Goal: Task Accomplishment & Management: Manage account settings

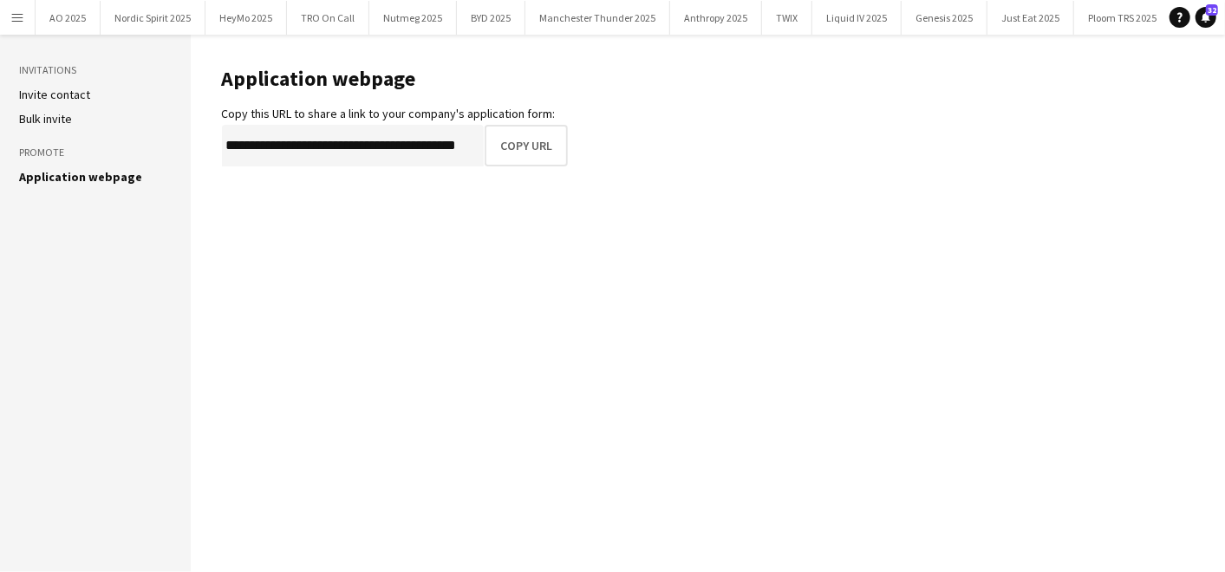
click at [10, 16] on app-icon "Menu" at bounding box center [17, 17] width 14 height 14
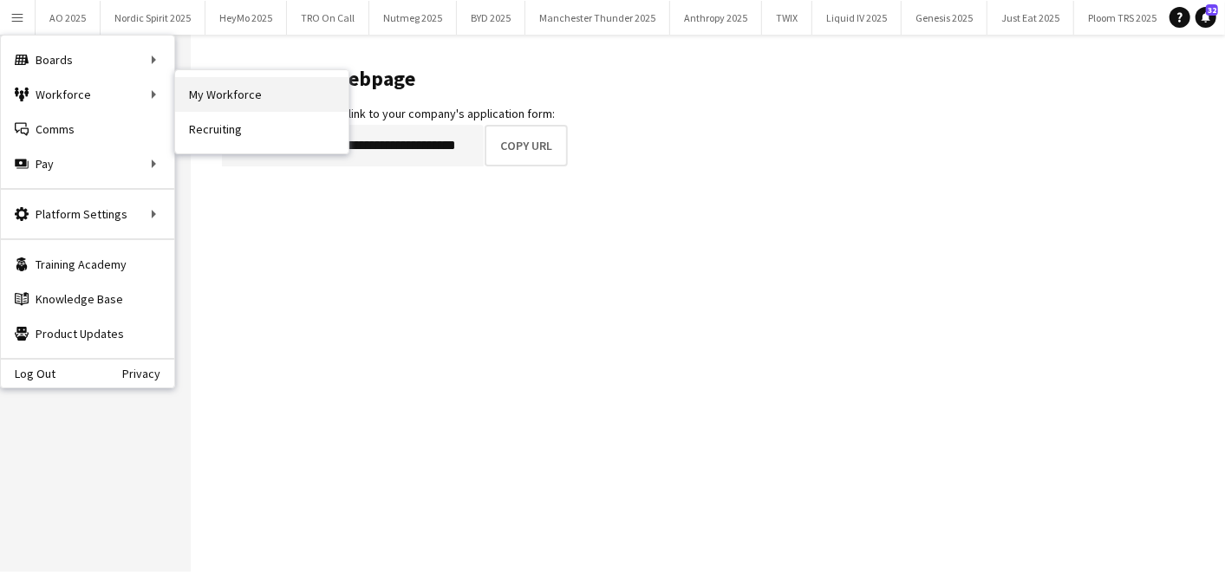
click at [189, 90] on link "My Workforce" at bounding box center [261, 94] width 173 height 35
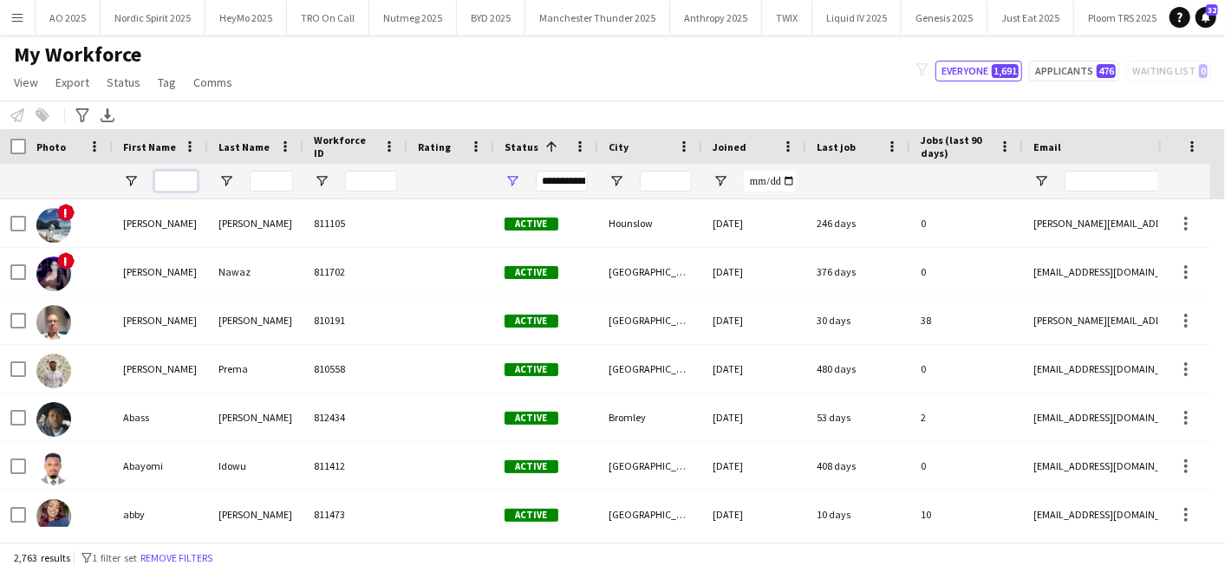
click at [169, 185] on input "First Name Filter Input" at bounding box center [175, 181] width 43 height 21
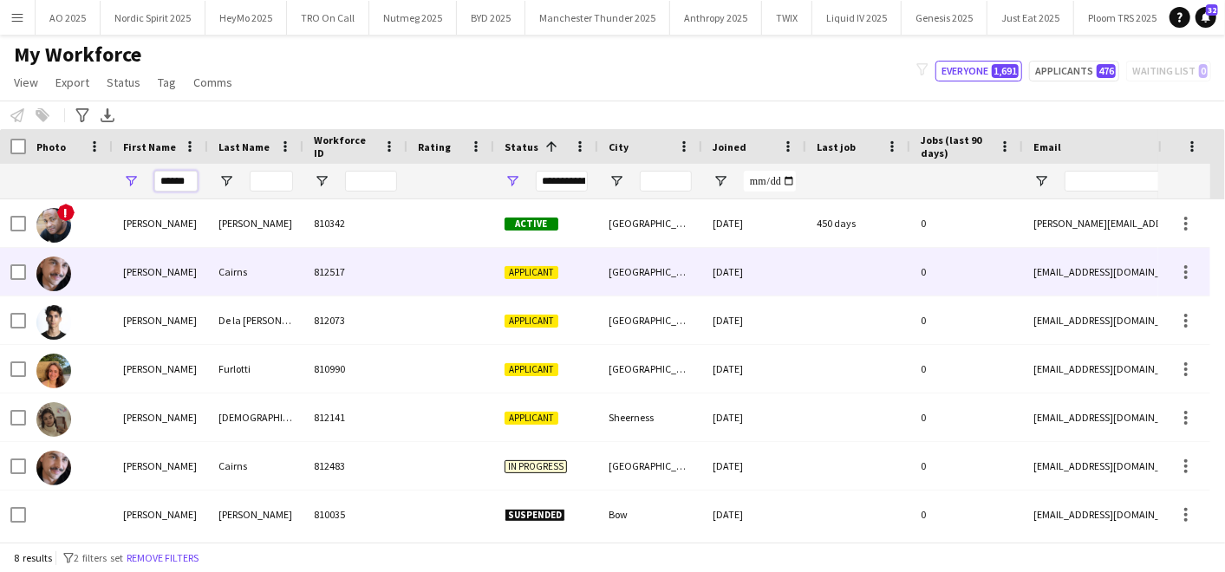
type input "******"
click at [166, 281] on div "[PERSON_NAME]" at bounding box center [160, 272] width 95 height 48
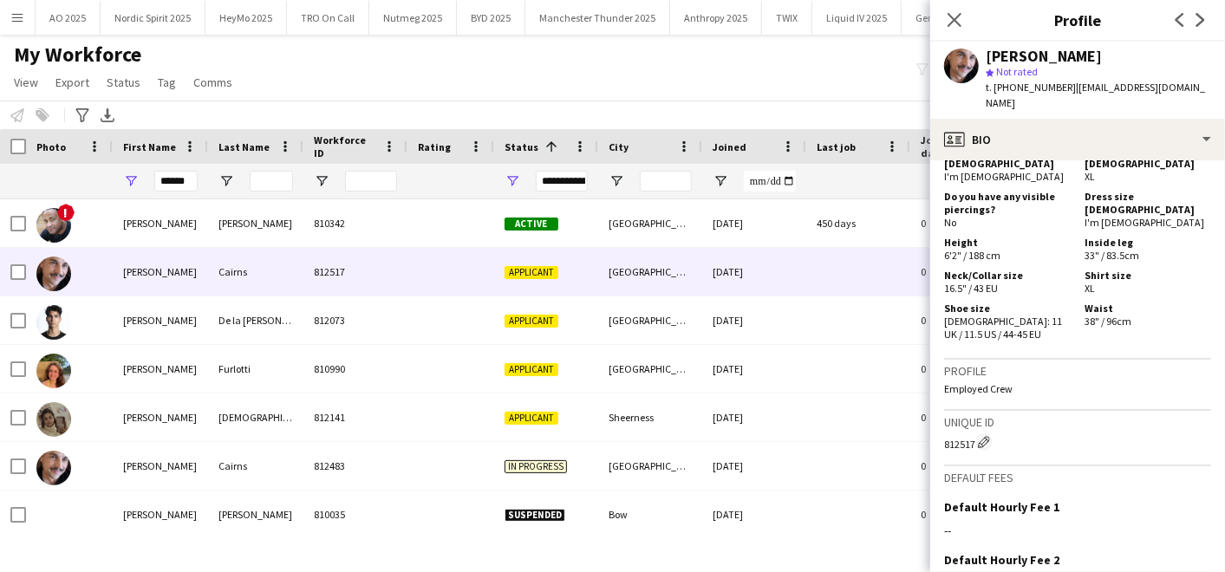
scroll to position [1053, 0]
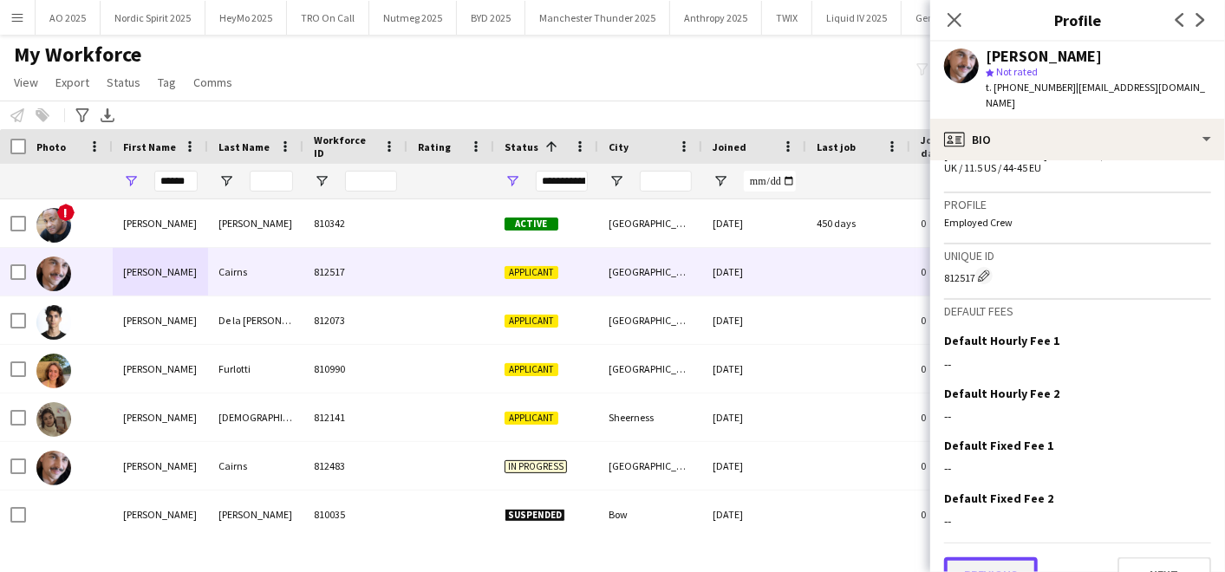
click at [977, 557] on button "Previous" at bounding box center [991, 574] width 94 height 35
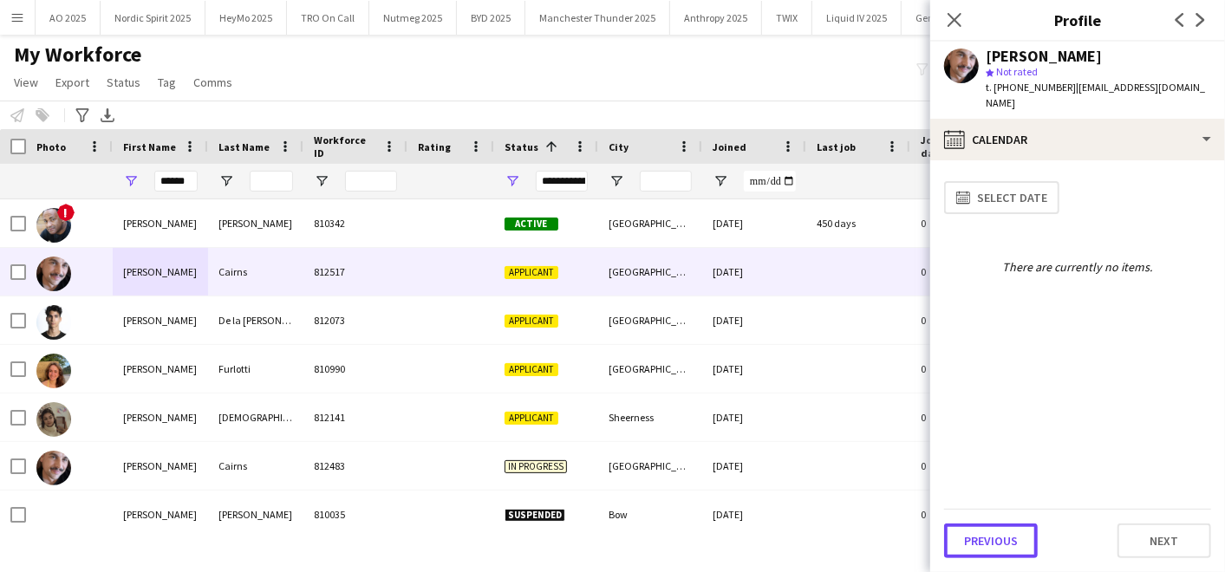
click at [977, 539] on button "Previous" at bounding box center [991, 540] width 94 height 35
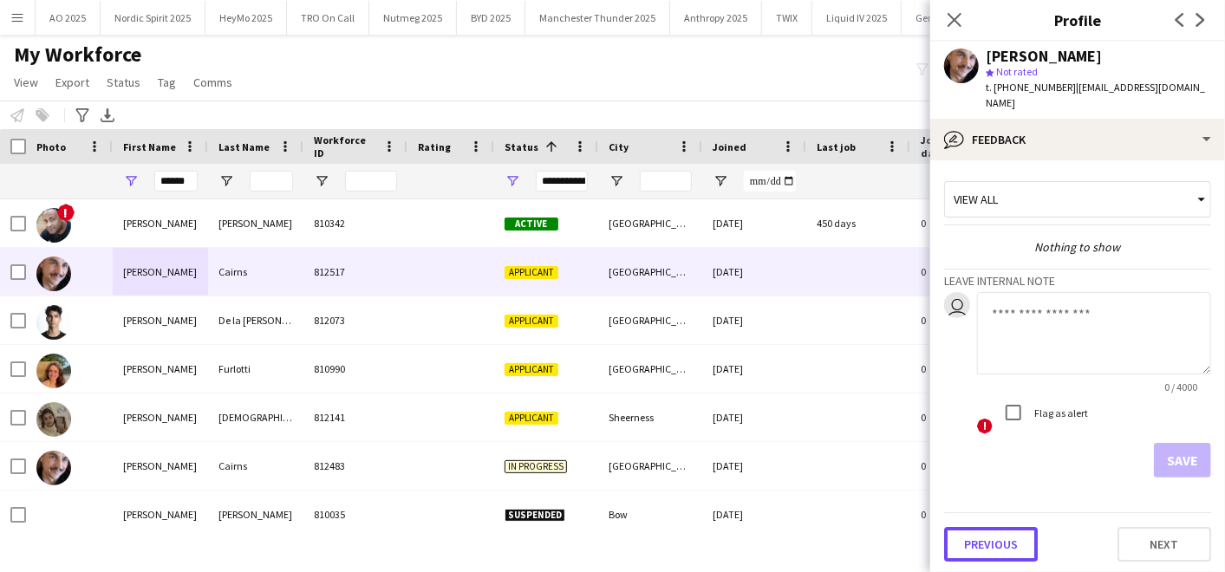
click at [977, 539] on button "Previous" at bounding box center [991, 544] width 94 height 35
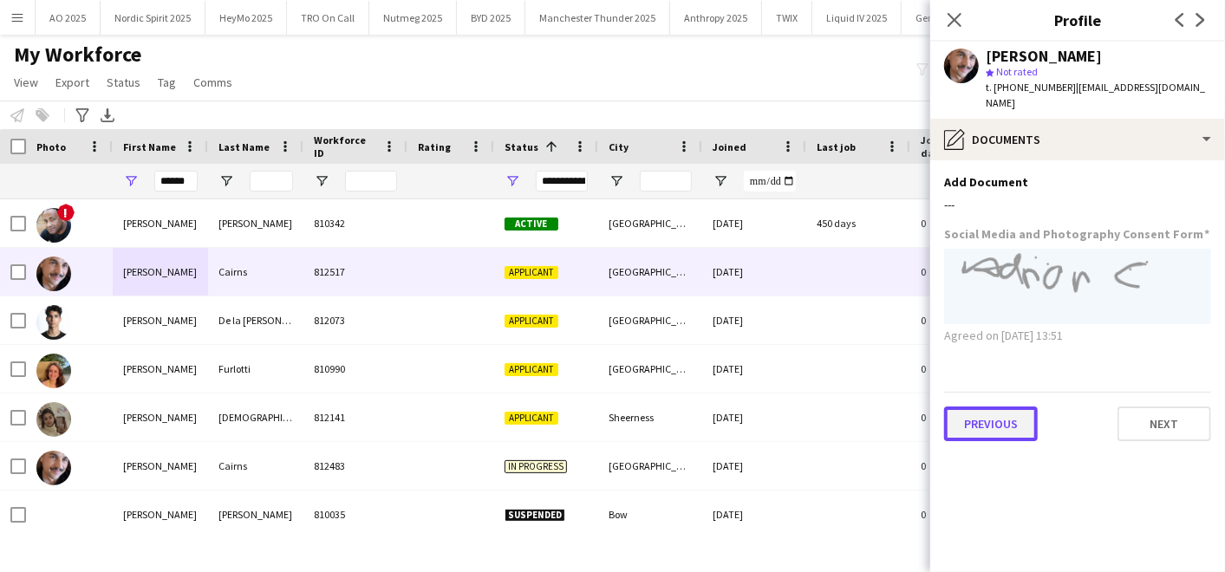
click at [990, 408] on button "Previous" at bounding box center [991, 423] width 94 height 35
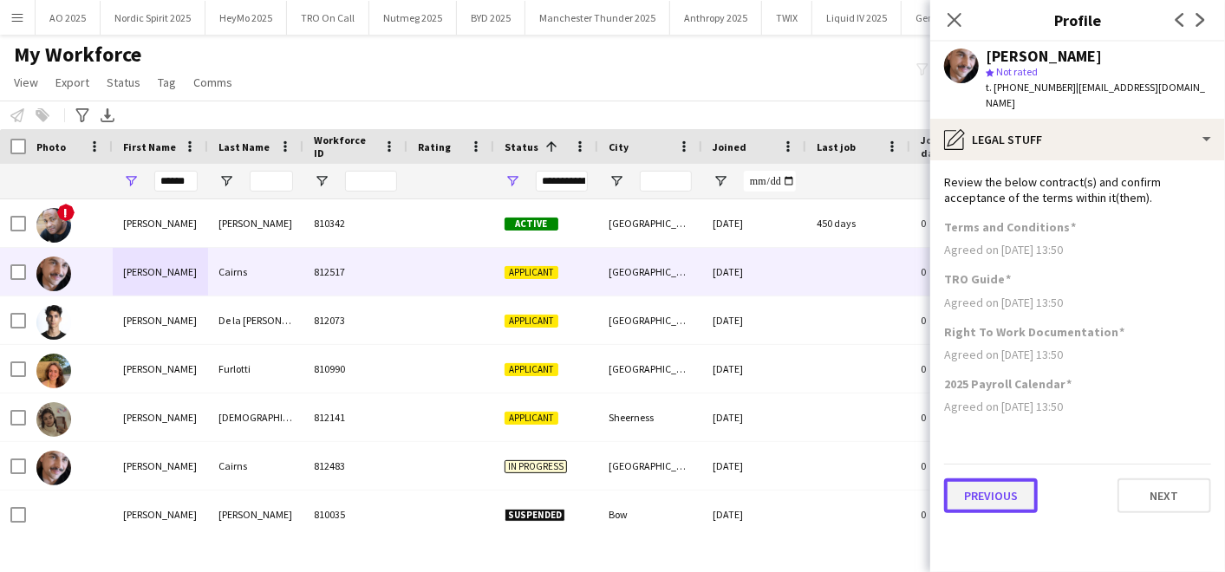
click at [995, 478] on button "Previous" at bounding box center [991, 495] width 94 height 35
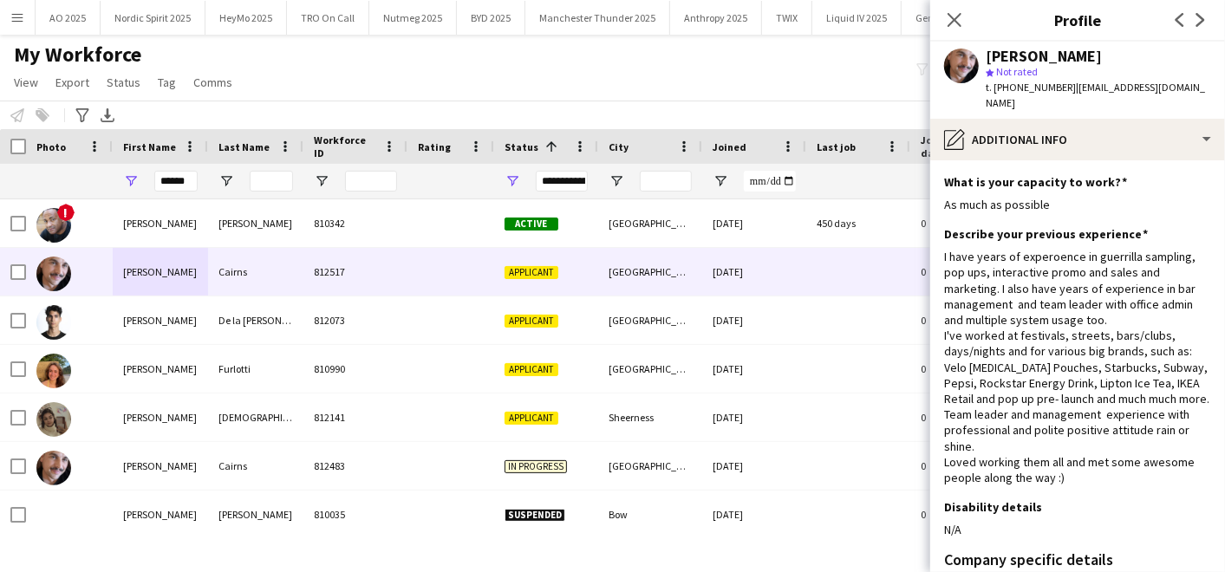
scroll to position [201, 0]
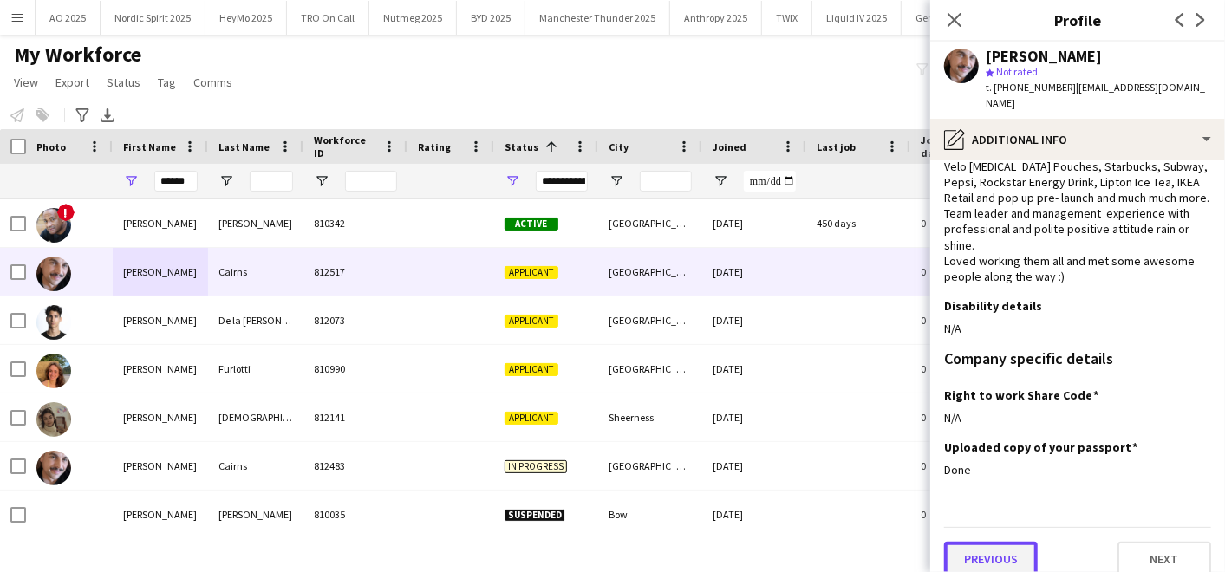
click at [991, 542] on button "Previous" at bounding box center [991, 559] width 94 height 35
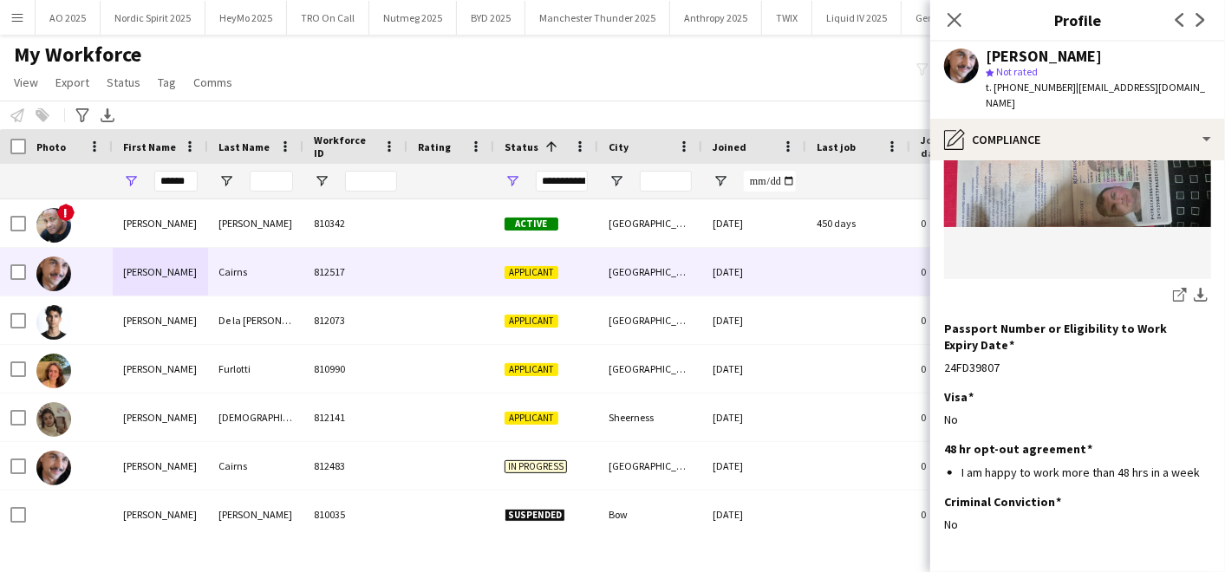
scroll to position [292, 0]
click at [742, 91] on div "My Workforce View Views Default view Compliance Log New view Update view Delete…" at bounding box center [612, 71] width 1225 height 59
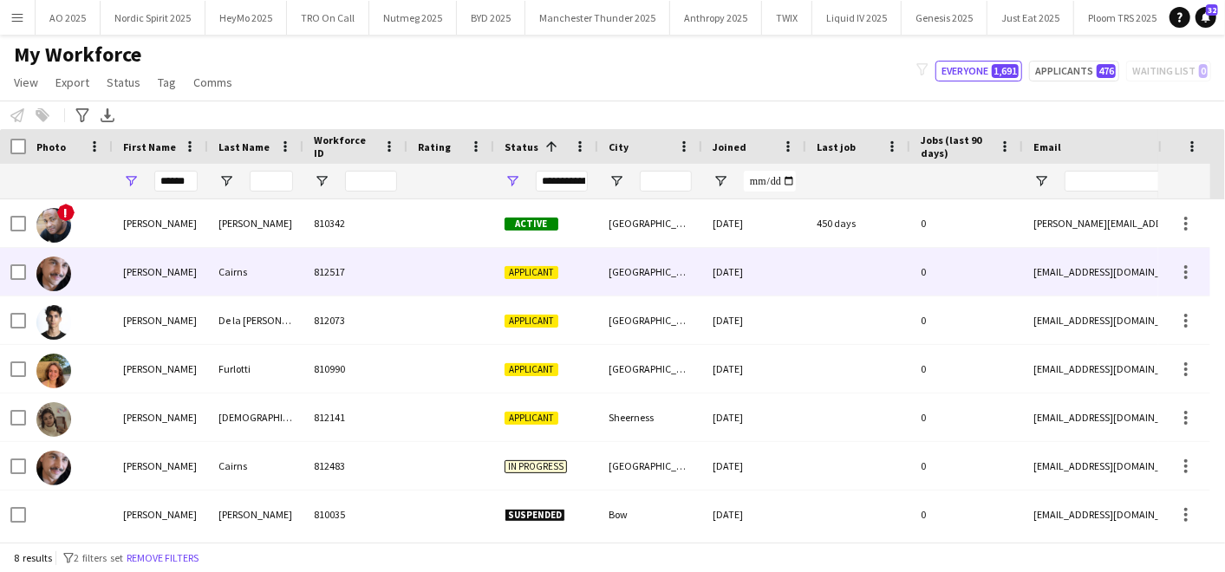
click at [311, 275] on div "812517" at bounding box center [355, 272] width 104 height 48
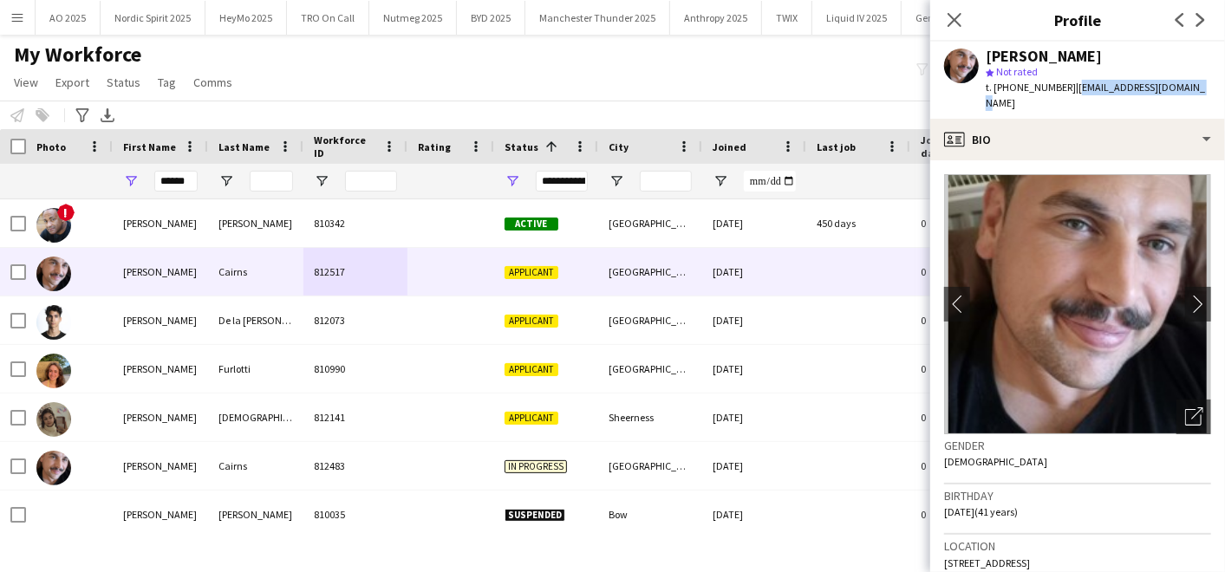
drag, startPoint x: 1067, startPoint y: 90, endPoint x: 1187, endPoint y: 88, distance: 120.5
click at [1187, 88] on div "Adrian Cairns star Not rated t. +447411381173 | iambrighton23@gmail.com" at bounding box center [1077, 80] width 295 height 77
copy span "iambrighton23@gmail.com"
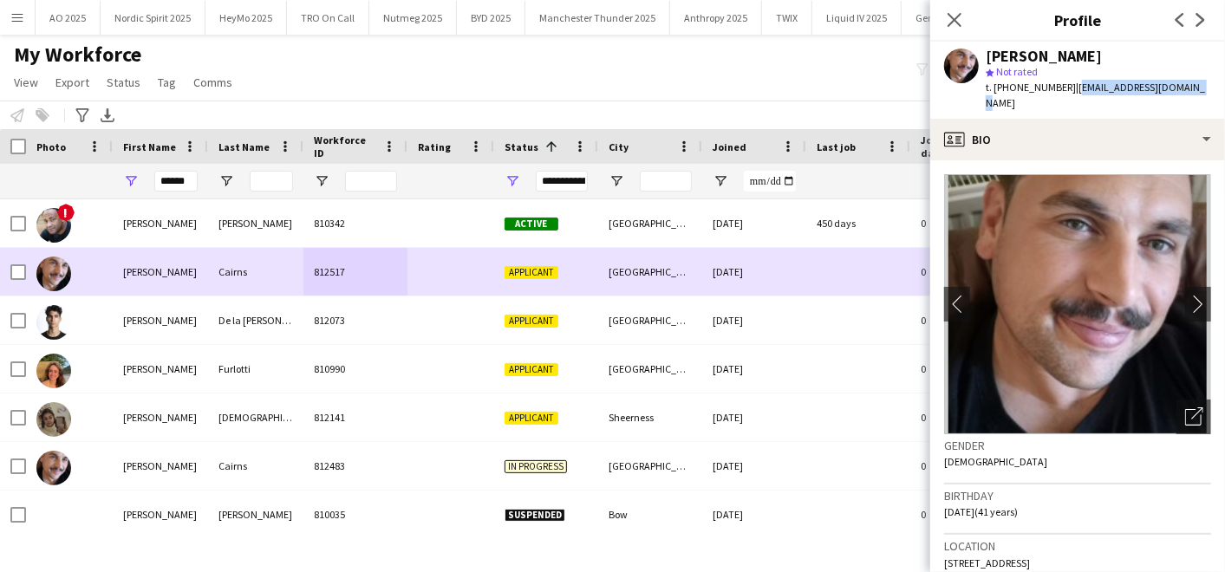
click at [399, 258] on div "812517" at bounding box center [355, 272] width 104 height 48
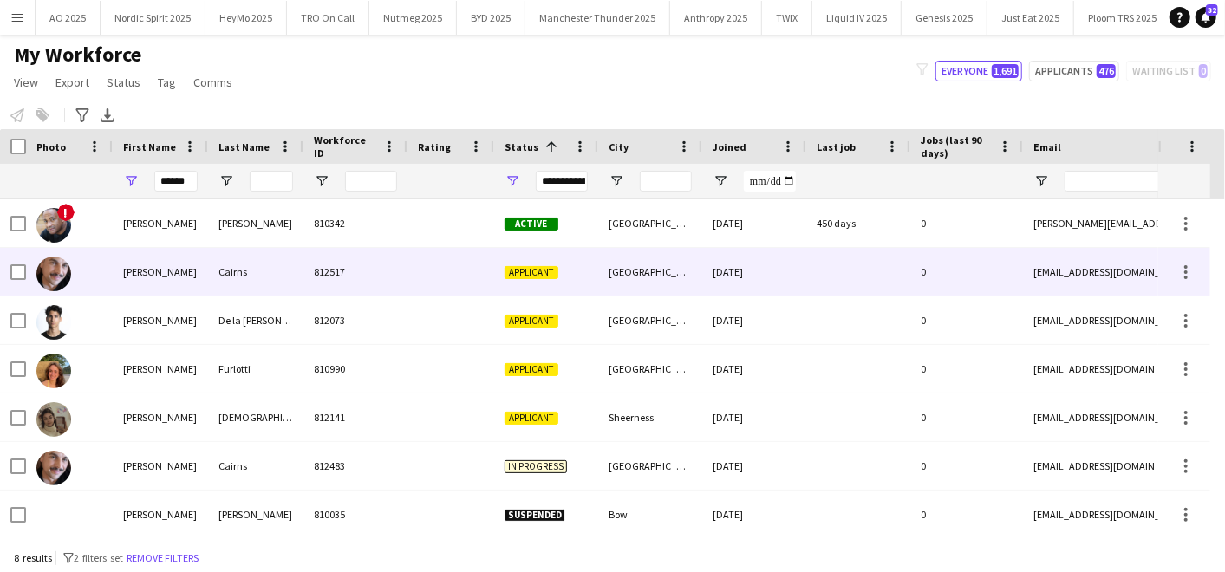
click at [191, 255] on div "Adrian" at bounding box center [160, 272] width 95 height 48
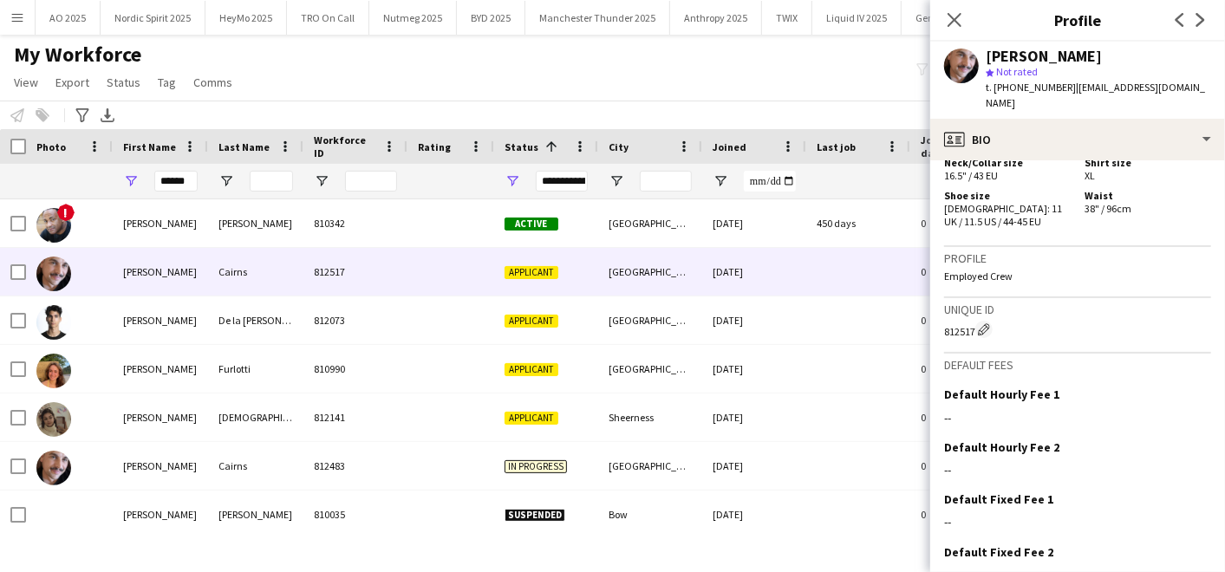
scroll to position [1053, 0]
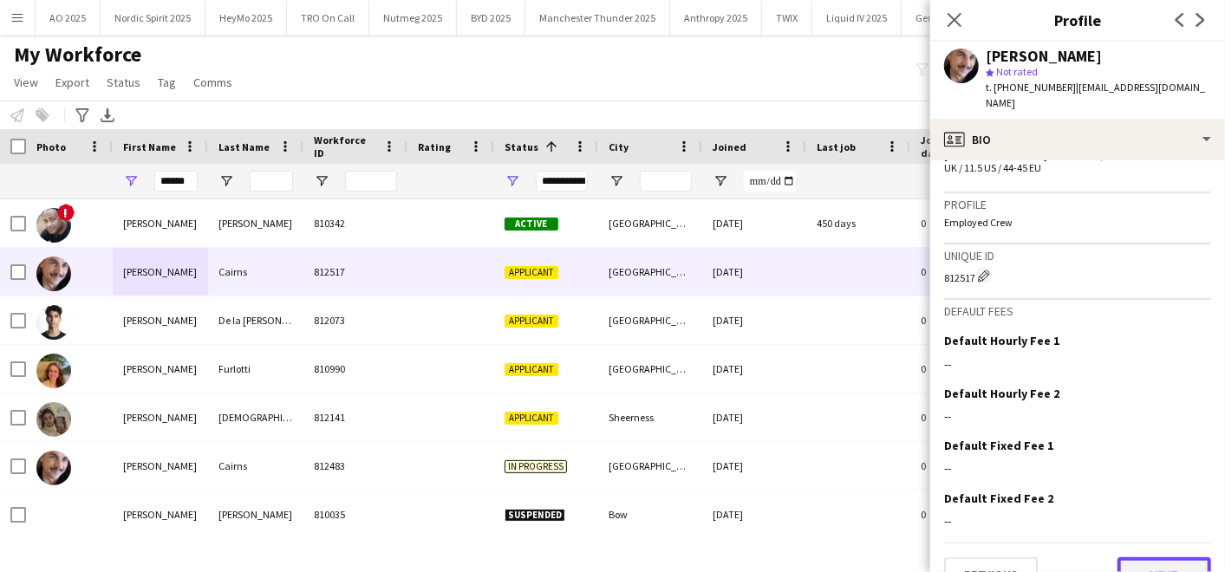
click at [1166, 557] on button "Next" at bounding box center [1164, 574] width 94 height 35
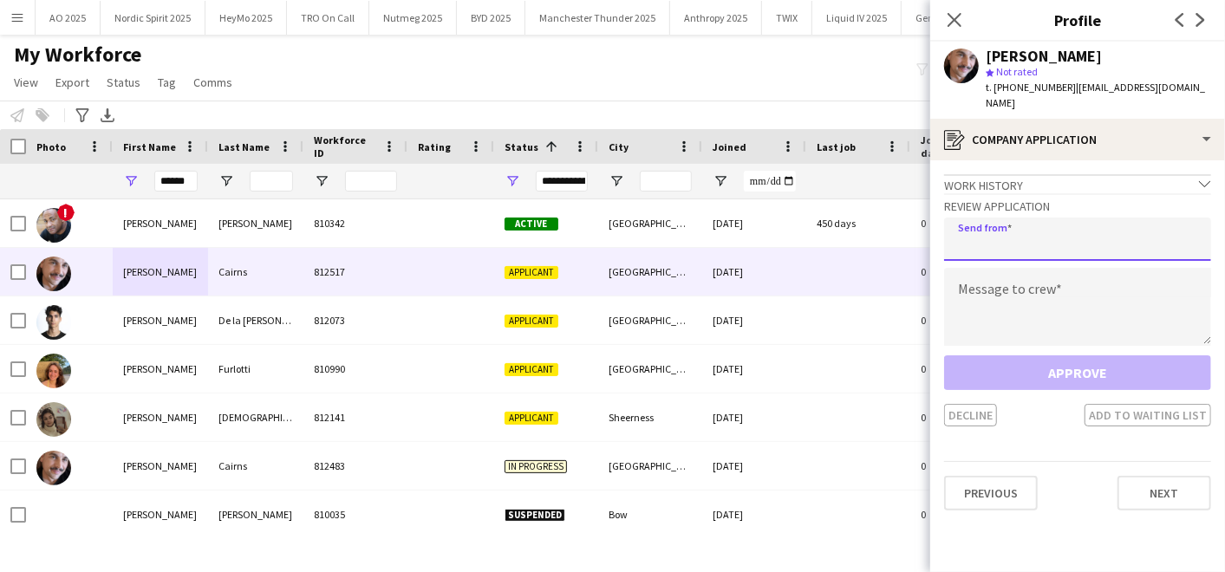
click at [985, 218] on input "email" at bounding box center [1077, 239] width 267 height 43
type input "**********"
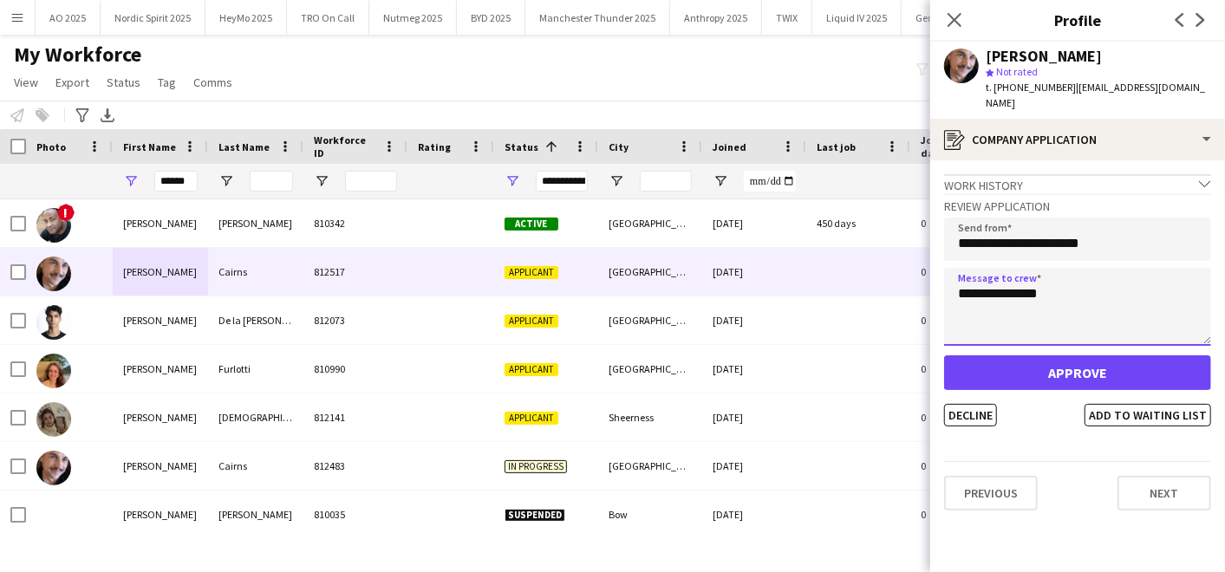
type textarea "**********"
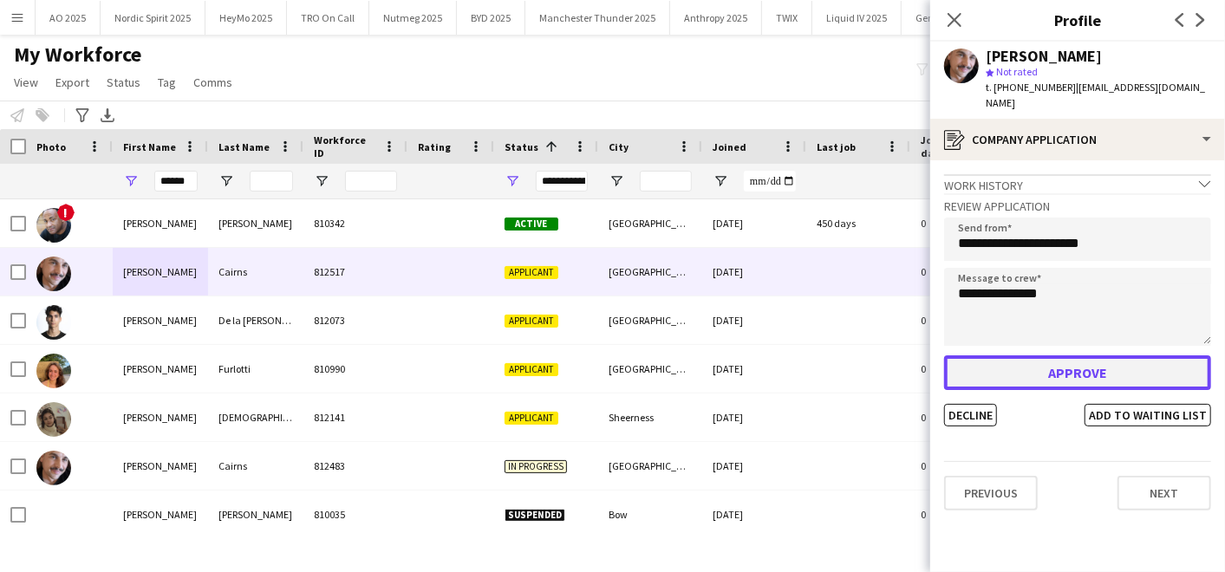
click at [1028, 358] on button "Approve" at bounding box center [1077, 372] width 267 height 35
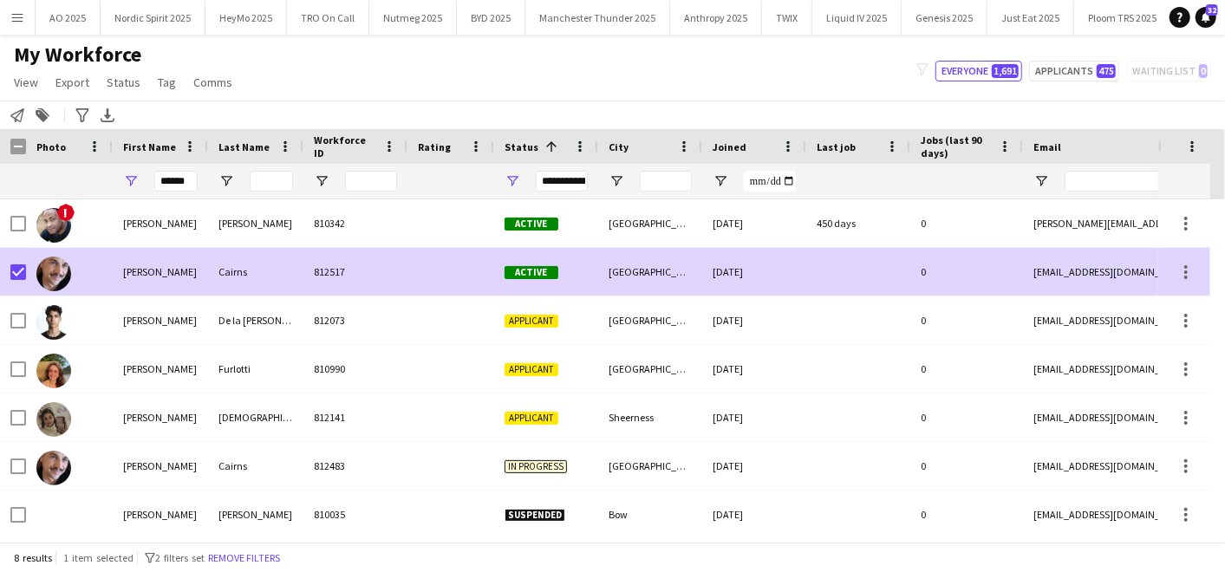
click at [744, 264] on div "22-08-2025" at bounding box center [754, 272] width 104 height 48
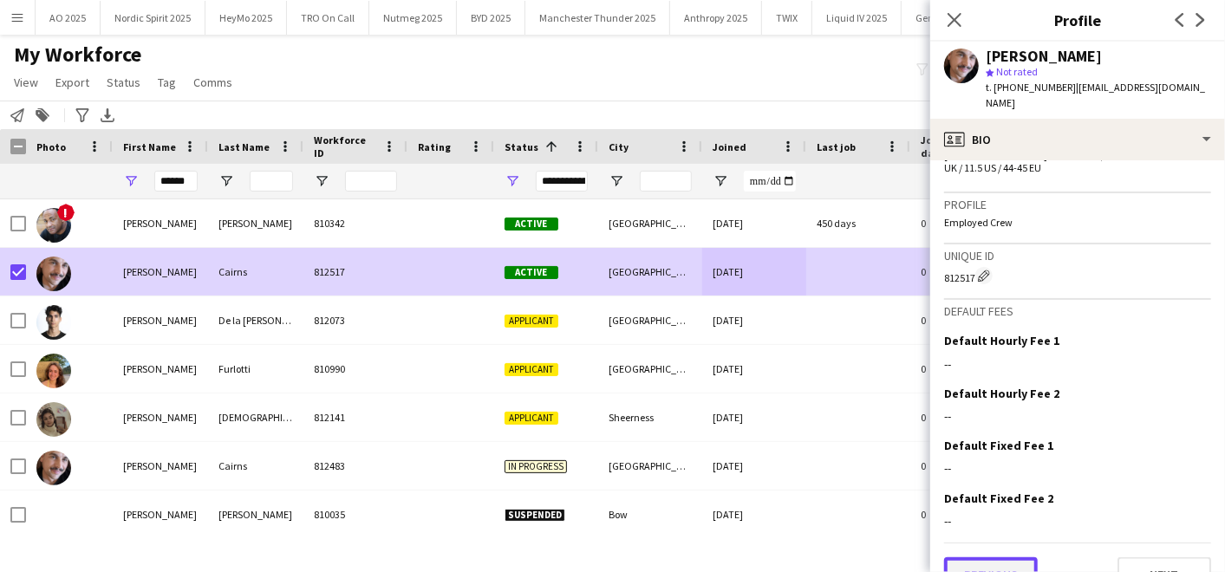
click at [985, 557] on button "Previous" at bounding box center [991, 574] width 94 height 35
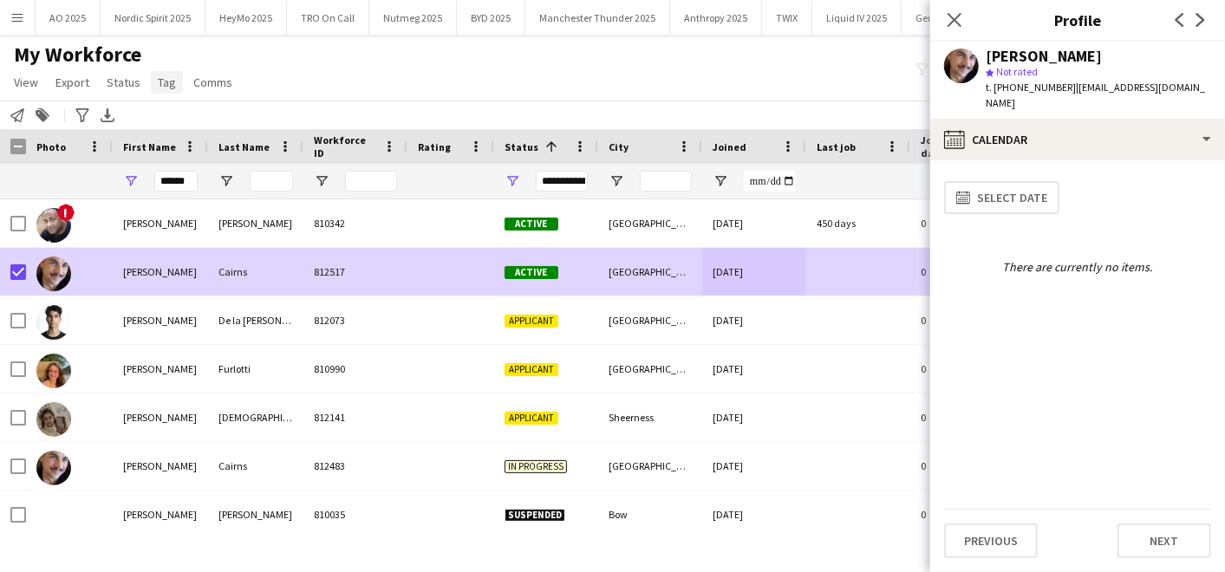
click at [163, 84] on span "Tag" at bounding box center [167, 83] width 18 height 16
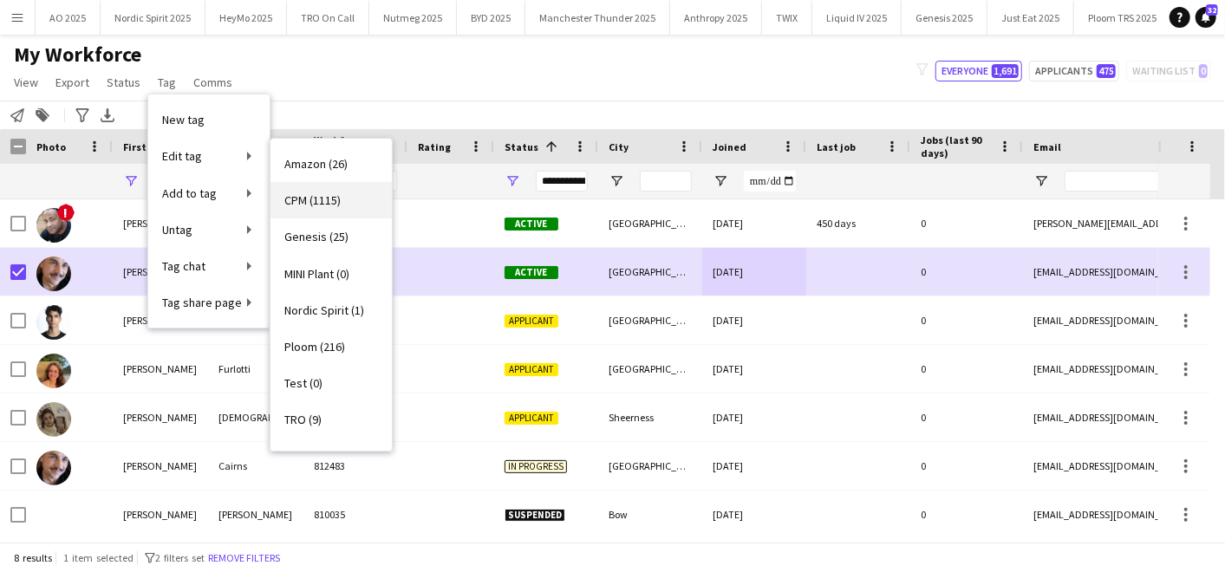
click at [316, 194] on span "CPM (1115)" at bounding box center [312, 200] width 56 height 16
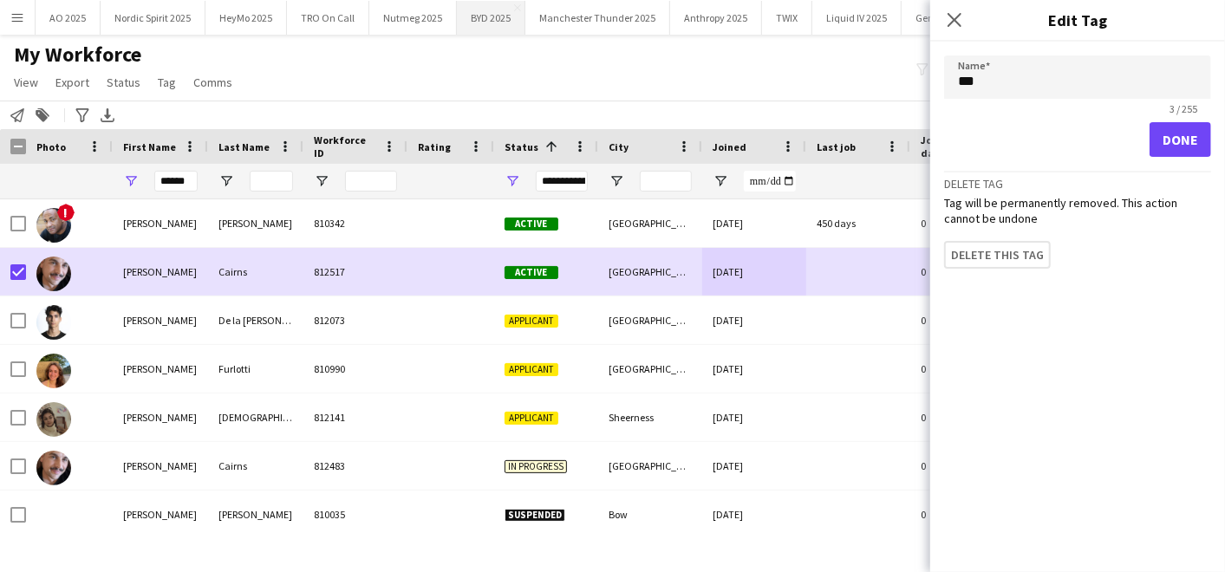
click at [458, 3] on button "BYD 2025 Close" at bounding box center [491, 18] width 68 height 34
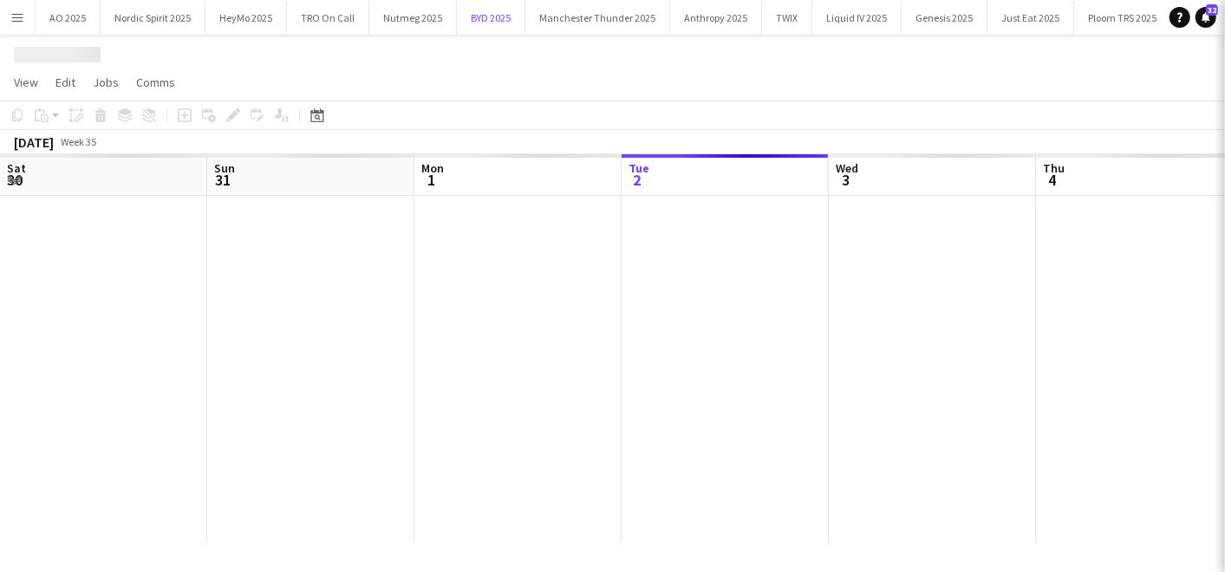
scroll to position [0, 413]
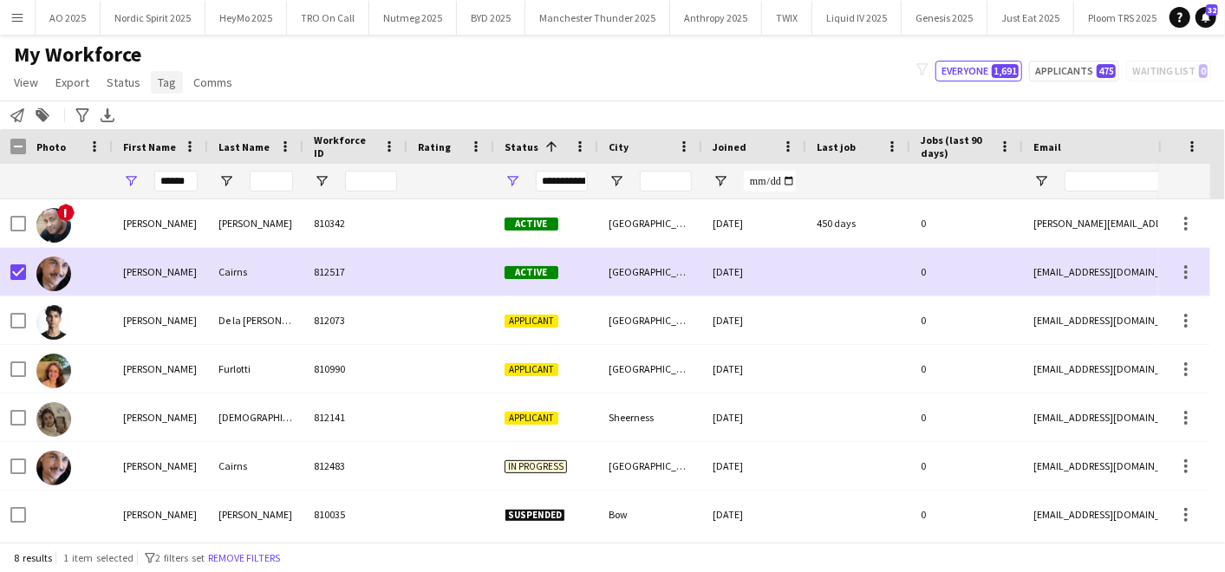
click at [161, 89] on span "Tag" at bounding box center [167, 83] width 18 height 16
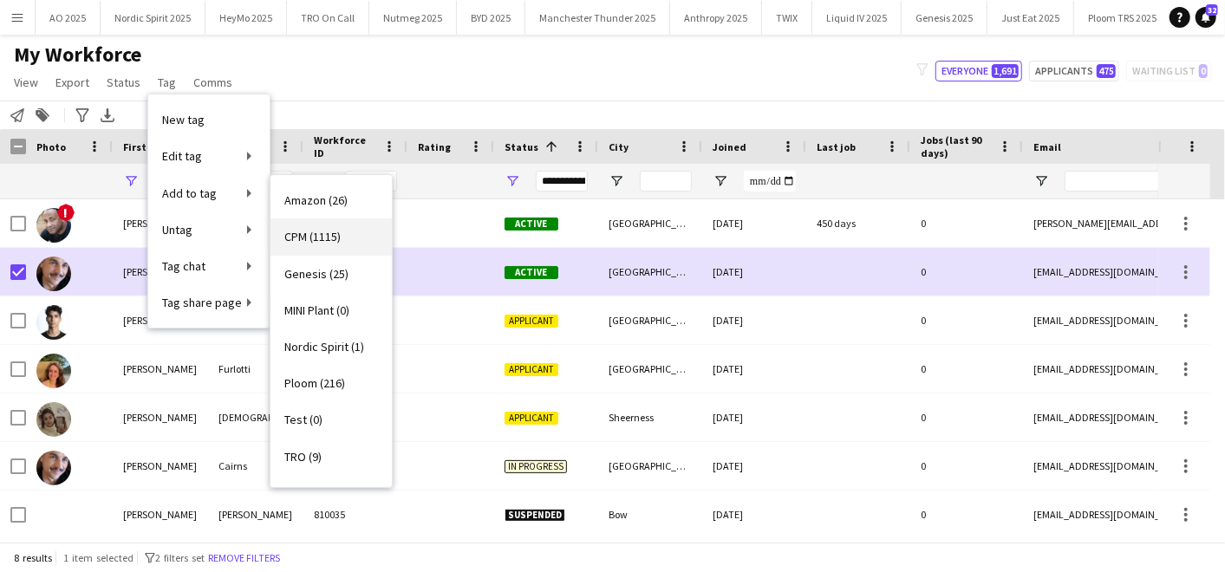
click at [320, 237] on span "CPM (1115)" at bounding box center [312, 237] width 56 height 16
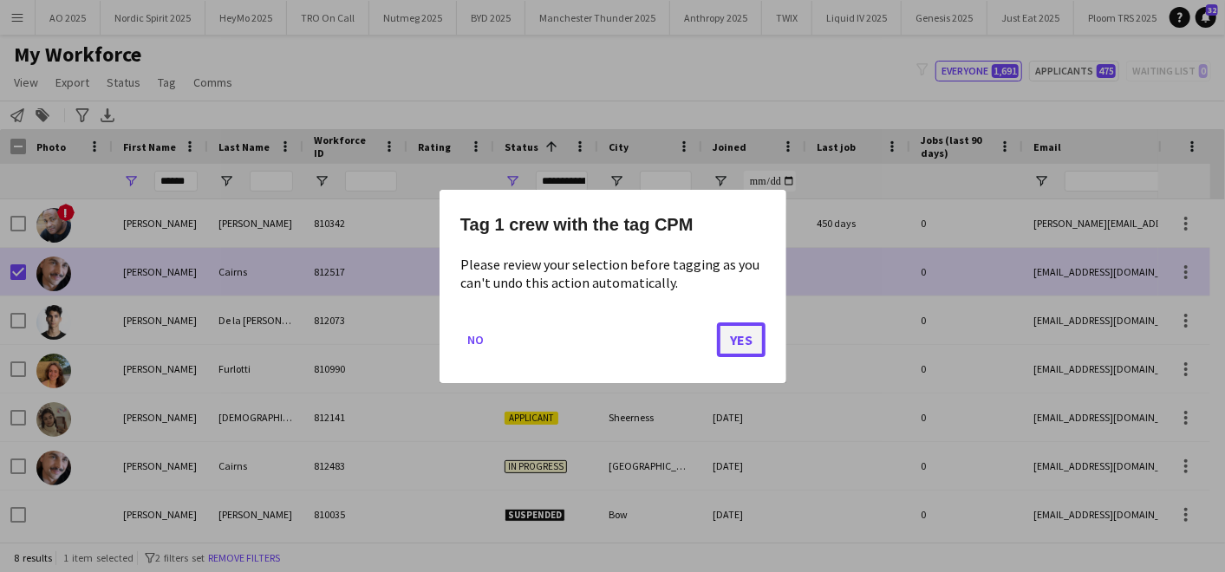
click at [740, 335] on button "Yes" at bounding box center [741, 339] width 49 height 35
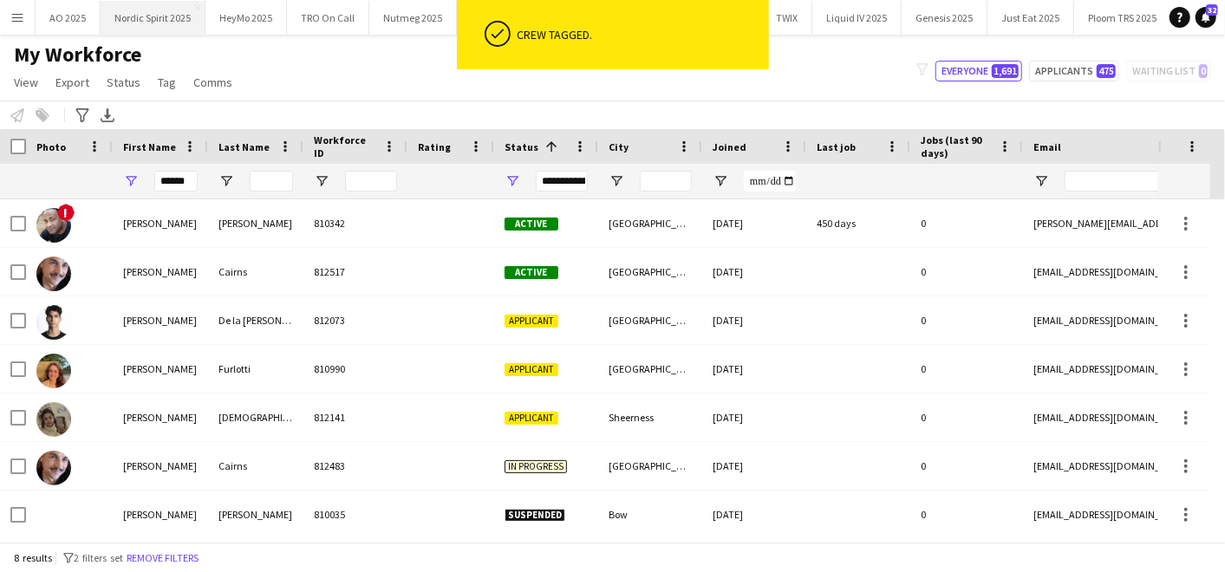
click at [148, 18] on button "Nordic Spirit 2025 Close" at bounding box center [153, 18] width 105 height 34
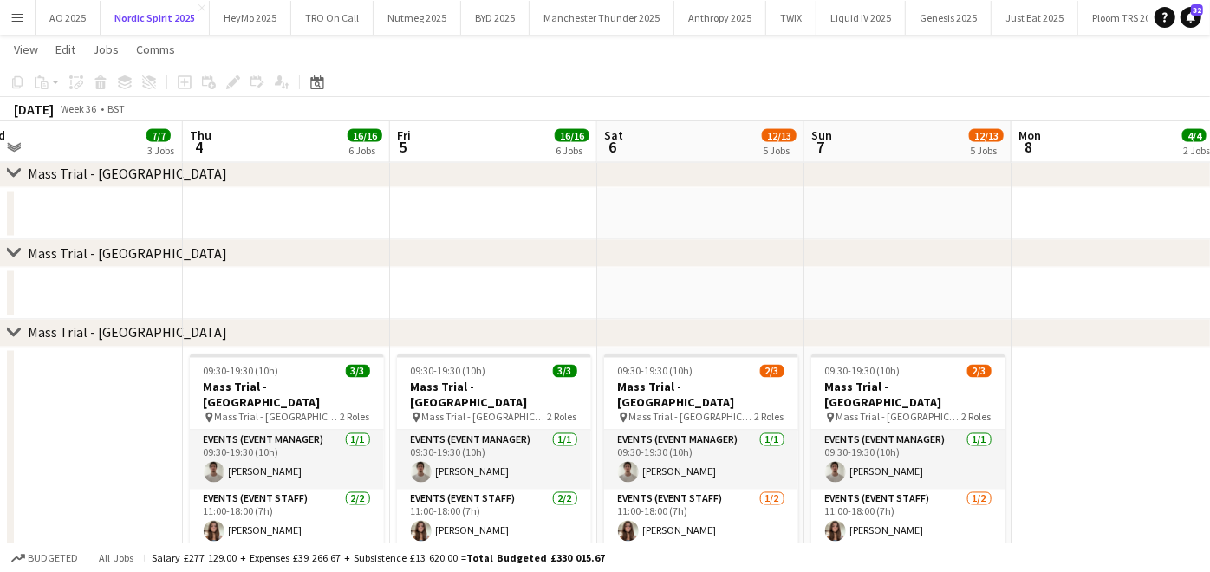
scroll to position [1993, 0]
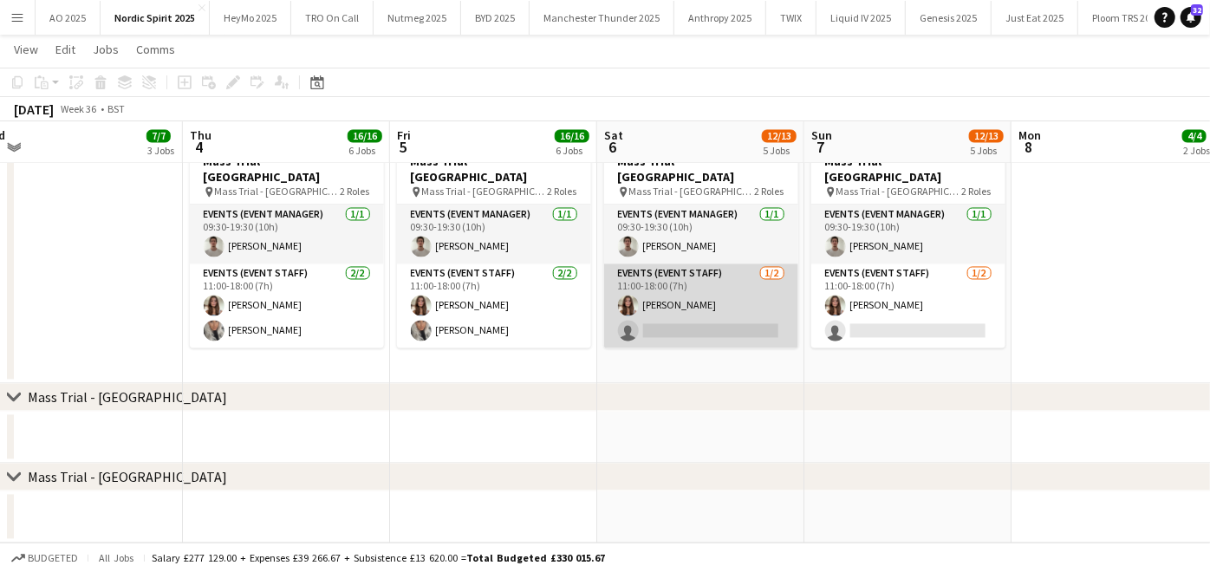
click at [677, 327] on app-card-role "Events (Event Staff) 1/2 11:00-18:00 (7h) Leah Reynolds single-neutral-actions" at bounding box center [701, 306] width 194 height 84
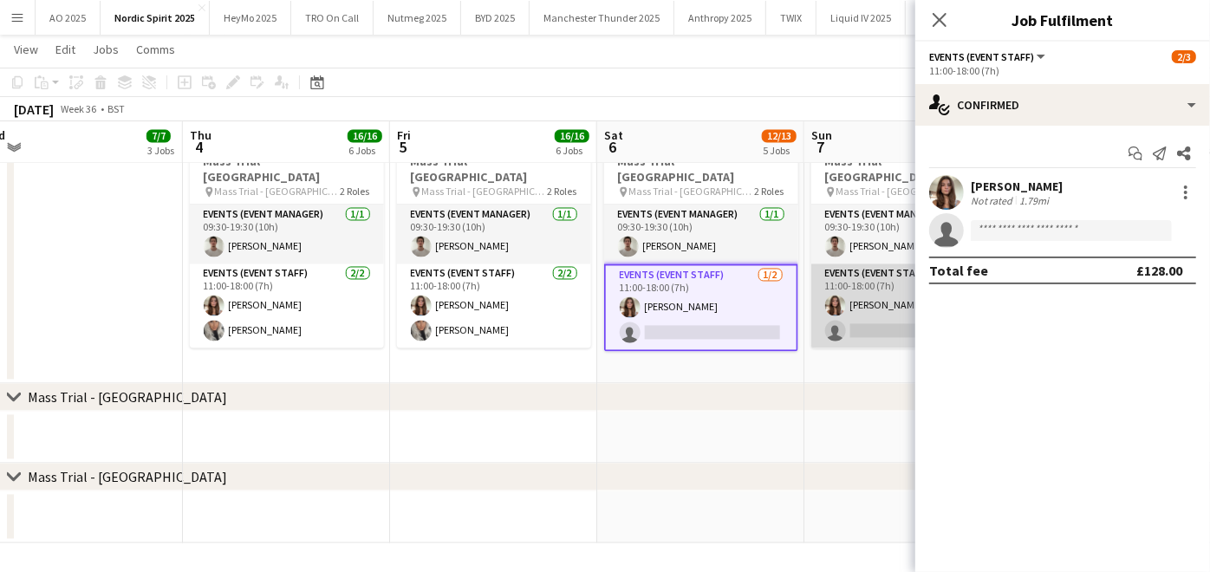
click at [849, 324] on app-card-role "Events (Event Staff) 1/2 11:00-18:00 (7h) Leah Reynolds single-neutral-actions" at bounding box center [908, 306] width 194 height 84
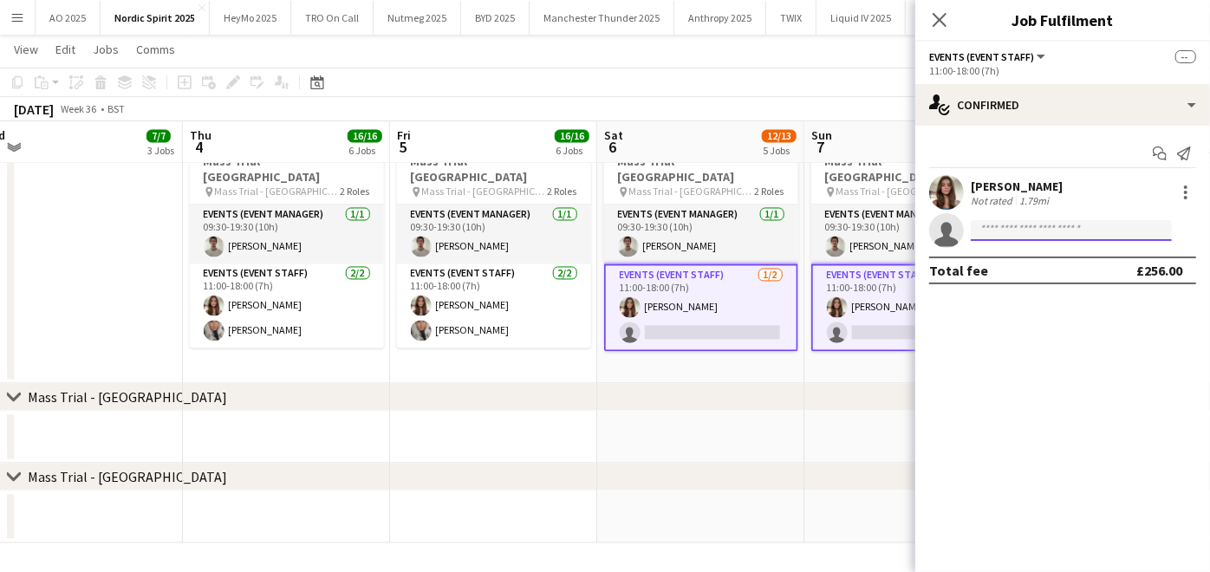
click at [1033, 221] on input at bounding box center [1071, 230] width 201 height 21
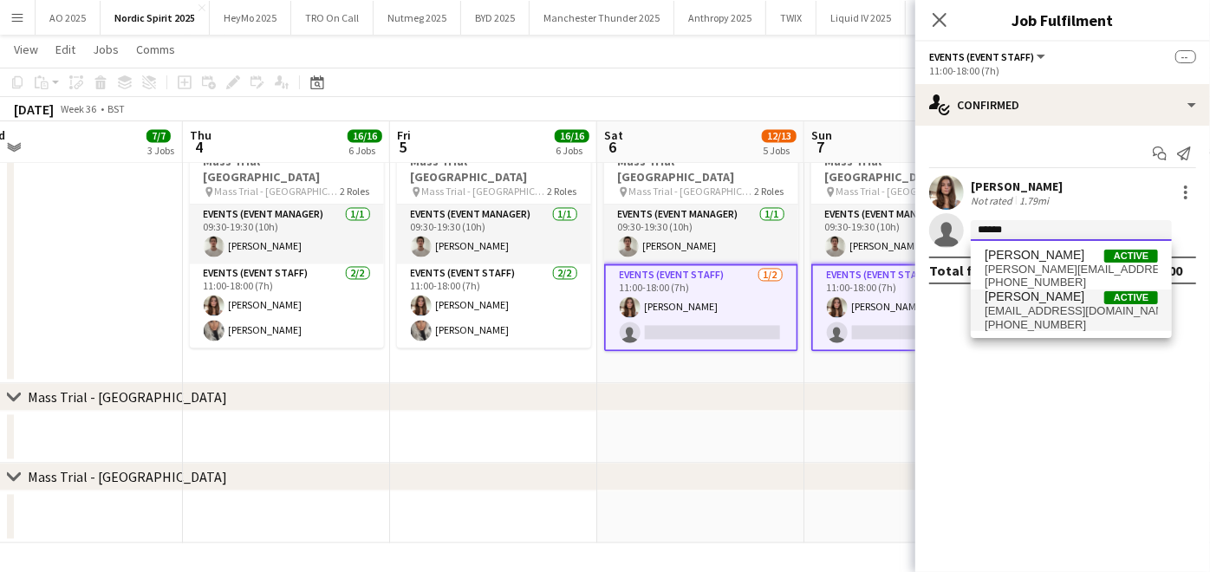
type input "******"
click at [1011, 312] on span "iambrighton23@gmail.com" at bounding box center [1071, 311] width 173 height 14
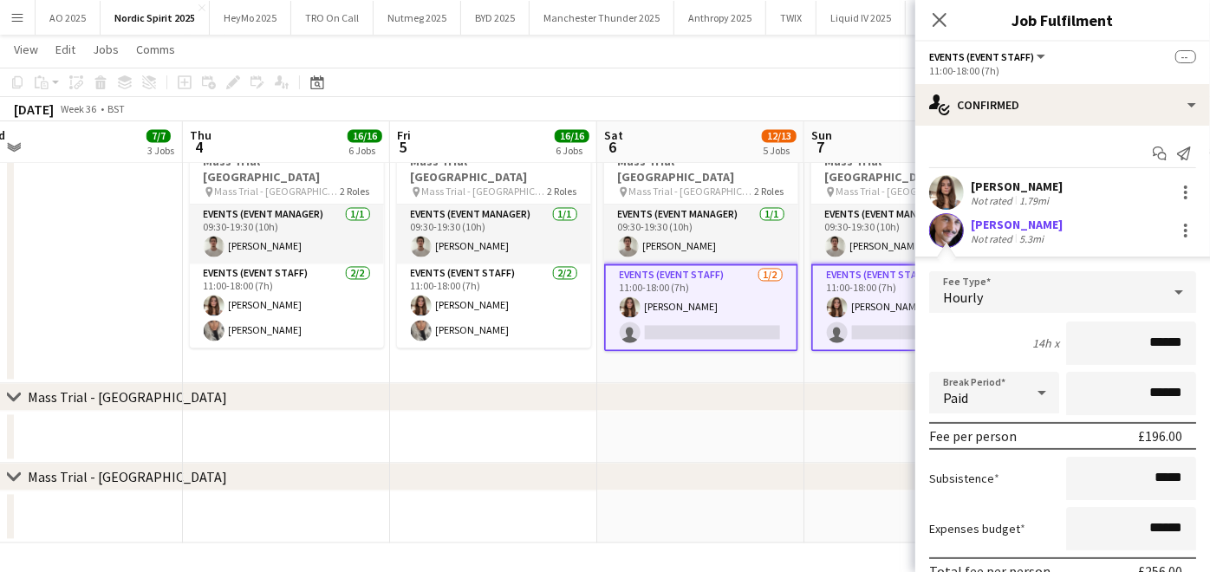
scroll to position [116, 0]
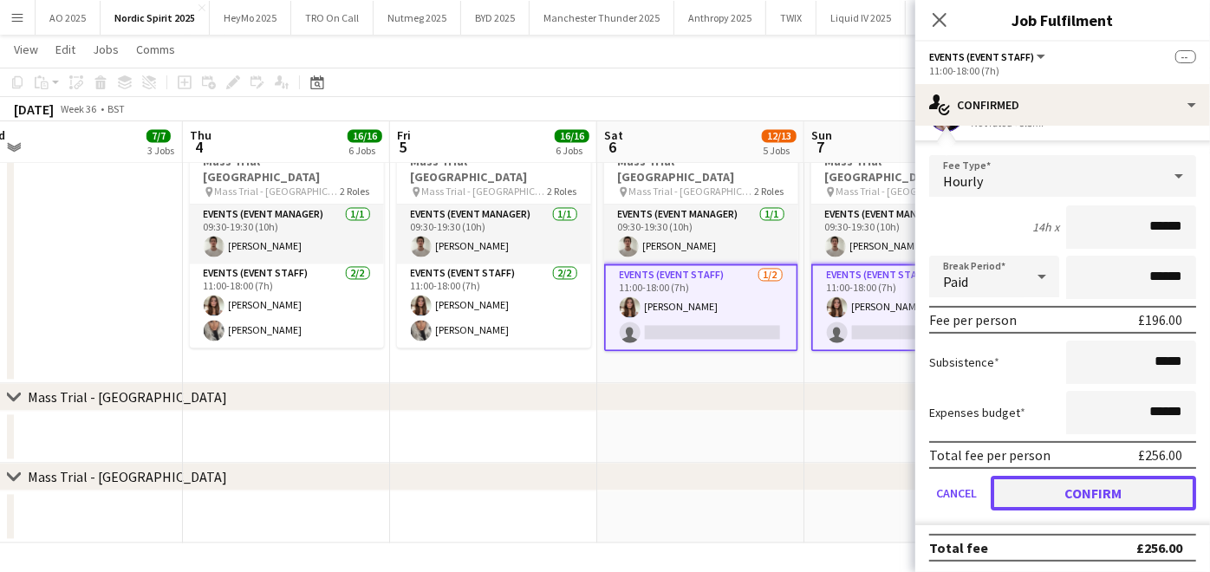
click at [1051, 485] on button "Confirm" at bounding box center [1093, 493] width 205 height 35
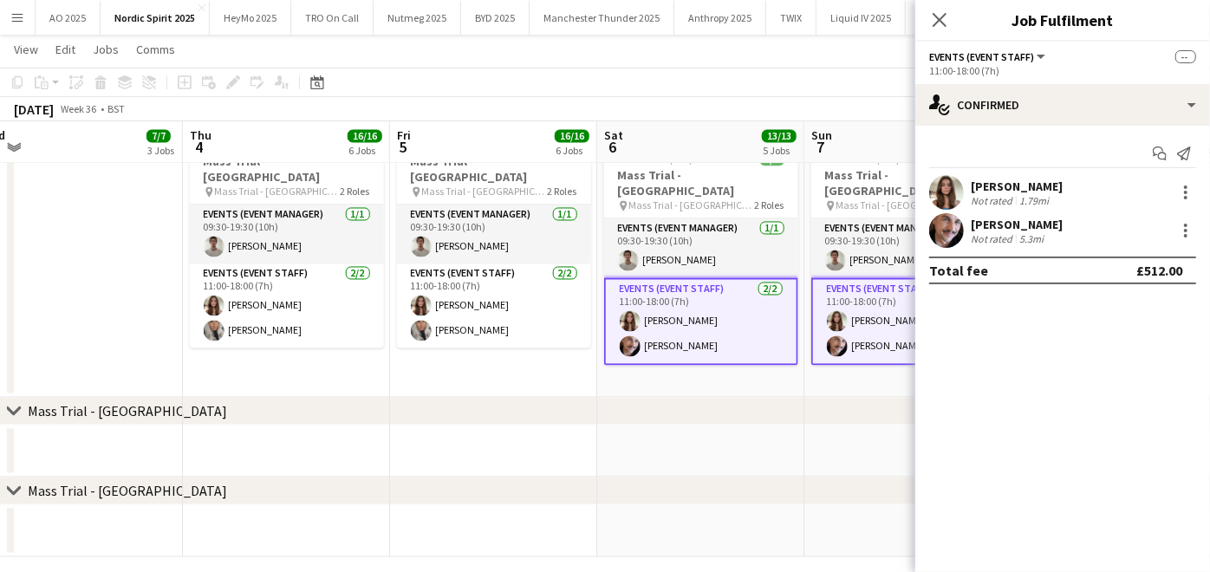
scroll to position [0, 0]
click at [947, 462] on mat-expansion-panel "check Confirmed Start chat Send notification Leah Reynolds Not rated 1.79mi Adr…" at bounding box center [1062, 349] width 295 height 446
click at [833, 448] on app-date-cell at bounding box center [907, 452] width 207 height 52
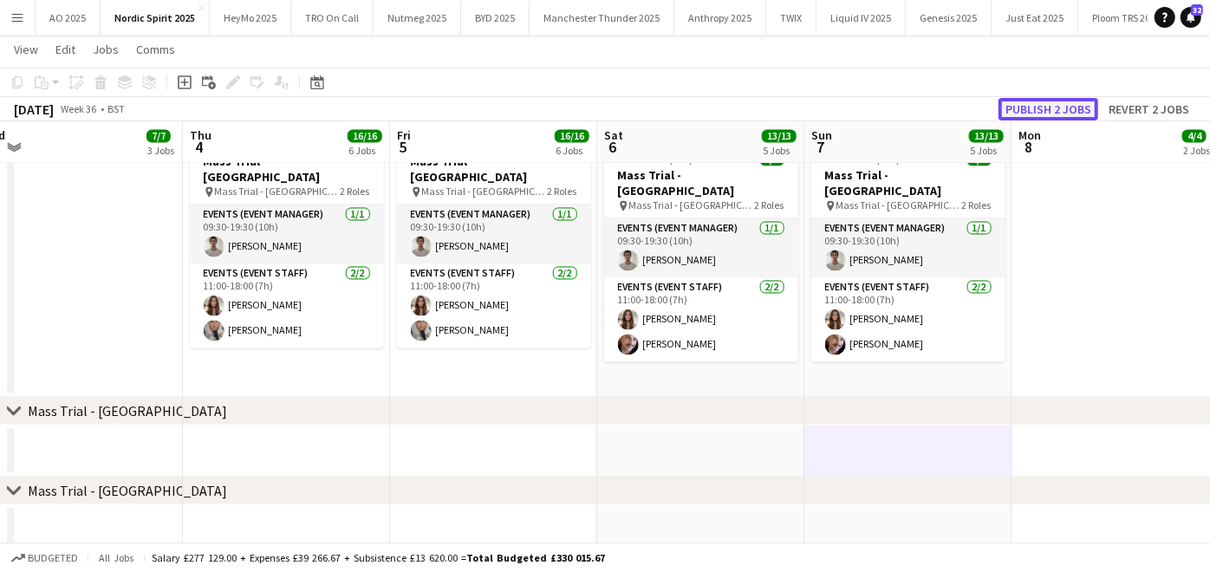
click at [1067, 106] on button "Publish 2 jobs" at bounding box center [1048, 109] width 100 height 23
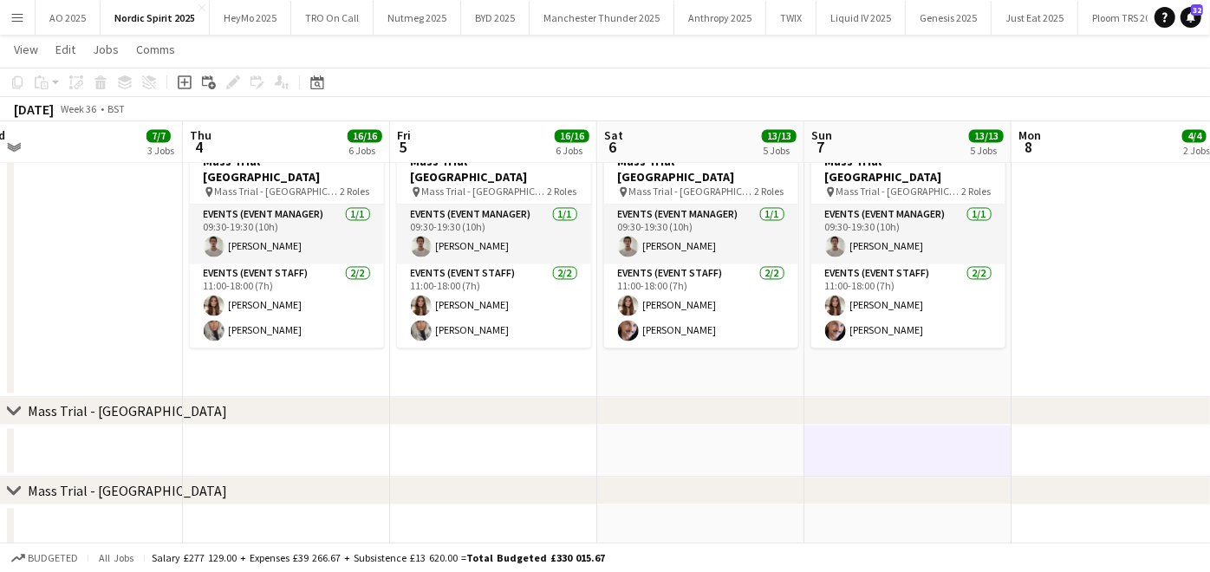
click at [22, 12] on app-icon "Menu" at bounding box center [17, 17] width 14 height 14
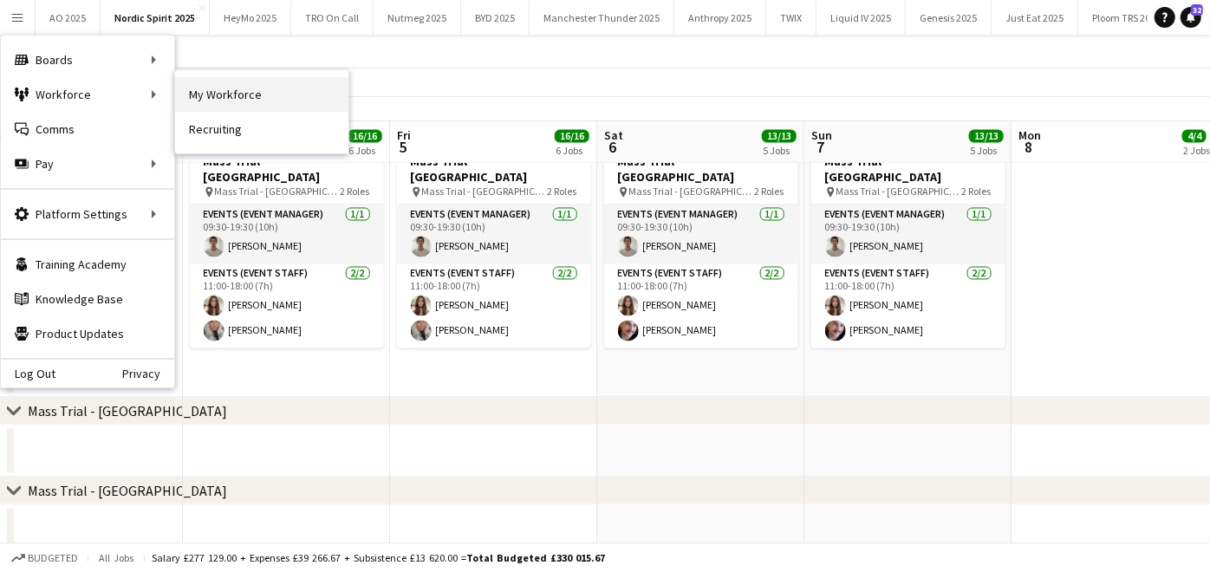
click at [244, 96] on link "My Workforce" at bounding box center [261, 94] width 173 height 35
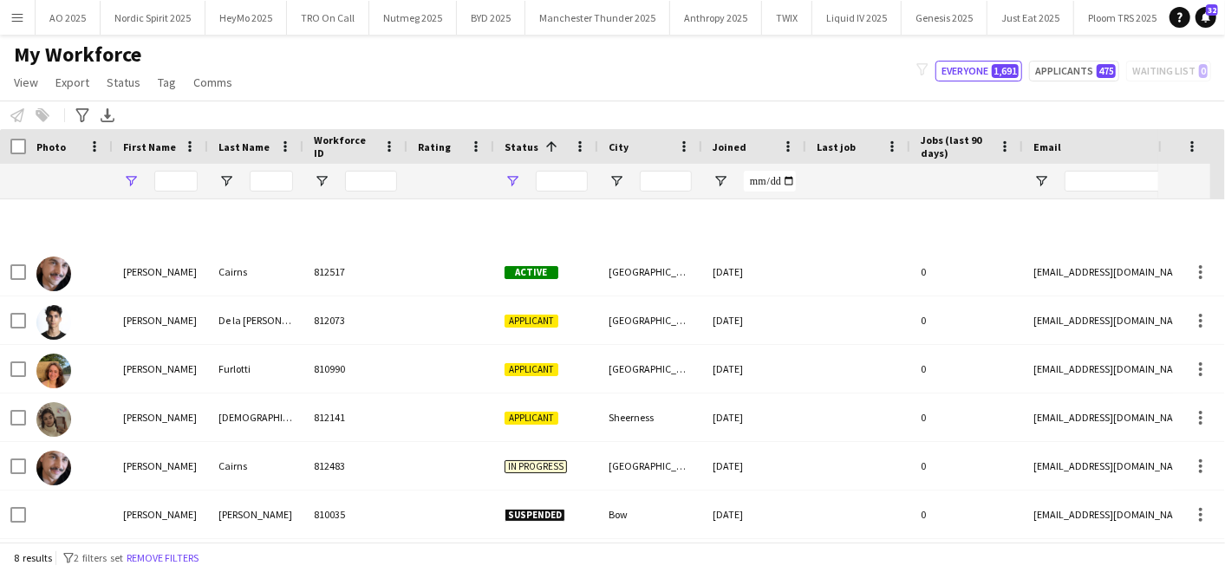
type input "******"
type input "**********"
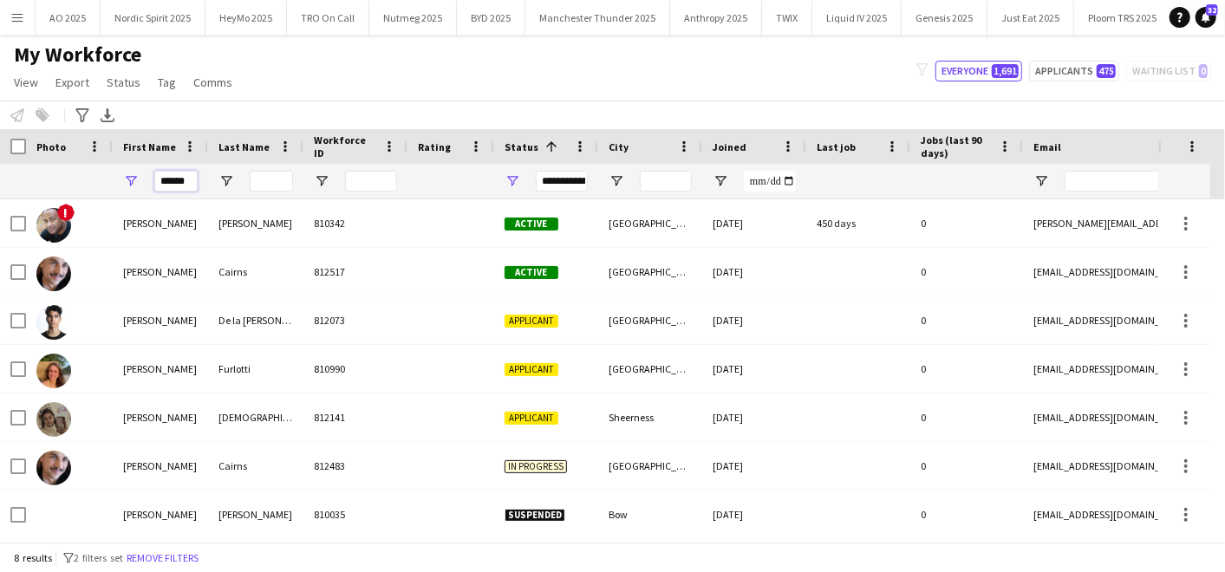
click at [101, 174] on div "******" at bounding box center [939, 181] width 1879 height 35
click at [101, 174] on div at bounding box center [69, 181] width 66 height 35
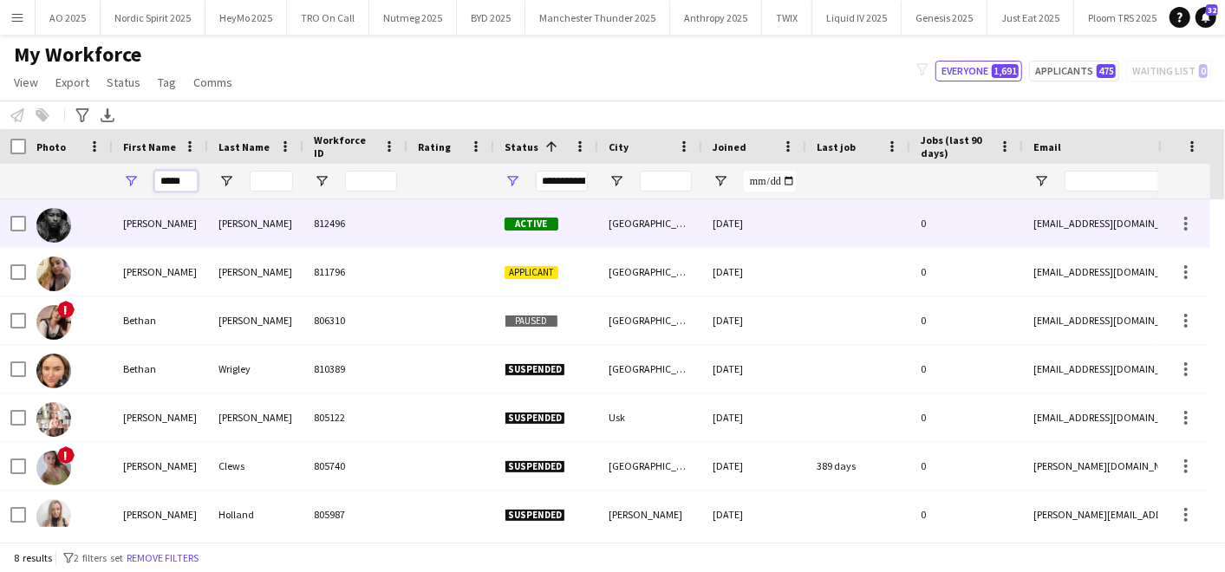
type input "*****"
click at [166, 232] on div "Ethan" at bounding box center [160, 223] width 95 height 48
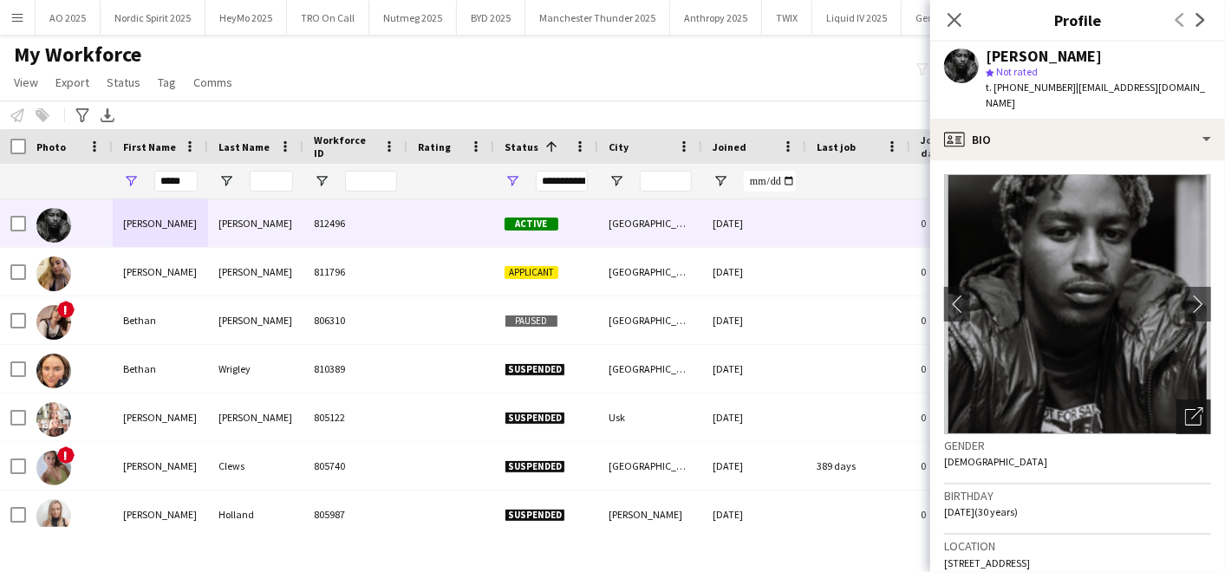
click at [1177, 400] on div "Open photos pop-in" at bounding box center [1193, 417] width 35 height 35
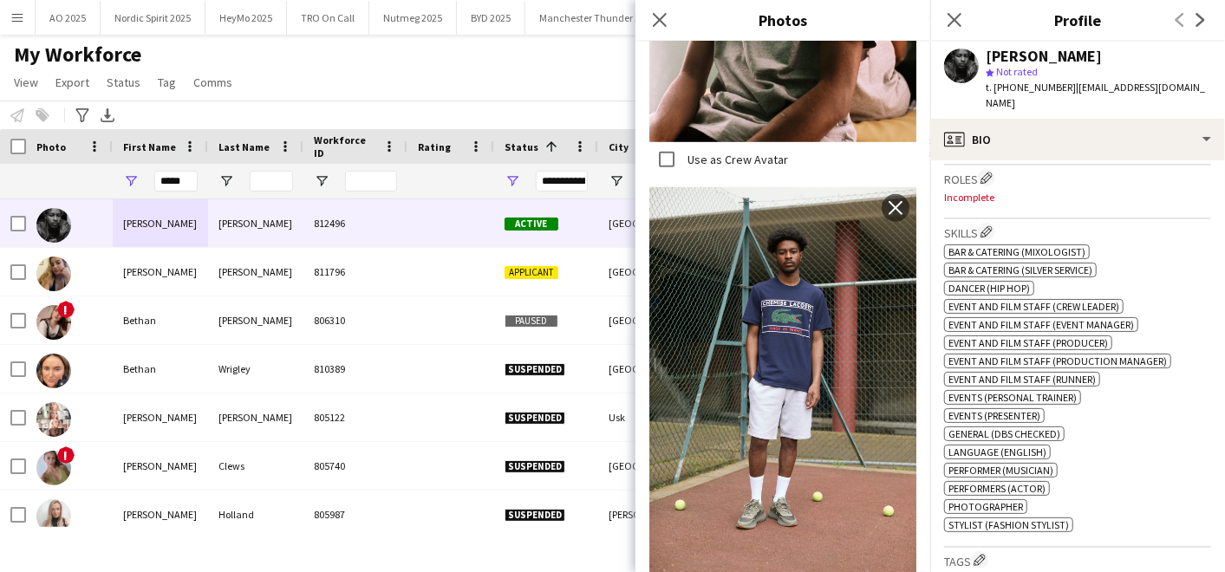
scroll to position [550, 0]
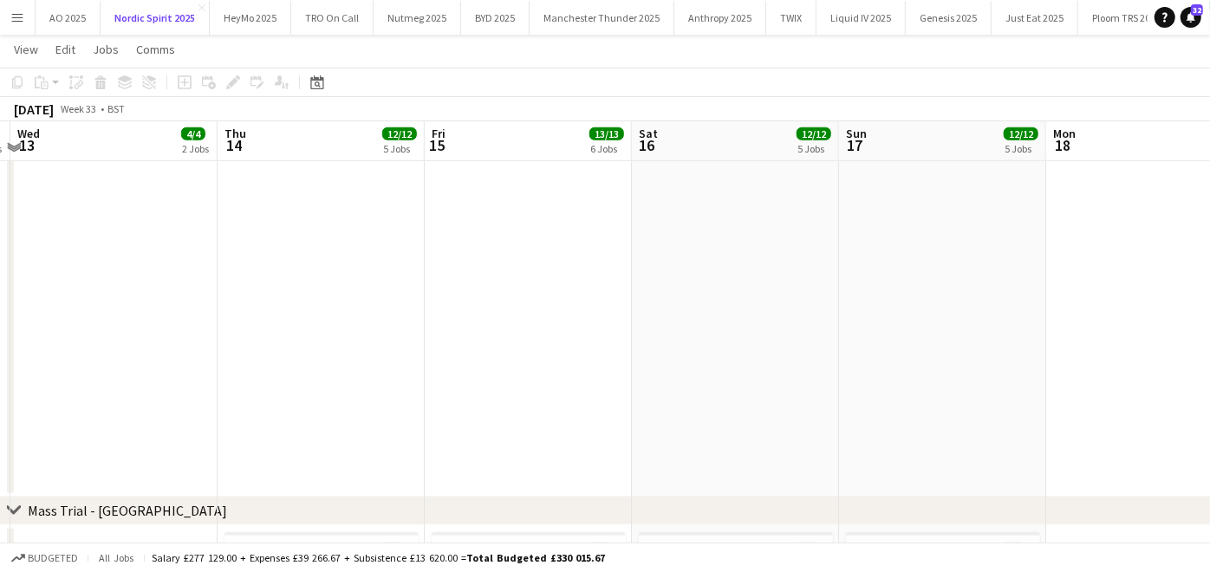
scroll to position [924, 0]
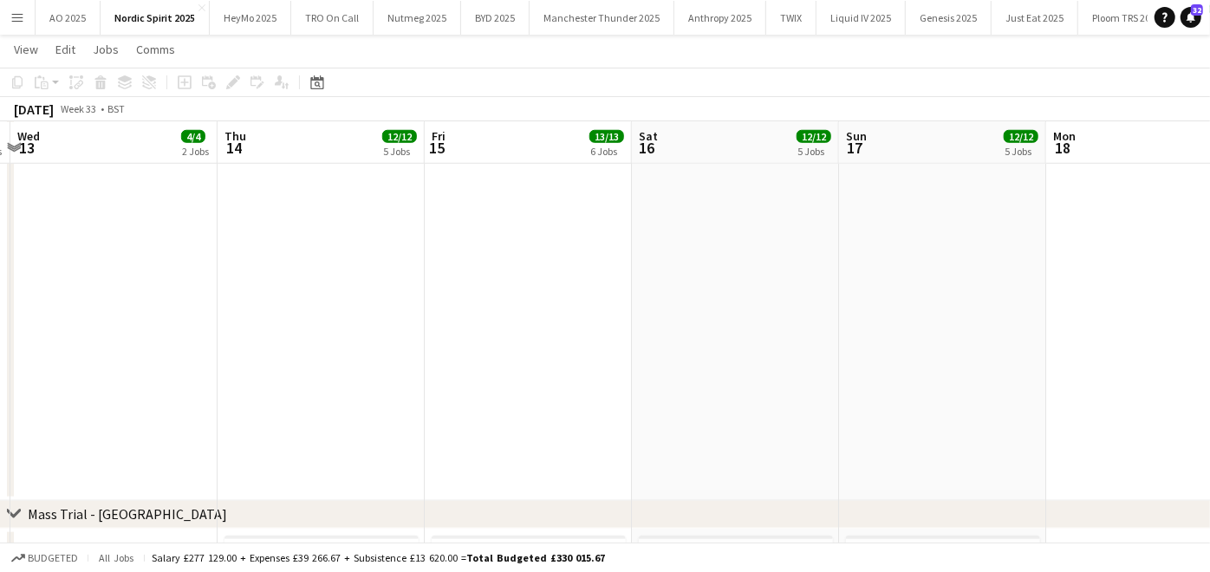
click at [28, 15] on button "Menu" at bounding box center [17, 17] width 35 height 35
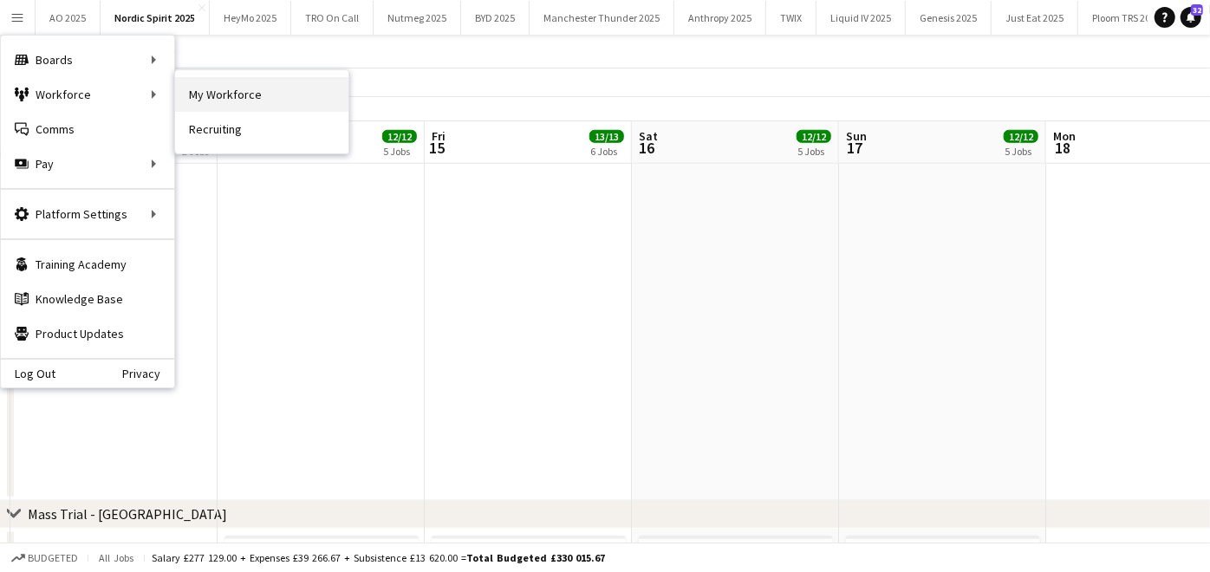
click at [232, 87] on link "My Workforce" at bounding box center [261, 94] width 173 height 35
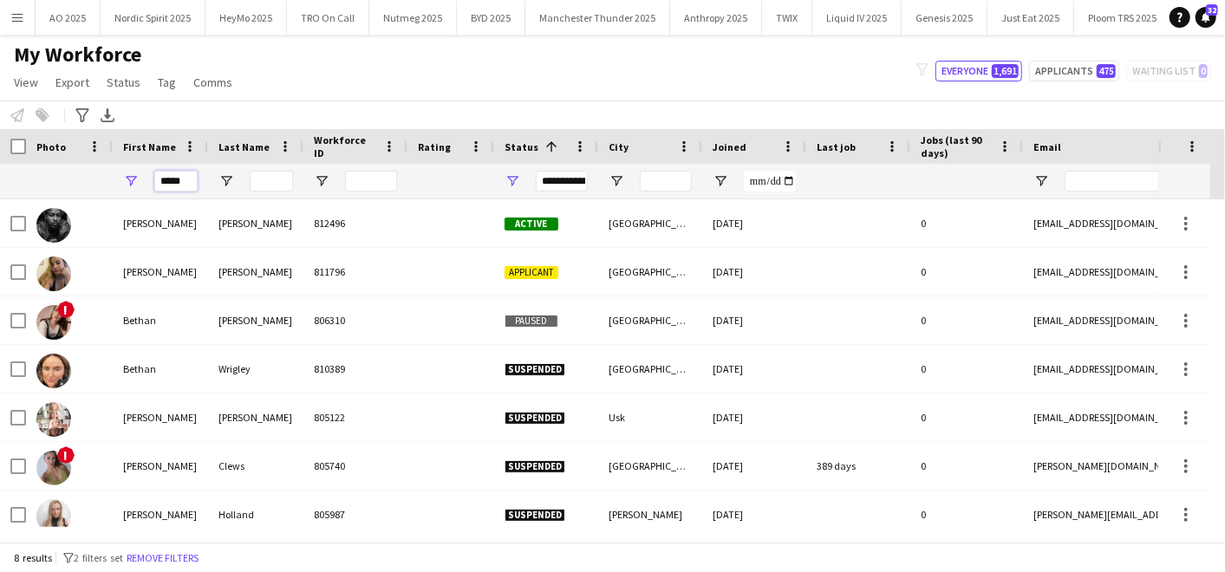
drag, startPoint x: 184, startPoint y: 181, endPoint x: 39, endPoint y: 182, distance: 144.7
click at [39, 182] on div "*****" at bounding box center [939, 181] width 1879 height 35
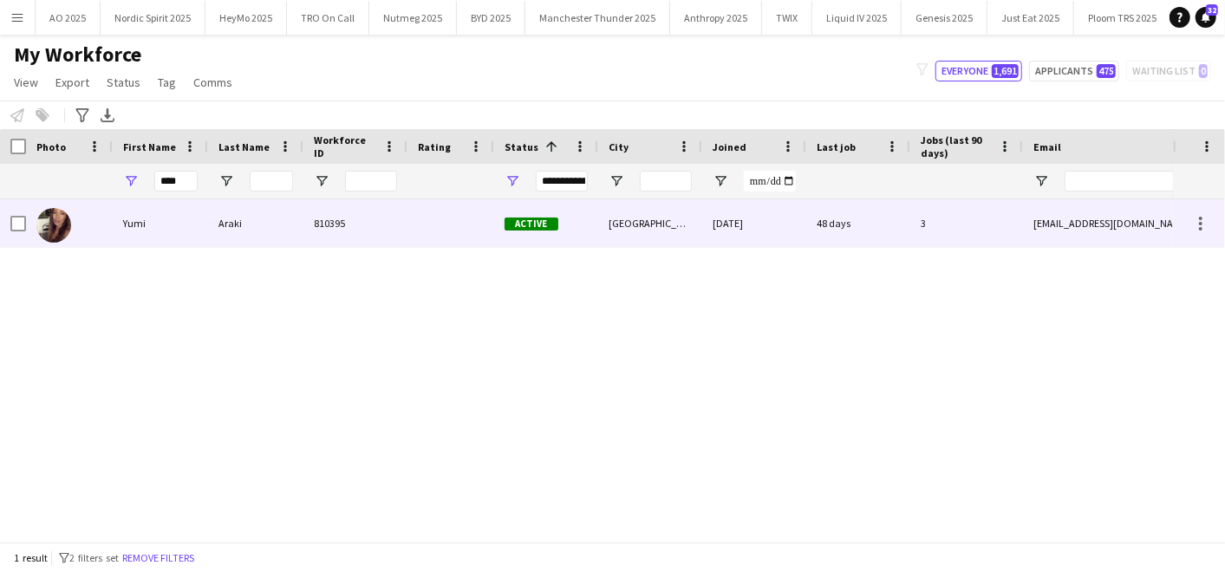
click at [189, 222] on div "Yumi" at bounding box center [160, 223] width 95 height 48
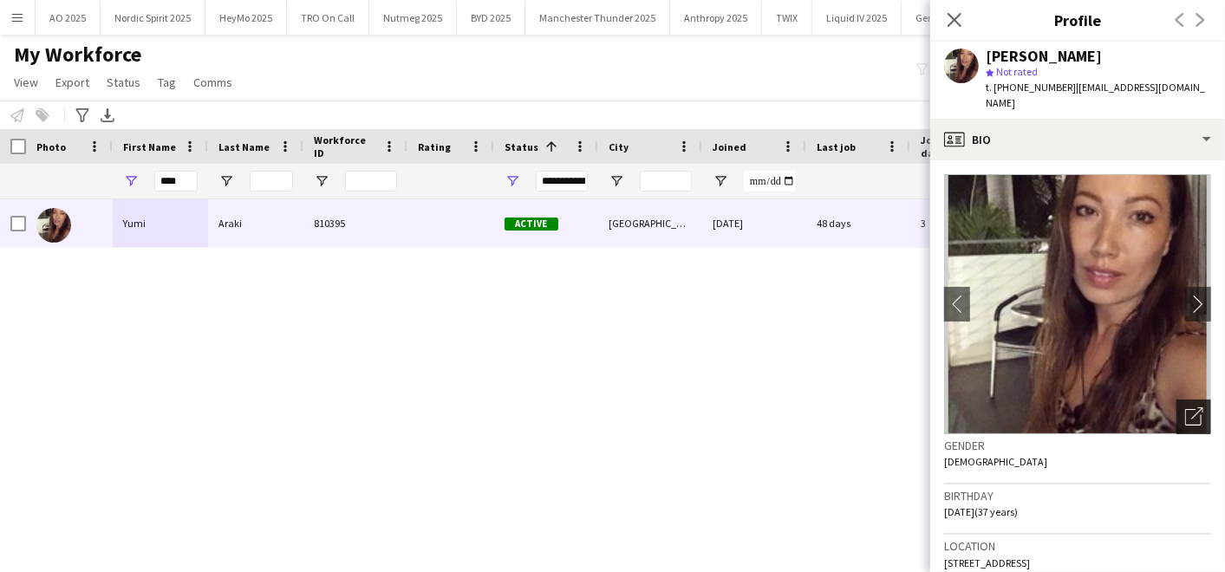
click at [1188, 405] on div "Open photos pop-in" at bounding box center [1193, 417] width 35 height 35
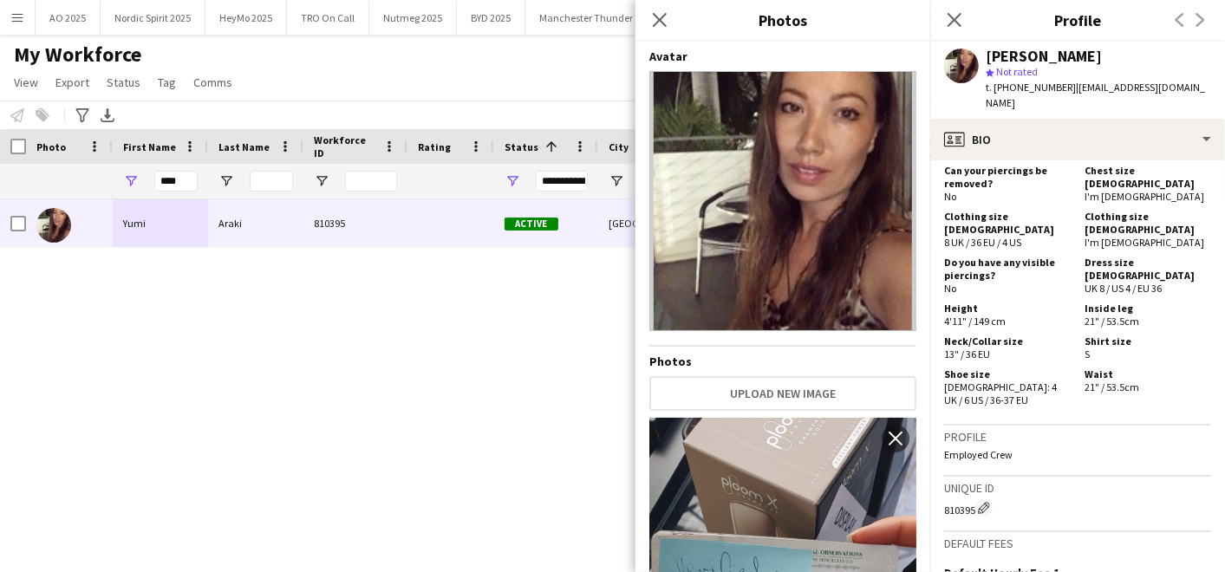
scroll to position [1049, 0]
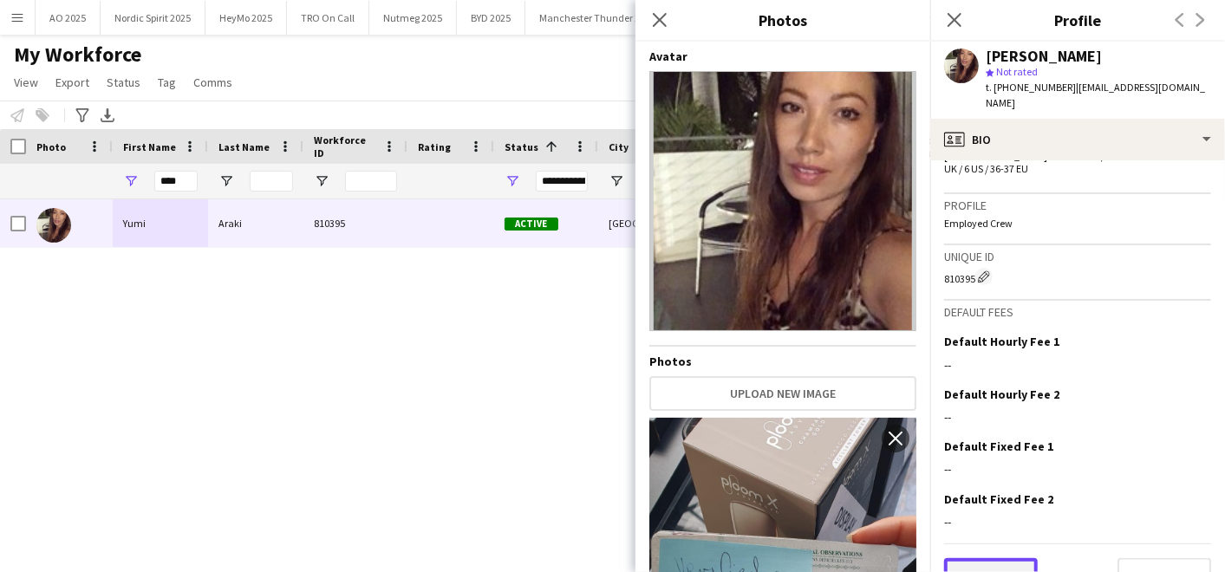
click at [1003, 558] on button "Previous" at bounding box center [991, 575] width 94 height 35
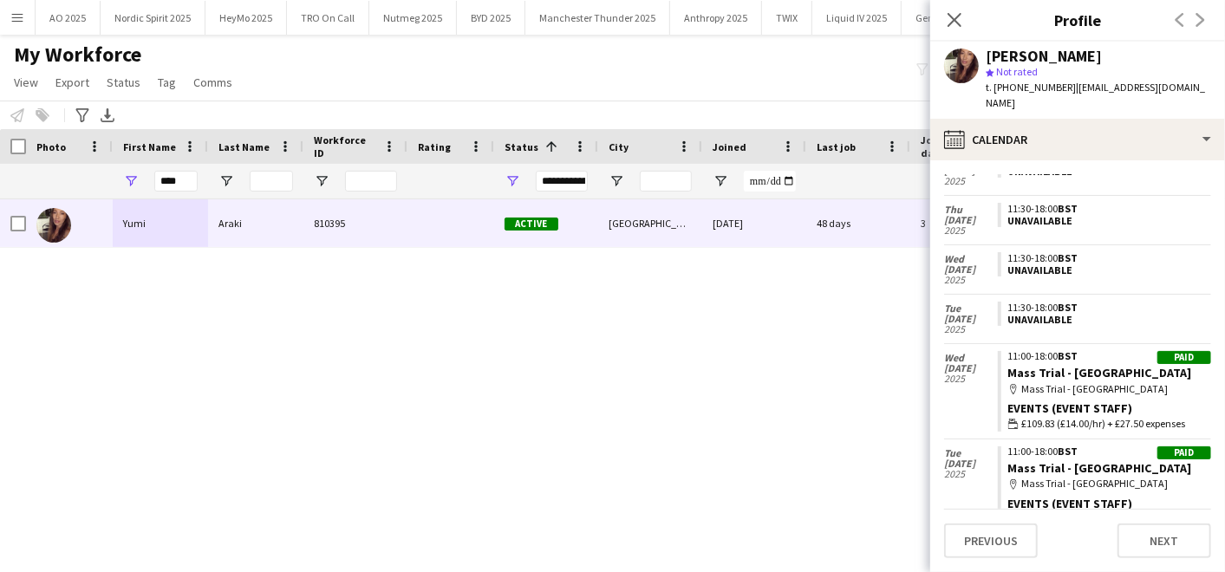
scroll to position [743, 0]
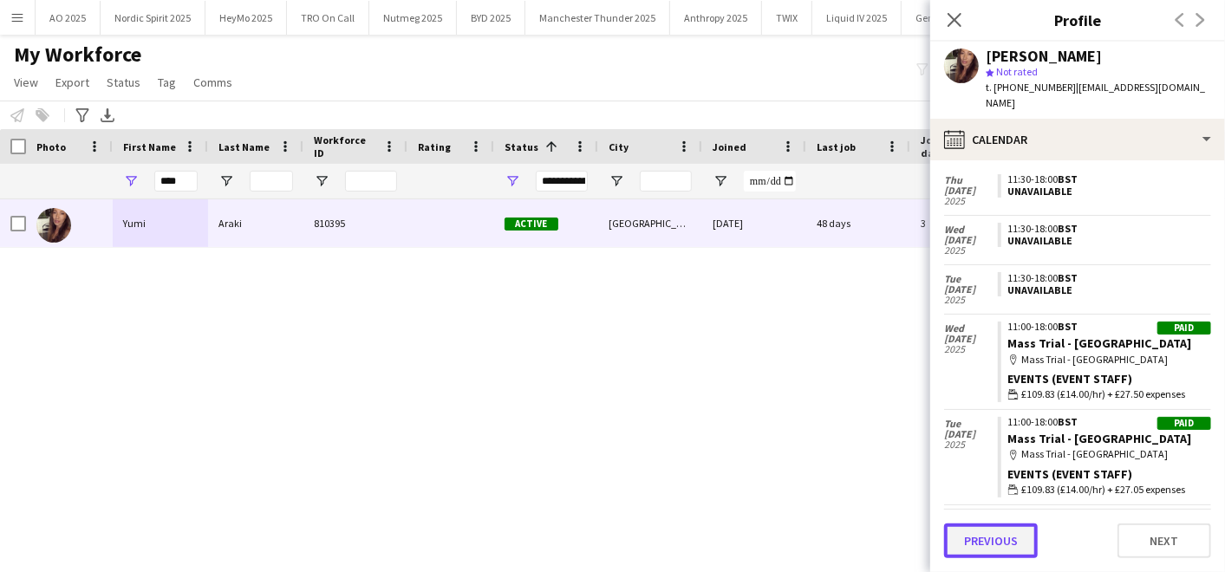
click at [995, 539] on button "Previous" at bounding box center [991, 540] width 94 height 35
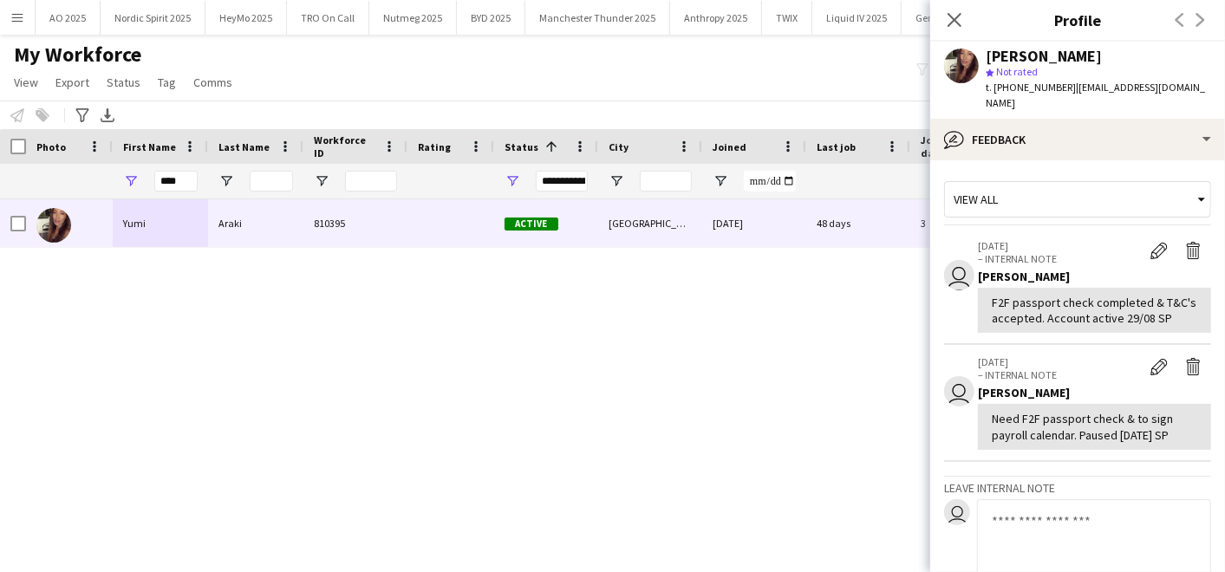
scroll to position [206, 0]
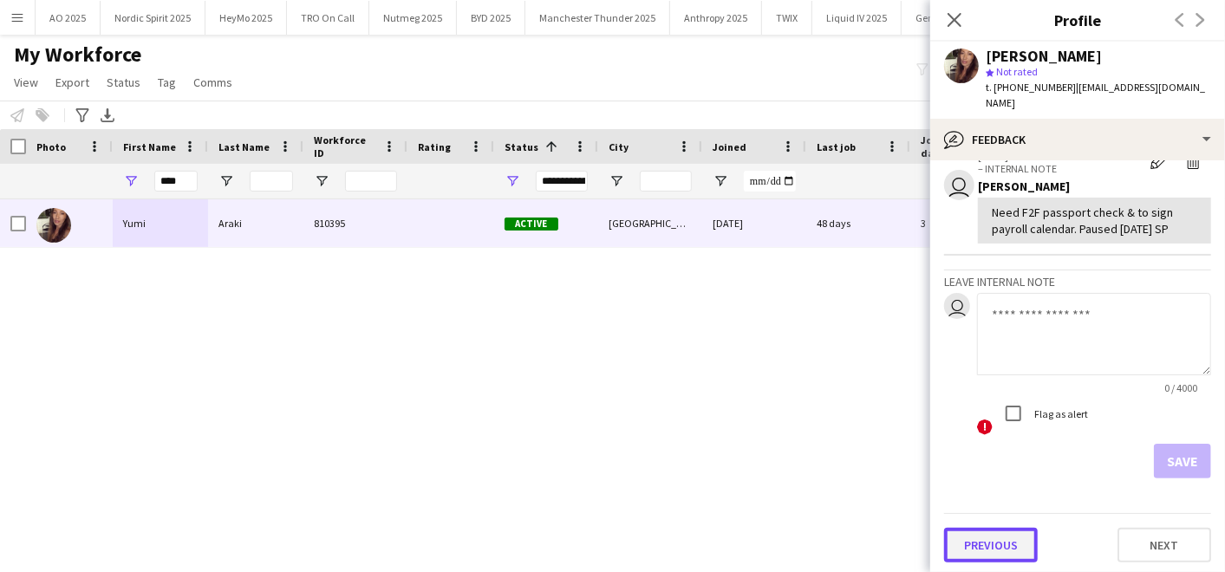
click at [977, 530] on button "Previous" at bounding box center [991, 545] width 94 height 35
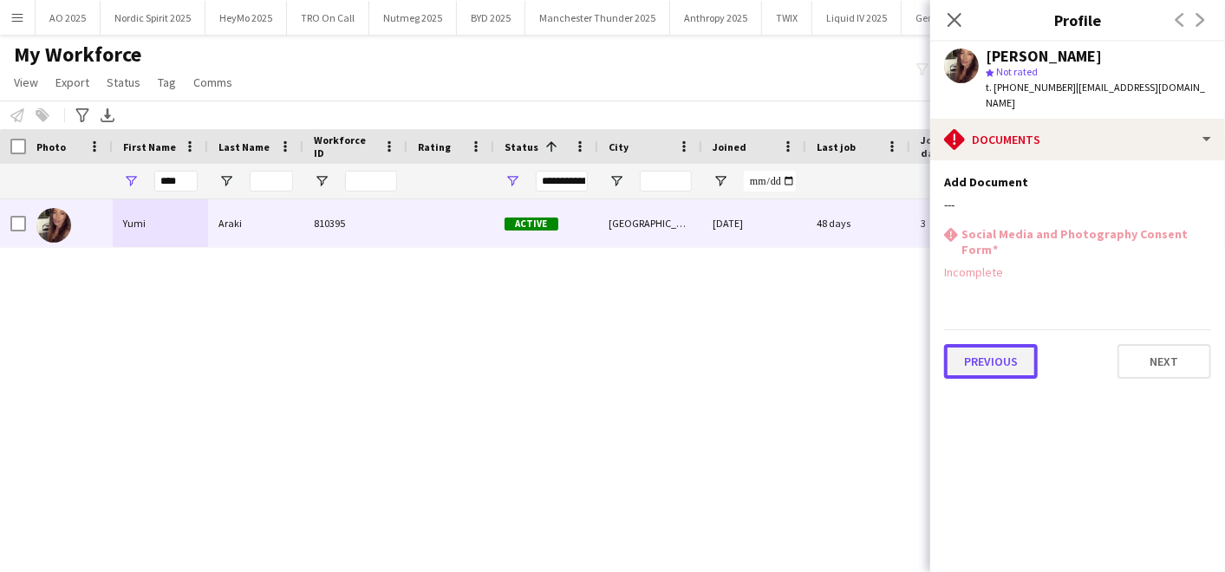
click at [1003, 344] on button "Previous" at bounding box center [991, 361] width 94 height 35
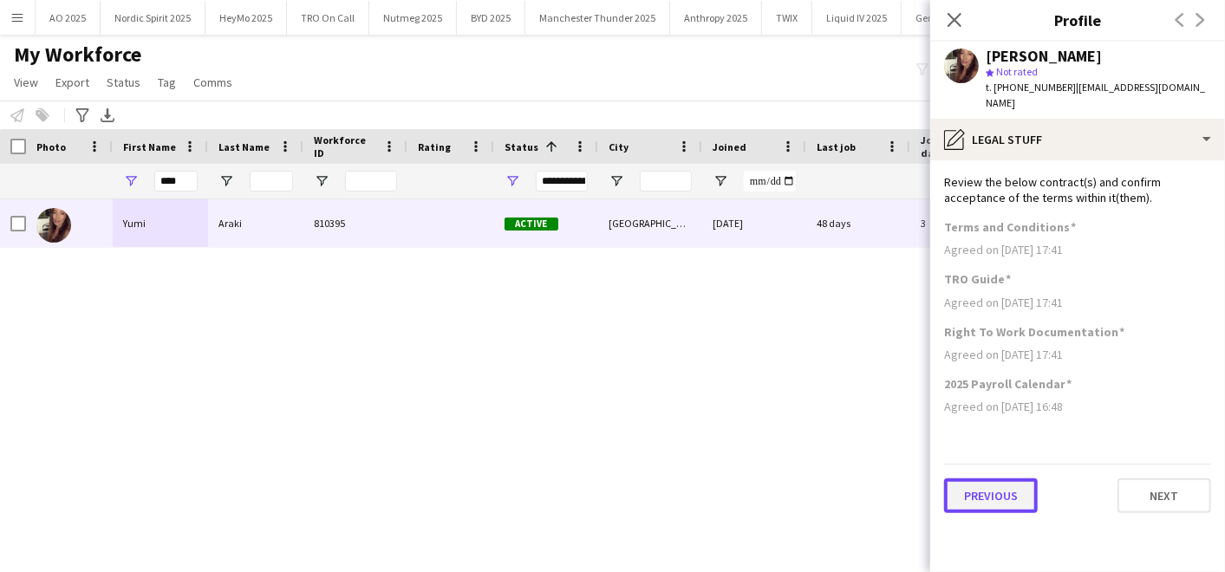
click at [980, 478] on button "Previous" at bounding box center [991, 495] width 94 height 35
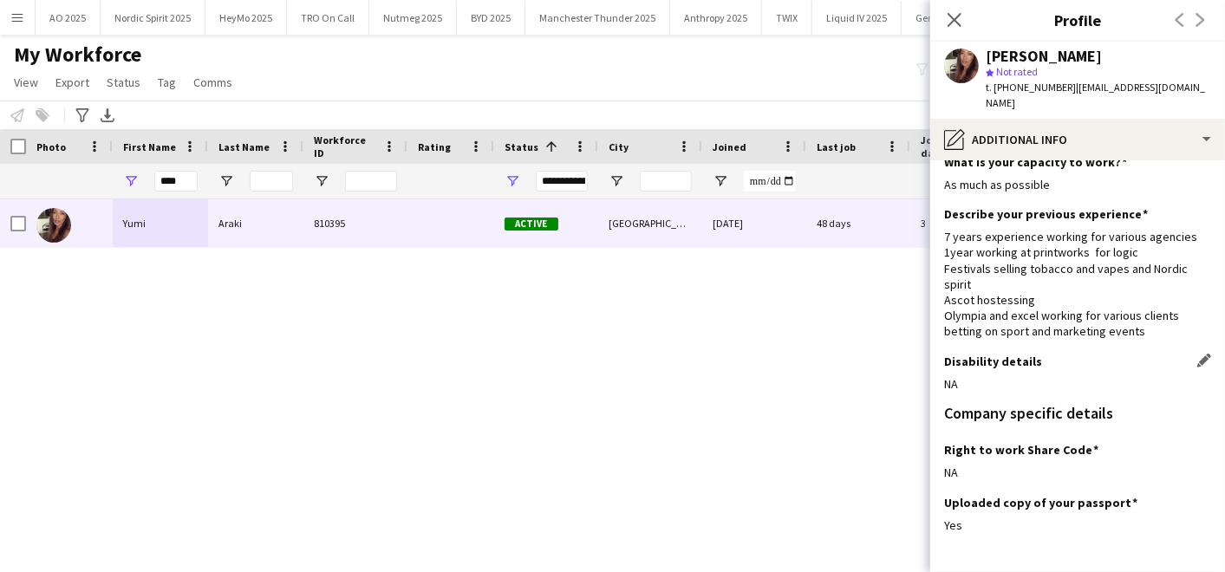
scroll to position [21, 0]
drag, startPoint x: 185, startPoint y: 175, endPoint x: 49, endPoint y: 180, distance: 136.2
click at [49, 180] on div "****" at bounding box center [939, 181] width 1879 height 35
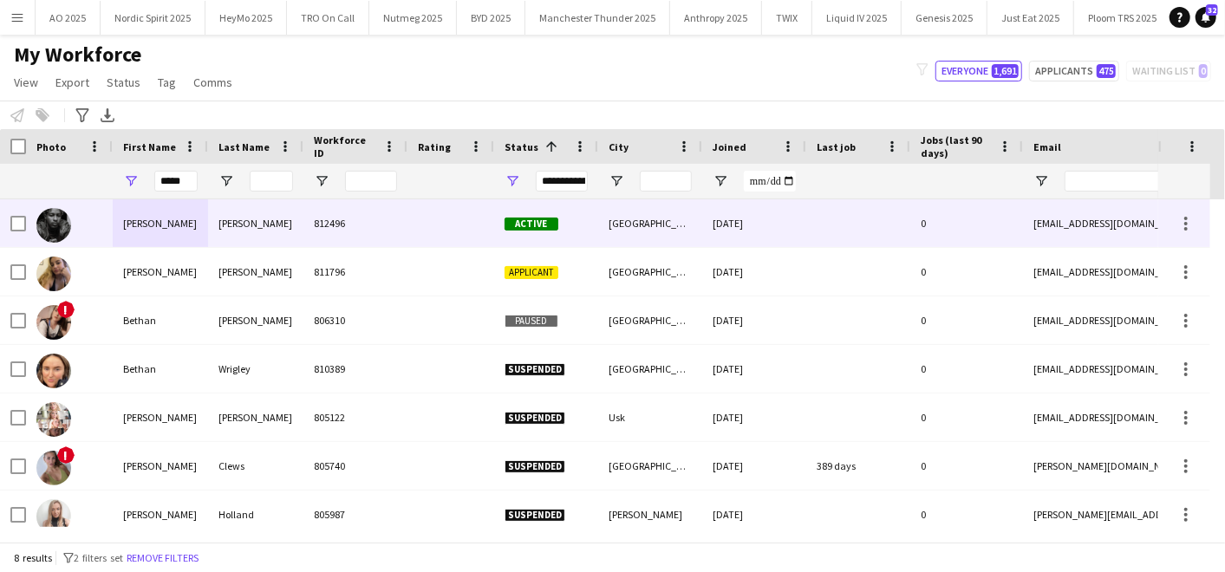
click at [136, 231] on div "[PERSON_NAME]" at bounding box center [160, 223] width 95 height 48
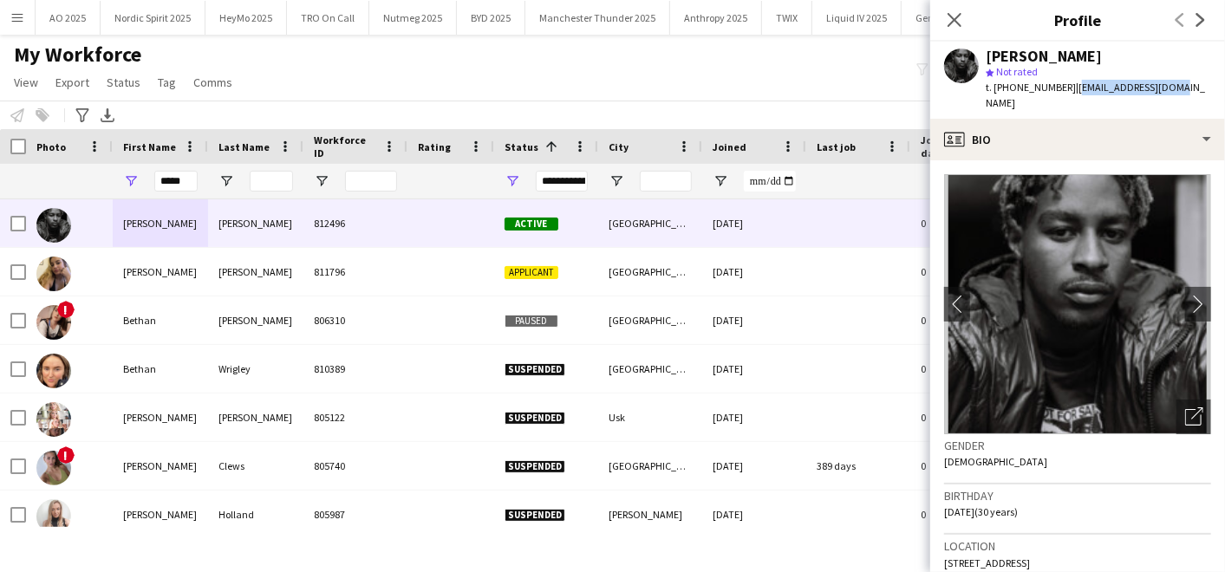
drag, startPoint x: 1070, startPoint y: 88, endPoint x: 1161, endPoint y: 91, distance: 91.9
click at [1161, 91] on span "| bushyfits@gmail.com" at bounding box center [1094, 95] width 219 height 29
copy span "bushyfits@gmail.com"
click at [183, 183] on input "*****" at bounding box center [175, 181] width 43 height 21
type input "*"
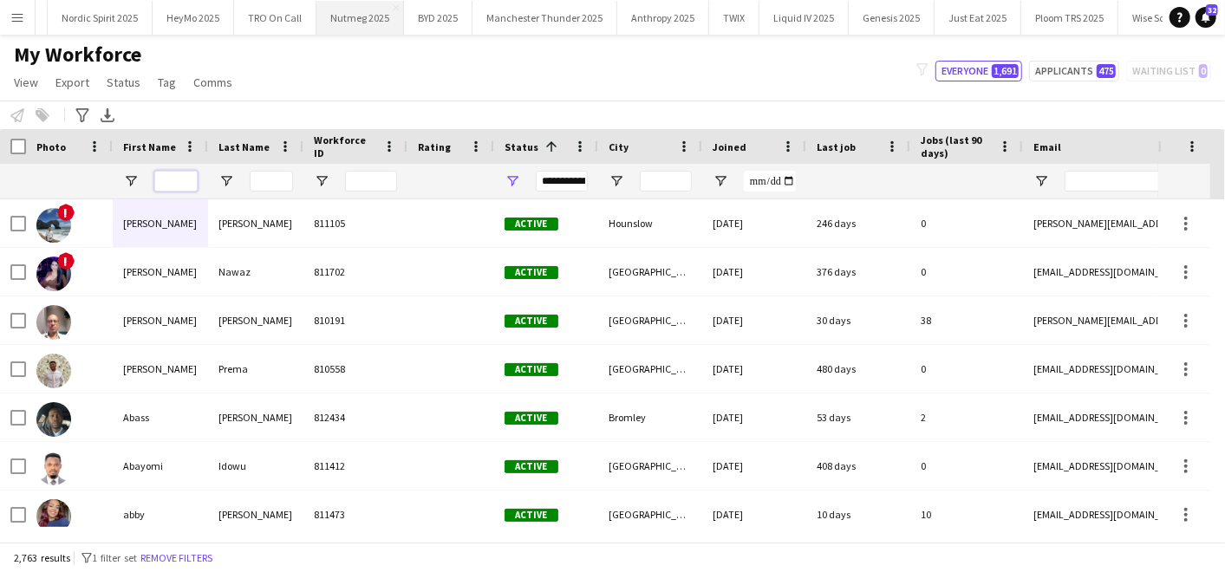
scroll to position [0, 52]
click at [110, 12] on button "Nordic Spirit 2025 Close" at bounding box center [101, 18] width 105 height 34
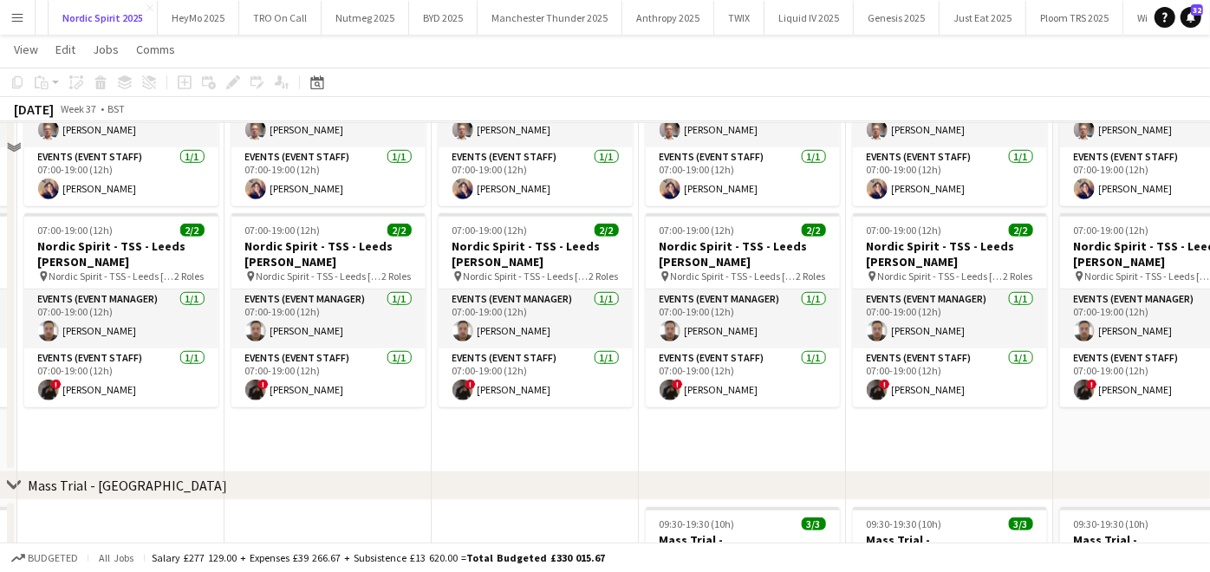
scroll to position [566, 0]
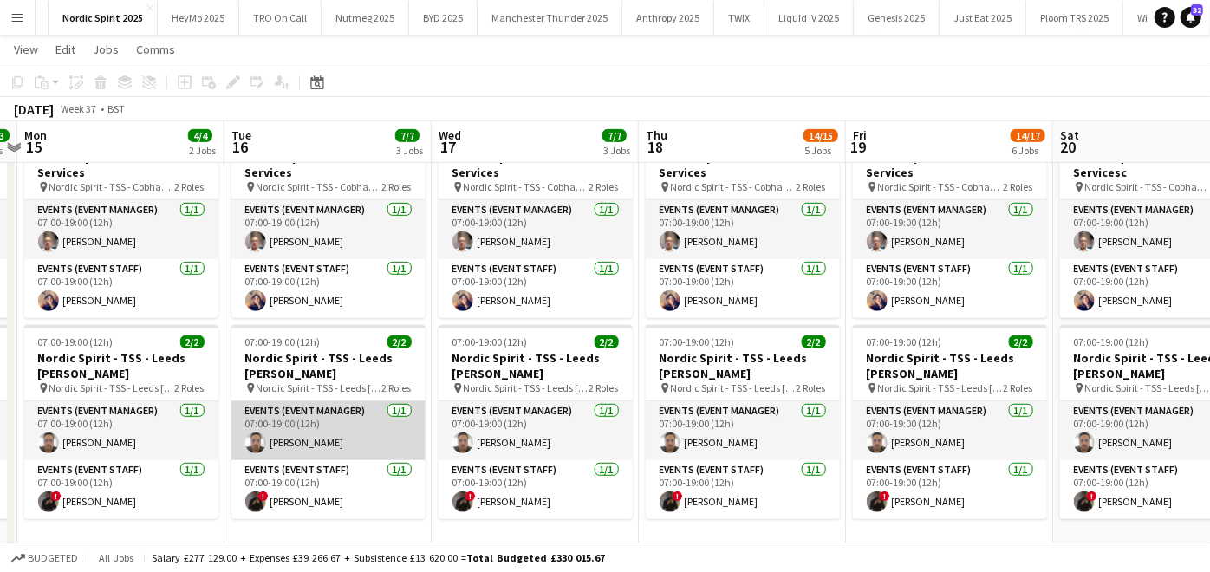
click at [341, 438] on app-card-role "Events (Event Manager) 1/1 07:00-19:00 (12h) Michael Wright" at bounding box center [328, 430] width 194 height 59
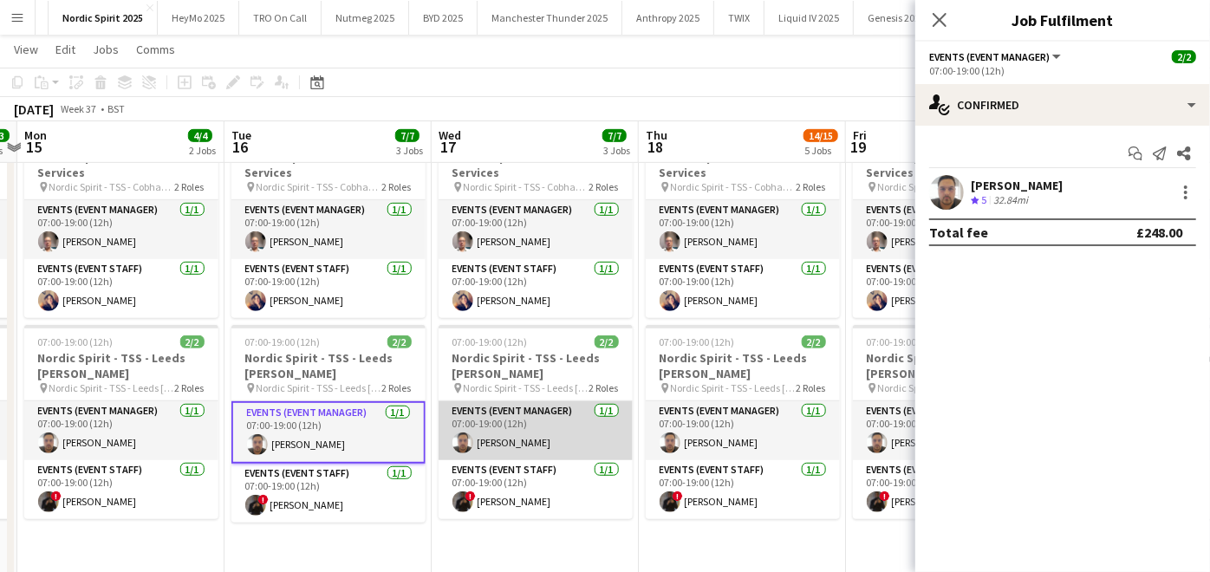
click at [515, 436] on app-card-role "Events (Event Manager) 1/1 07:00-19:00 (12h) Michael Wright" at bounding box center [536, 430] width 194 height 59
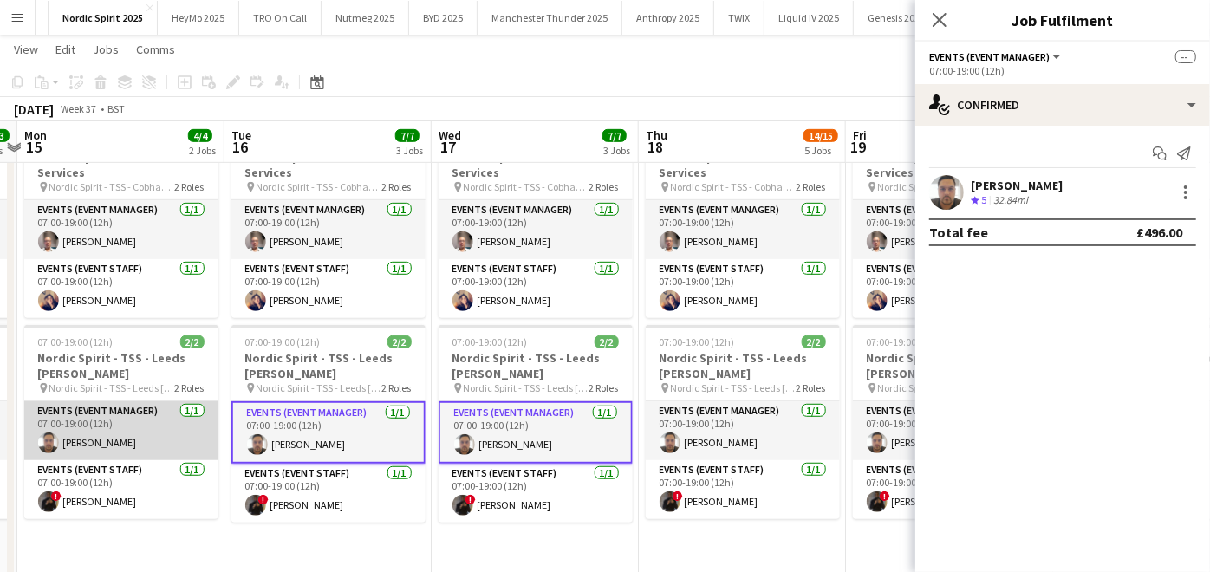
click at [94, 439] on app-card-role "Events (Event Manager) 1/1 07:00-19:00 (12h) Michael Wright" at bounding box center [121, 430] width 194 height 59
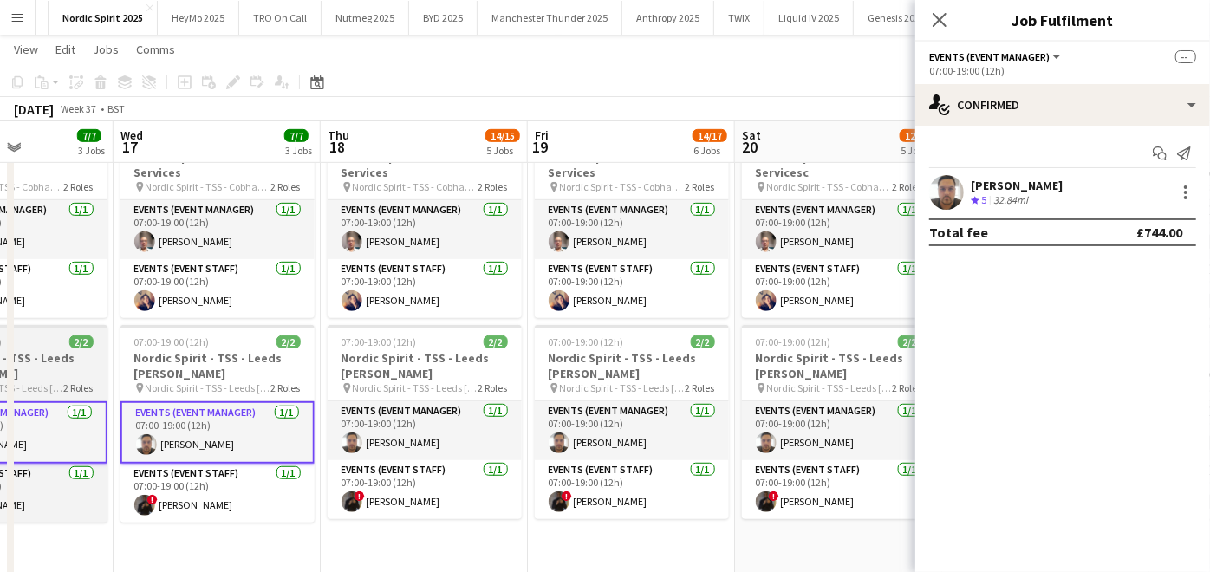
scroll to position [0, 720]
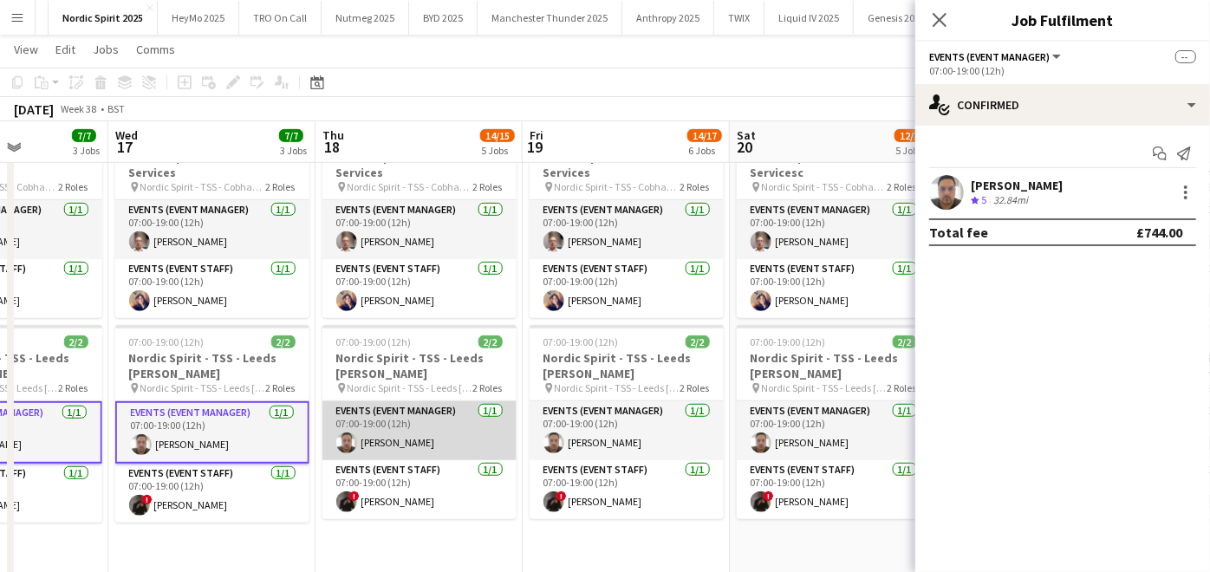
click at [389, 436] on app-card-role "Events (Event Manager) 1/1 07:00-19:00 (12h) Michael Wright" at bounding box center [419, 430] width 194 height 59
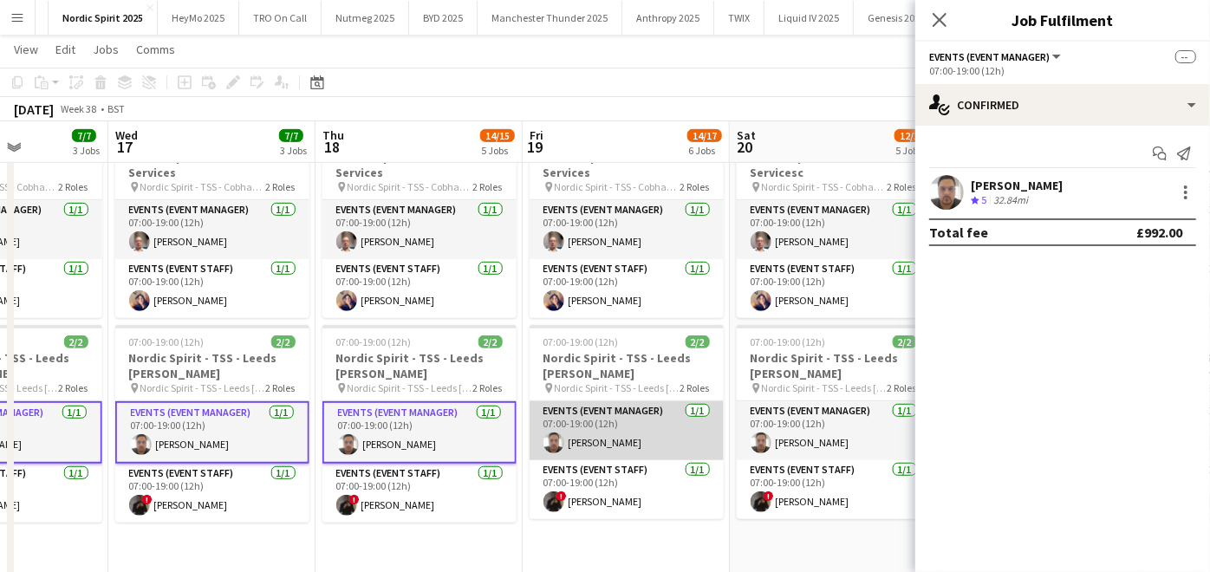
click at [622, 423] on app-card-role "Events (Event Manager) 1/1 07:00-19:00 (12h) Michael Wright" at bounding box center [627, 430] width 194 height 59
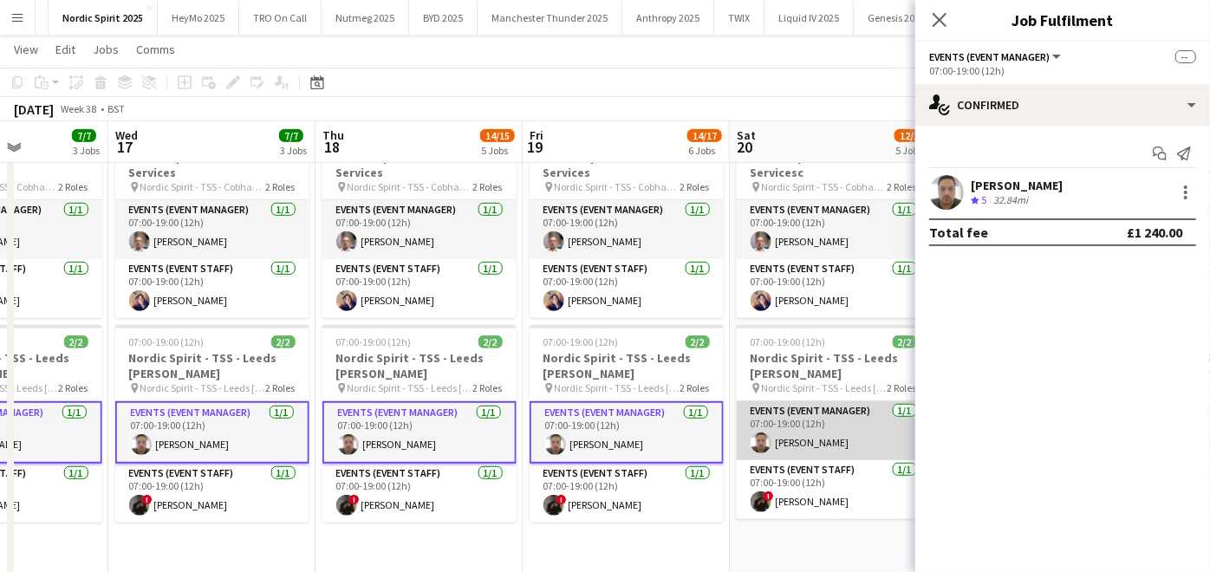
click at [775, 407] on app-card-role "Events (Event Manager) 1/1 07:00-19:00 (12h) Michael Wright" at bounding box center [834, 430] width 194 height 59
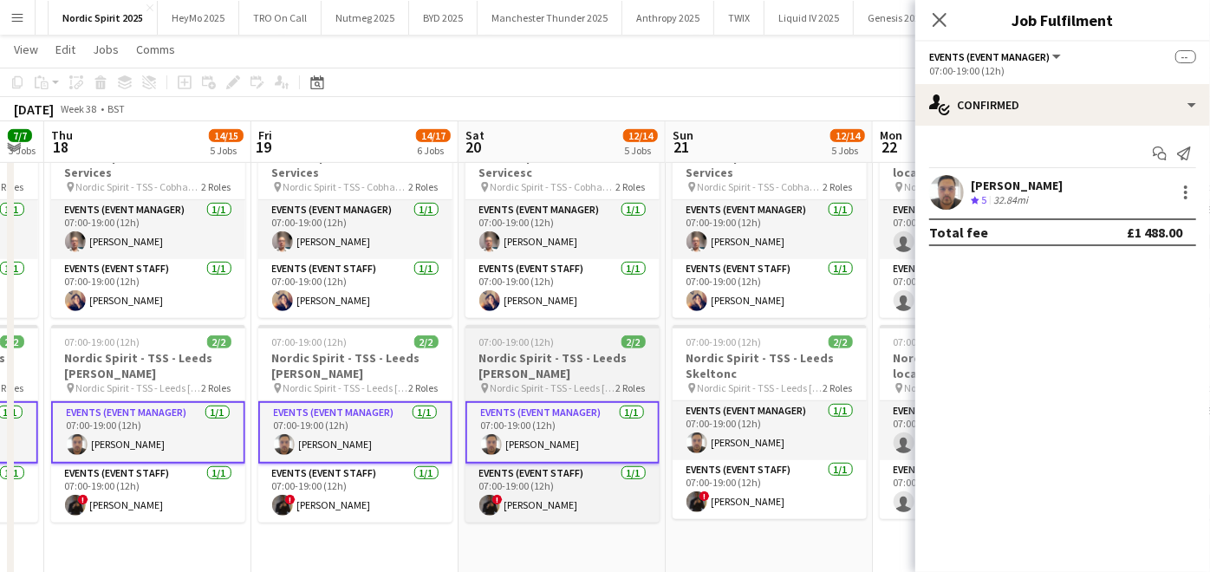
scroll to position [0, 637]
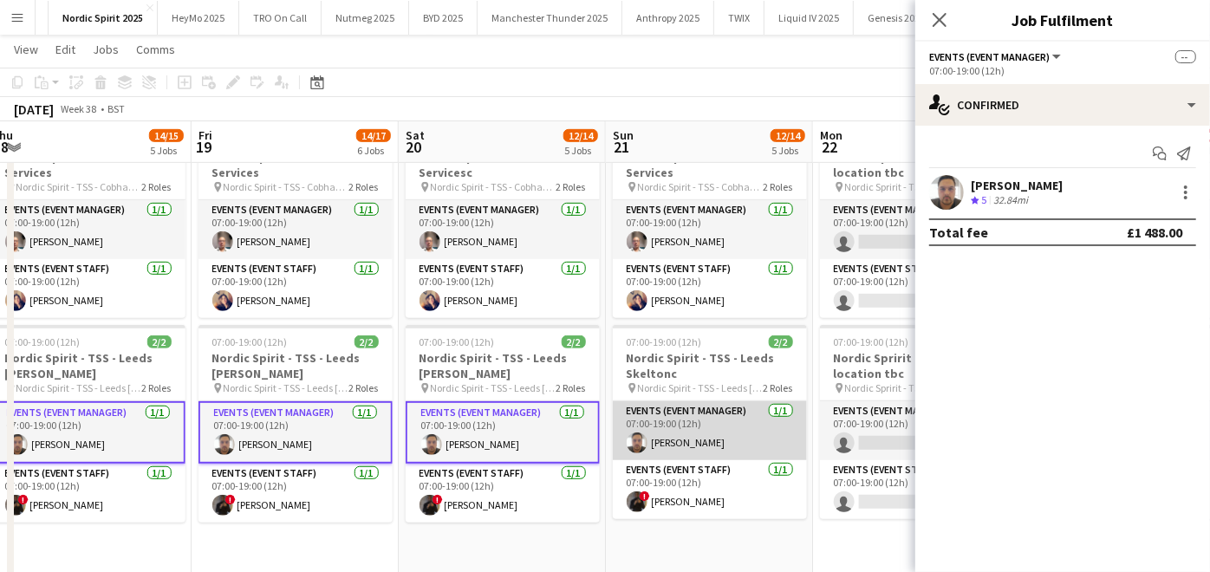
click at [706, 426] on app-card-role "Events (Event Manager) 1/1 07:00-19:00 (12h) Michael Wright" at bounding box center [710, 430] width 194 height 59
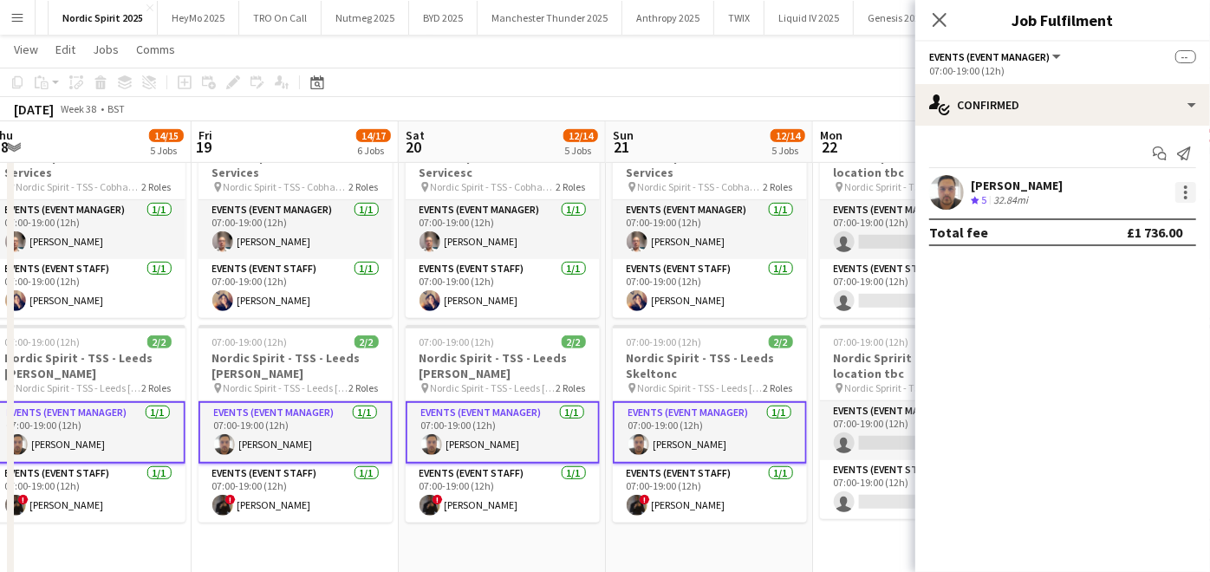
click at [1183, 193] on div at bounding box center [1185, 192] width 21 height 21
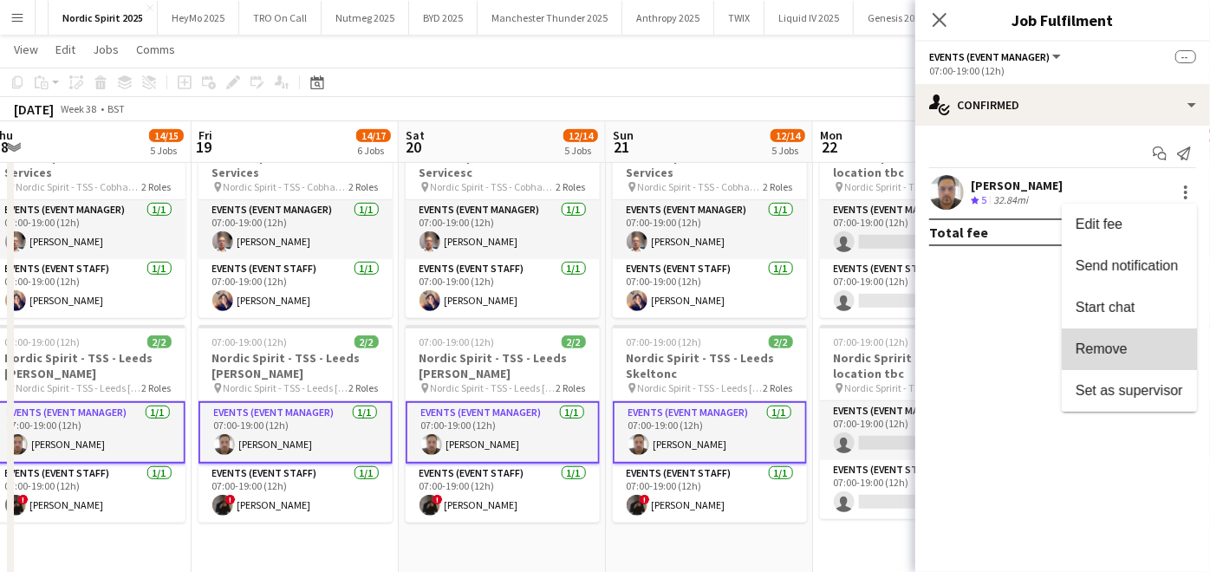
click at [1141, 342] on span "Remove" at bounding box center [1129, 349] width 107 height 16
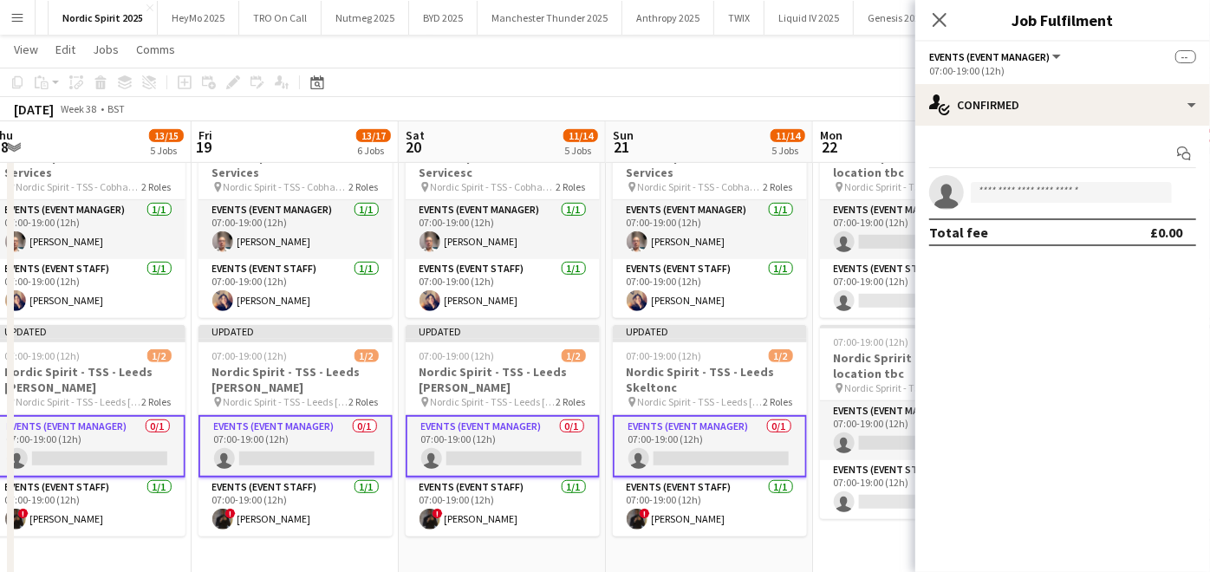
click at [847, 538] on app-date-cell "07:00-19:00 (12h) 0/2 Nordic Spririt - TSS - location tbc pin Nordic Spririt - …" at bounding box center [916, 350] width 207 height 467
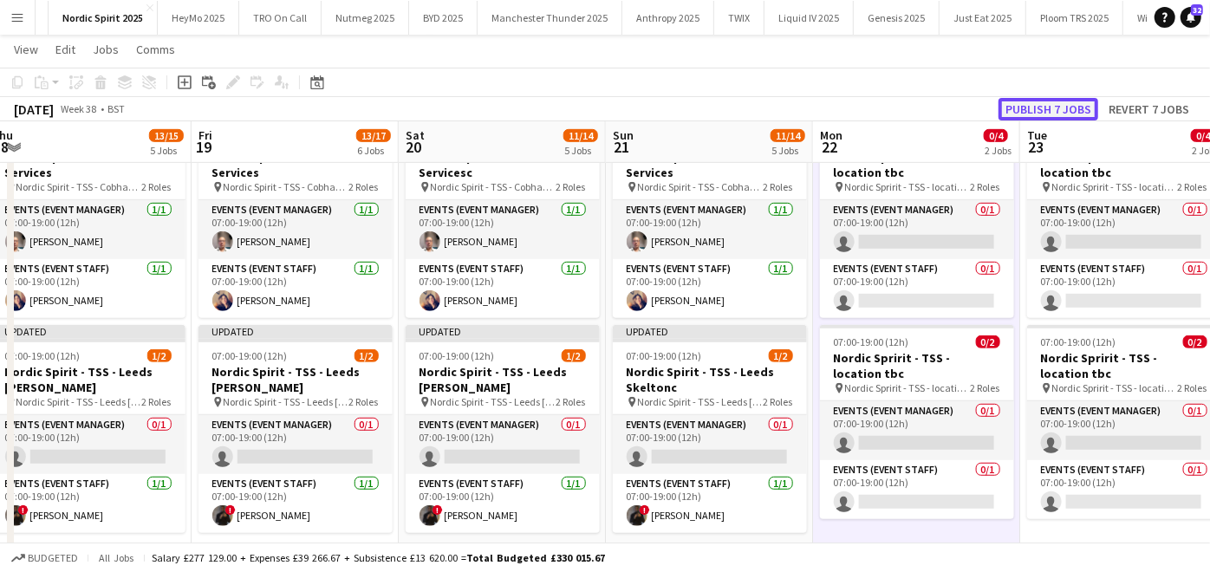
click at [1013, 118] on button "Publish 7 jobs" at bounding box center [1048, 109] width 100 height 23
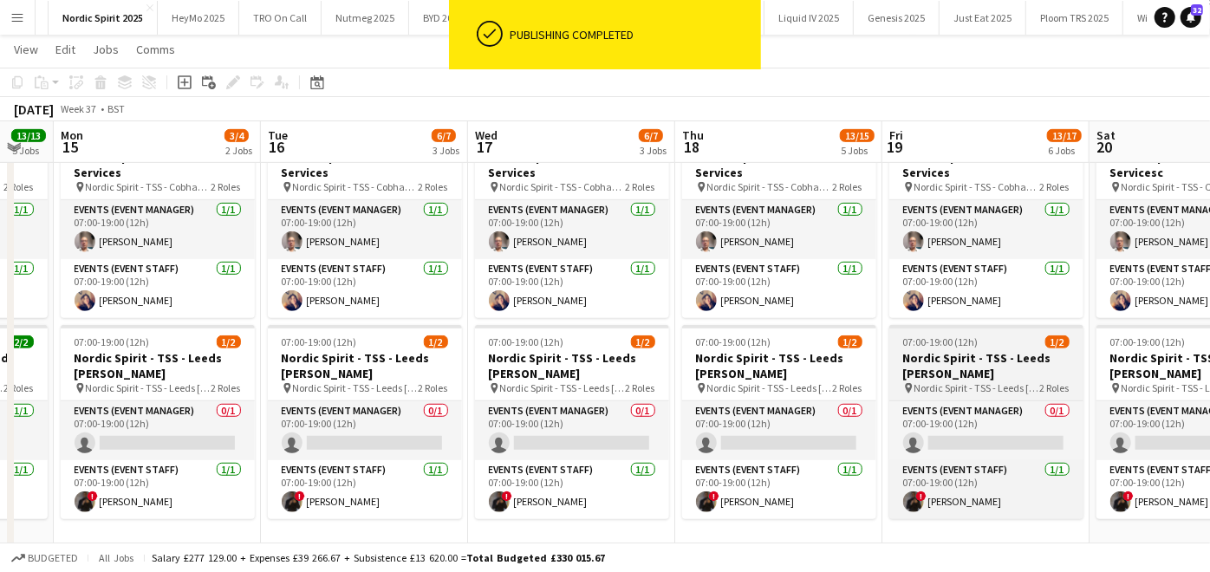
scroll to position [0, 356]
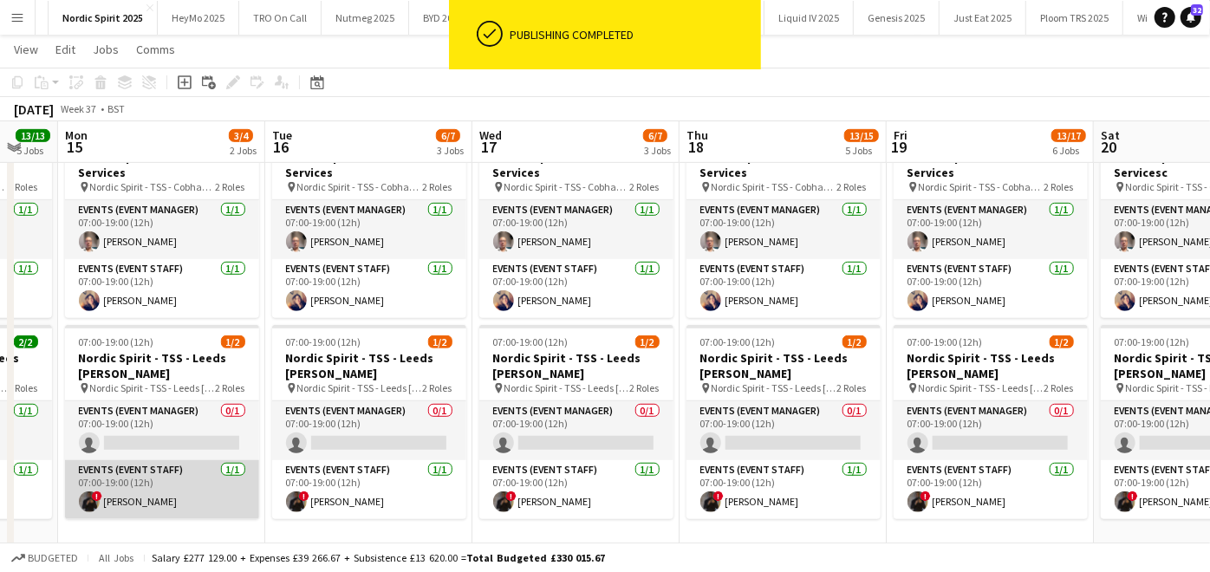
click at [192, 487] on app-card-role "Events (Event Staff) 1/1 07:00-19:00 (12h) ! Christopher O Omotoso" at bounding box center [162, 489] width 194 height 59
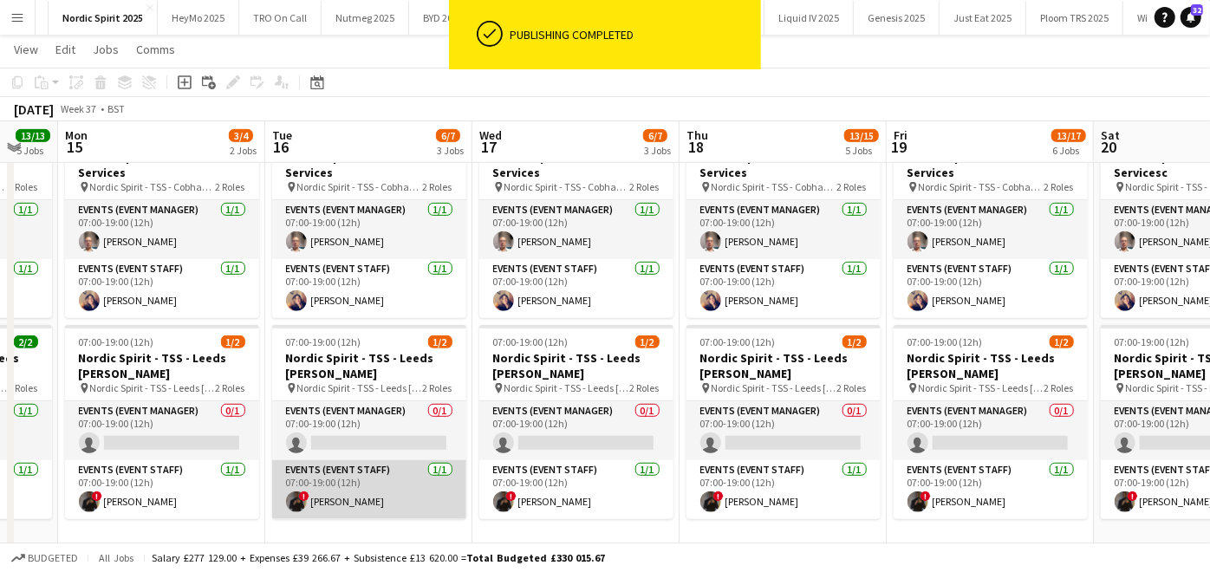
click at [385, 491] on app-card-role "Events (Event Staff) 1/1 07:00-19:00 (12h) ! Christopher O Omotoso" at bounding box center [369, 489] width 194 height 59
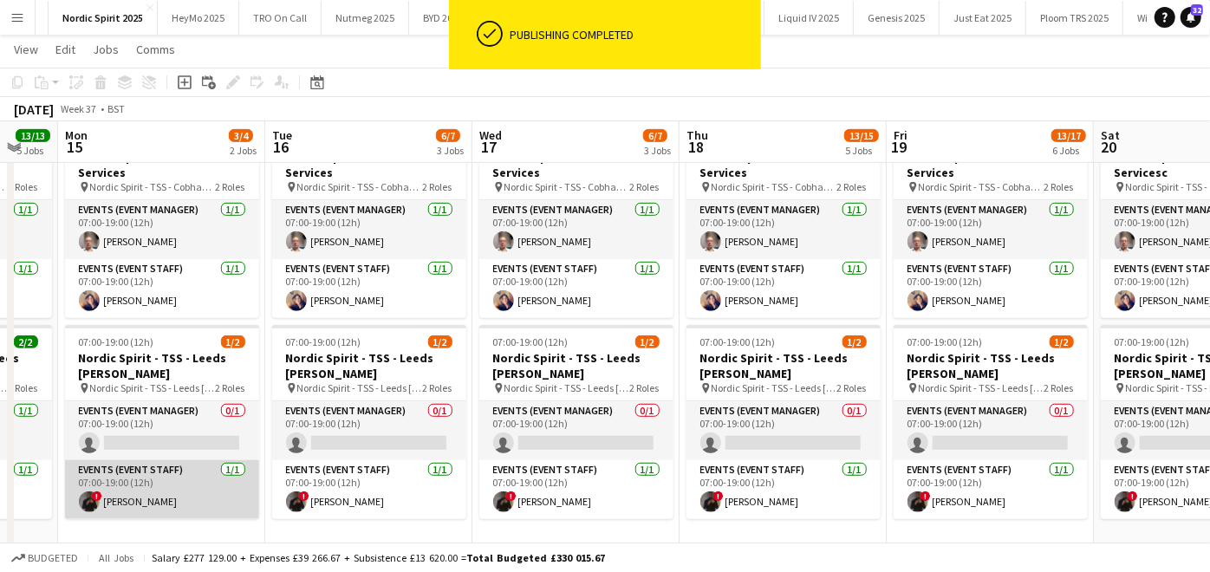
click at [174, 506] on app-card-role "Events (Event Staff) 1/1 07:00-19:00 (12h) ! Christopher O Omotoso" at bounding box center [162, 489] width 194 height 59
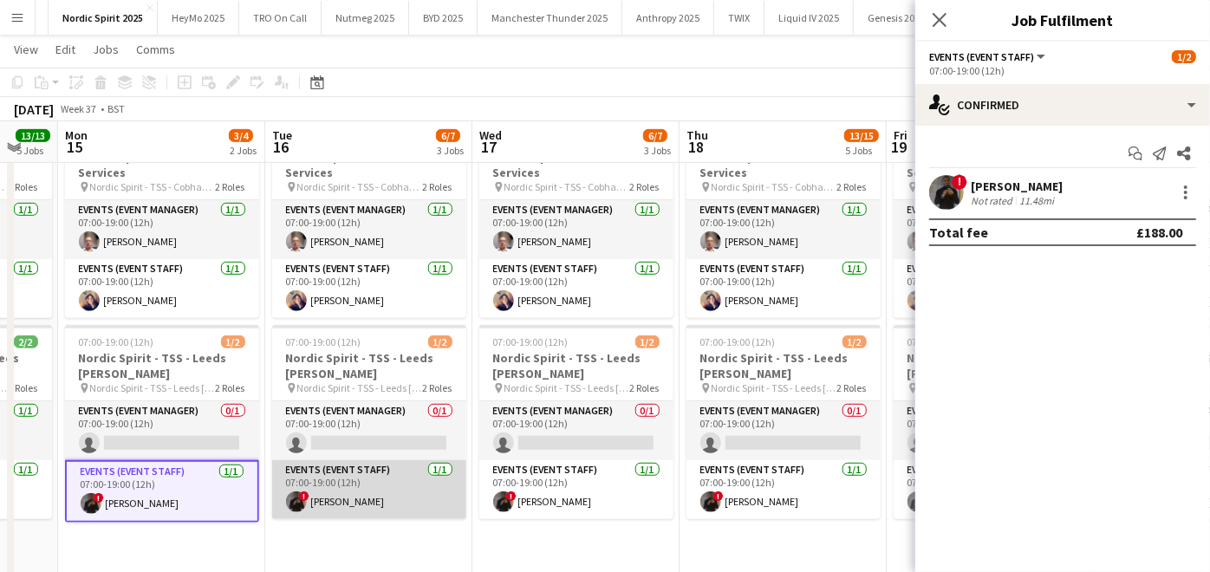
click at [351, 478] on app-card-role "Events (Event Staff) 1/1 07:00-19:00 (12h) ! Christopher O Omotoso" at bounding box center [369, 489] width 194 height 59
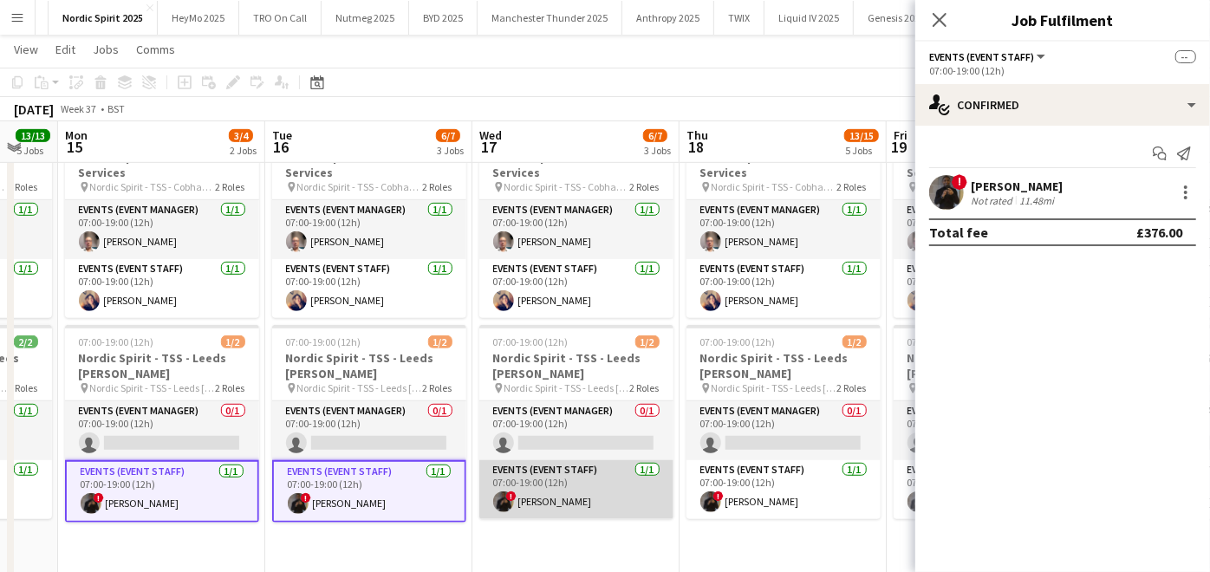
click at [547, 465] on app-card-role "Events (Event Staff) 1/1 07:00-19:00 (12h) ! Christopher O Omotoso" at bounding box center [576, 489] width 194 height 59
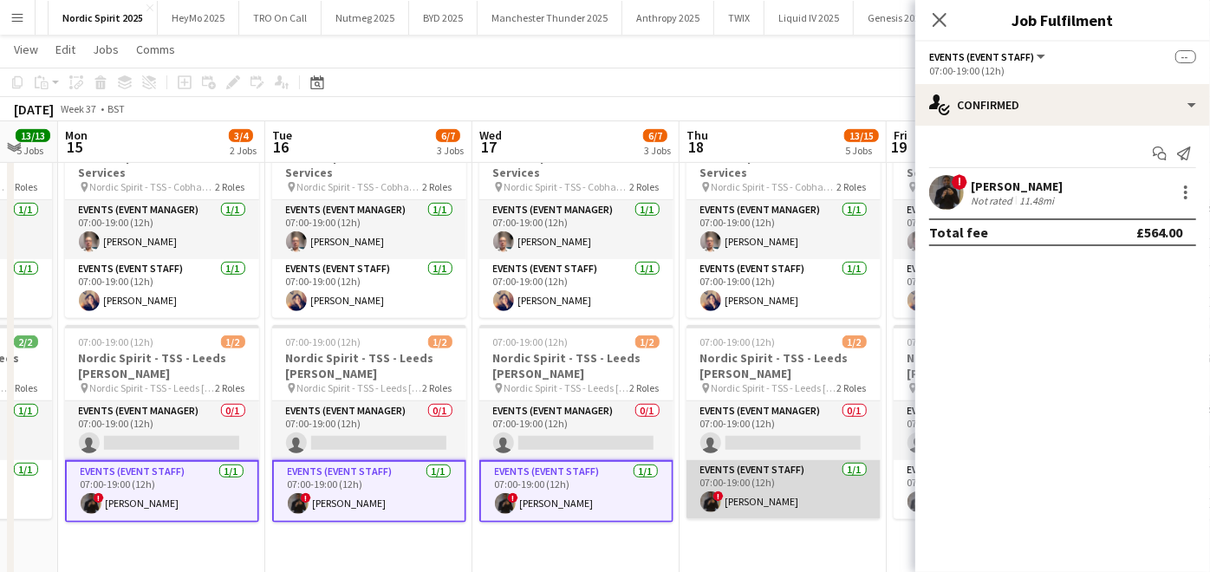
click at [726, 468] on app-card-role "Events (Event Staff) 1/1 07:00-19:00 (12h) ! Christopher O Omotoso" at bounding box center [783, 489] width 194 height 59
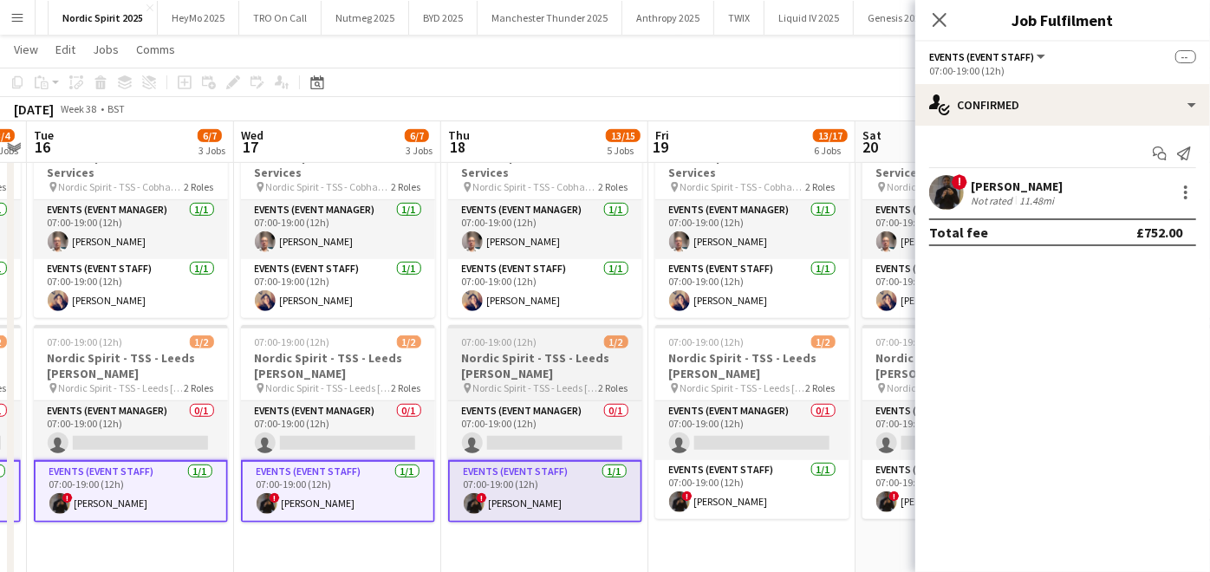
scroll to position [0, 595]
click at [726, 468] on app-card-role "Events (Event Staff) 1/1 07:00-19:00 (12h) ! Christopher O Omotoso" at bounding box center [751, 489] width 194 height 59
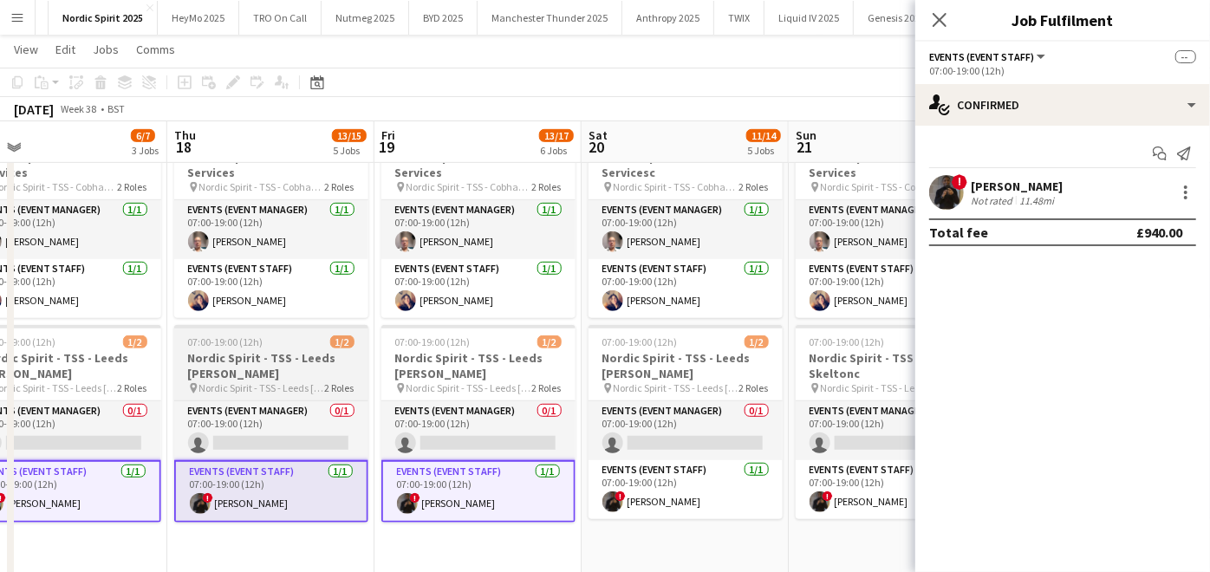
scroll to position [0, 679]
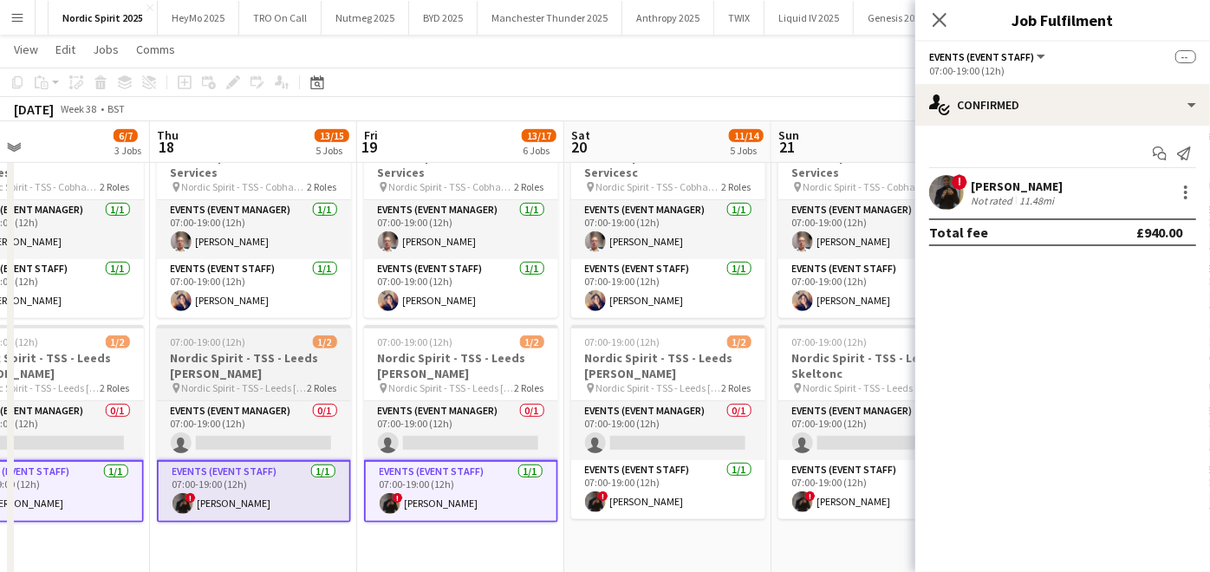
click at [726, 468] on app-card-role "Events (Event Staff) 1/1 07:00-19:00 (12h) ! Christopher O Omotoso" at bounding box center [668, 489] width 194 height 59
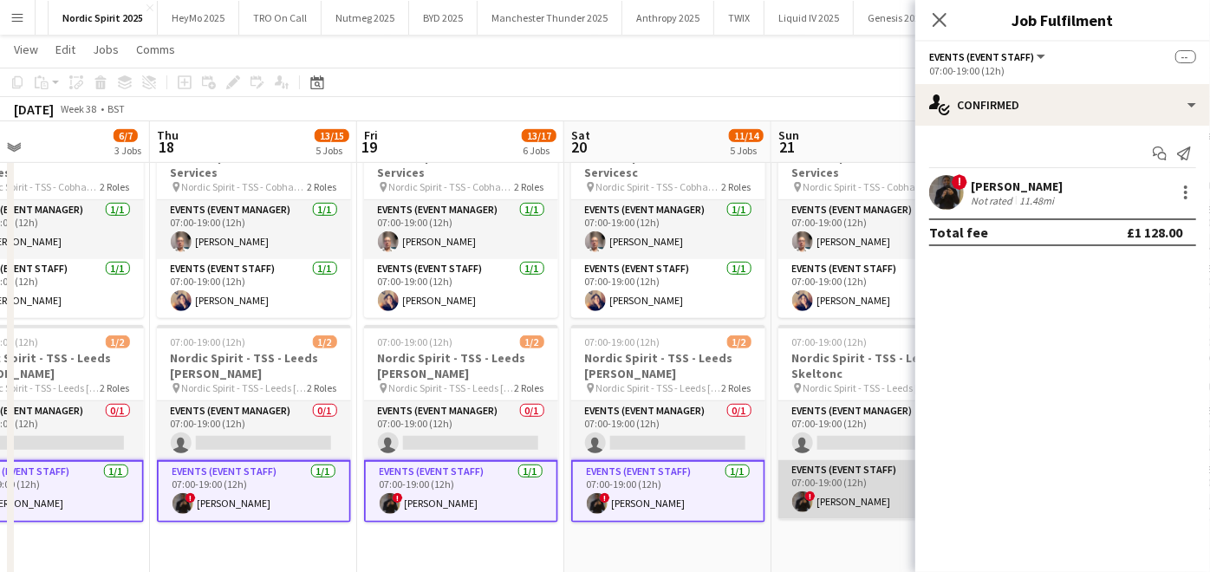
click at [824, 485] on app-card-role "Events (Event Staff) 1/1 07:00-19:00 (12h) ! Christopher O Omotoso" at bounding box center [875, 489] width 194 height 59
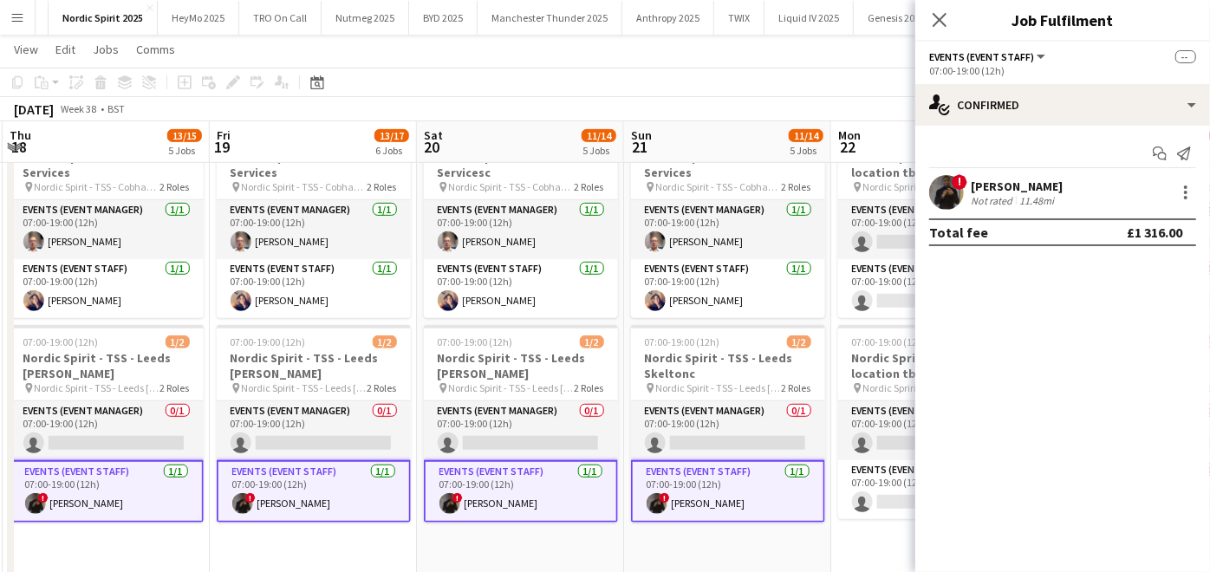
scroll to position [0, 620]
click at [1186, 194] on div at bounding box center [1185, 192] width 21 height 21
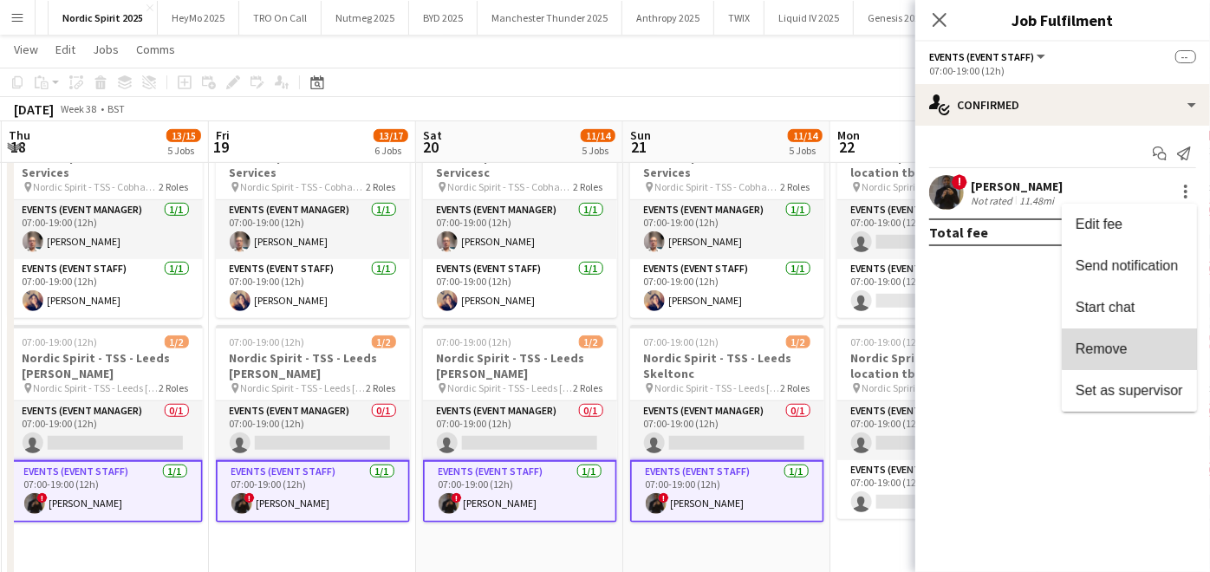
click at [1131, 347] on span "Remove" at bounding box center [1129, 349] width 107 height 16
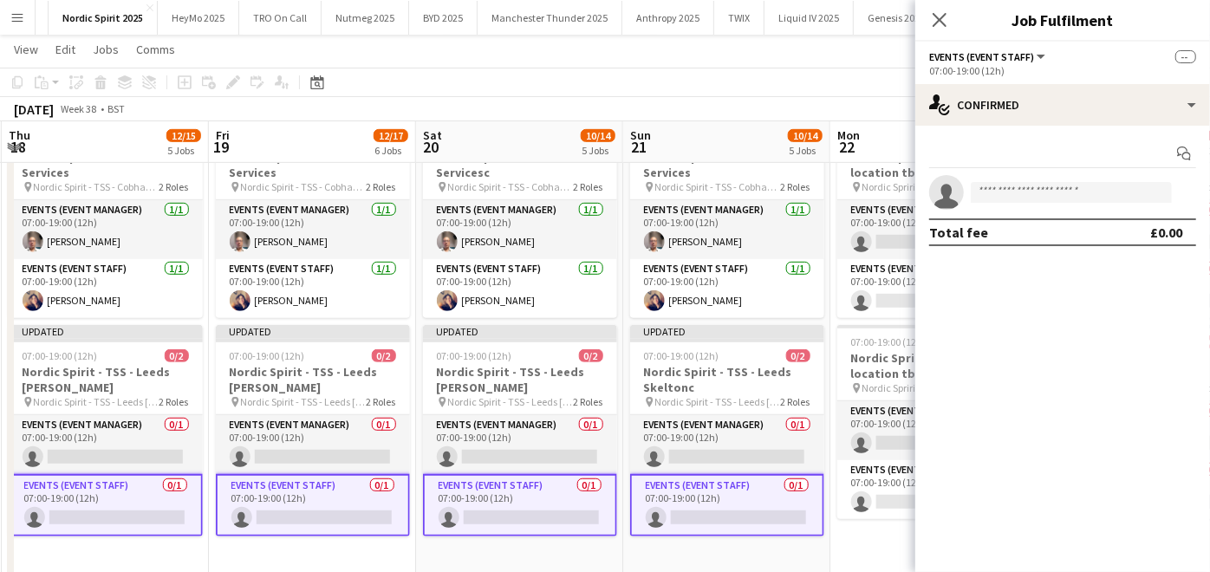
click at [888, 521] on app-date-cell "07:00-19:00 (12h) 0/2 Nordic Spririt - TSS - location tbc pin Nordic Spririt - …" at bounding box center [933, 350] width 207 height 467
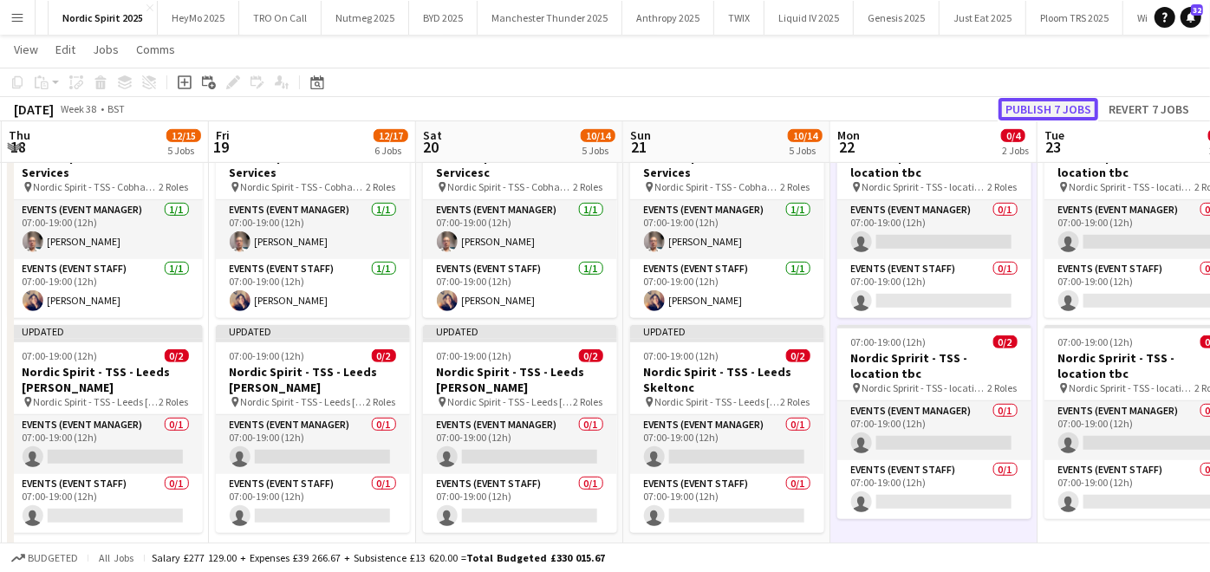
click at [1052, 105] on button "Publish 7 jobs" at bounding box center [1048, 109] width 100 height 23
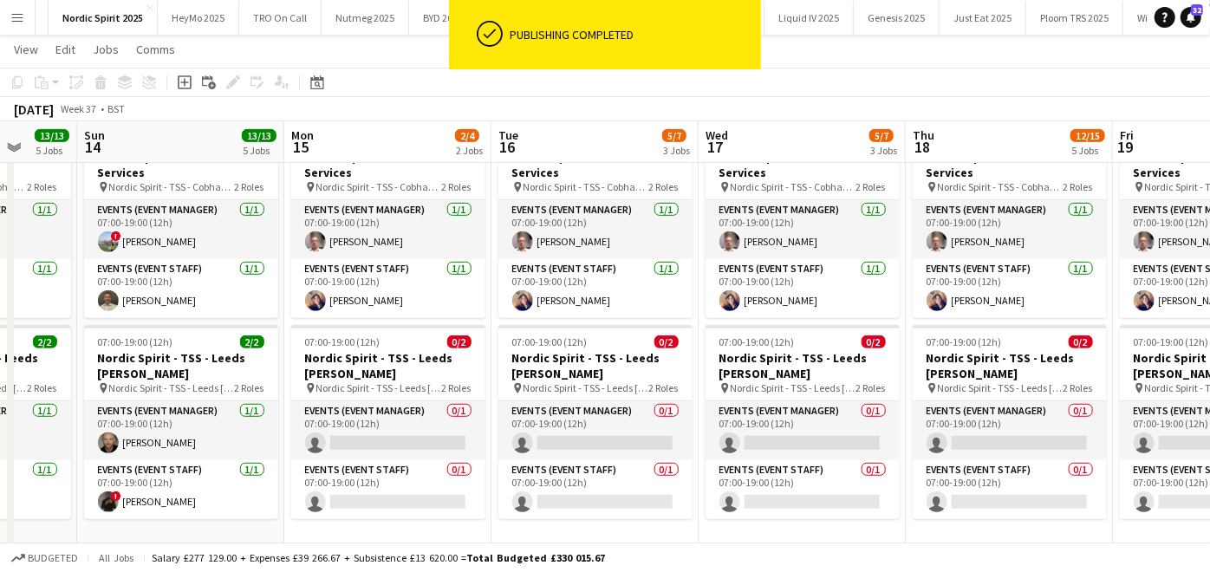
scroll to position [0, 543]
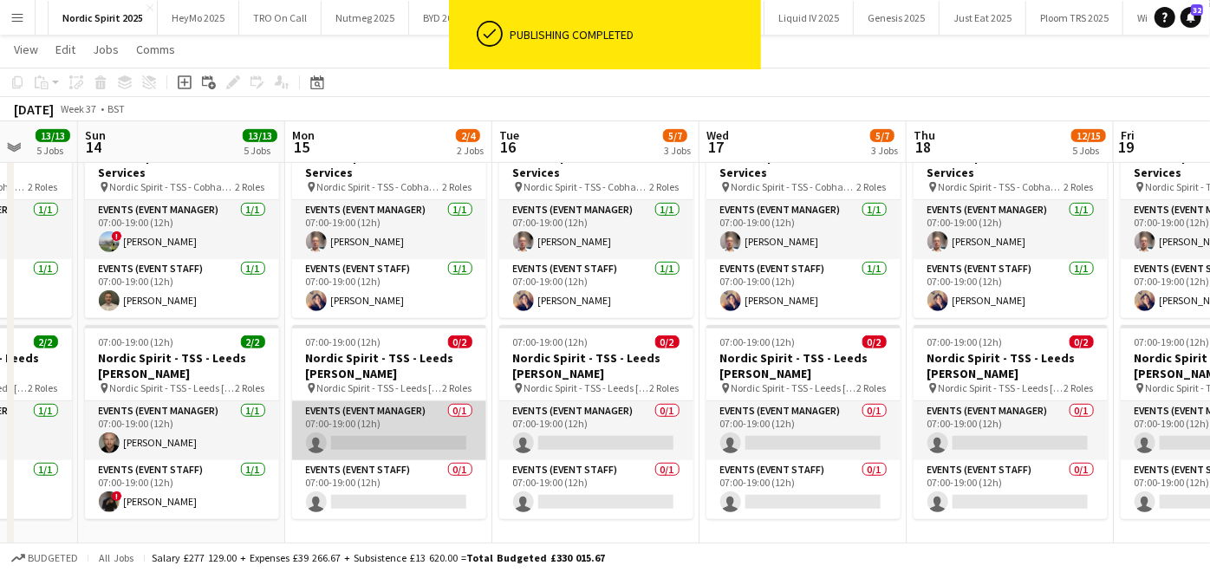
click at [348, 429] on app-card-role "Events (Event Manager) 0/1 07:00-19:00 (12h) single-neutral-actions" at bounding box center [389, 430] width 194 height 59
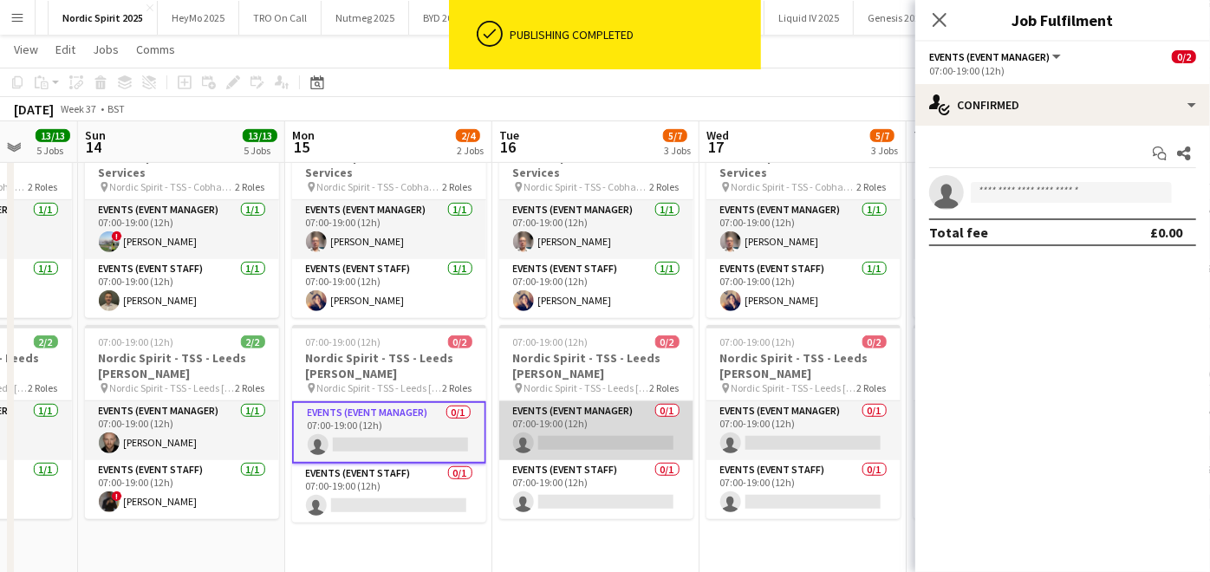
click at [528, 426] on app-card-role "Events (Event Manager) 0/1 07:00-19:00 (12h) single-neutral-actions" at bounding box center [596, 430] width 194 height 59
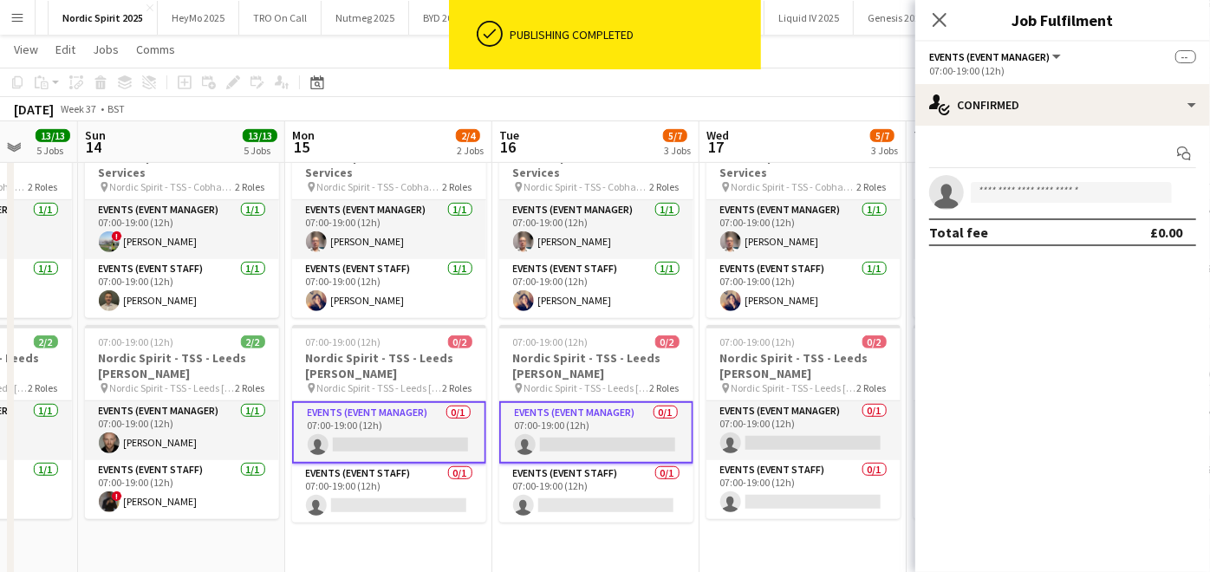
scroll to position [0, 579]
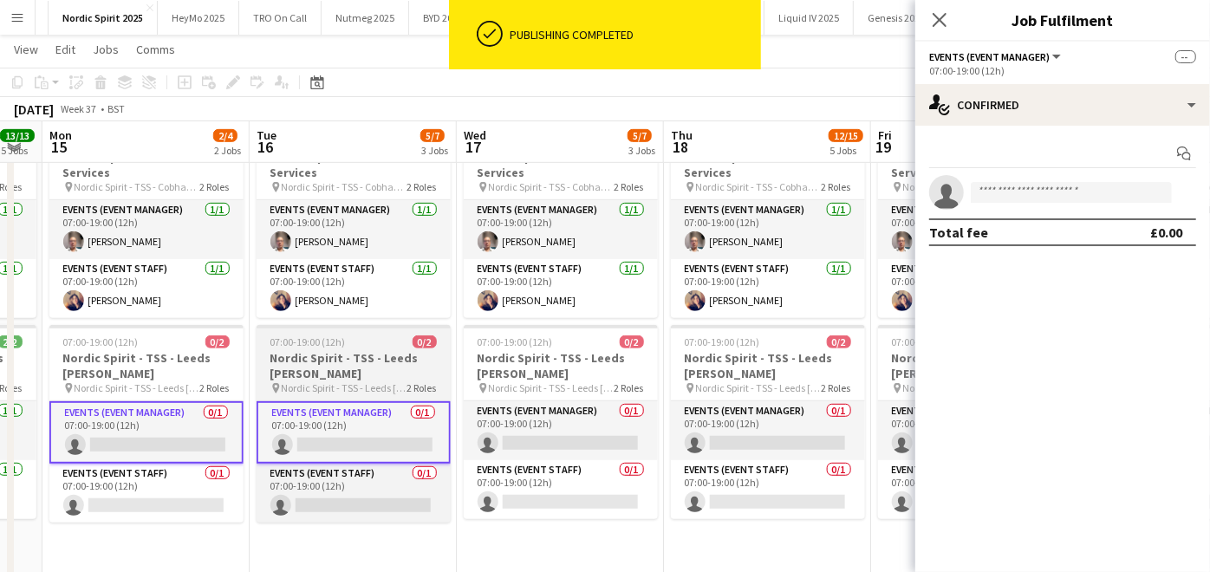
click at [528, 426] on app-card-role "Events (Event Manager) 0/1 07:00-19:00 (12h) single-neutral-actions" at bounding box center [561, 430] width 194 height 59
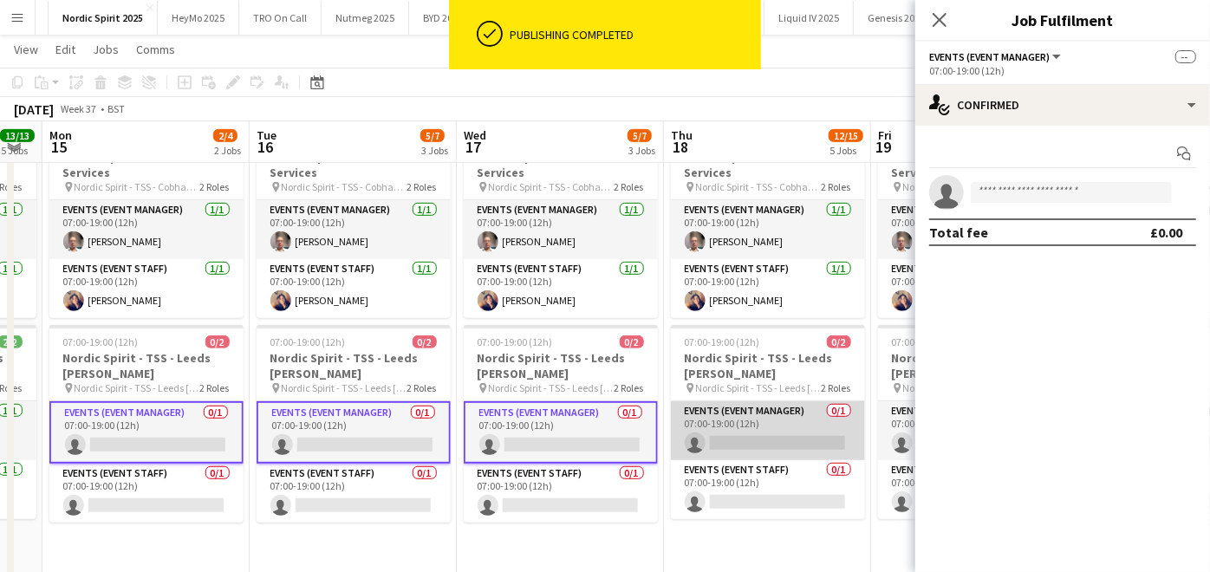
click at [695, 401] on app-card-role "Events (Event Manager) 0/1 07:00-19:00 (12h) single-neutral-actions" at bounding box center [768, 430] width 194 height 59
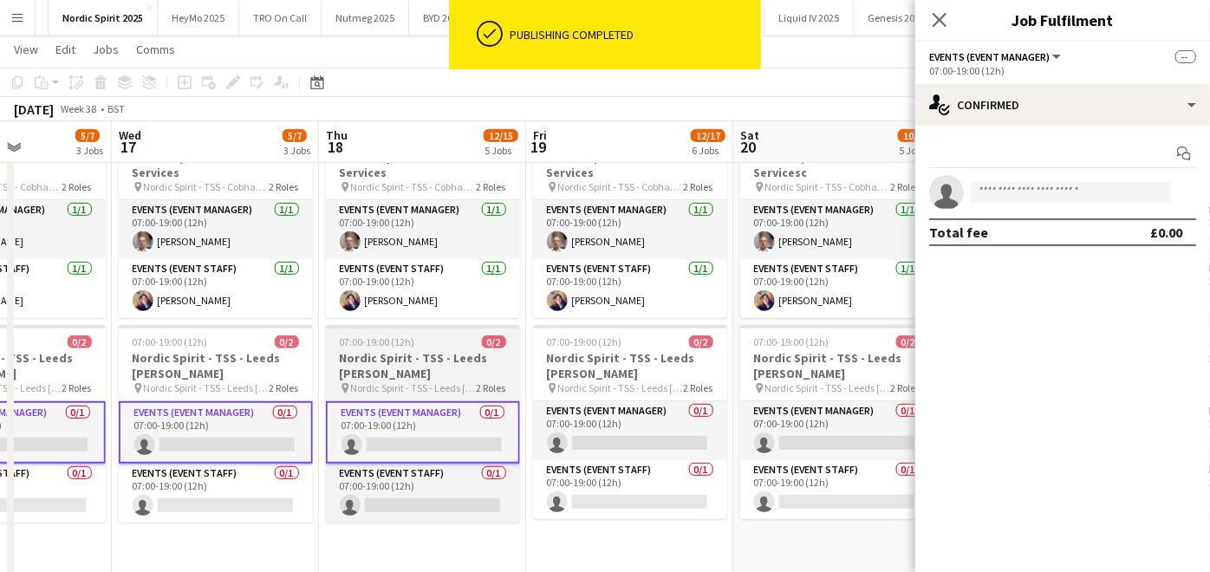
scroll to position [0, 718]
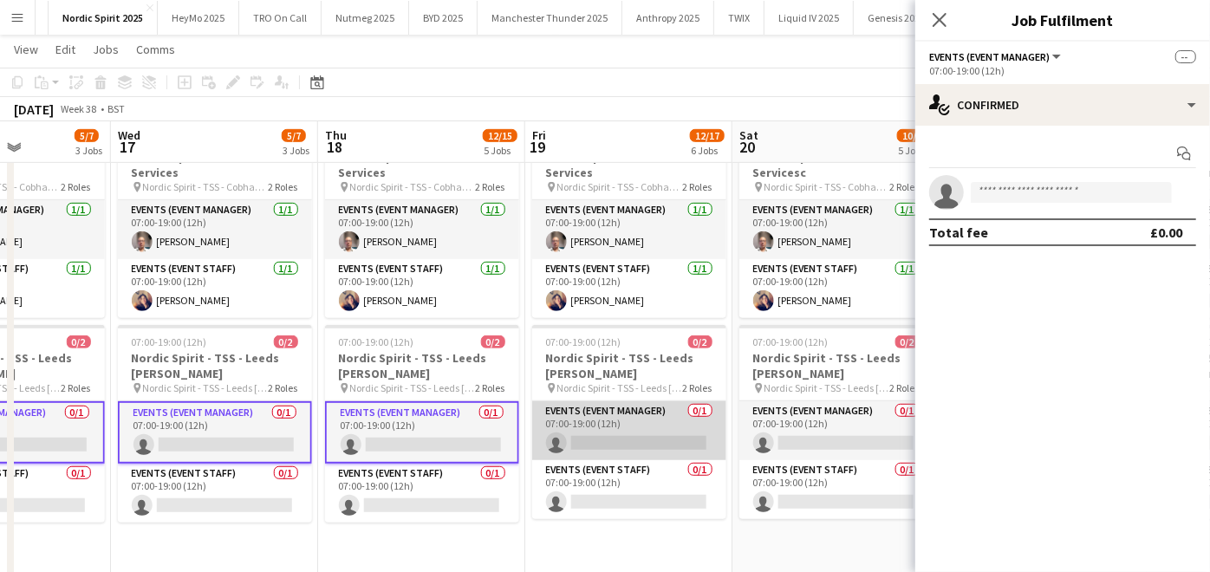
click at [554, 442] on app-card-role "Events (Event Manager) 0/1 07:00-19:00 (12h) single-neutral-actions" at bounding box center [629, 430] width 194 height 59
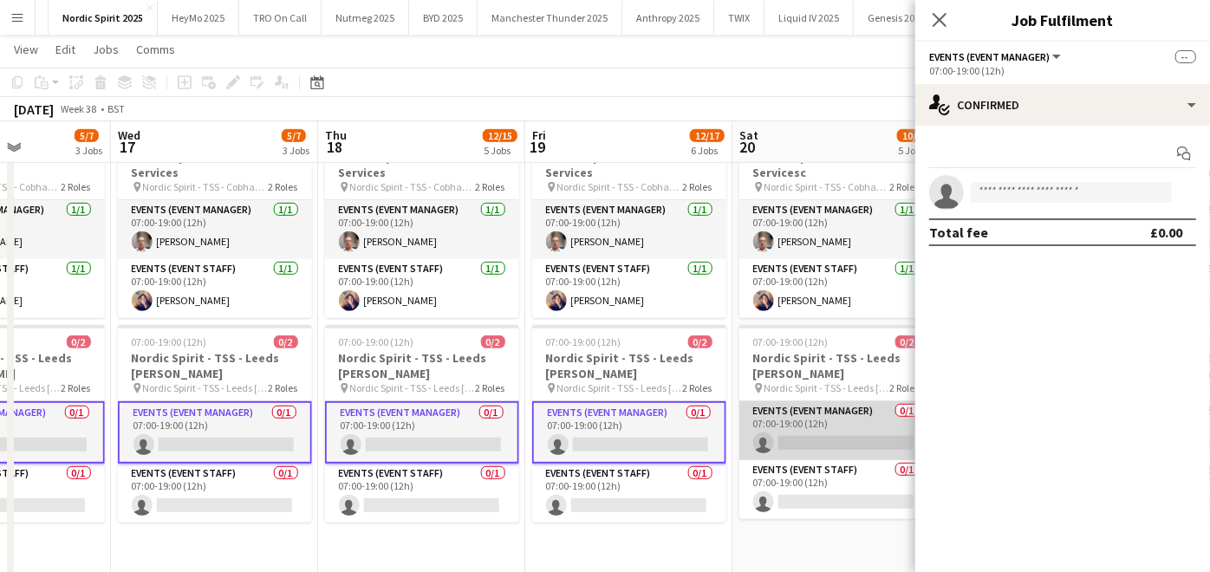
click at [741, 440] on app-card-role "Events (Event Manager) 0/1 07:00-19:00 (12h) single-neutral-actions" at bounding box center [836, 430] width 194 height 59
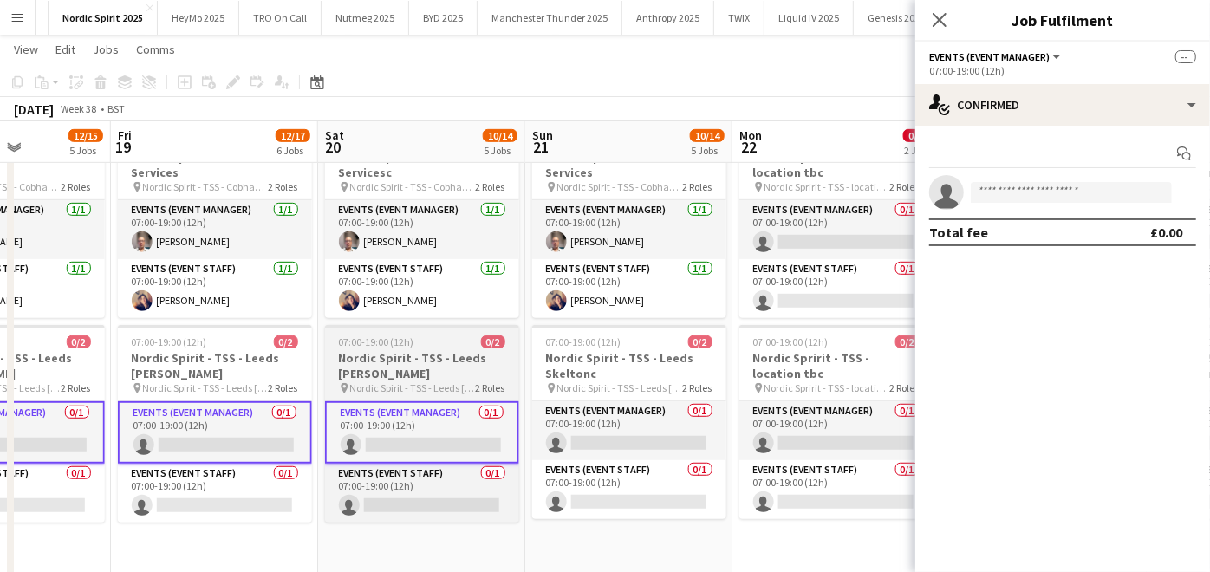
scroll to position [0, 625]
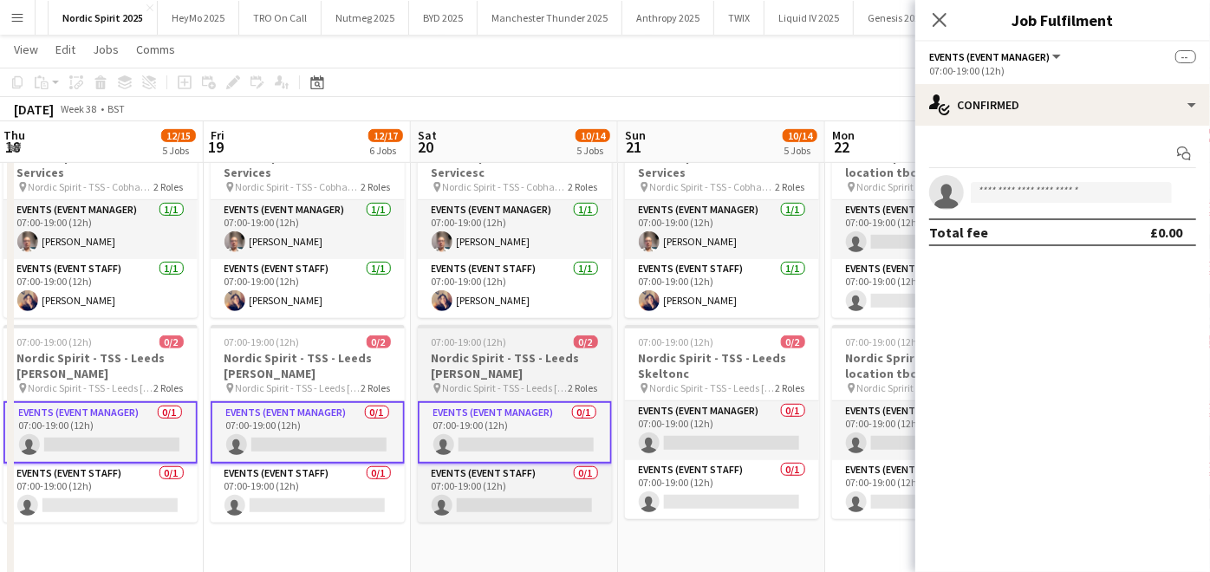
click at [741, 440] on app-card-role "Events (Event Manager) 0/1 07:00-19:00 (12h) single-neutral-actions" at bounding box center [722, 430] width 194 height 59
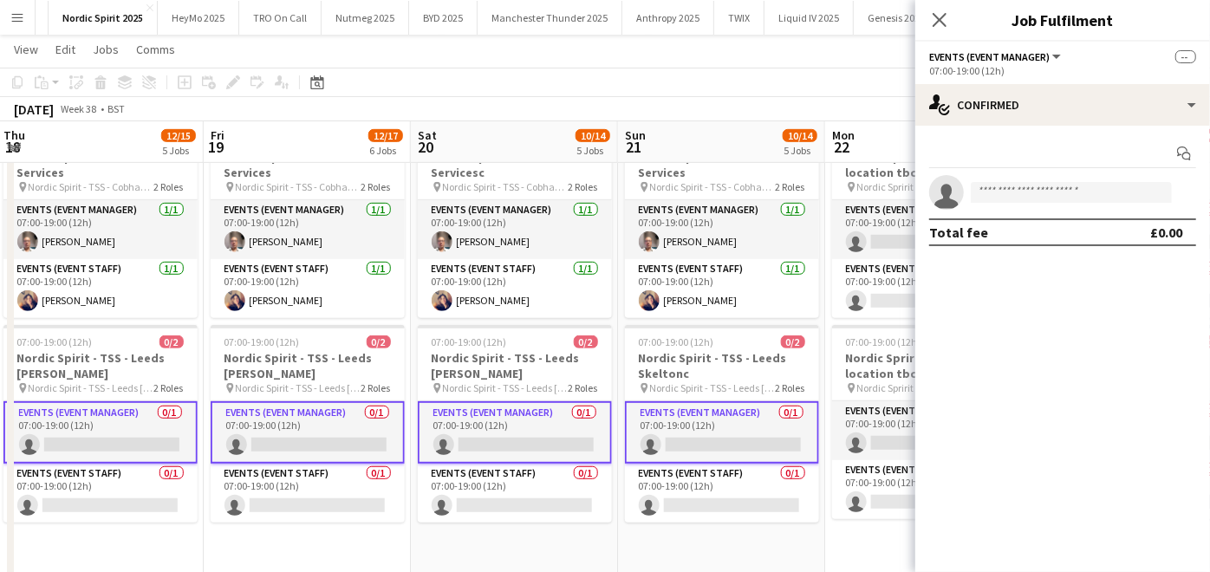
click at [998, 180] on app-invite-slot "single-neutral-actions" at bounding box center [1062, 192] width 295 height 35
click at [998, 188] on input at bounding box center [1071, 192] width 201 height 21
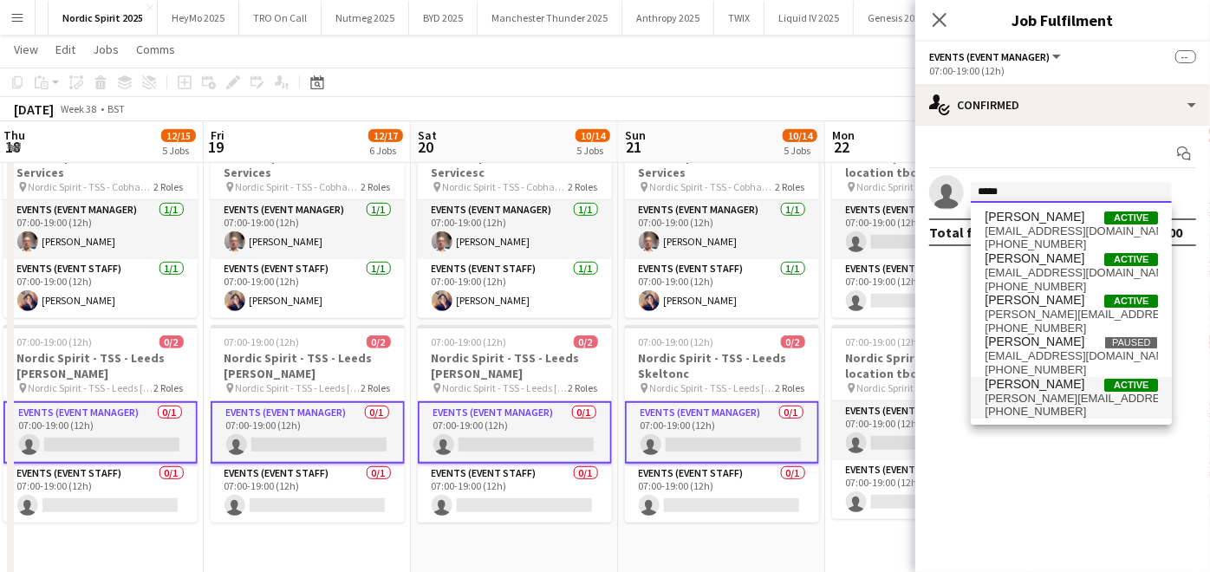
type input "*****"
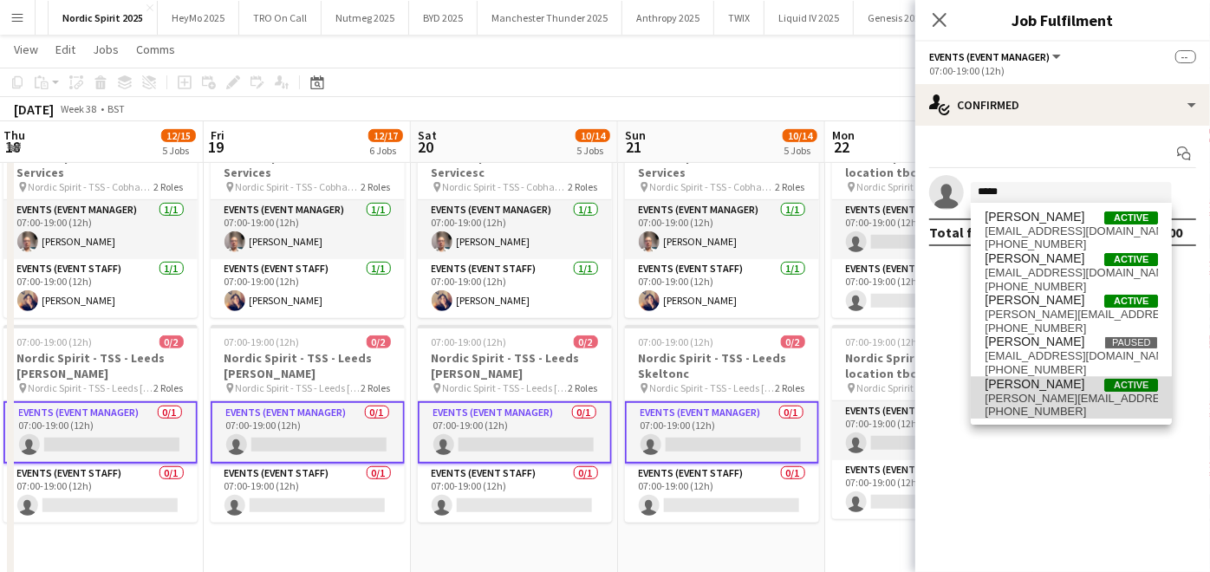
click at [1007, 388] on span "Christopher O Omotoso" at bounding box center [1035, 384] width 100 height 15
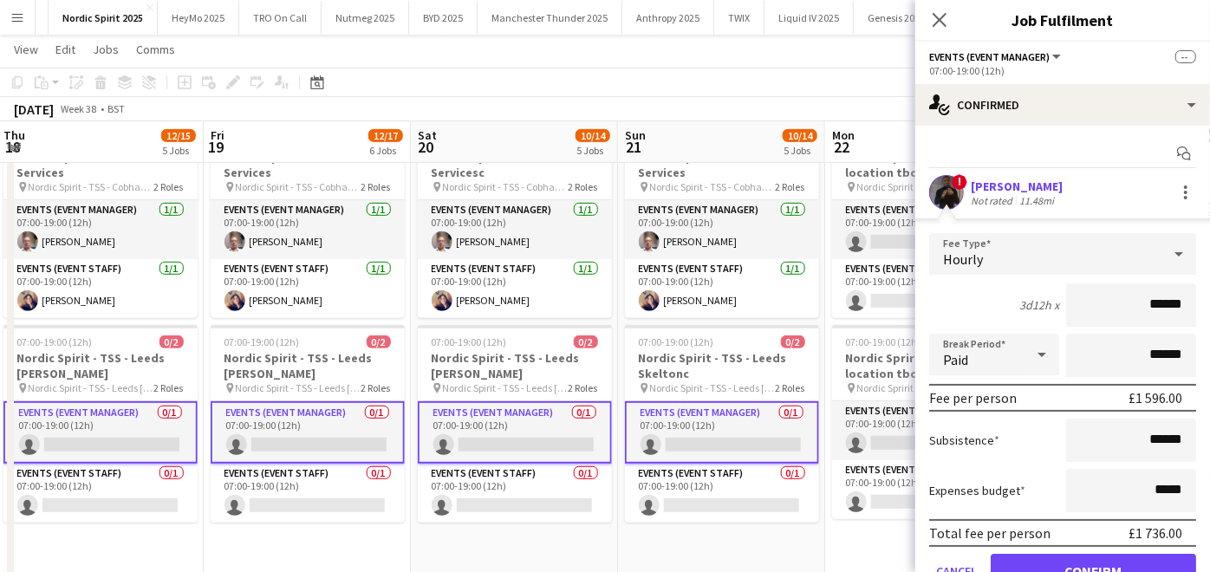
scroll to position [78, 0]
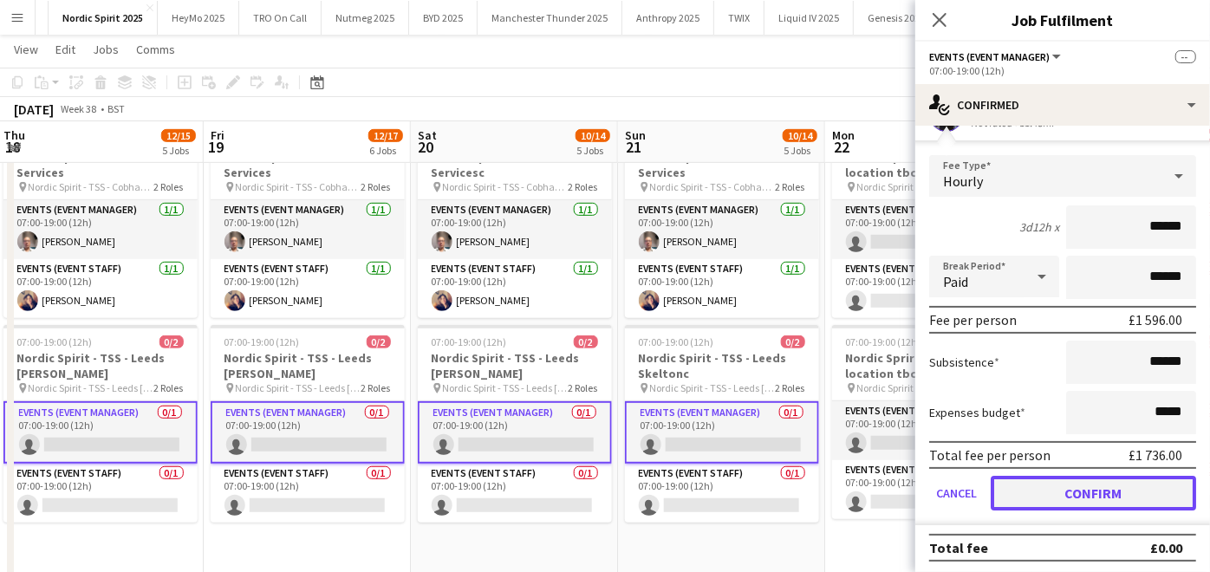
click at [1021, 487] on button "Confirm" at bounding box center [1093, 493] width 205 height 35
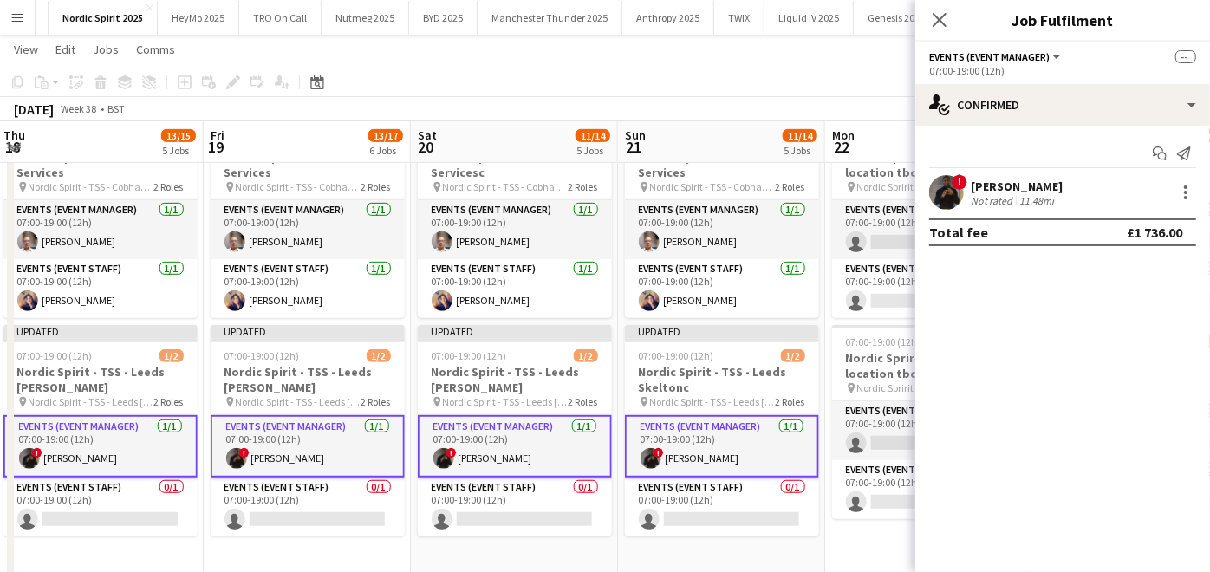
scroll to position [0, 0]
click at [864, 545] on app-date-cell "07:00-19:00 (12h) 0/2 Nordic Spririt - TSS - location tbc pin Nordic Spririt - …" at bounding box center [928, 350] width 207 height 467
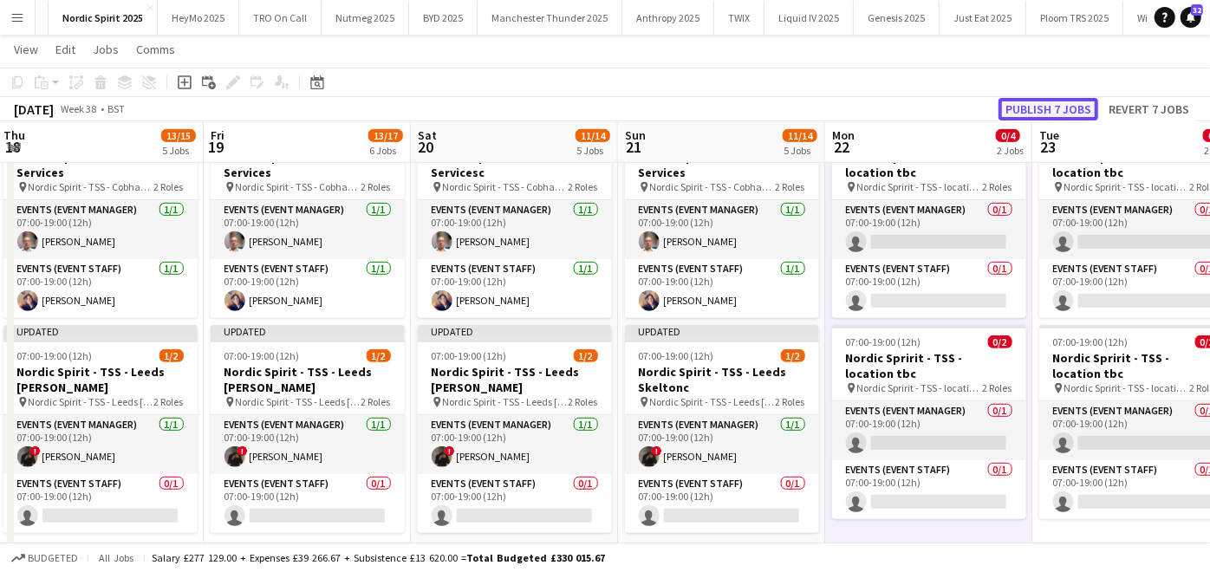
click at [1010, 101] on button "Publish 7 jobs" at bounding box center [1048, 109] width 100 height 23
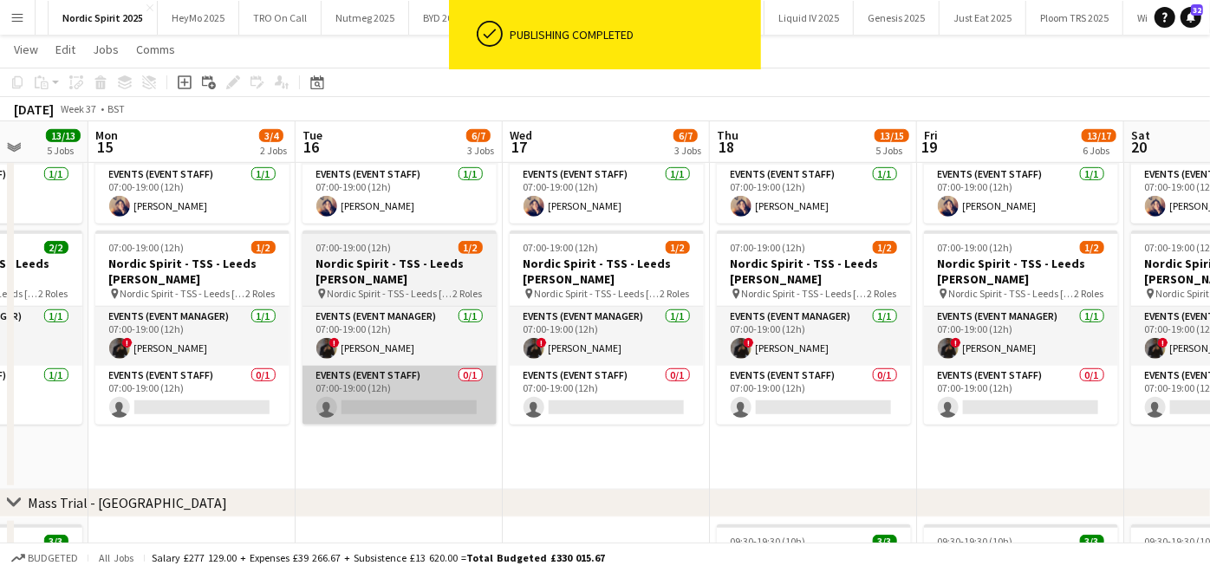
scroll to position [0, 523]
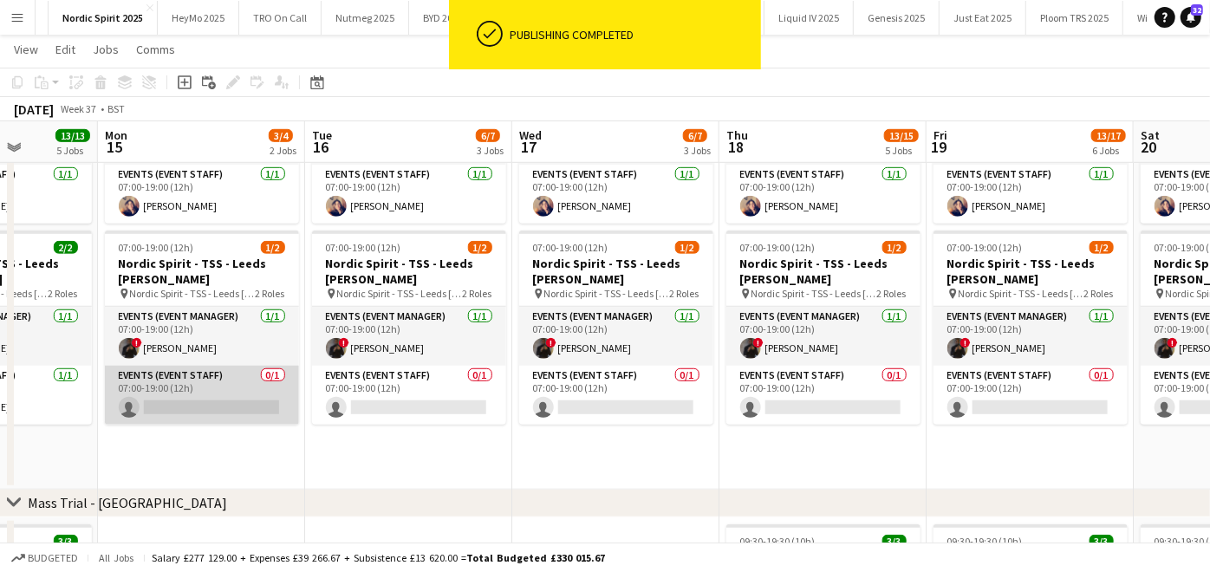
click at [199, 390] on app-card-role "Events (Event Staff) 0/1 07:00-19:00 (12h) single-neutral-actions" at bounding box center [202, 395] width 194 height 59
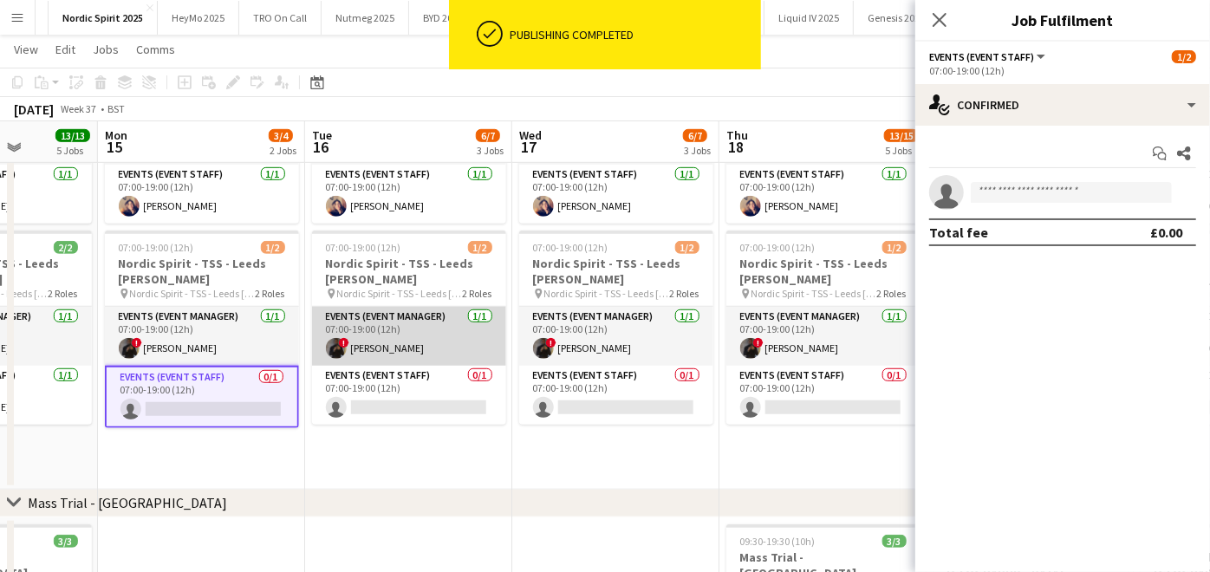
click at [368, 360] on app-card-role "Events (Event Manager) 1/1 07:00-19:00 (12h) ! Christopher O Omotoso" at bounding box center [409, 336] width 194 height 59
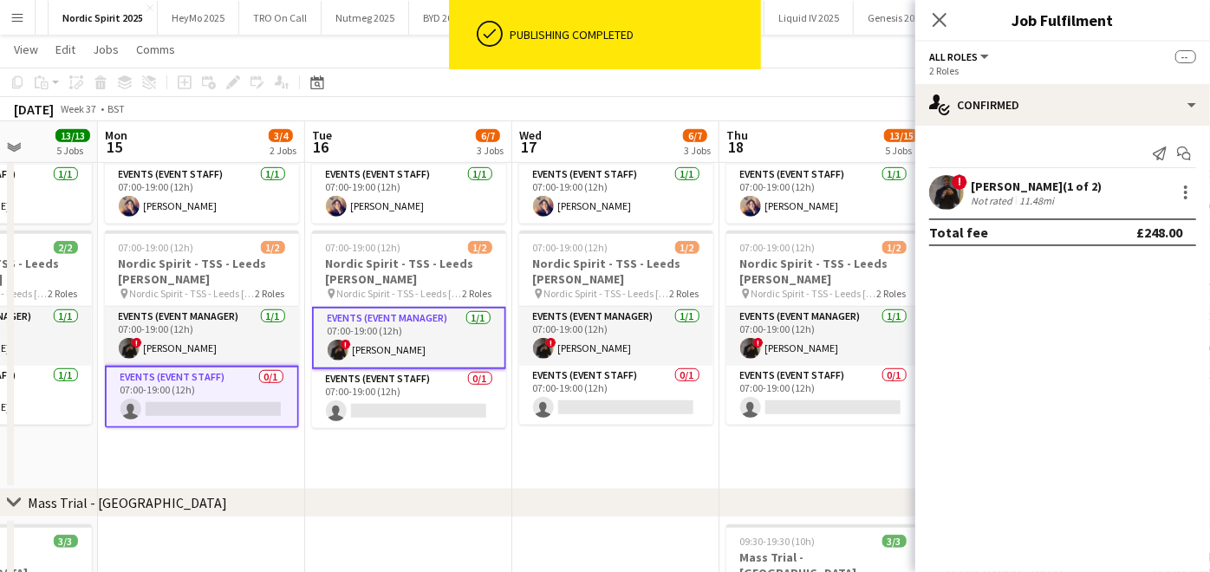
click at [368, 360] on app-card-role "Events (Event Manager) 1/1 07:00-19:00 (12h) ! Christopher O Omotoso" at bounding box center [409, 338] width 194 height 62
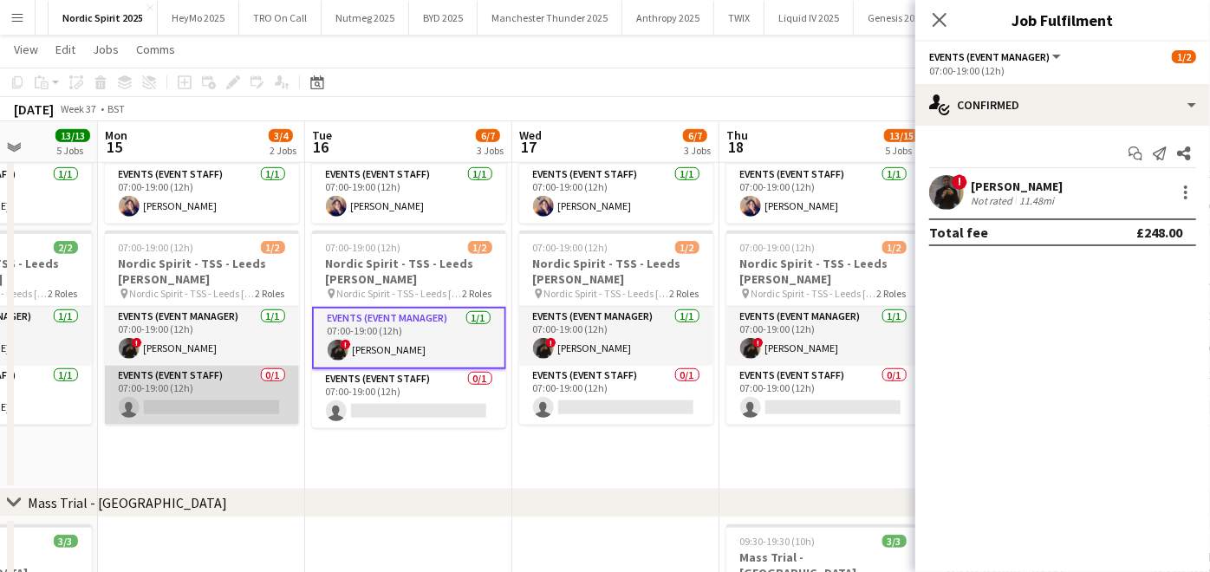
click at [254, 391] on app-card-role "Events (Event Staff) 0/1 07:00-19:00 (12h) single-neutral-actions" at bounding box center [202, 395] width 194 height 59
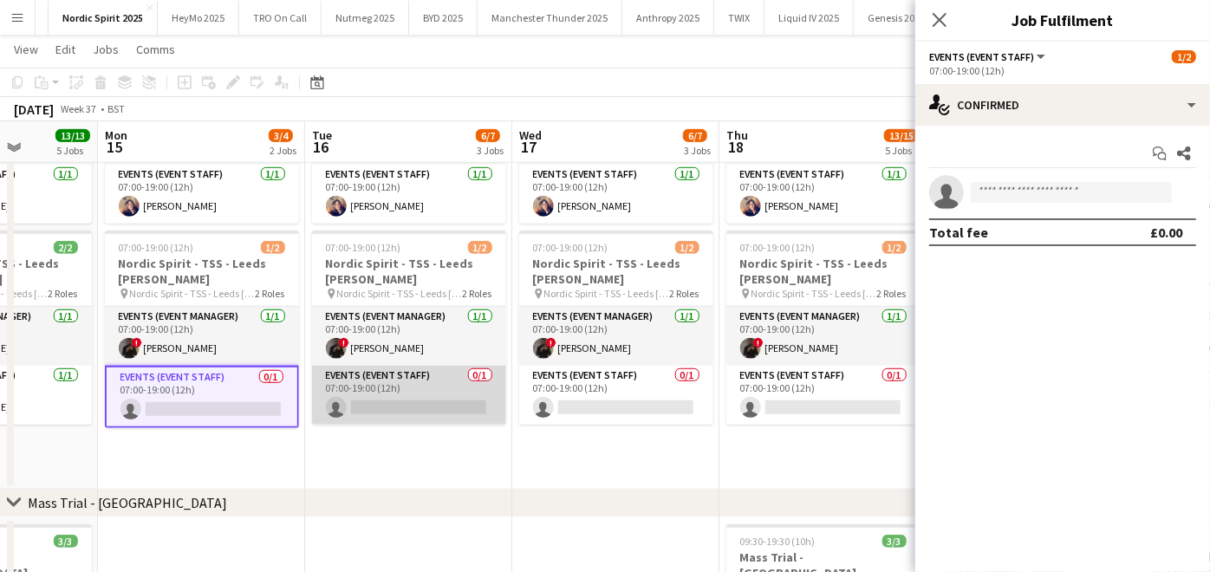
click at [366, 387] on app-card-role "Events (Event Staff) 0/1 07:00-19:00 (12h) single-neutral-actions" at bounding box center [409, 395] width 194 height 59
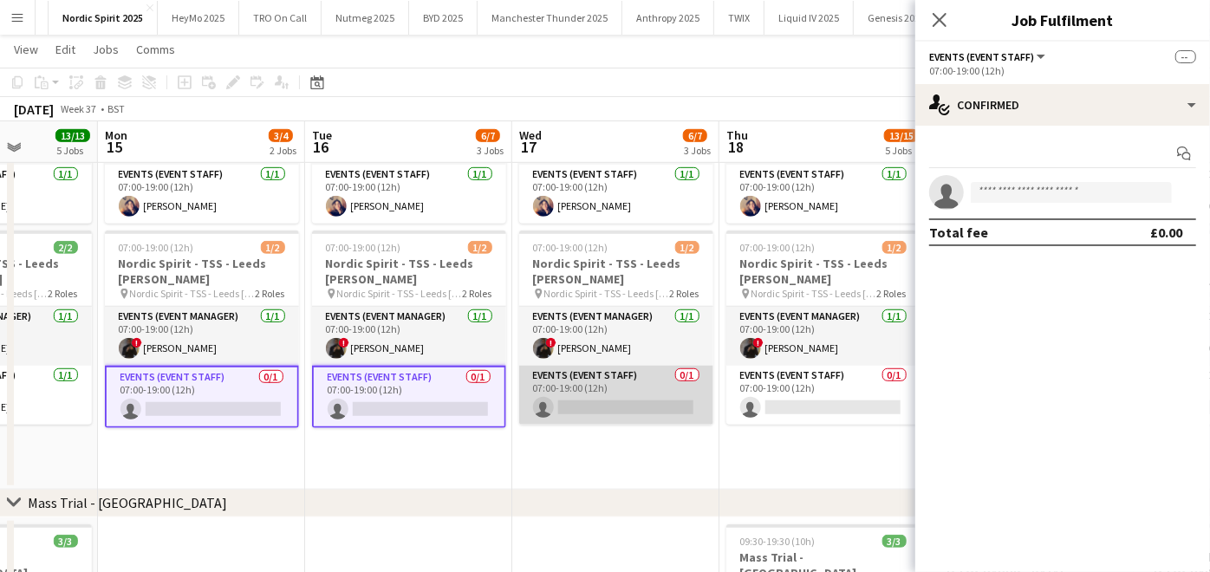
click at [602, 402] on app-card-role "Events (Event Staff) 0/1 07:00-19:00 (12h) single-neutral-actions" at bounding box center [616, 395] width 194 height 59
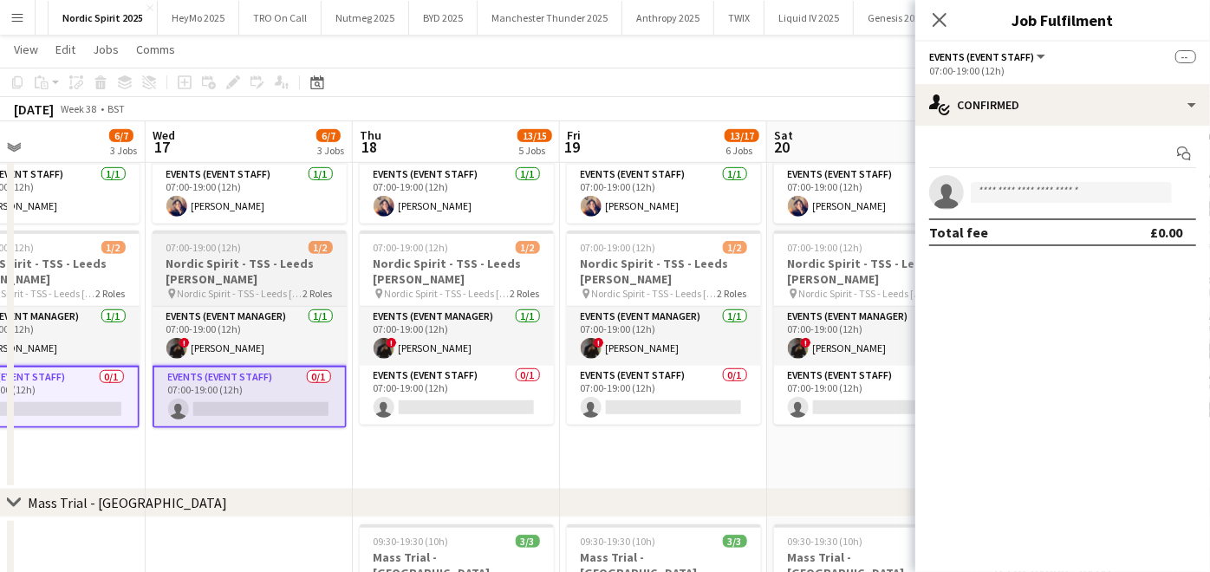
scroll to position [0, 551]
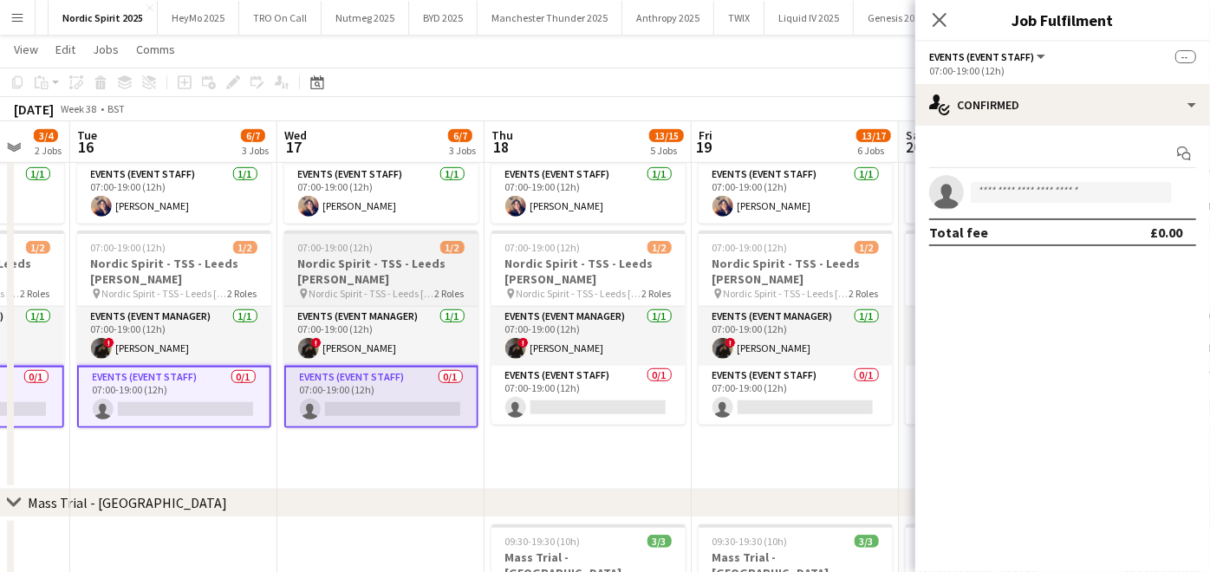
click at [602, 402] on app-card-role "Events (Event Staff) 0/1 07:00-19:00 (12h) single-neutral-actions" at bounding box center [588, 395] width 194 height 59
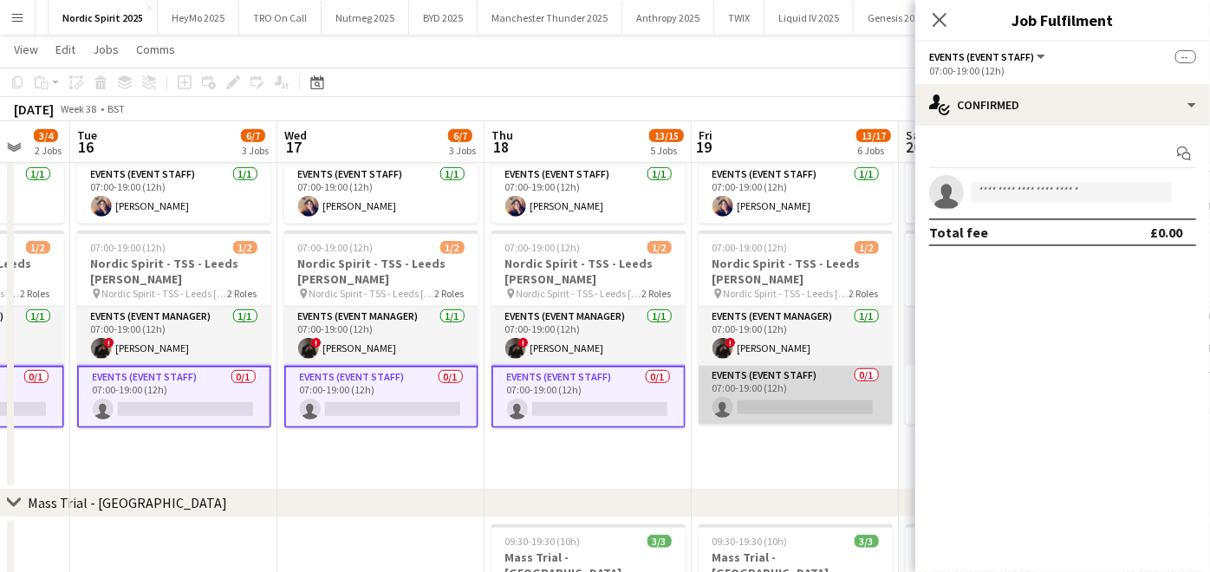
click at [780, 390] on app-card-role "Events (Event Staff) 0/1 07:00-19:00 (12h) single-neutral-actions" at bounding box center [796, 395] width 194 height 59
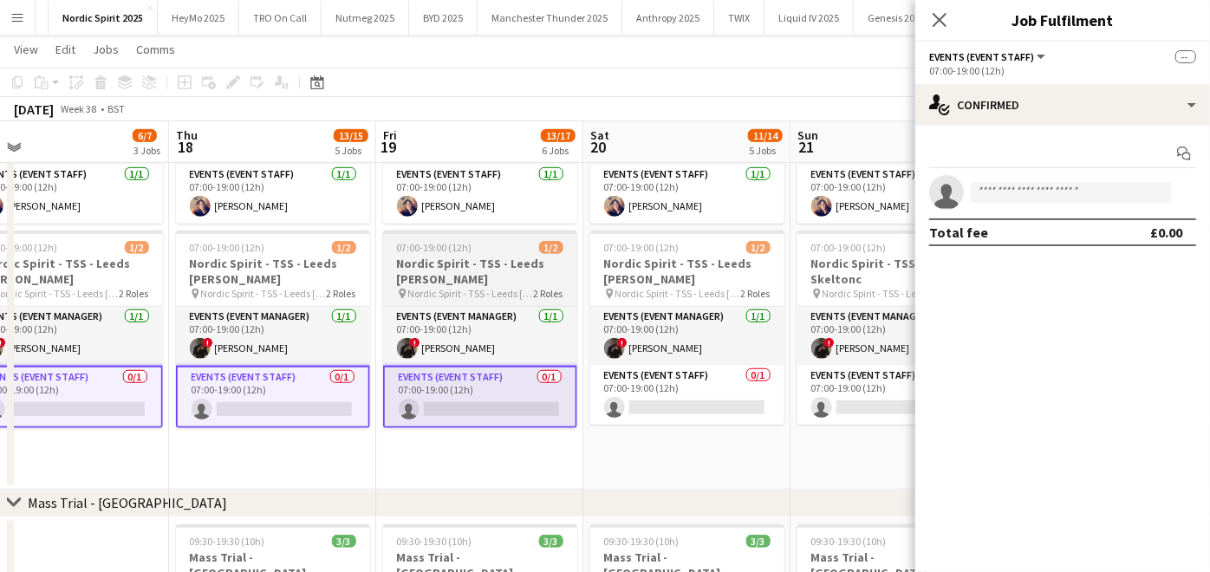
scroll to position [0, 663]
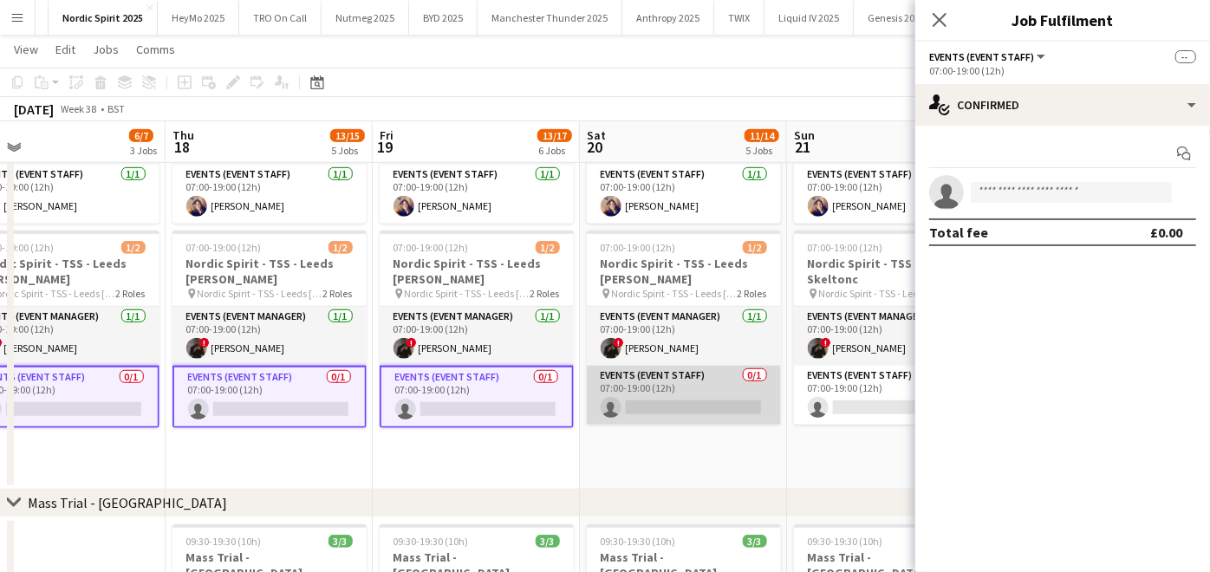
click at [681, 383] on app-card-role "Events (Event Staff) 0/1 07:00-19:00 (12h) single-neutral-actions" at bounding box center [684, 395] width 194 height 59
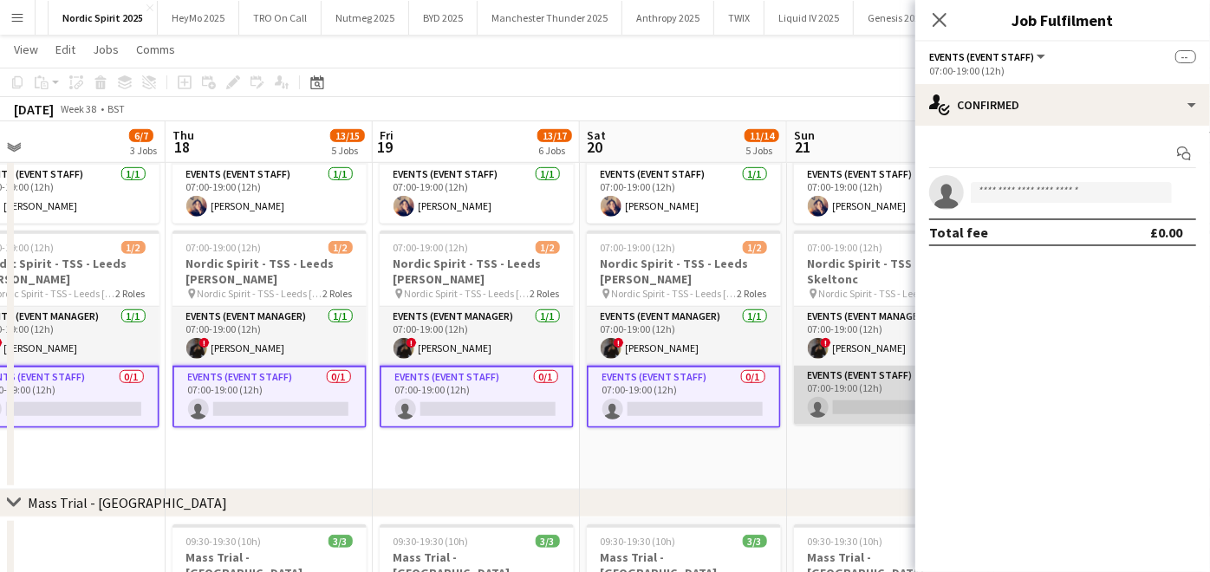
click at [831, 396] on app-card-role "Events (Event Staff) 0/1 07:00-19:00 (12h) single-neutral-actions" at bounding box center [891, 395] width 194 height 59
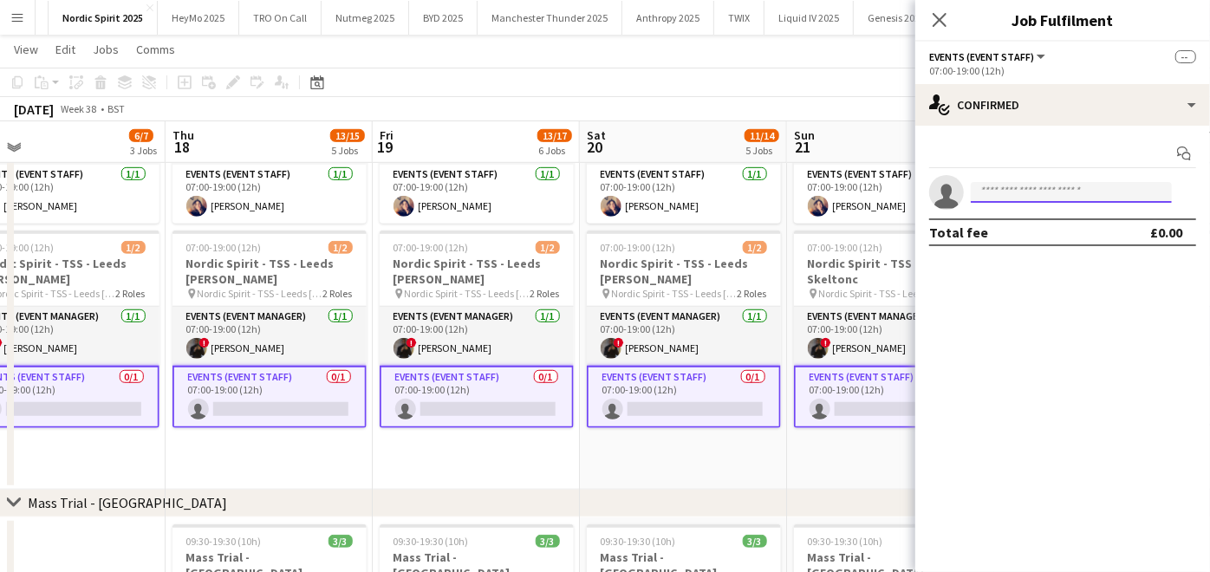
click at [1036, 195] on input at bounding box center [1071, 192] width 201 height 21
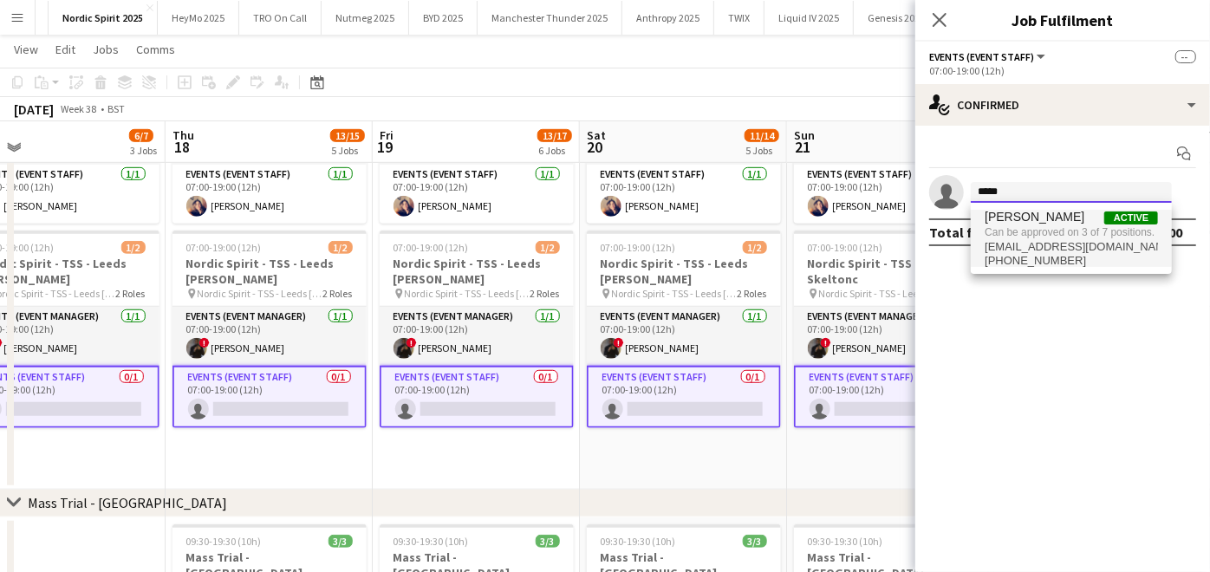
type input "*****"
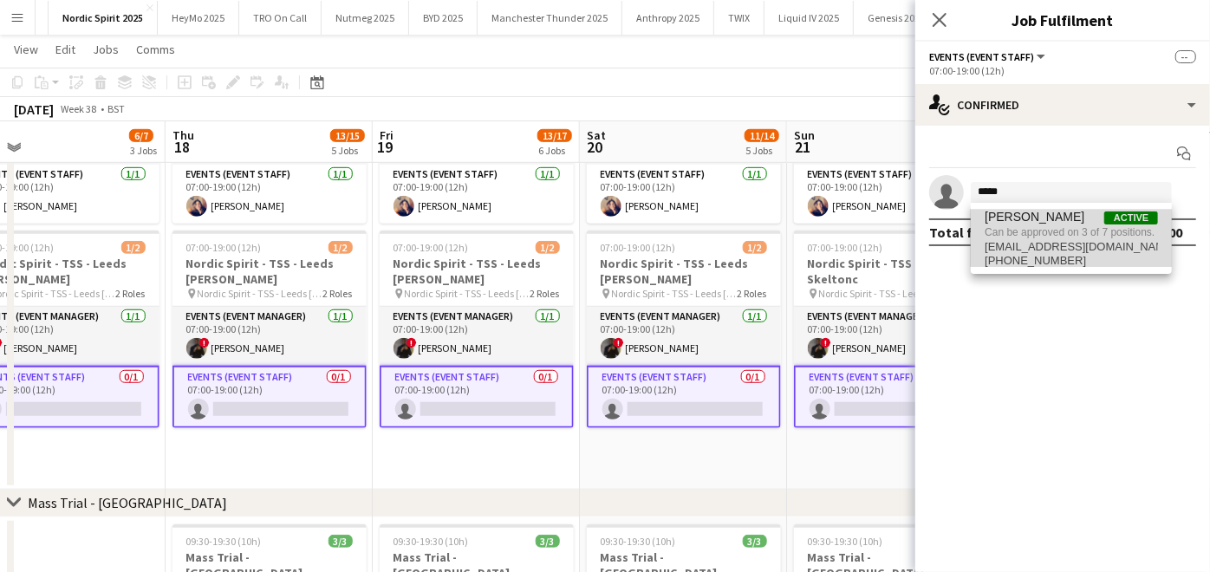
click at [1027, 243] on span "adenikeakinbinu454@gmail.com" at bounding box center [1071, 247] width 173 height 14
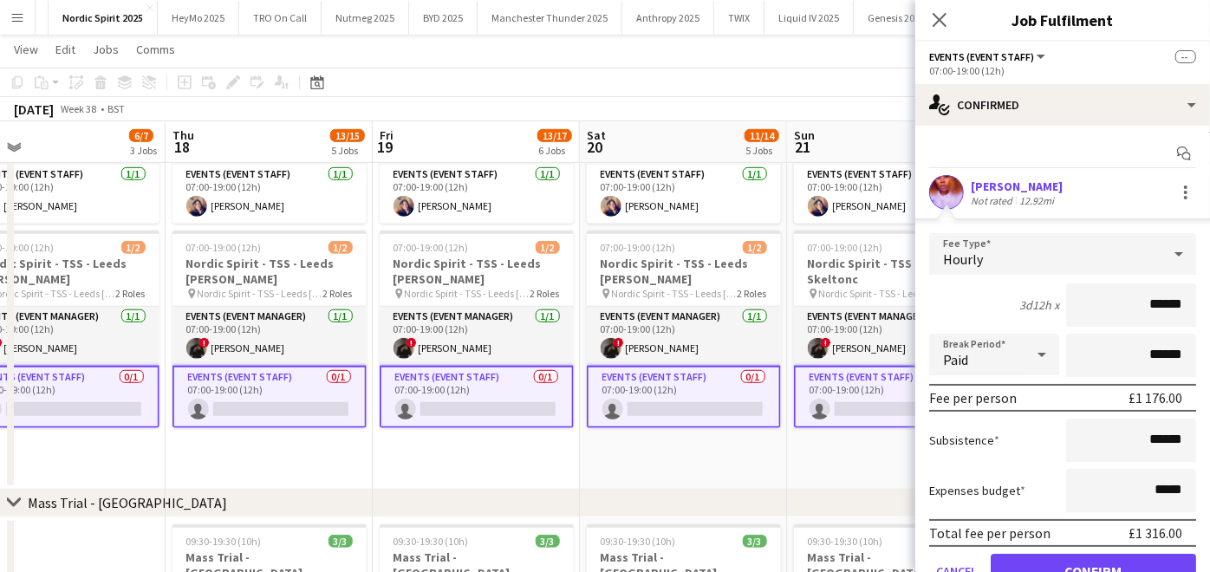
scroll to position [78, 0]
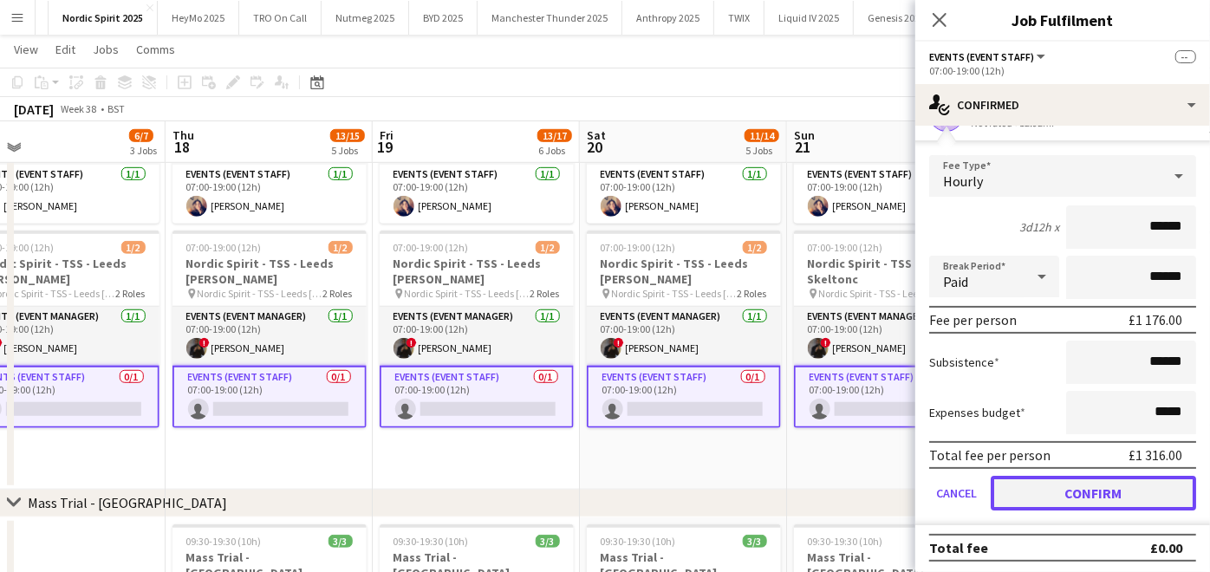
click at [1024, 491] on button "Confirm" at bounding box center [1093, 493] width 205 height 35
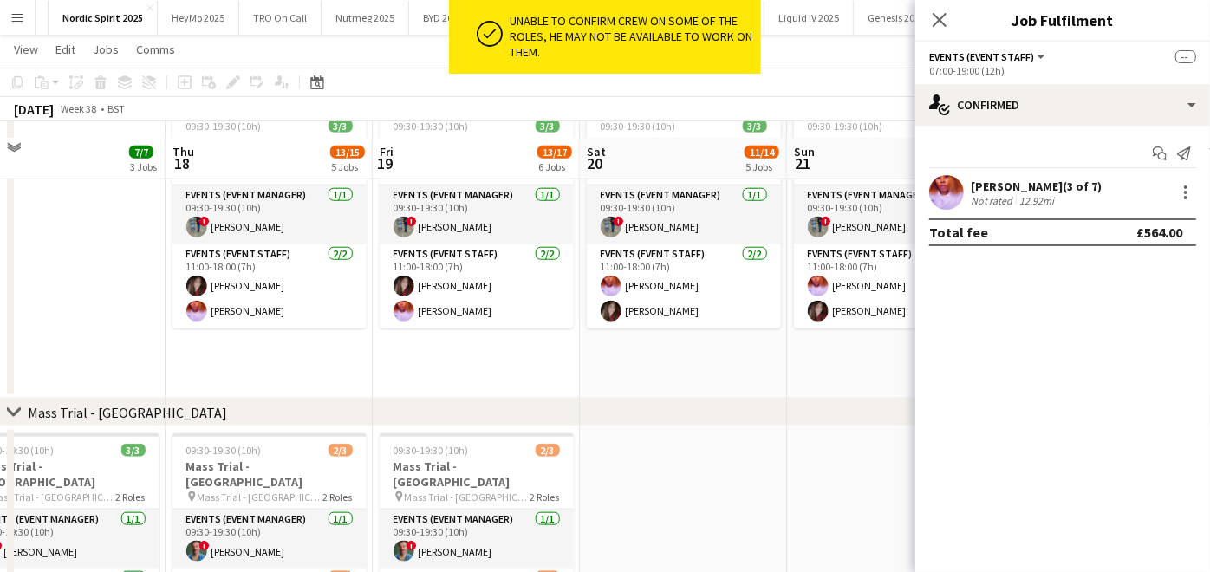
scroll to position [1075, 0]
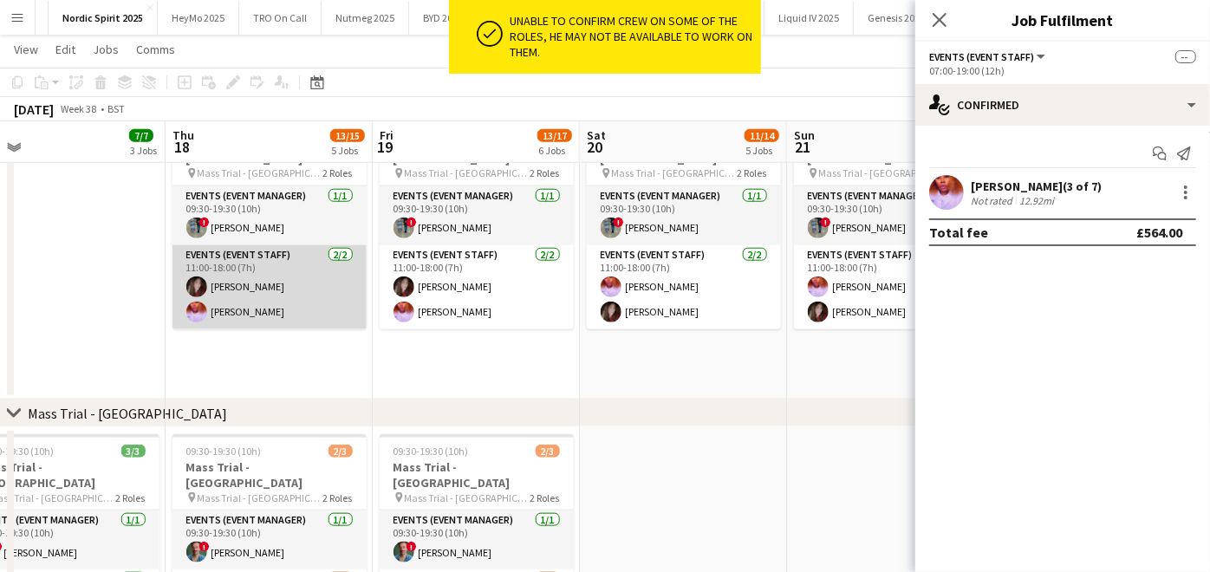
click at [251, 279] on app-card-role "Events (Event Staff) 2/2 11:00-18:00 (7h) Dee cole Adenike Akinbinu" at bounding box center [269, 287] width 194 height 84
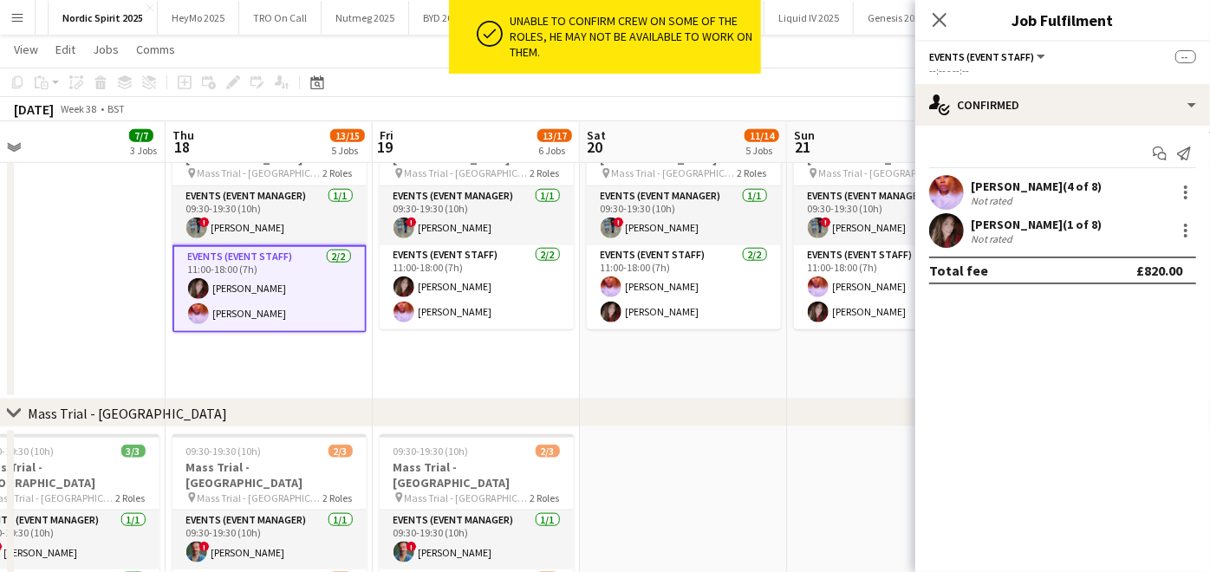
click at [378, 284] on app-date-cell "09:30-19:30 (10h) 3/3 Mass Trial - Leeds pin Mass Trial - Leeds 2 Roles Events …" at bounding box center [476, 251] width 207 height 297
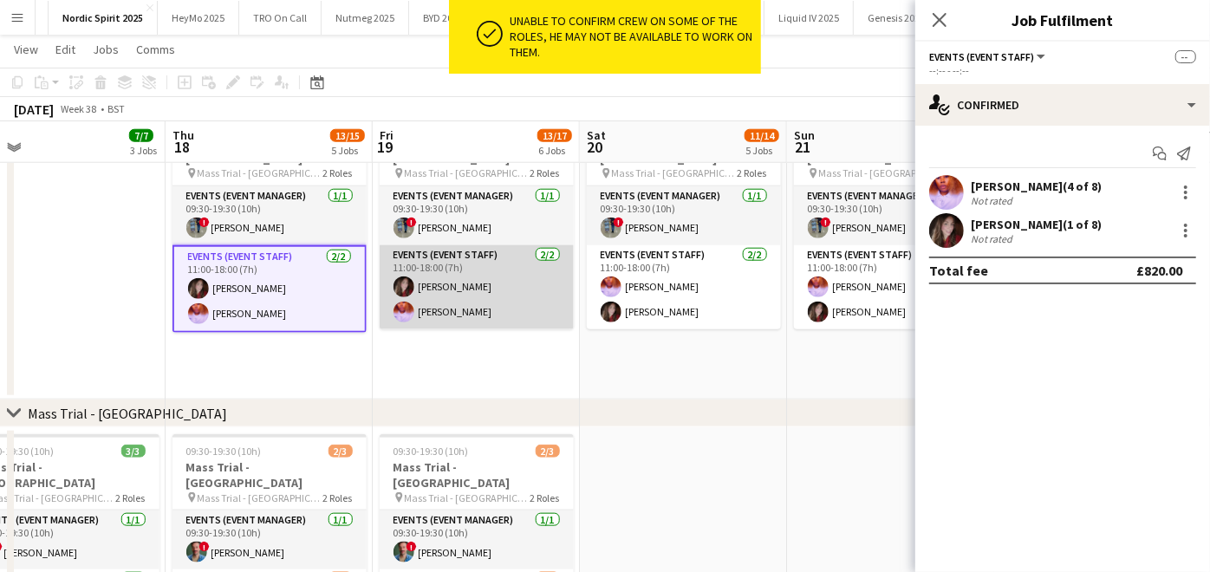
click at [465, 287] on app-card-role "Events (Event Staff) 2/2 11:00-18:00 (7h) Dee cole Adenike Akinbinu" at bounding box center [477, 287] width 194 height 84
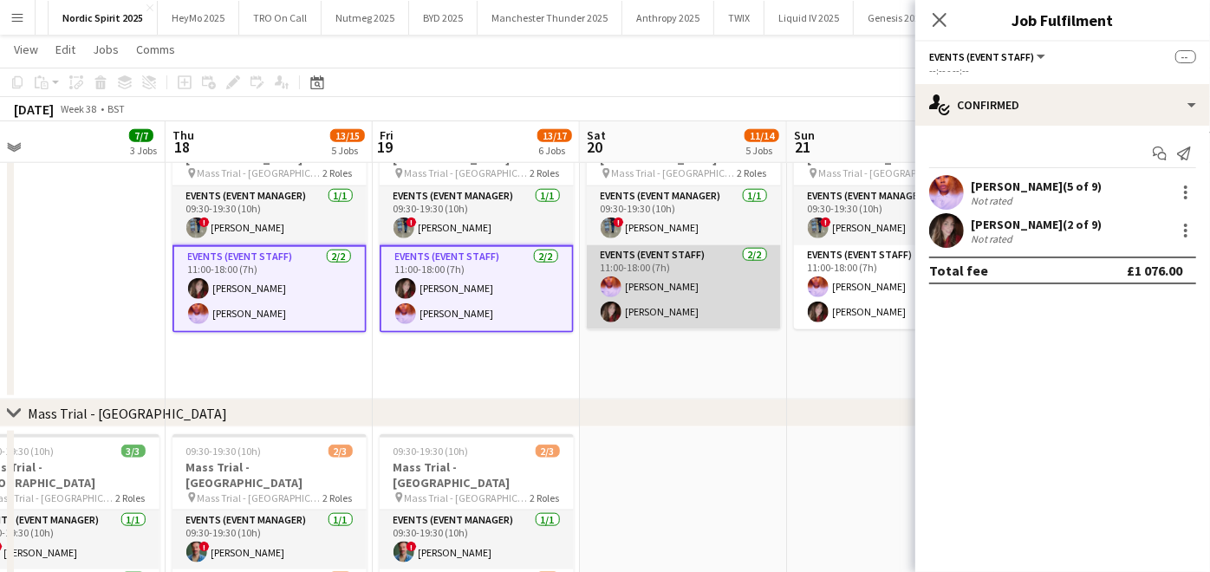
click at [691, 255] on app-card-role "Events (Event Staff) 2/2 11:00-18:00 (7h) Adenike Akinbinu Dee cole" at bounding box center [684, 287] width 194 height 84
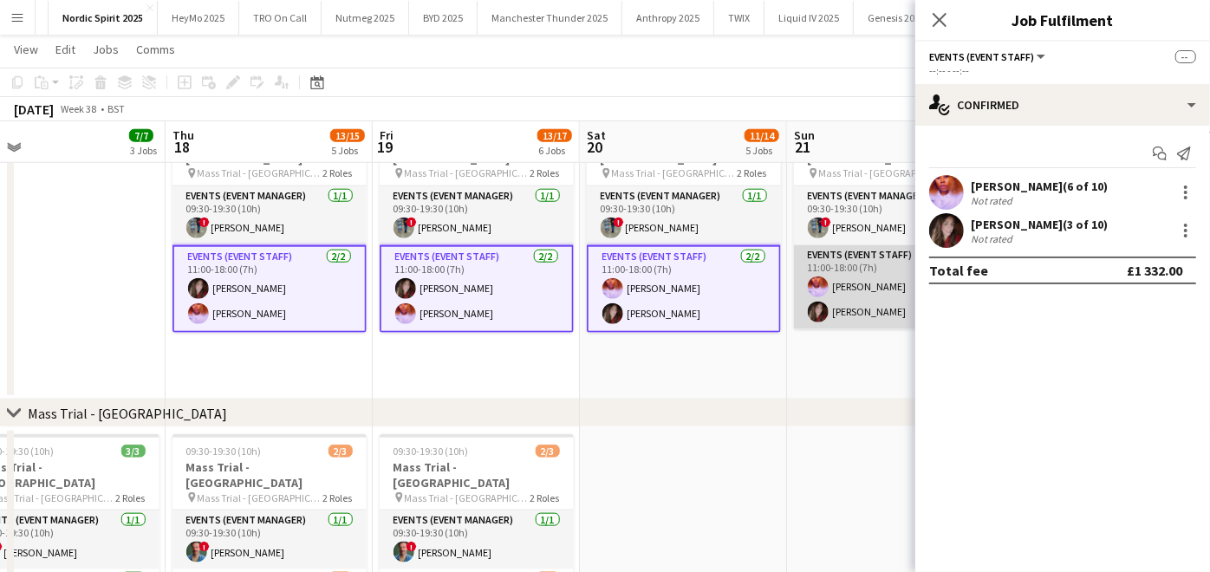
click at [858, 281] on app-card-role "Events (Event Staff) 2/2 11:00-18:00 (7h) Adenike Akinbinu Dee cole" at bounding box center [891, 287] width 194 height 84
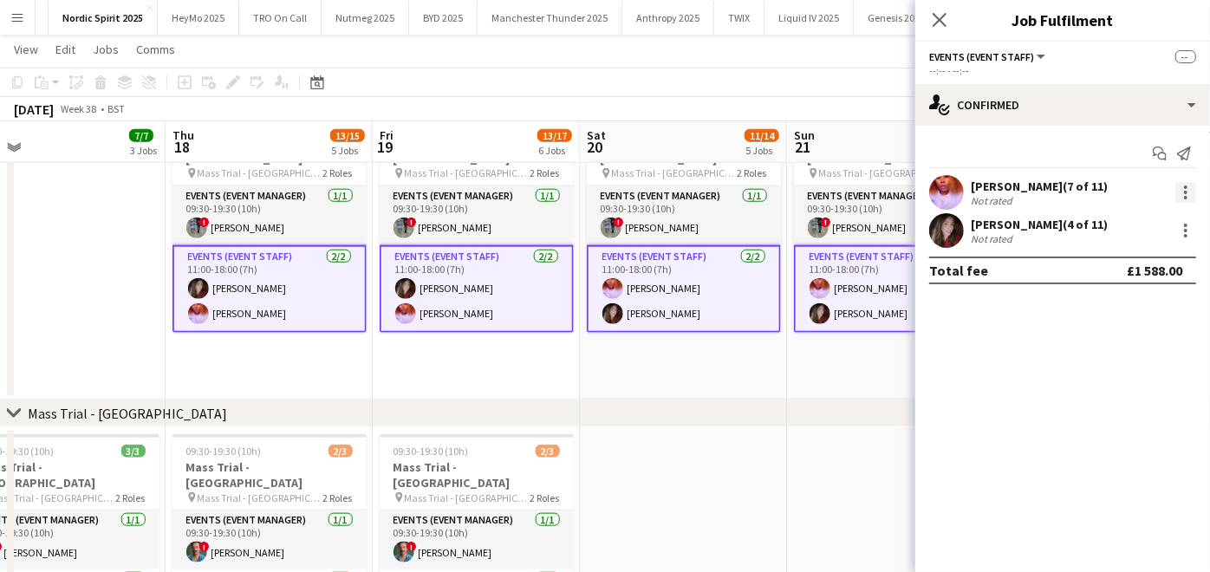
click at [1182, 192] on div at bounding box center [1185, 192] width 21 height 21
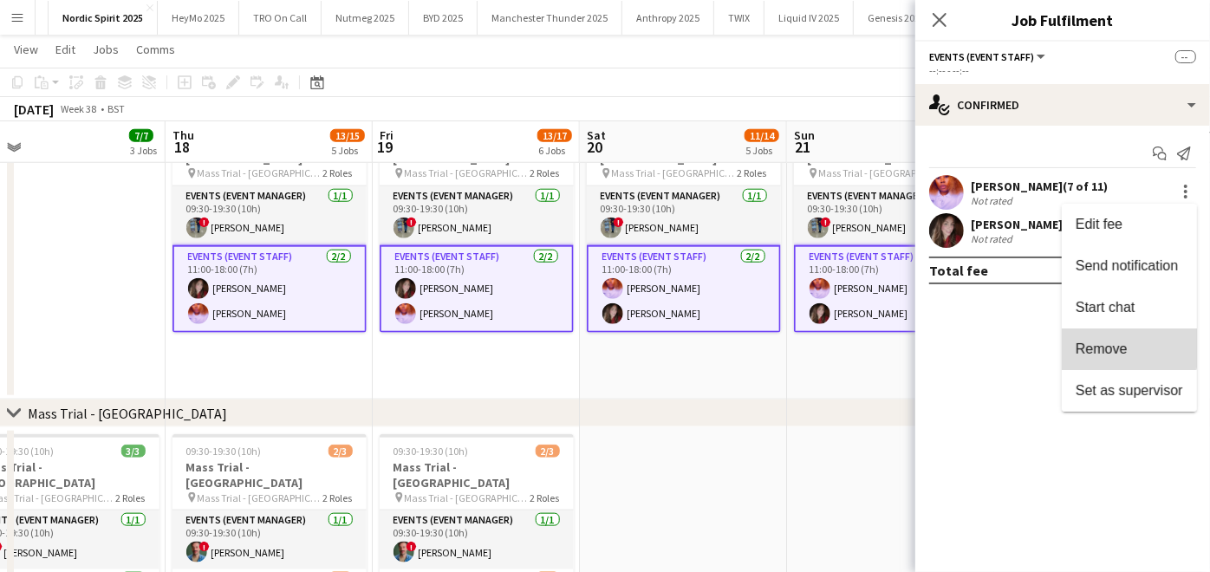
click at [1102, 346] on span "Remove" at bounding box center [1102, 348] width 52 height 15
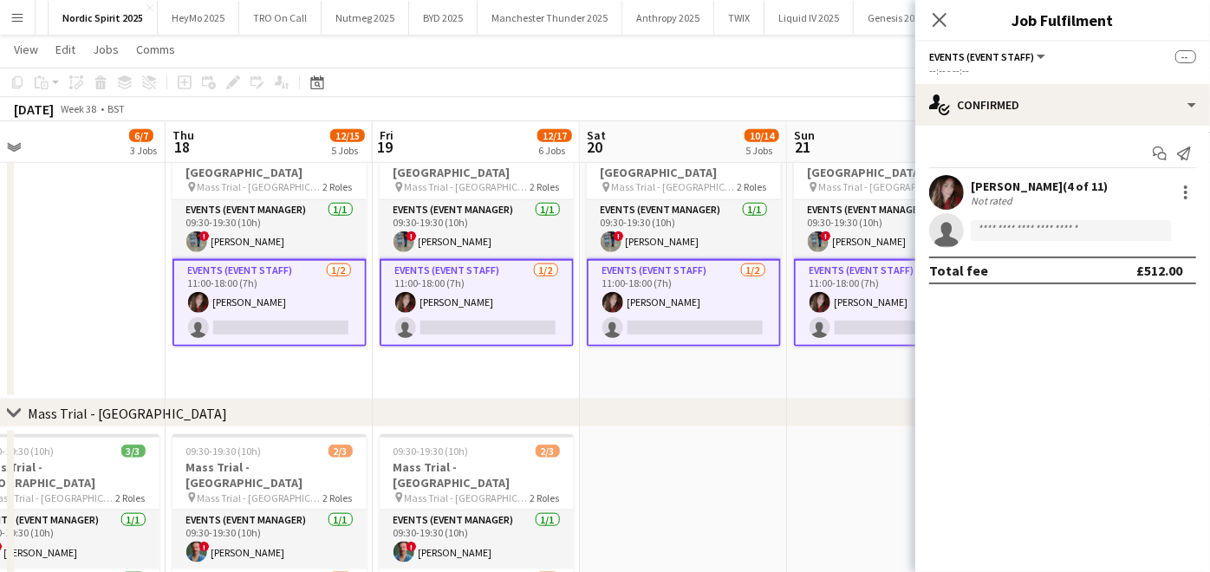
click at [885, 352] on app-date-cell "Updated 09:30-19:30 (10h) 2/3 Mass Trial - Leeds pin Mass Trial - Leeds 2 Roles…" at bounding box center [890, 251] width 207 height 297
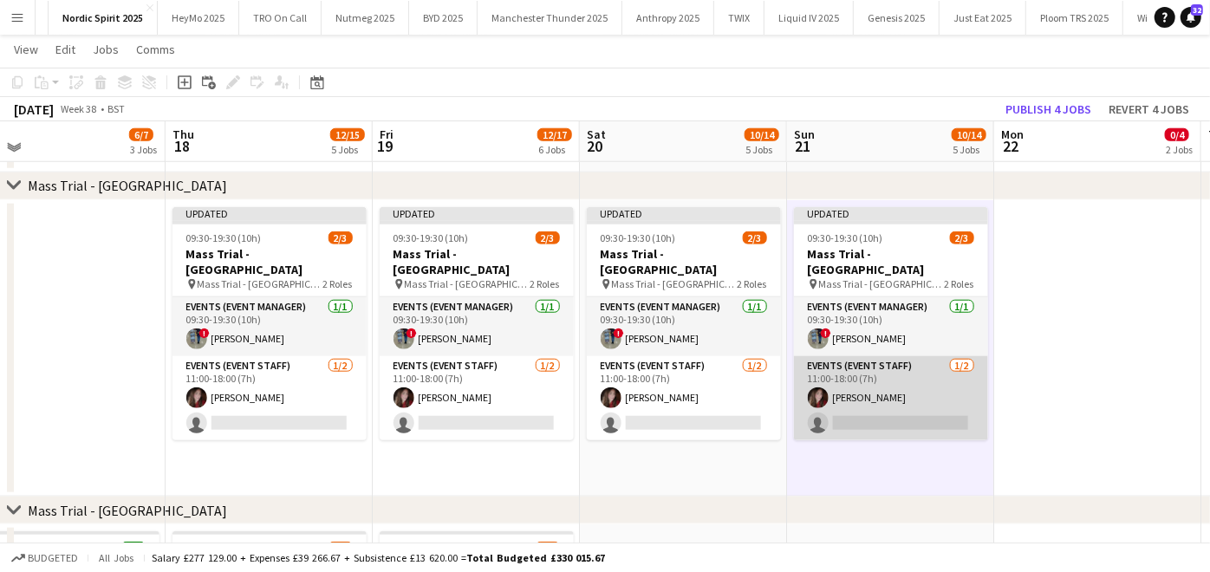
scroll to position [976, 0]
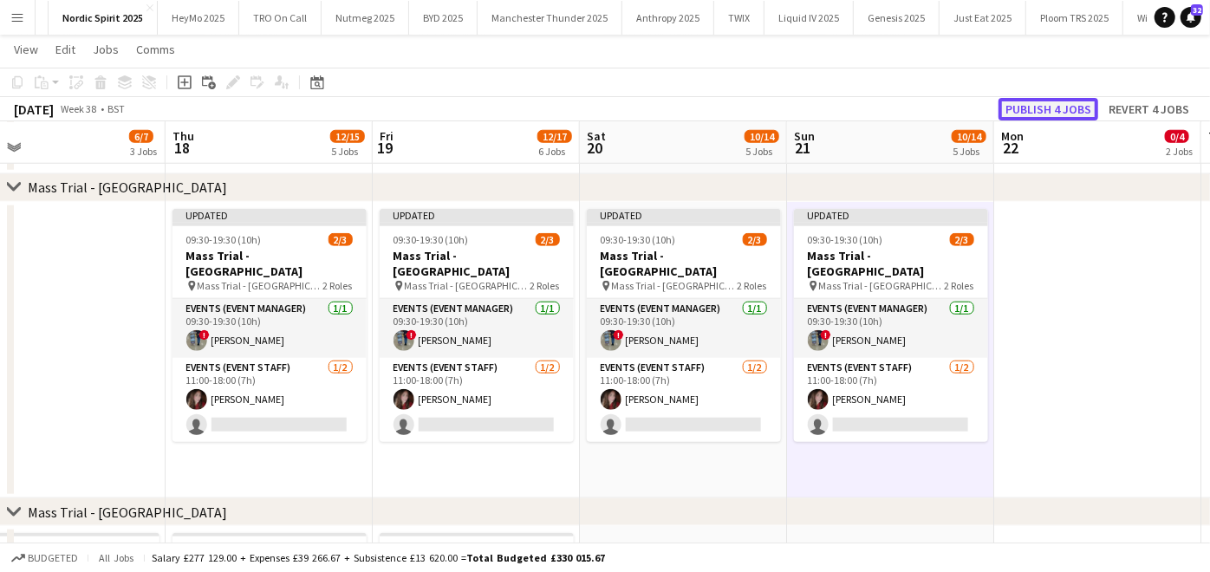
click at [1050, 99] on button "Publish 4 jobs" at bounding box center [1048, 109] width 100 height 23
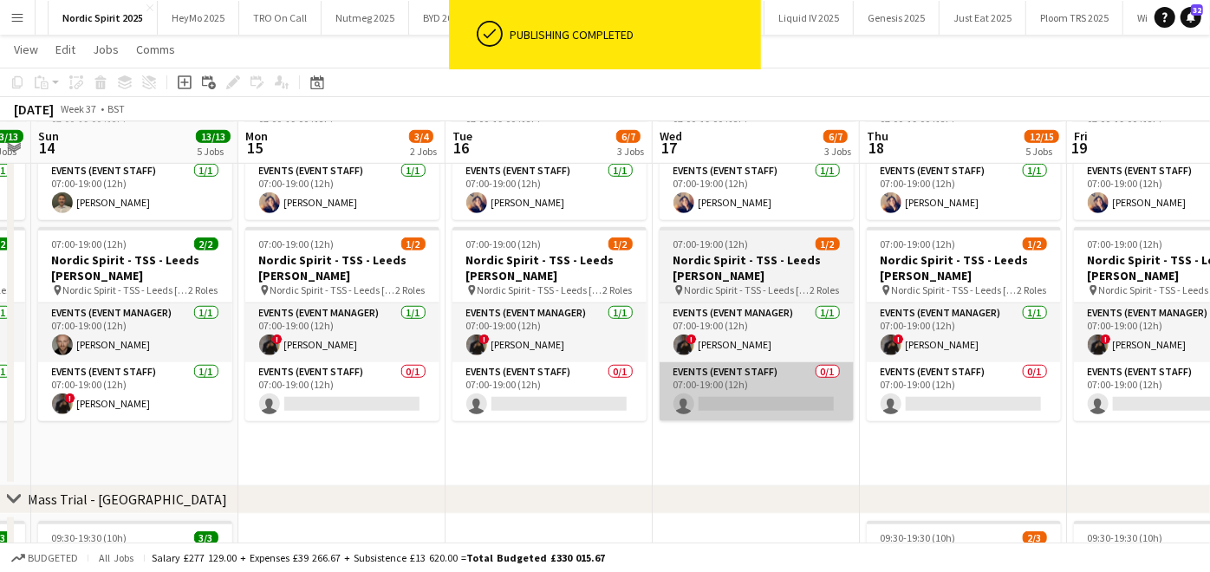
scroll to position [0, 379]
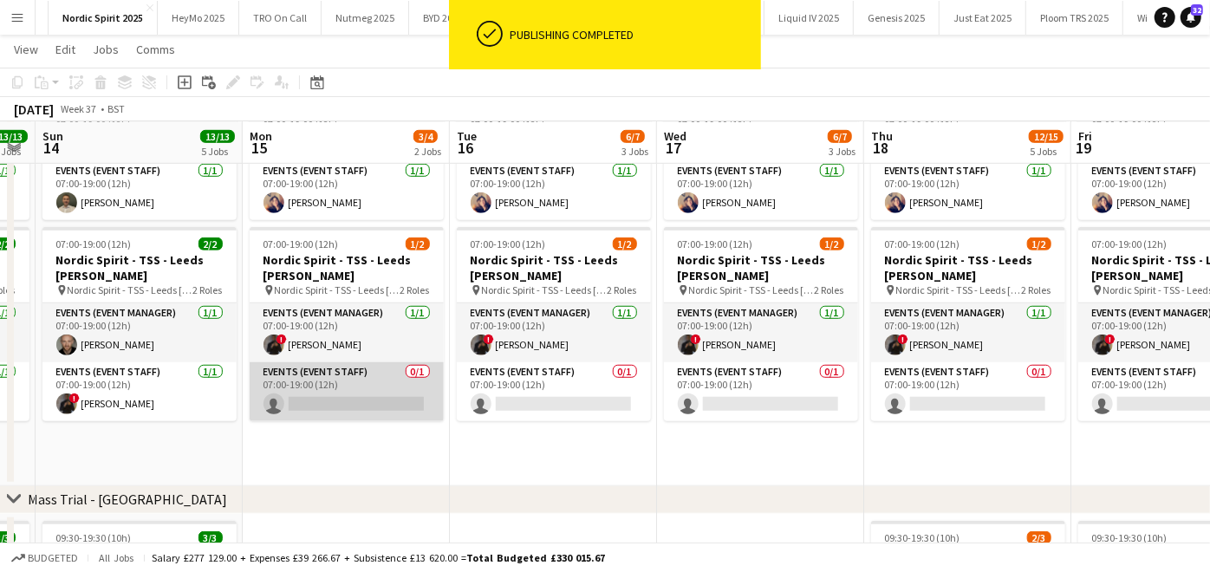
click at [296, 382] on app-card-role "Events (Event Staff) 0/1 07:00-19:00 (12h) single-neutral-actions" at bounding box center [347, 391] width 194 height 59
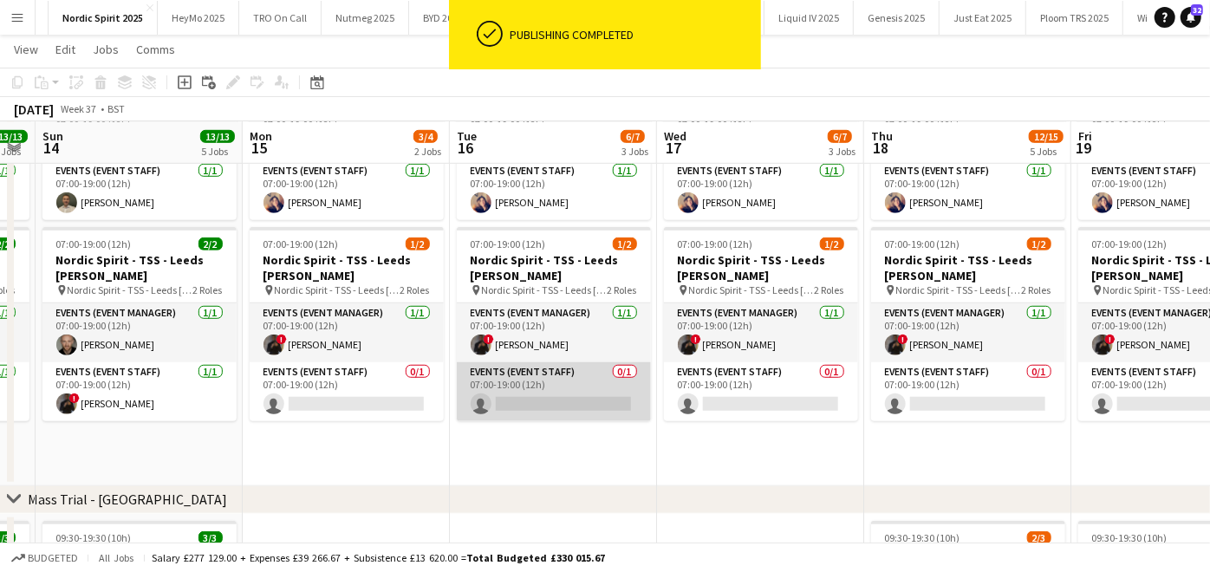
click at [510, 388] on app-card-role "Events (Event Staff) 0/1 07:00-19:00 (12h) single-neutral-actions" at bounding box center [554, 391] width 194 height 59
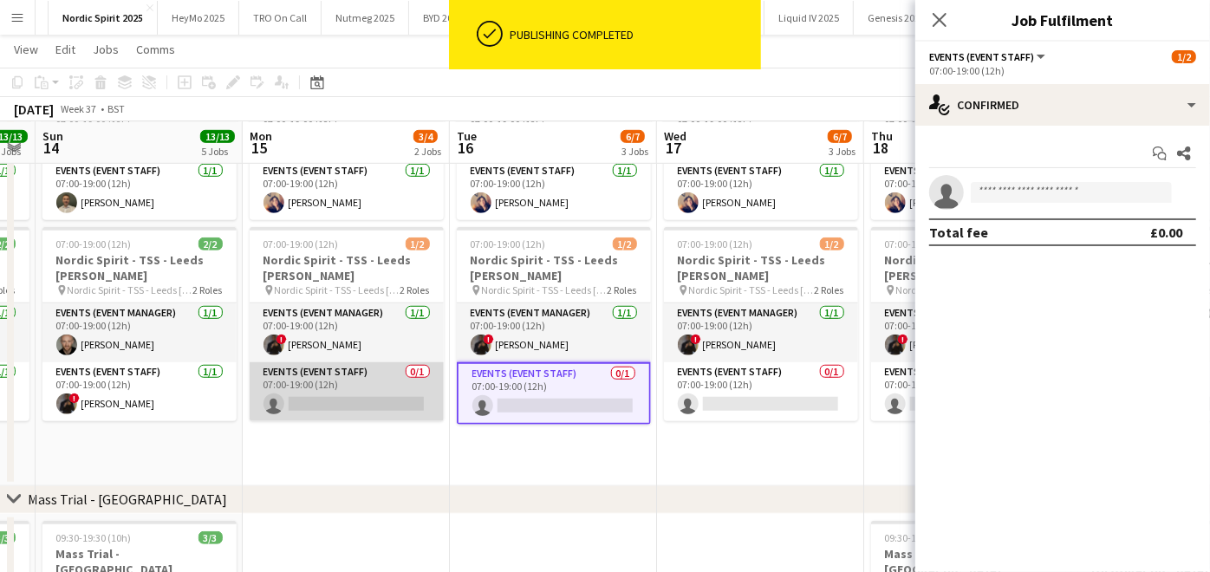
click at [391, 388] on app-card-role "Events (Event Staff) 0/1 07:00-19:00 (12h) single-neutral-actions" at bounding box center [347, 391] width 194 height 59
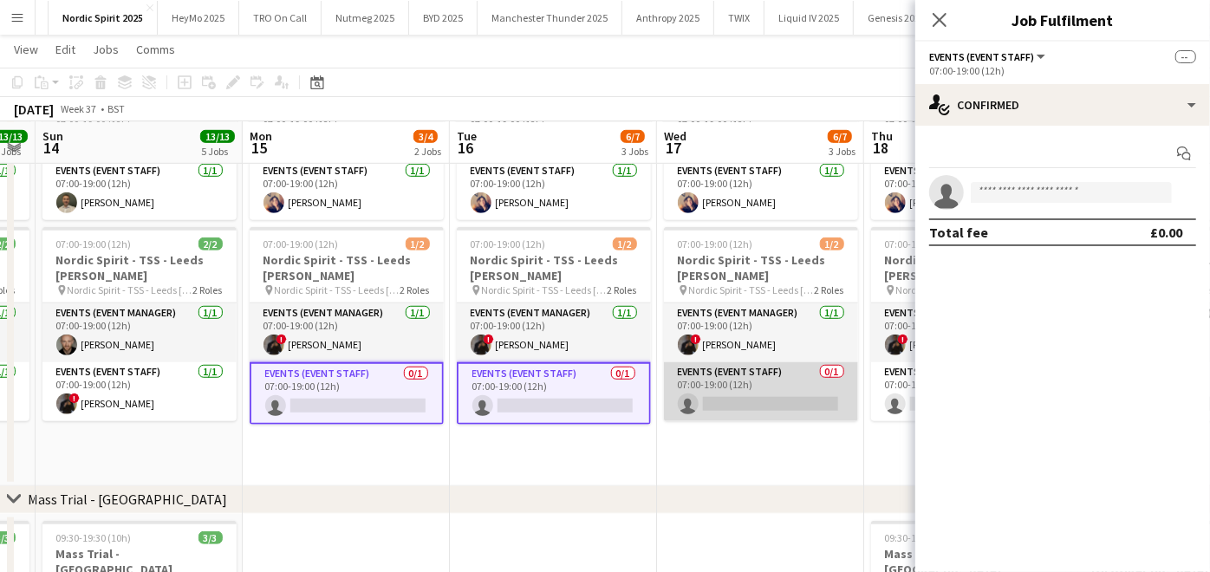
click at [816, 383] on app-card-role "Events (Event Staff) 0/1 07:00-19:00 (12h) single-neutral-actions" at bounding box center [761, 391] width 194 height 59
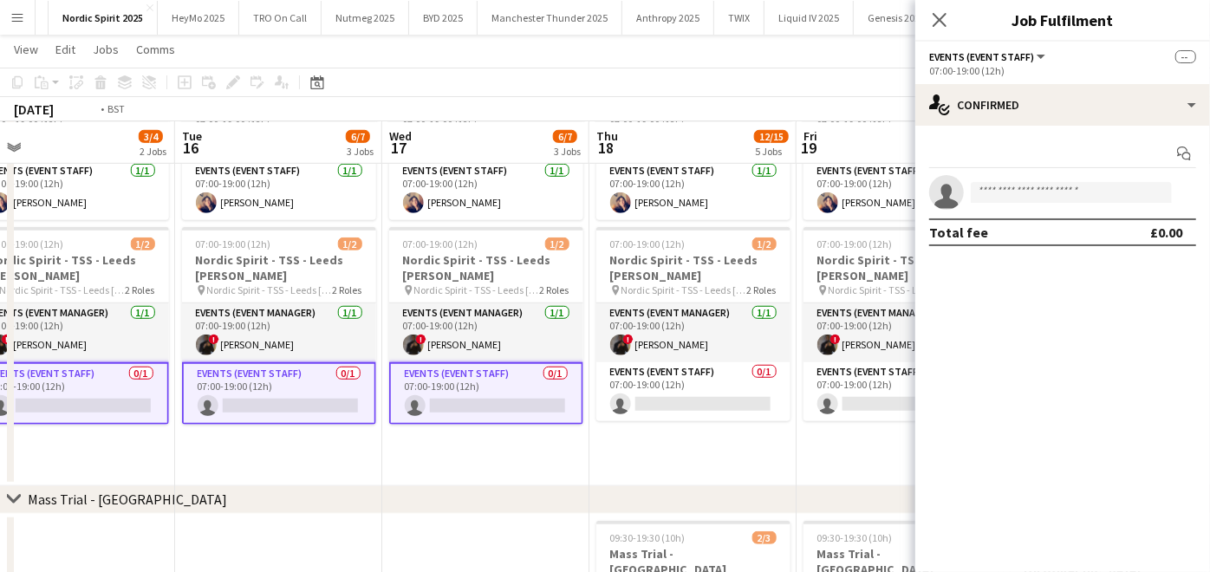
scroll to position [0, 654]
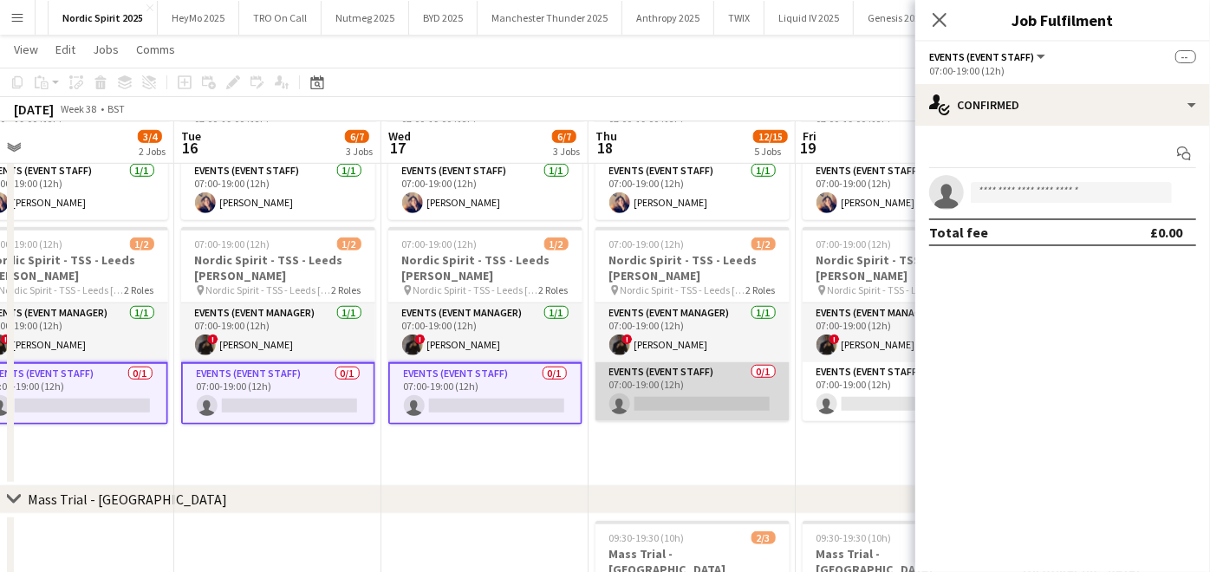
click at [693, 391] on app-card-role "Events (Event Staff) 0/1 07:00-19:00 (12h) single-neutral-actions" at bounding box center [692, 391] width 194 height 59
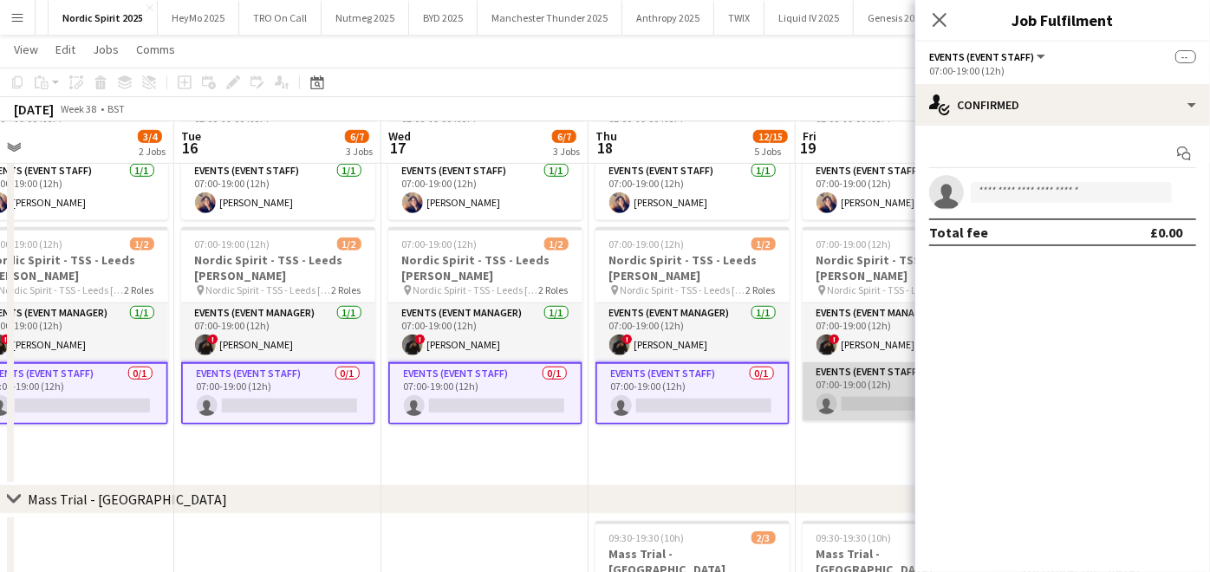
click at [830, 408] on app-card-role "Events (Event Staff) 0/1 07:00-19:00 (12h) single-neutral-actions" at bounding box center [900, 391] width 194 height 59
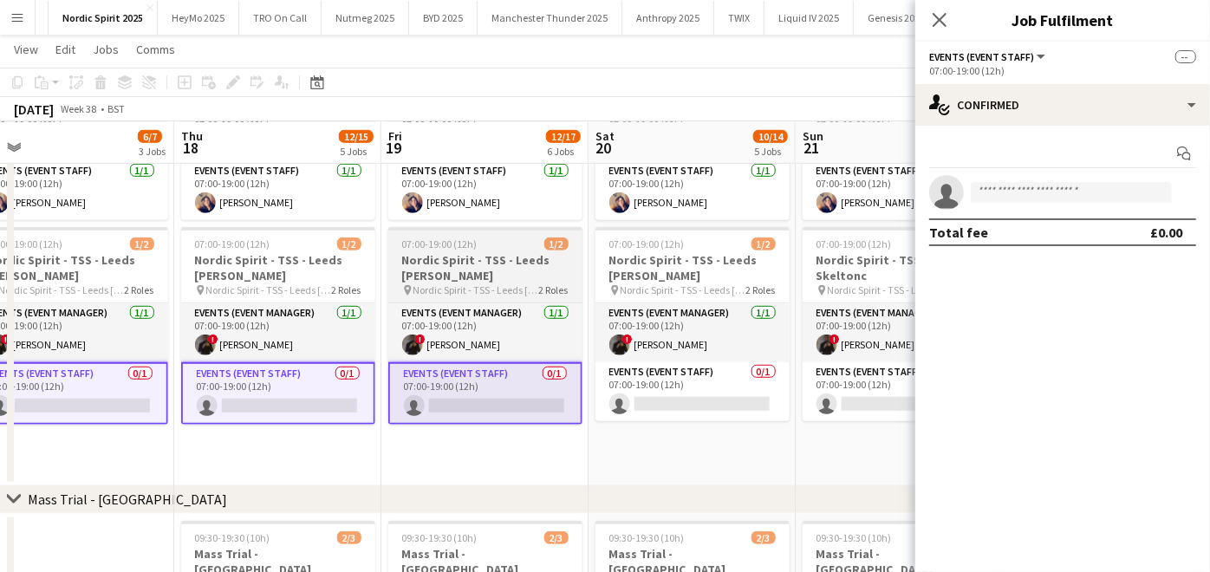
scroll to position [0, 677]
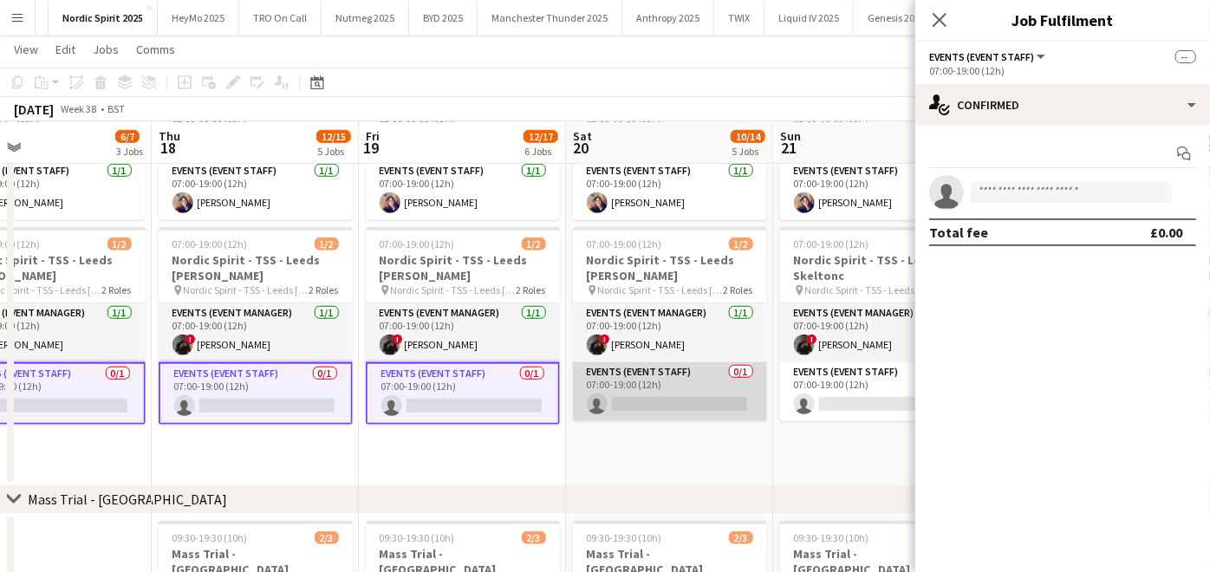
click at [698, 411] on app-card-role "Events (Event Staff) 0/1 07:00-19:00 (12h) single-neutral-actions" at bounding box center [670, 391] width 194 height 59
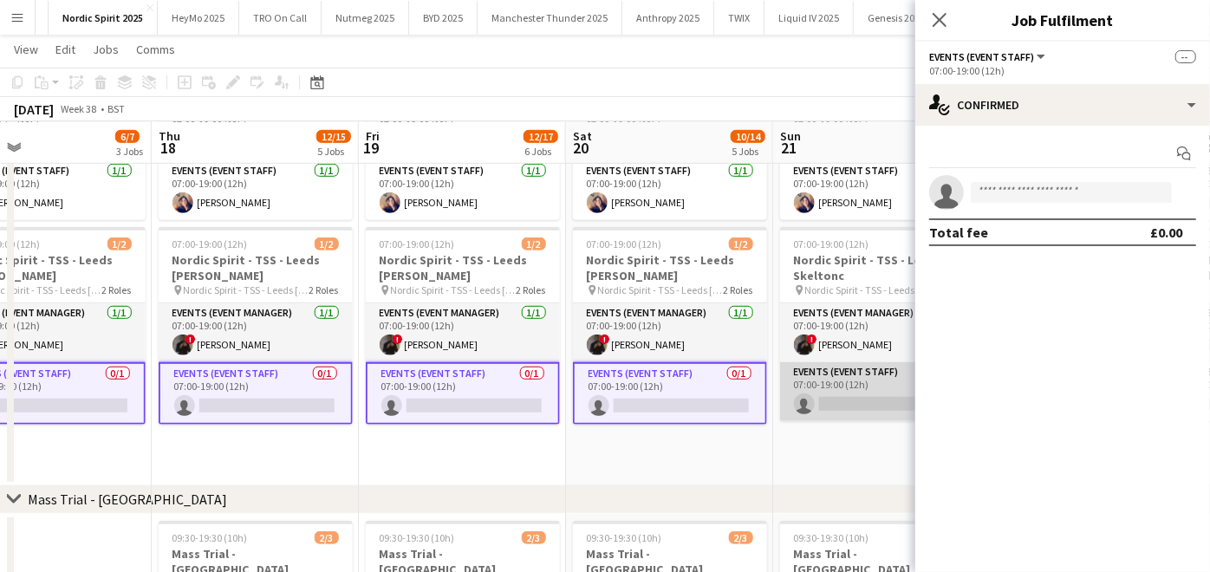
click at [808, 408] on app-card-role "Events (Event Staff) 0/1 07:00-19:00 (12h) single-neutral-actions" at bounding box center [877, 391] width 194 height 59
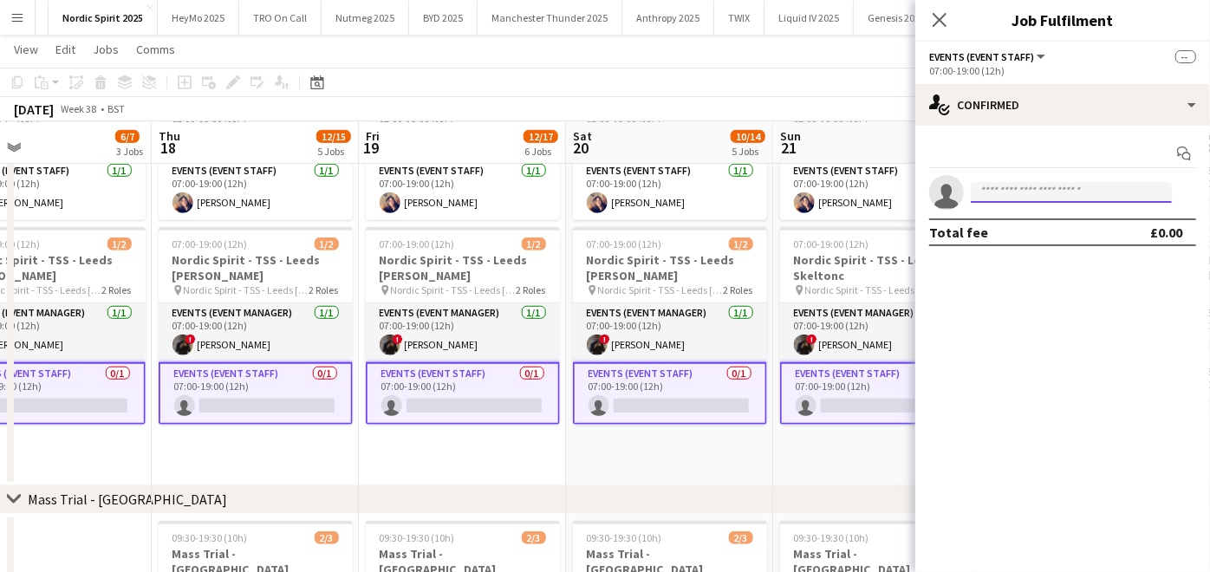
click at [997, 185] on input at bounding box center [1071, 192] width 201 height 21
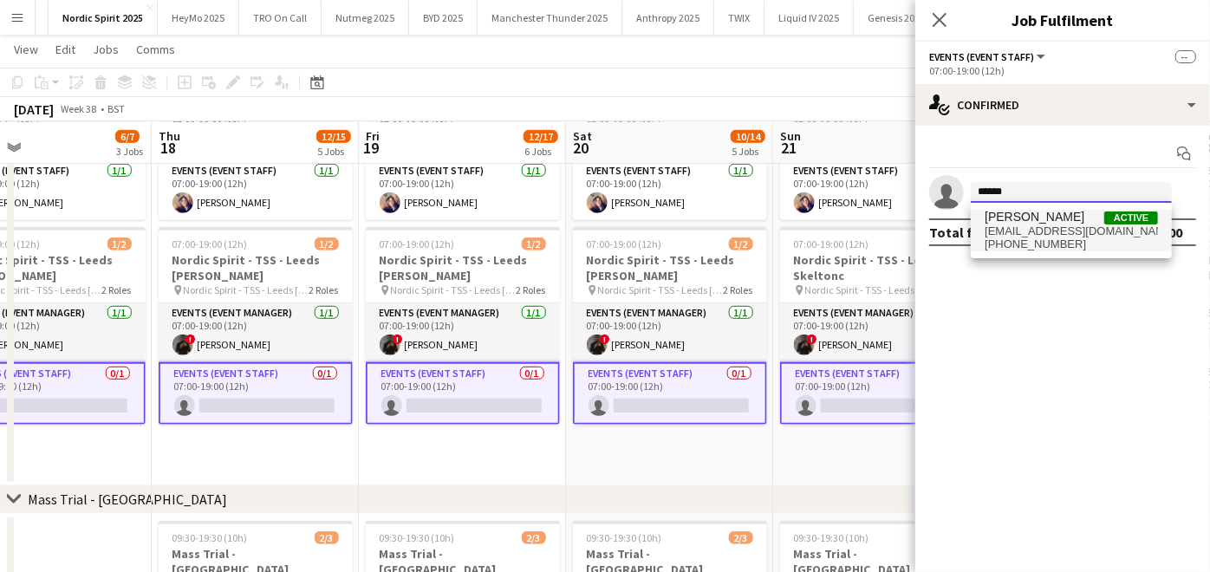
type input "******"
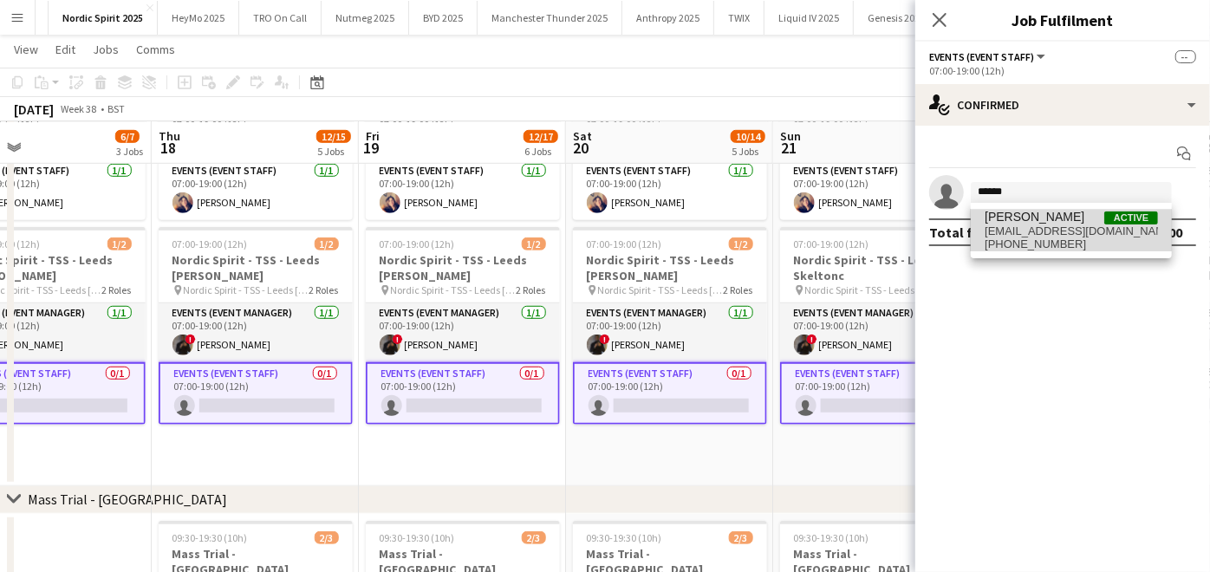
click at [1003, 227] on span "adenikeakinbinu454@gmail.com" at bounding box center [1071, 231] width 173 height 14
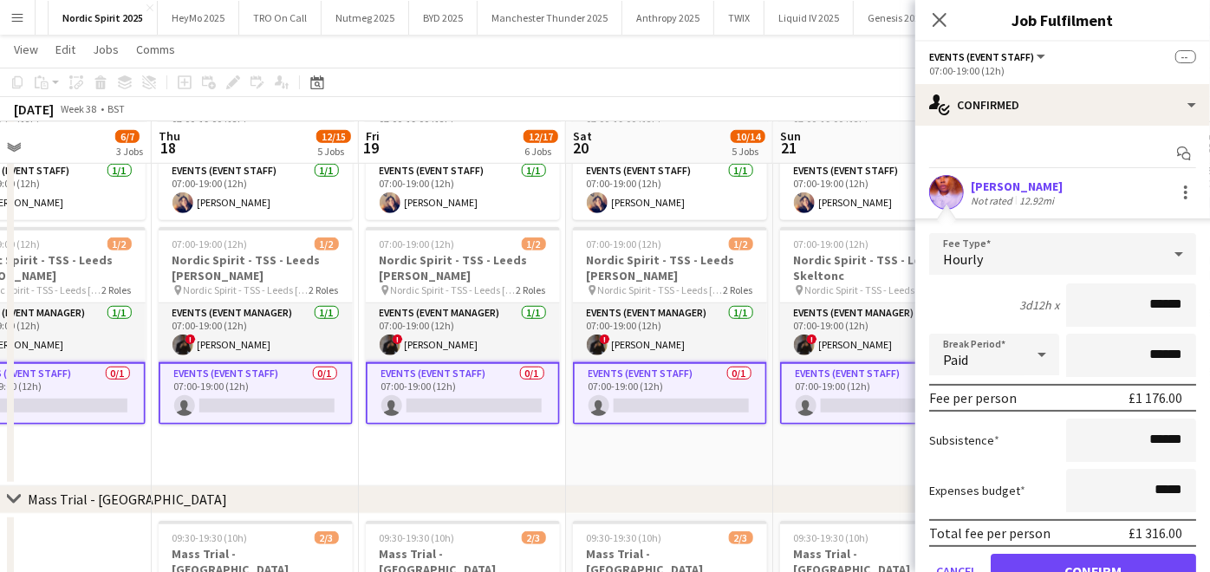
scroll to position [78, 0]
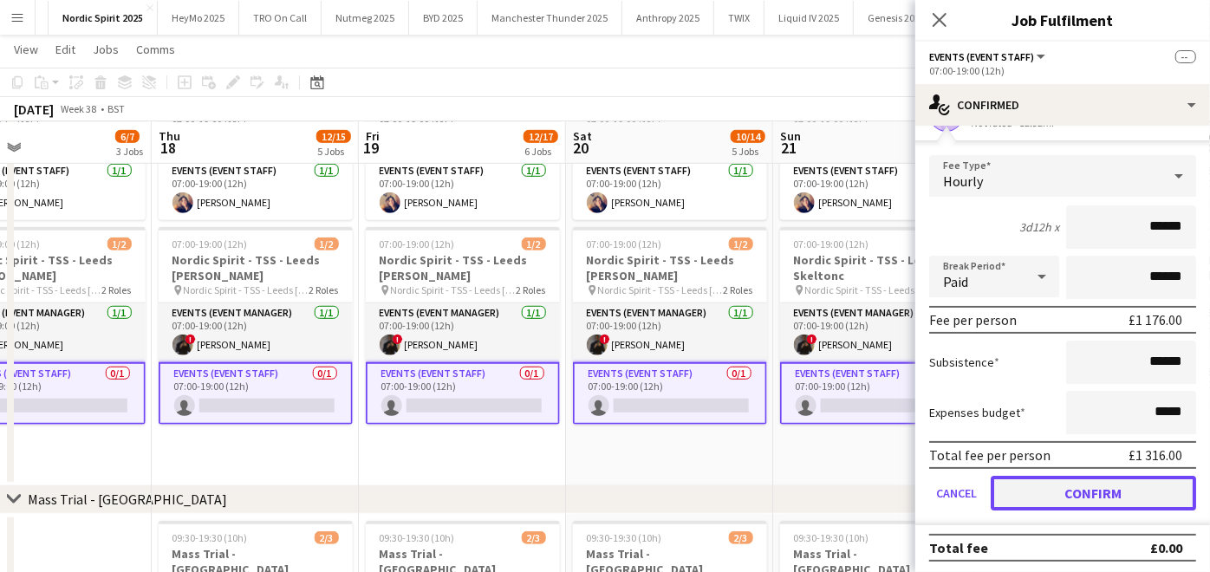
click at [1024, 483] on button "Confirm" at bounding box center [1093, 493] width 205 height 35
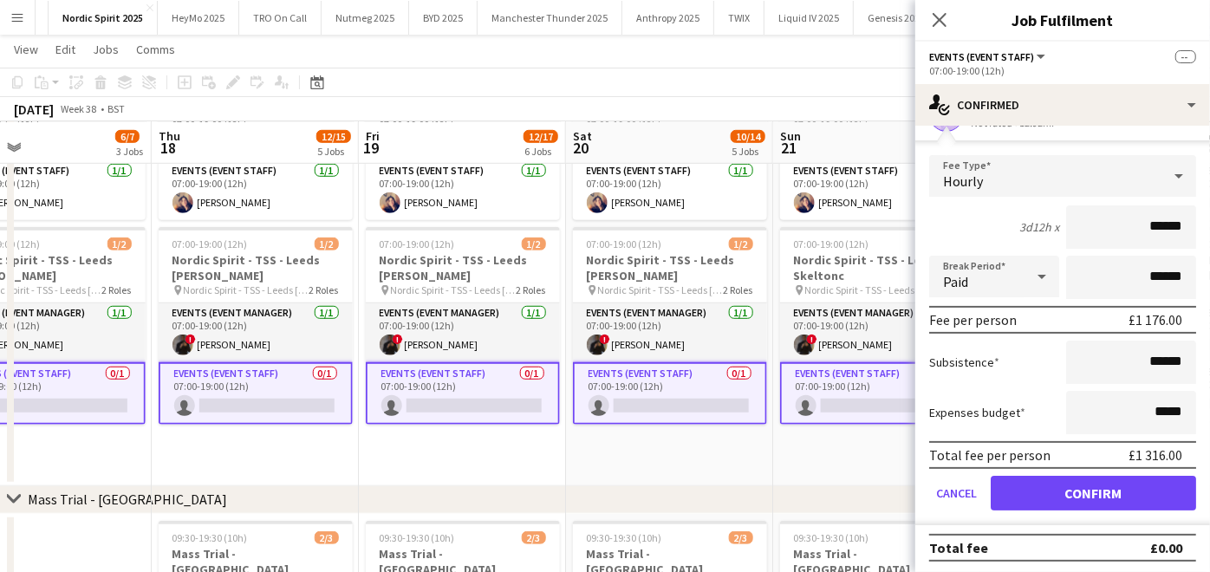
scroll to position [0, 0]
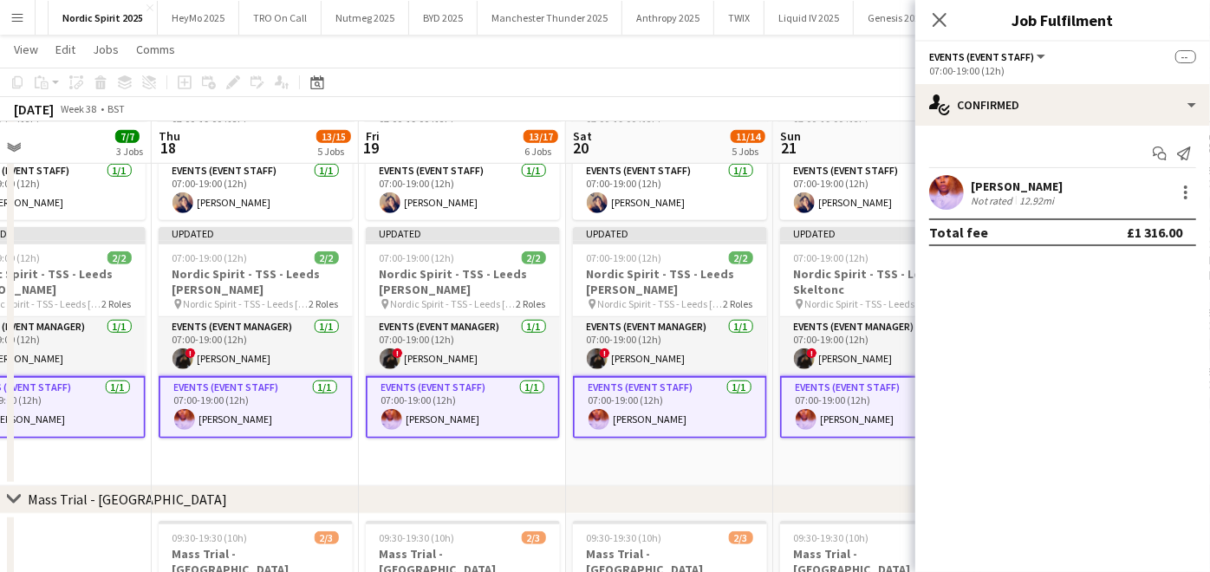
click at [896, 459] on app-date-cell "07:00-19:00 (12h) 2/2 Nordic Spirit - TSS - Cobham Services pin Nordic Spirit -…" at bounding box center [876, 252] width 207 height 467
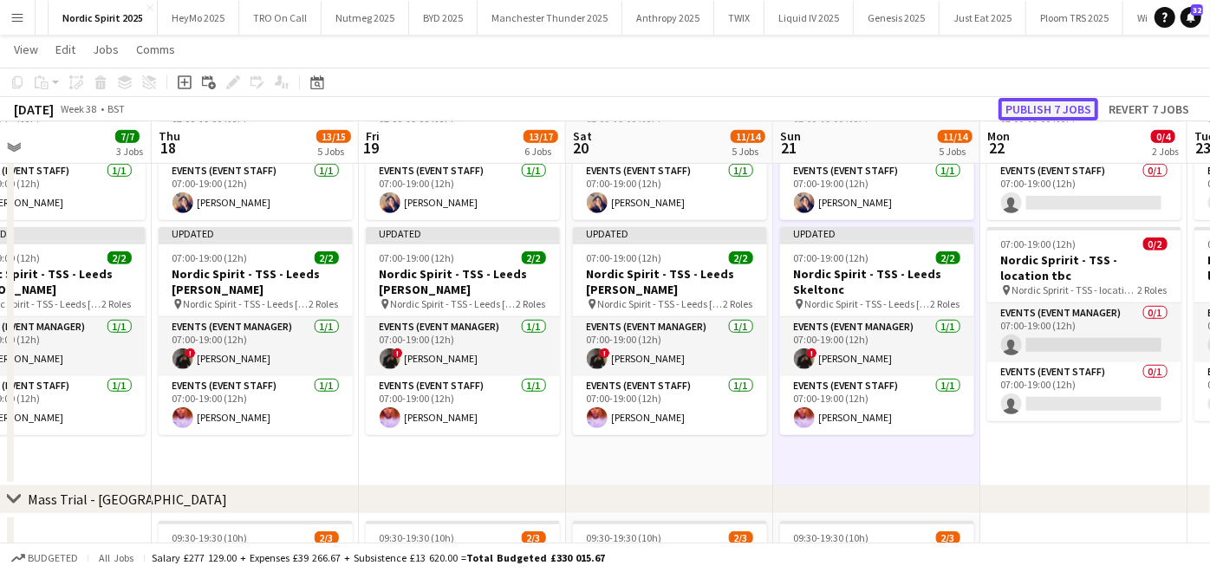
click at [1063, 109] on button "Publish 7 jobs" at bounding box center [1048, 109] width 100 height 23
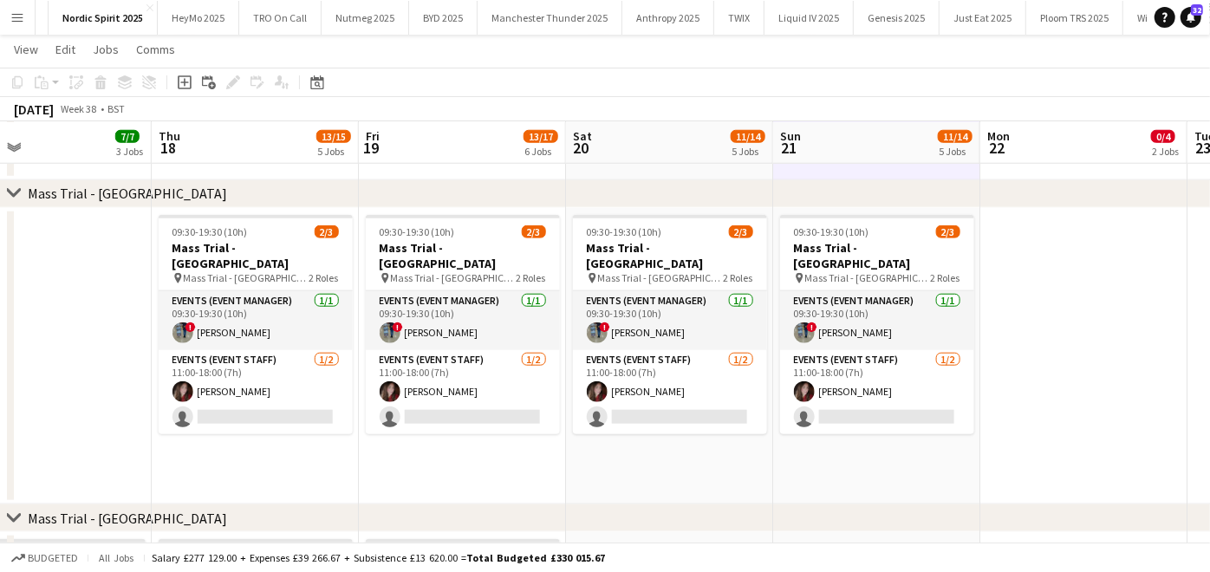
scroll to position [971, 0]
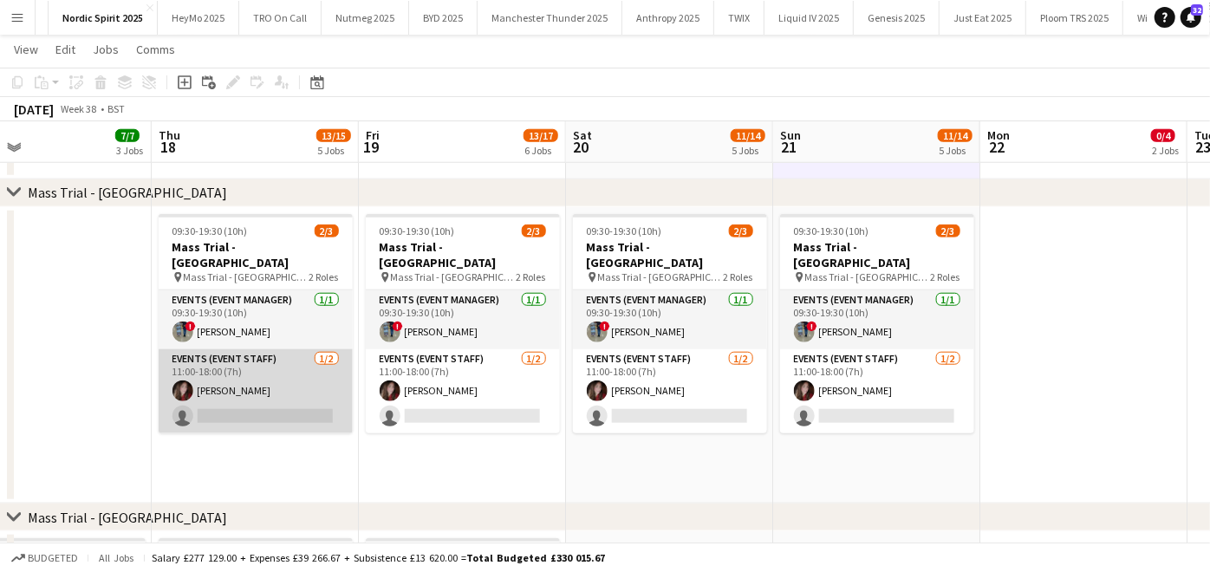
click at [302, 382] on app-card-role "Events (Event Staff) 1/2 11:00-18:00 (7h) Dee cole single-neutral-actions" at bounding box center [256, 391] width 194 height 84
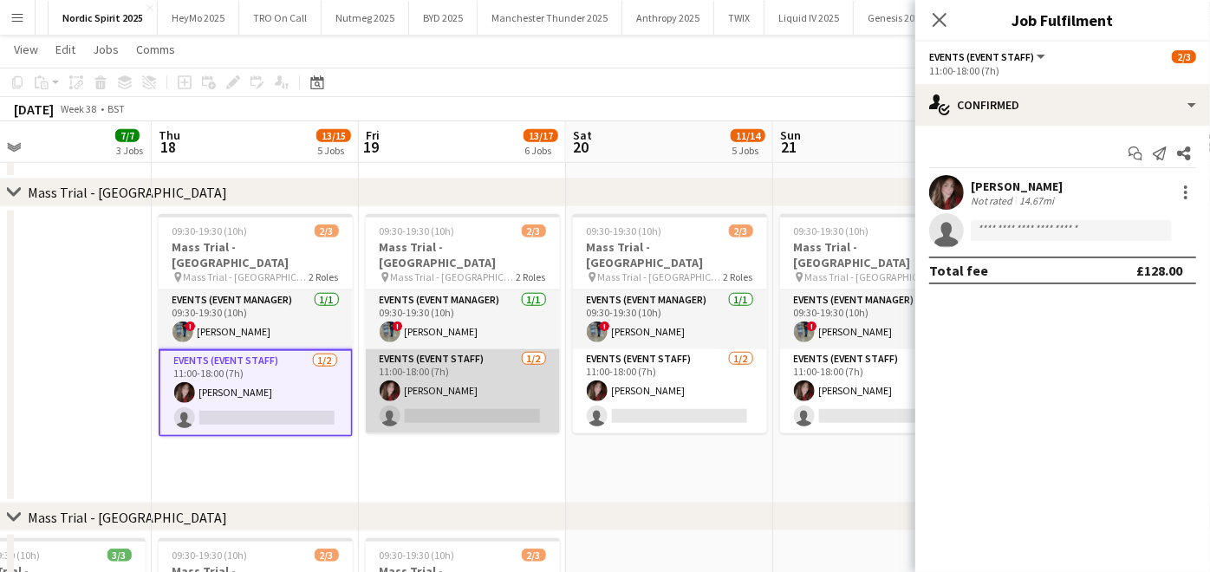
click at [418, 366] on app-card-role "Events (Event Staff) 1/2 11:00-18:00 (7h) Dee cole single-neutral-actions" at bounding box center [463, 391] width 194 height 84
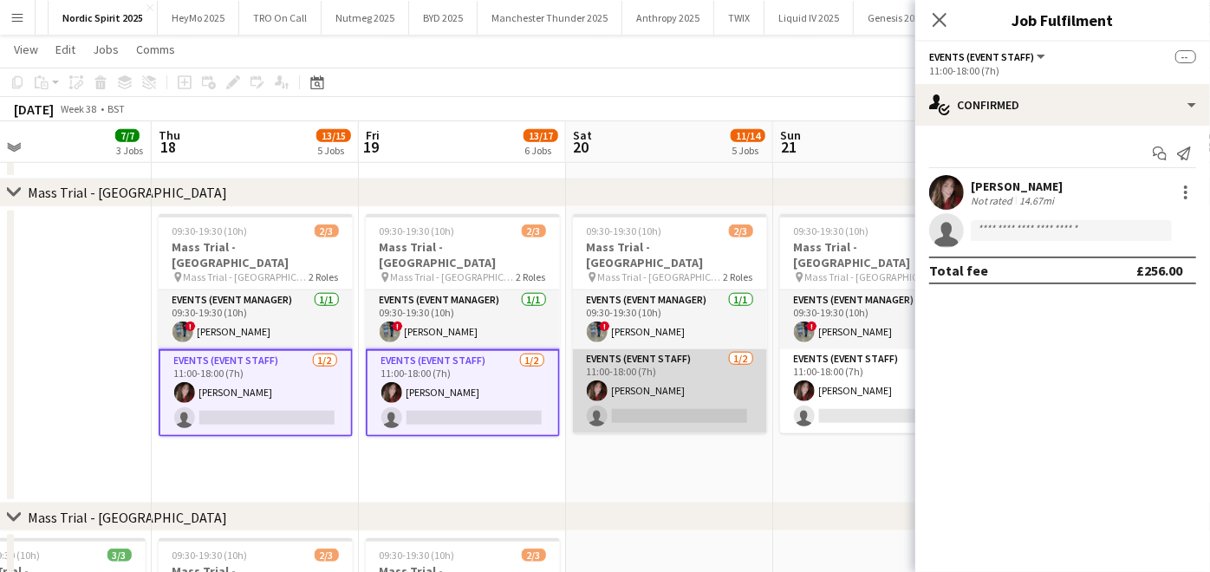
click at [576, 362] on app-card-role "Events (Event Staff) 1/2 11:00-18:00 (7h) Dee cole single-neutral-actions" at bounding box center [670, 391] width 194 height 84
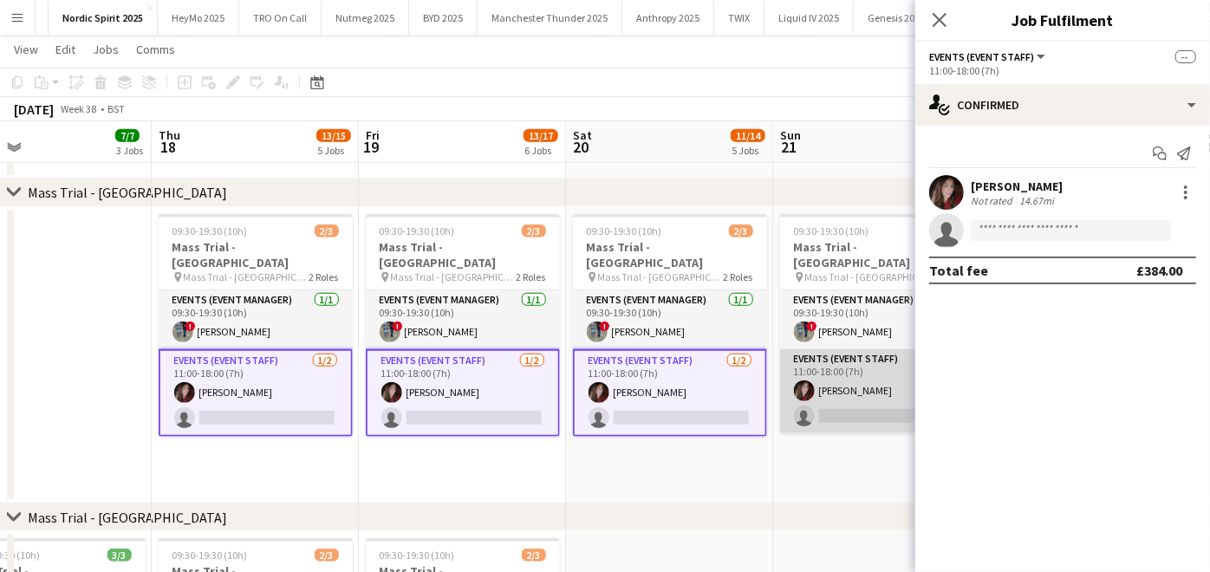
click at [833, 383] on app-card-role "Events (Event Staff) 1/2 11:00-18:00 (7h) Dee cole single-neutral-actions" at bounding box center [877, 391] width 194 height 84
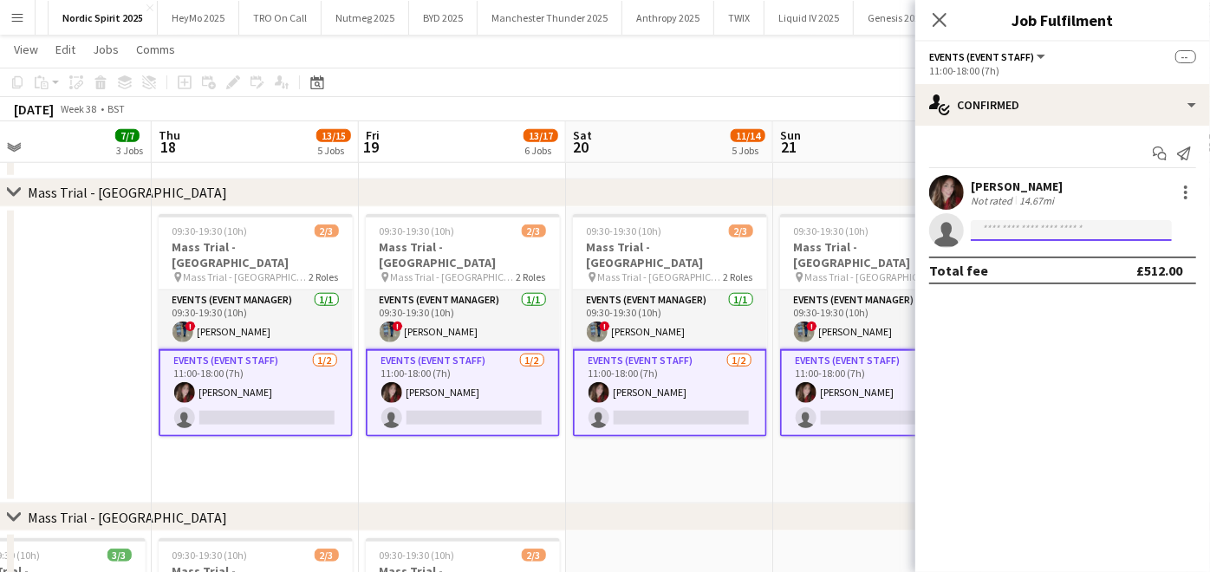
click at [1023, 238] on input at bounding box center [1071, 230] width 201 height 21
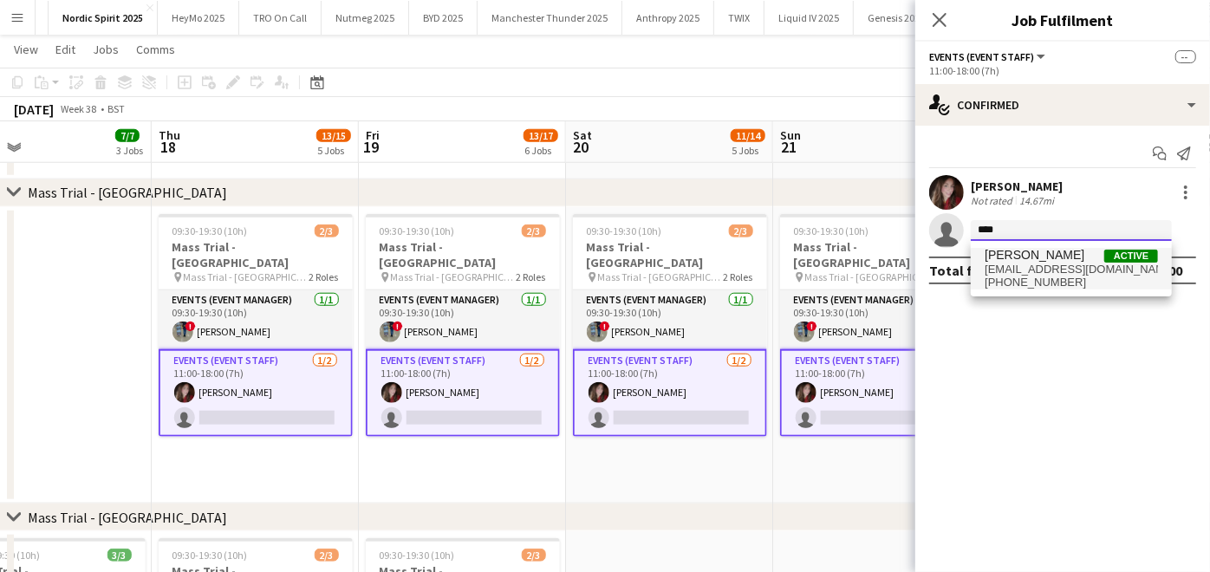
type input "****"
click at [1014, 265] on span "deyemoyhiola@gmail.com" at bounding box center [1071, 270] width 173 height 14
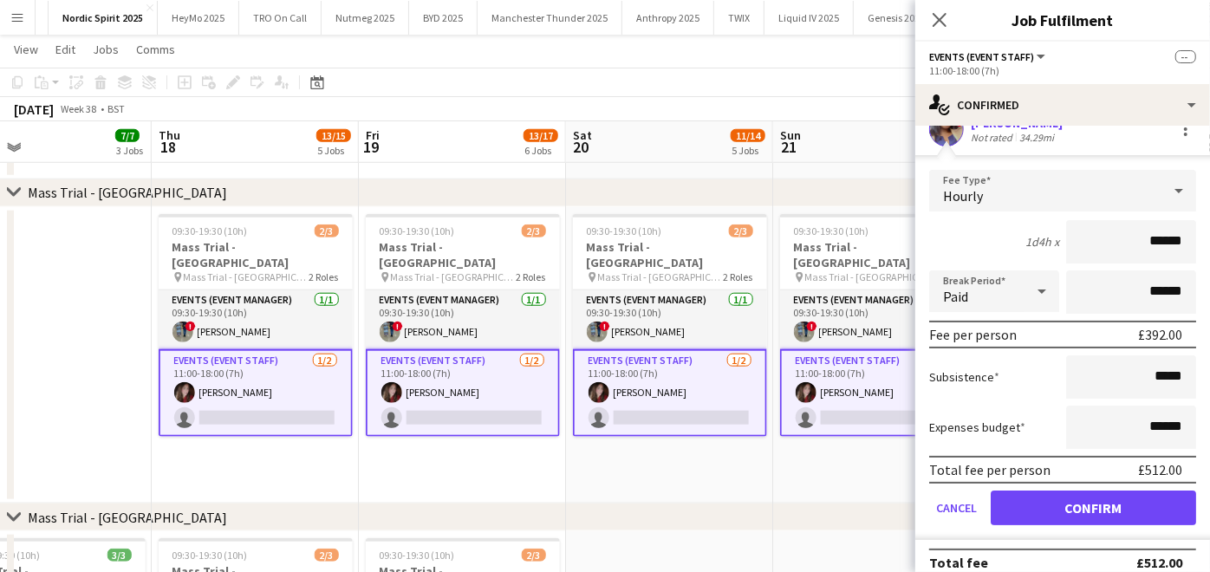
scroll to position [101, 0]
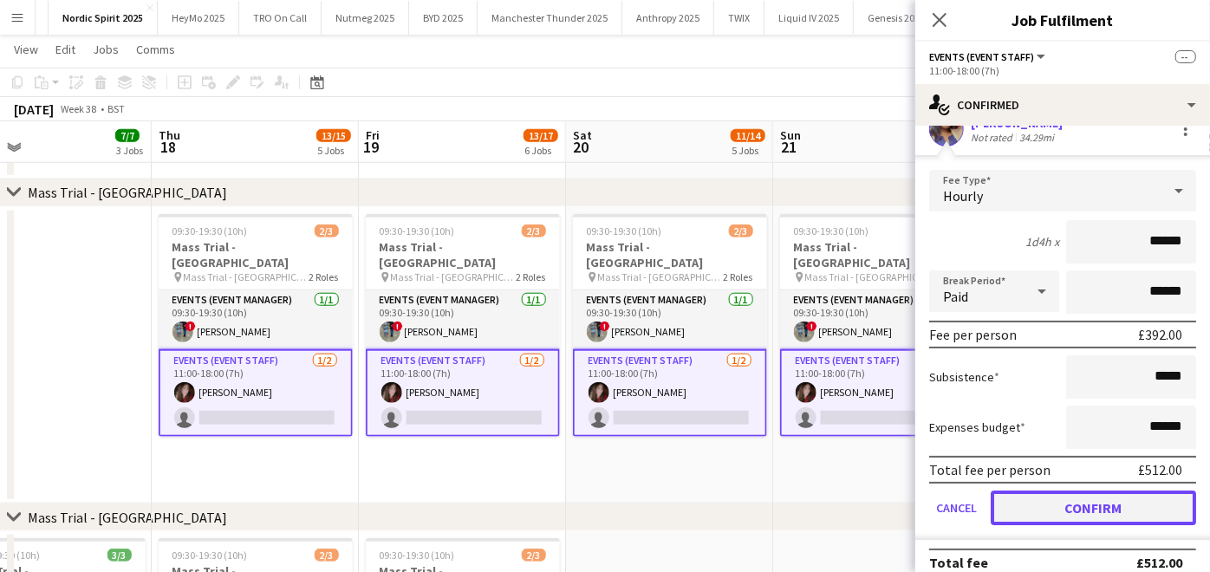
click at [1024, 497] on button "Confirm" at bounding box center [1093, 508] width 205 height 35
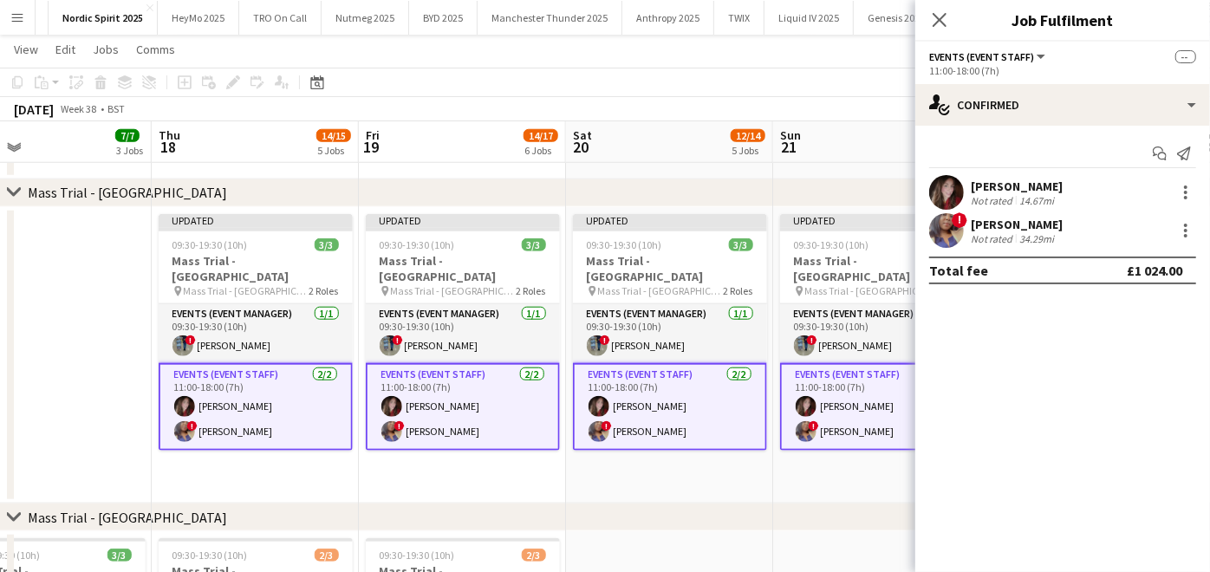
scroll to position [0, 0]
click at [823, 528] on div "chevron-right Mass Trial - London" at bounding box center [605, 518] width 1210 height 28
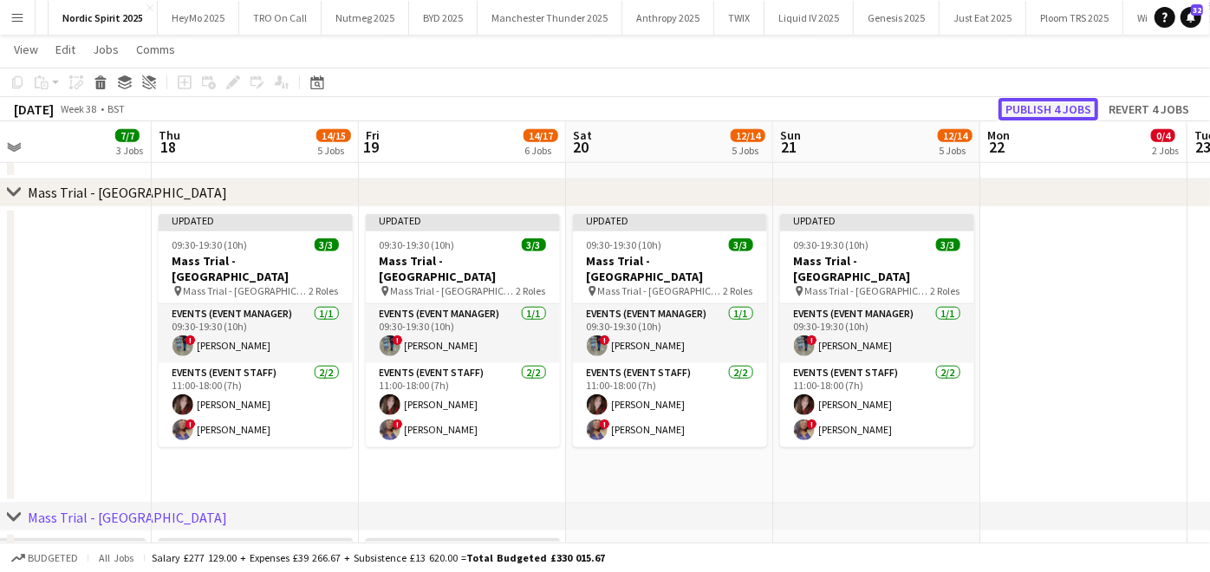
click at [1050, 114] on button "Publish 4 jobs" at bounding box center [1048, 109] width 100 height 23
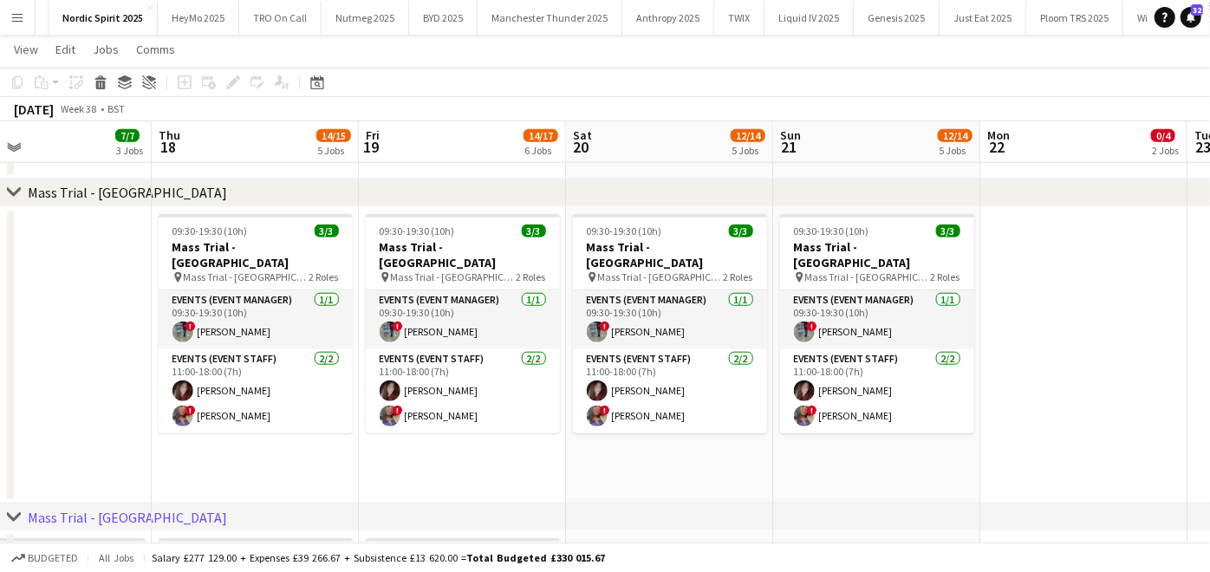
click at [22, 13] on app-icon "Menu" at bounding box center [17, 17] width 14 height 14
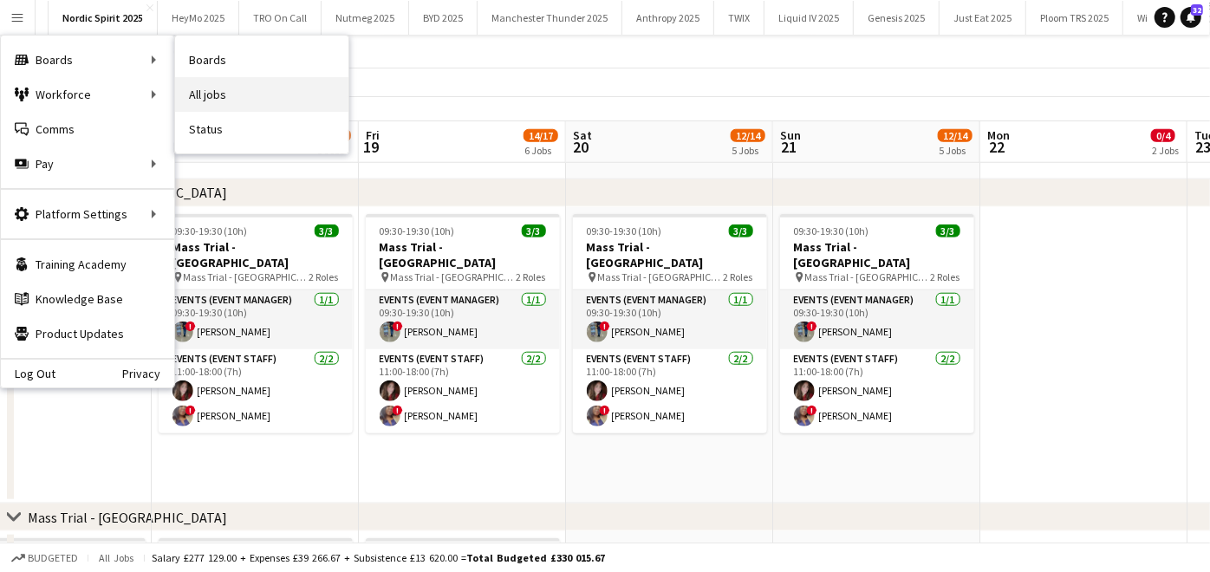
click at [227, 101] on link "All jobs" at bounding box center [261, 94] width 173 height 35
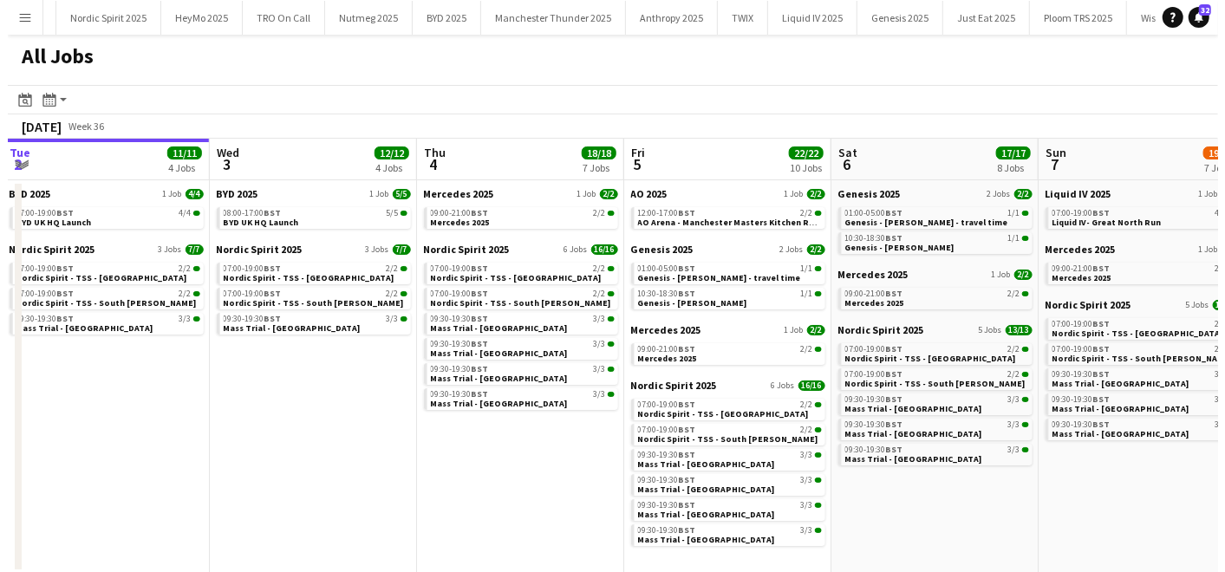
scroll to position [0, 626]
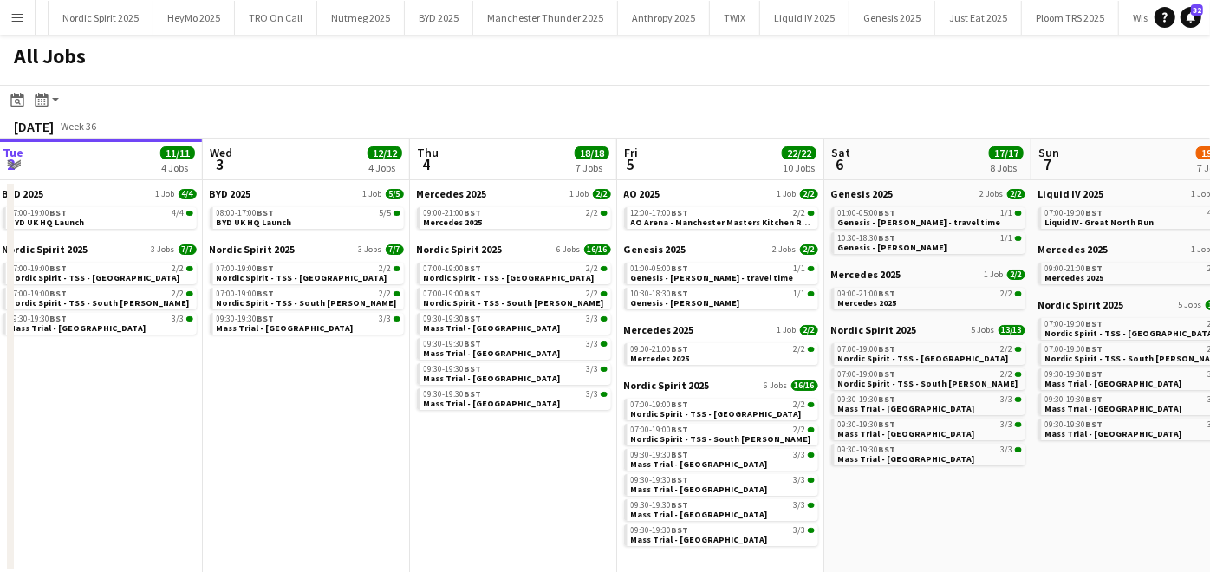
click at [14, 16] on app-icon "Menu" at bounding box center [17, 17] width 14 height 14
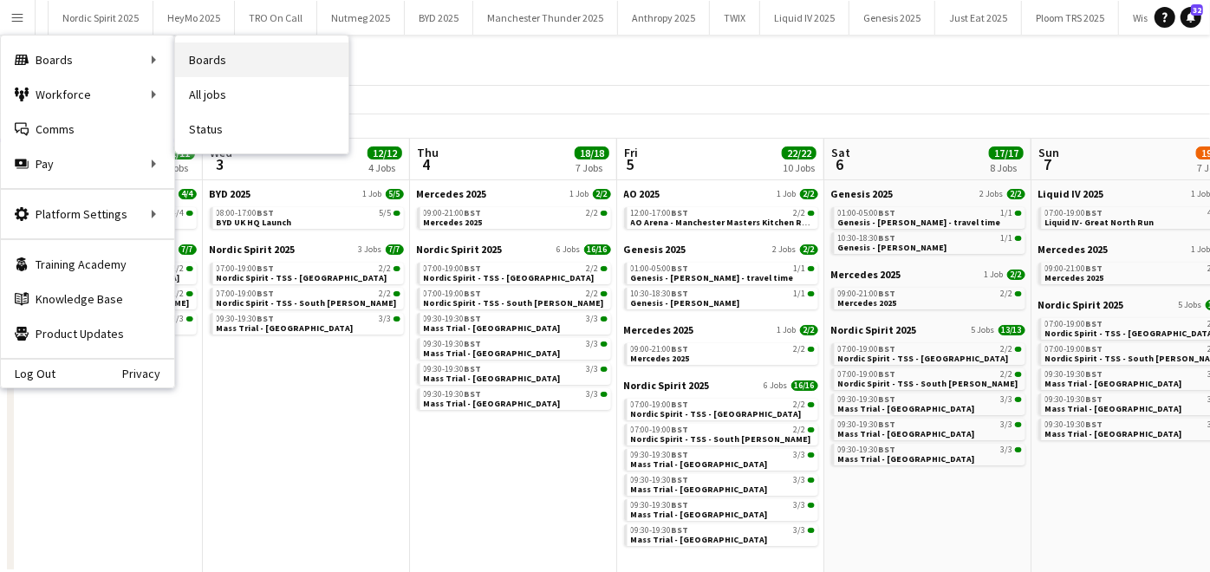
click at [204, 67] on link "Boards" at bounding box center [261, 59] width 173 height 35
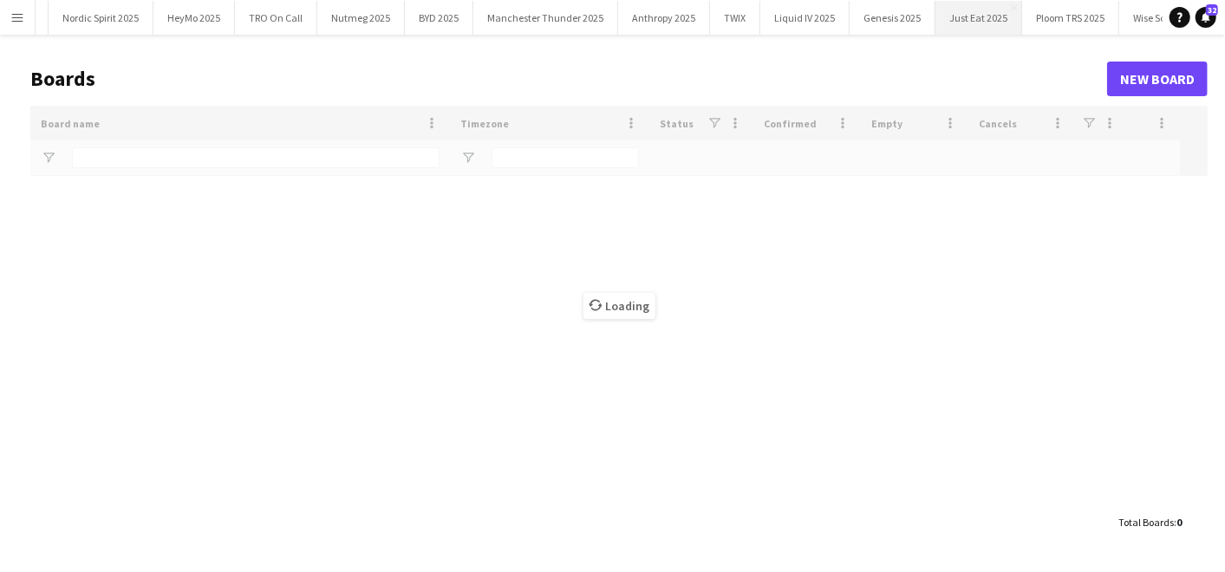
type input "***"
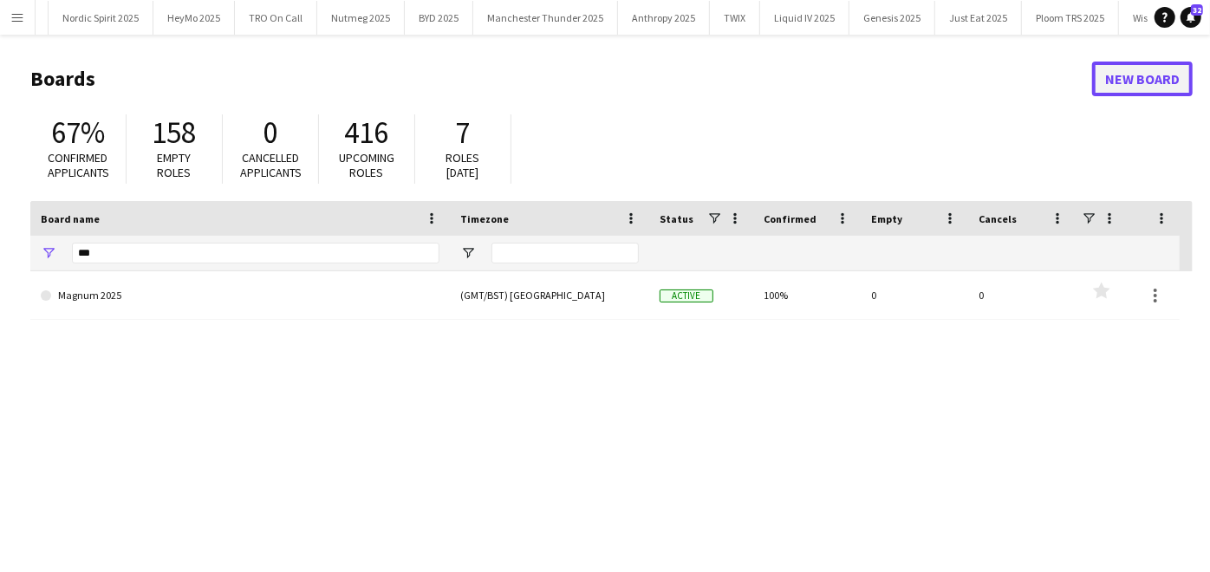
click at [1126, 75] on link "New Board" at bounding box center [1142, 79] width 101 height 35
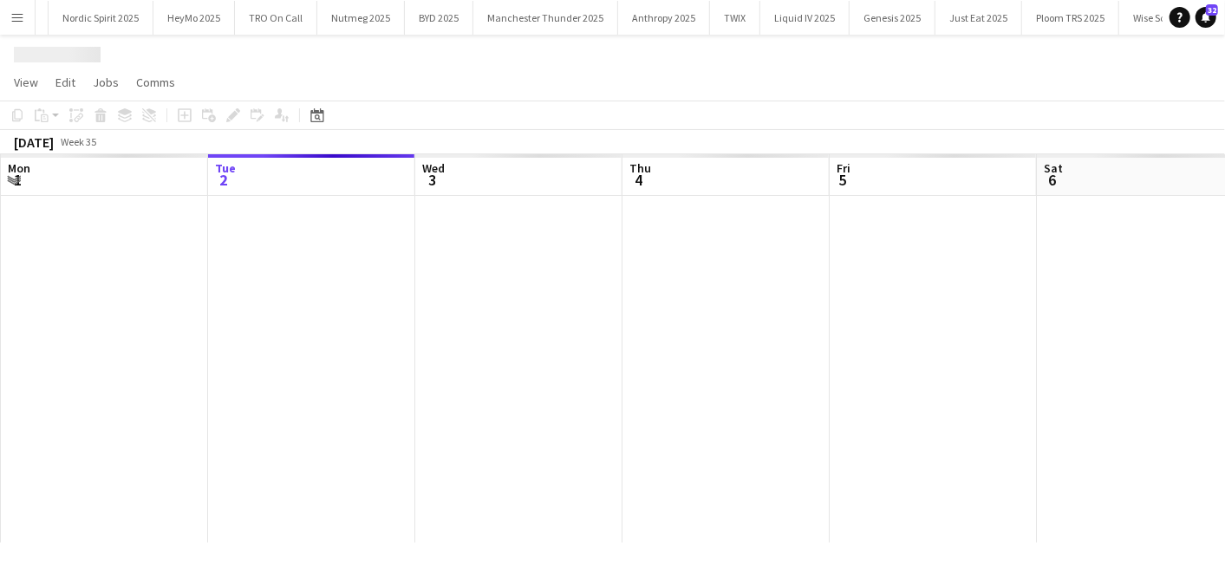
scroll to position [0, 1062]
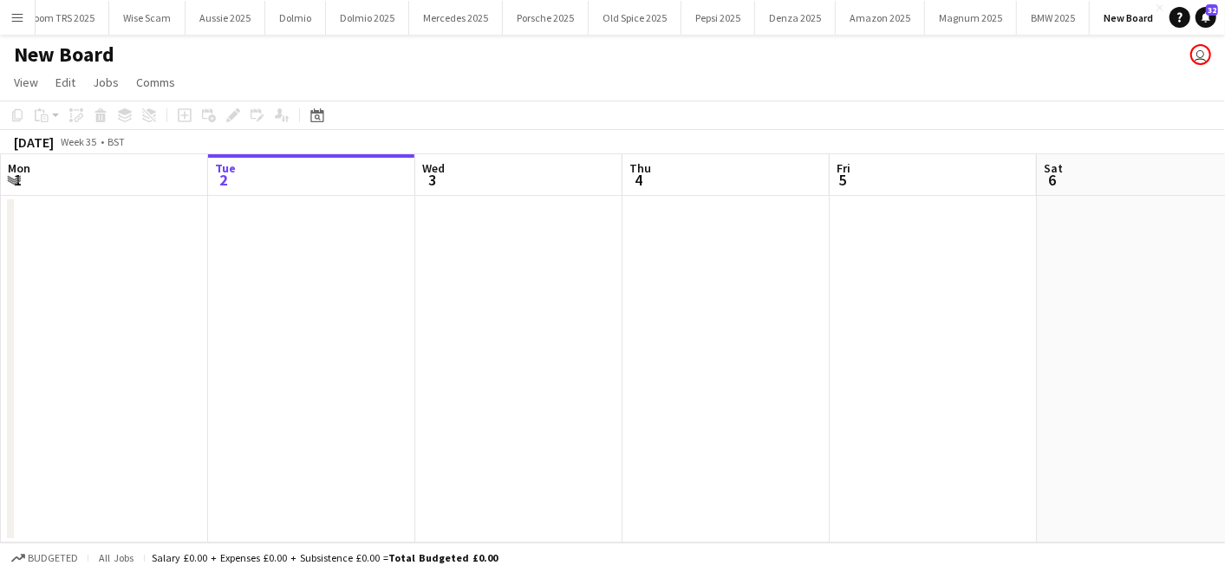
click at [61, 56] on h1 "New Board" at bounding box center [64, 55] width 101 height 26
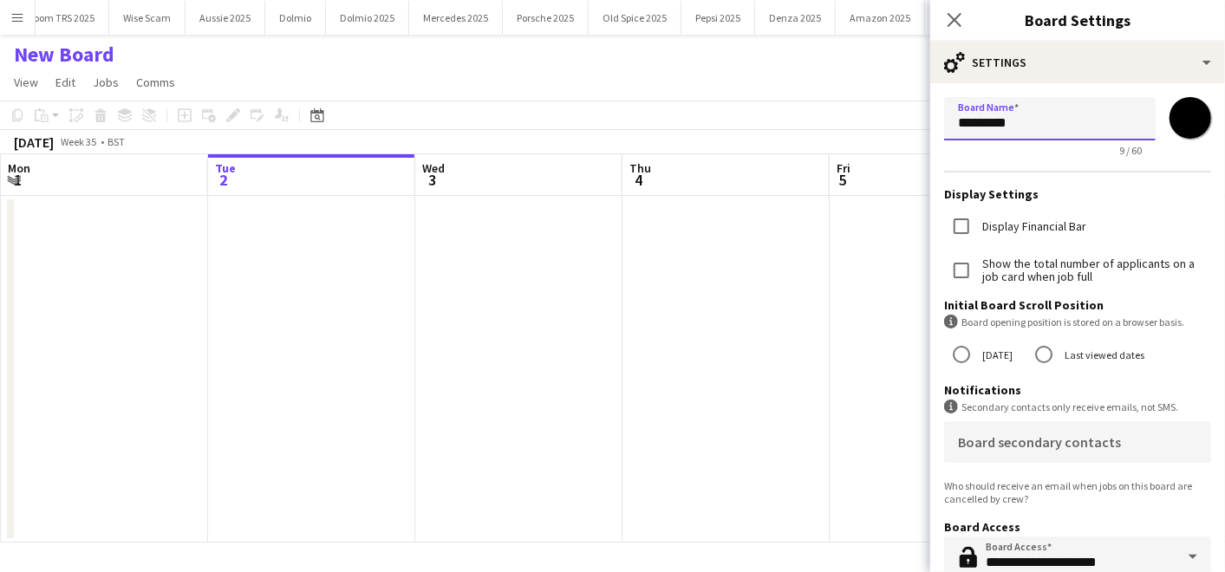
drag, startPoint x: 1047, startPoint y: 117, endPoint x: 767, endPoint y: 133, distance: 280.4
click at [767, 133] on body "Menu Boards Boards Boards All jobs Status Workforce Workforce My Workforce Recr…" at bounding box center [612, 286] width 1225 height 572
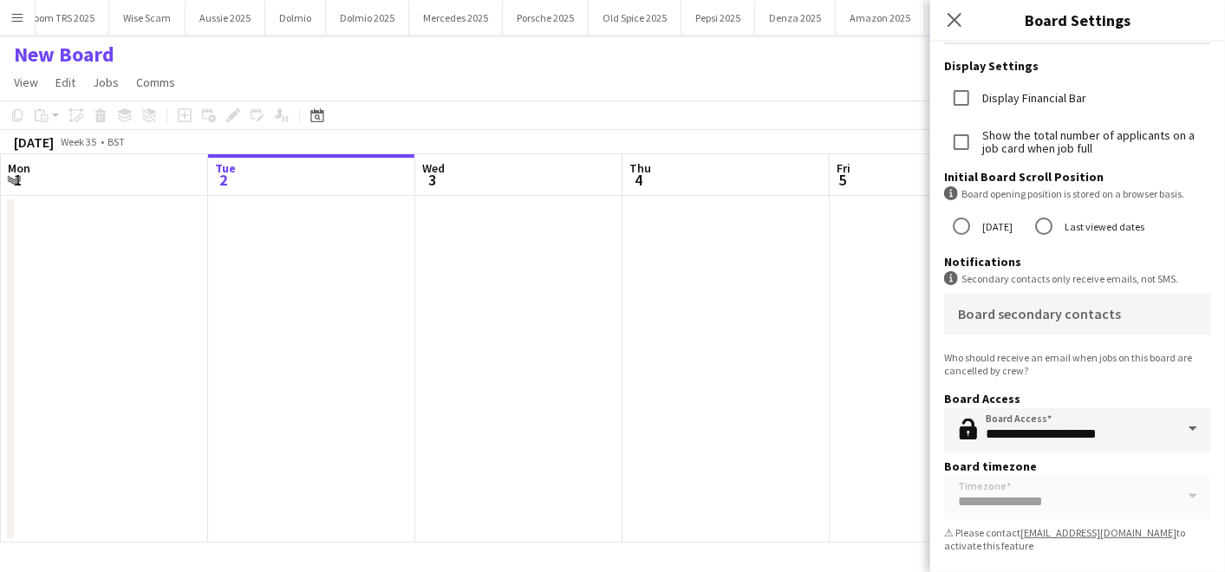
type input "**********"
click at [790, 289] on app-date-cell at bounding box center [725, 369] width 207 height 347
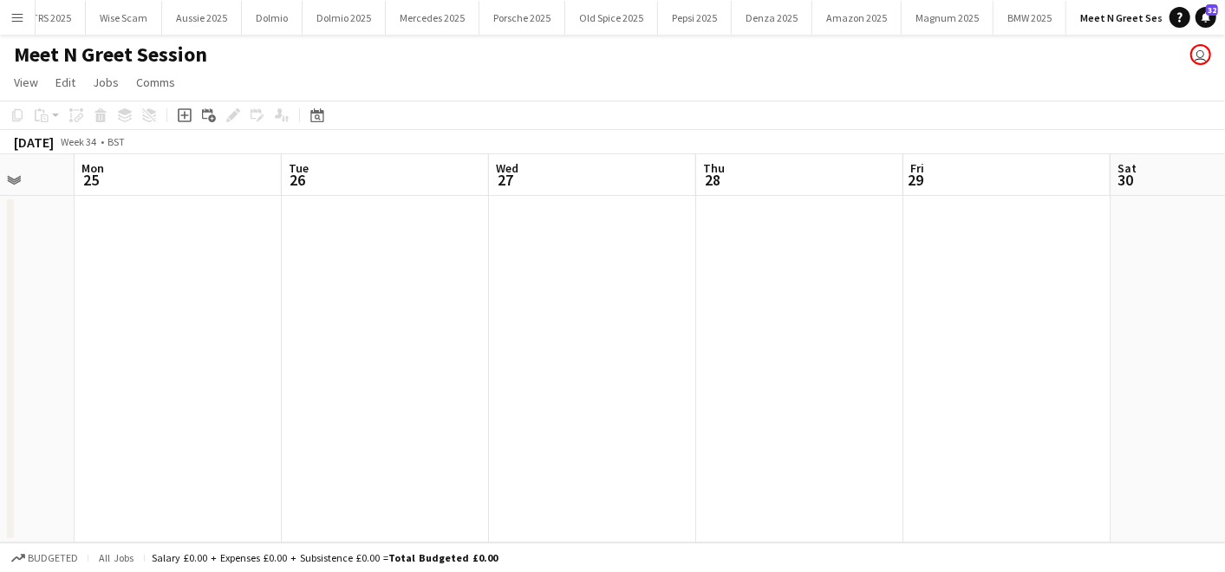
scroll to position [0, 504]
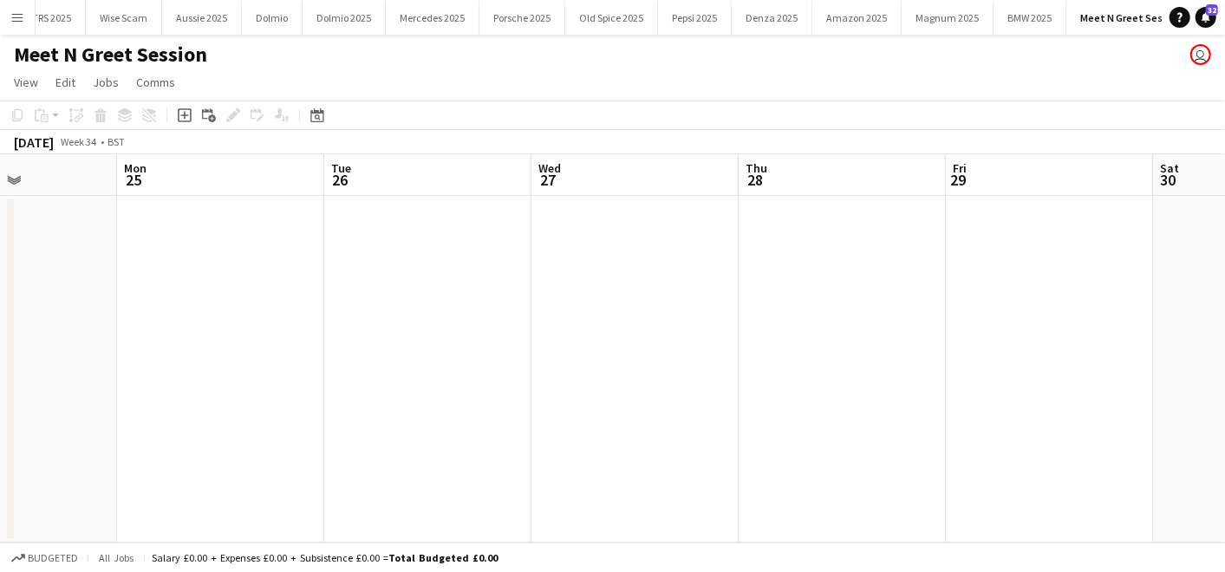
click at [611, 278] on app-date-cell at bounding box center [634, 369] width 207 height 347
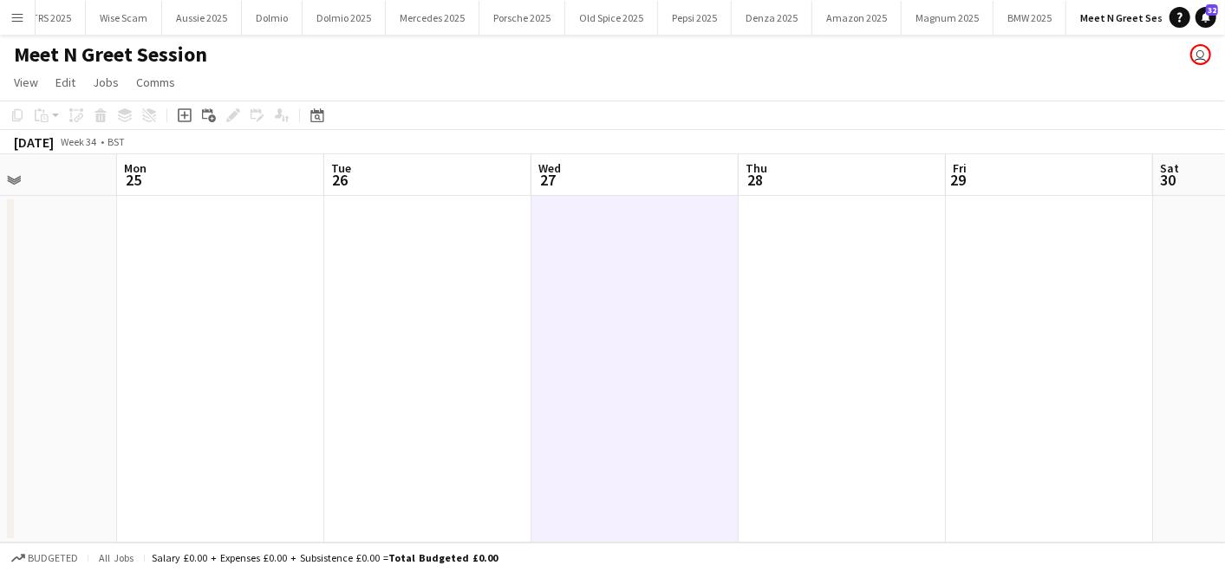
click at [549, 251] on app-date-cell at bounding box center [634, 369] width 207 height 347
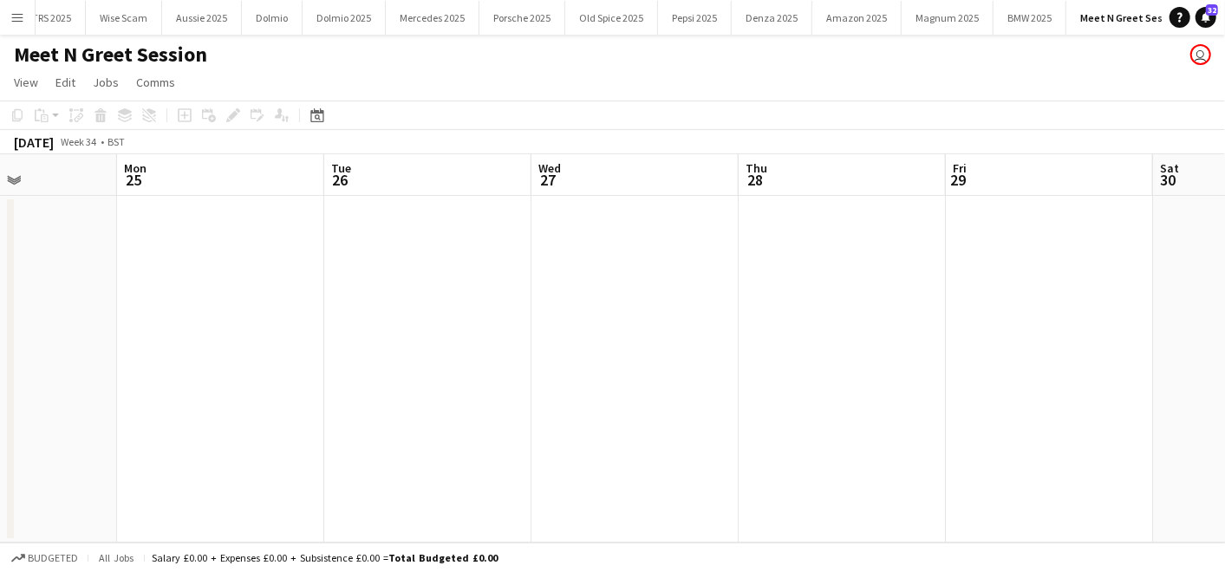
click at [596, 263] on app-date-cell at bounding box center [634, 369] width 207 height 347
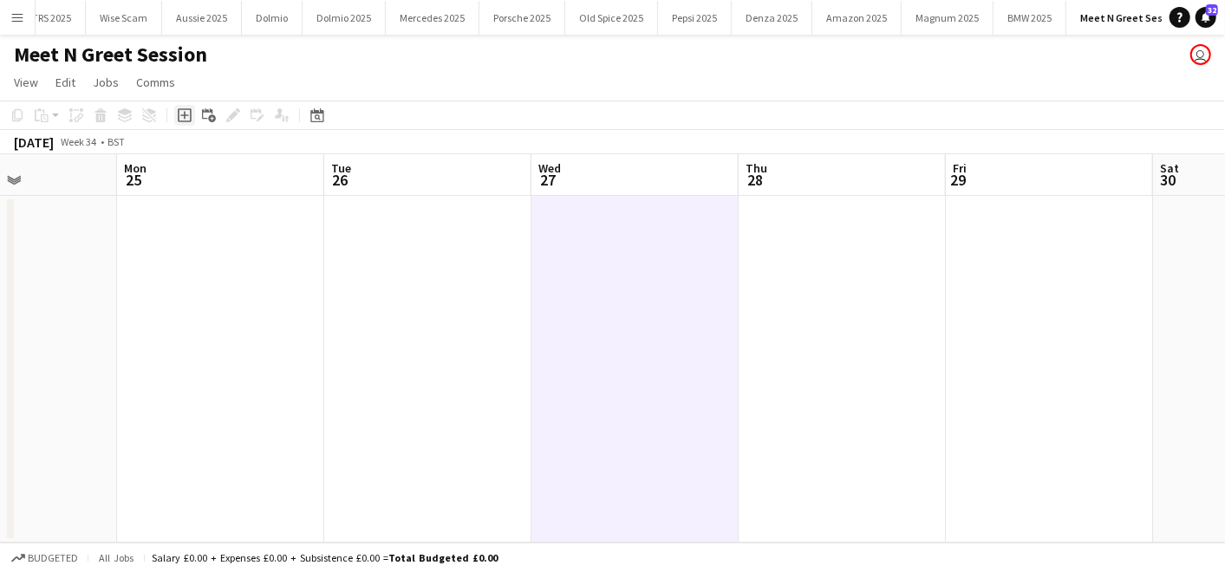
click at [178, 116] on icon at bounding box center [185, 115] width 14 height 14
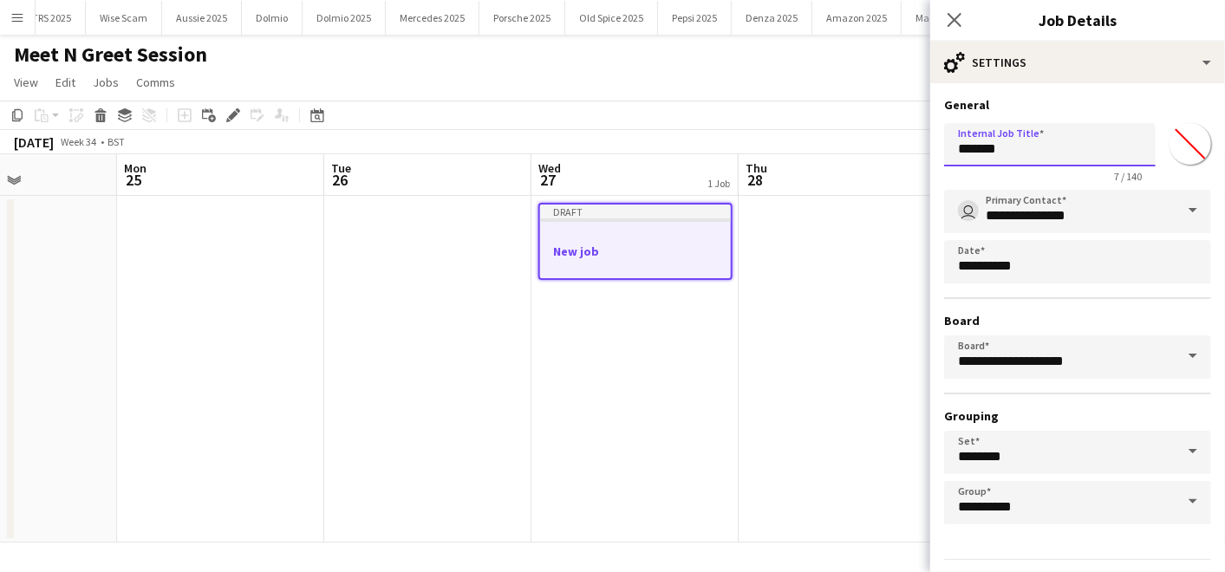
drag, startPoint x: 1050, startPoint y: 156, endPoint x: 730, endPoint y: 150, distance: 319.9
click at [730, 150] on body "Menu Boards Boards Boards All jobs Status Workforce Workforce My Workforce Recr…" at bounding box center [612, 286] width 1225 height 572
drag, startPoint x: 1129, startPoint y: 143, endPoint x: 879, endPoint y: 127, distance: 251.0
click at [879, 127] on body "Menu Boards Boards Boards All jobs Status Workforce Workforce My Workforce Recr…" at bounding box center [612, 286] width 1225 height 572
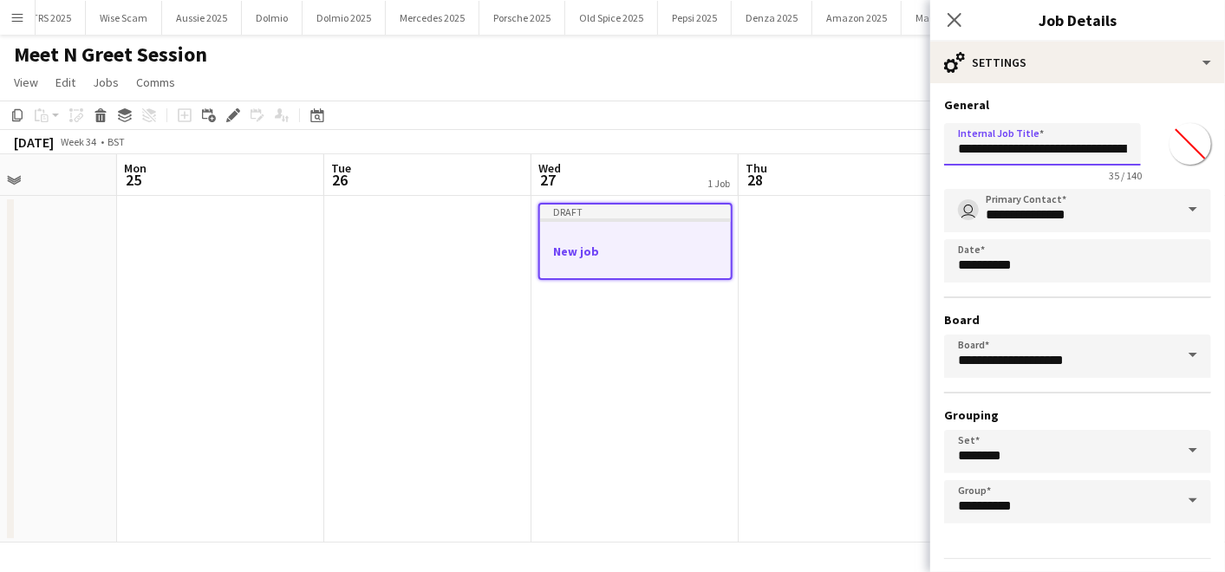
scroll to position [45, 0]
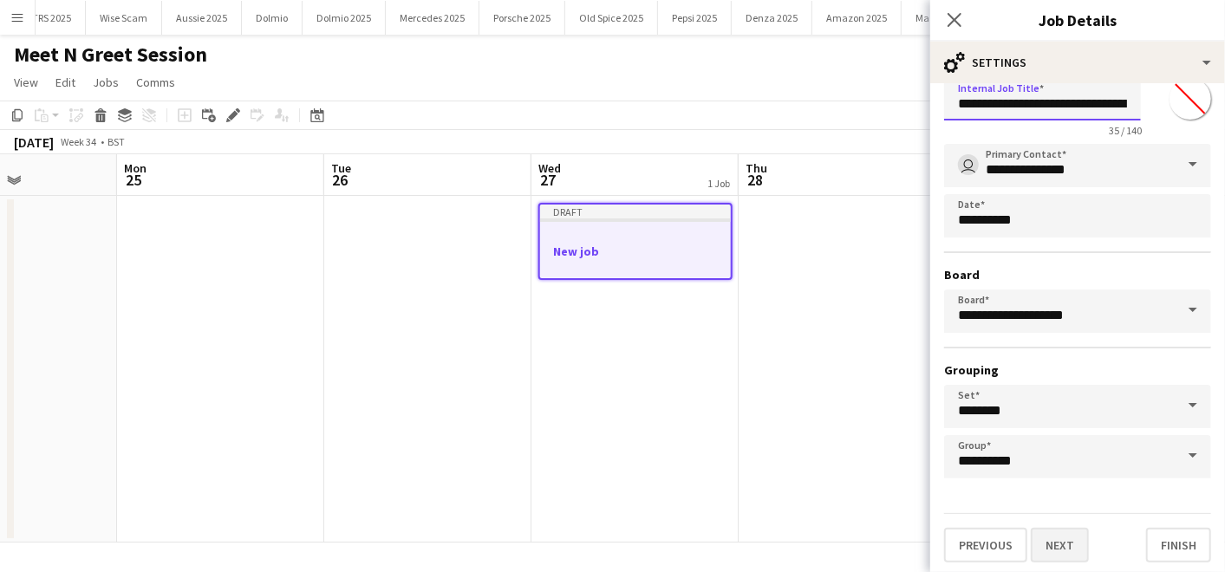
type input "**********"
click at [1068, 540] on button "Next" at bounding box center [1060, 545] width 58 height 35
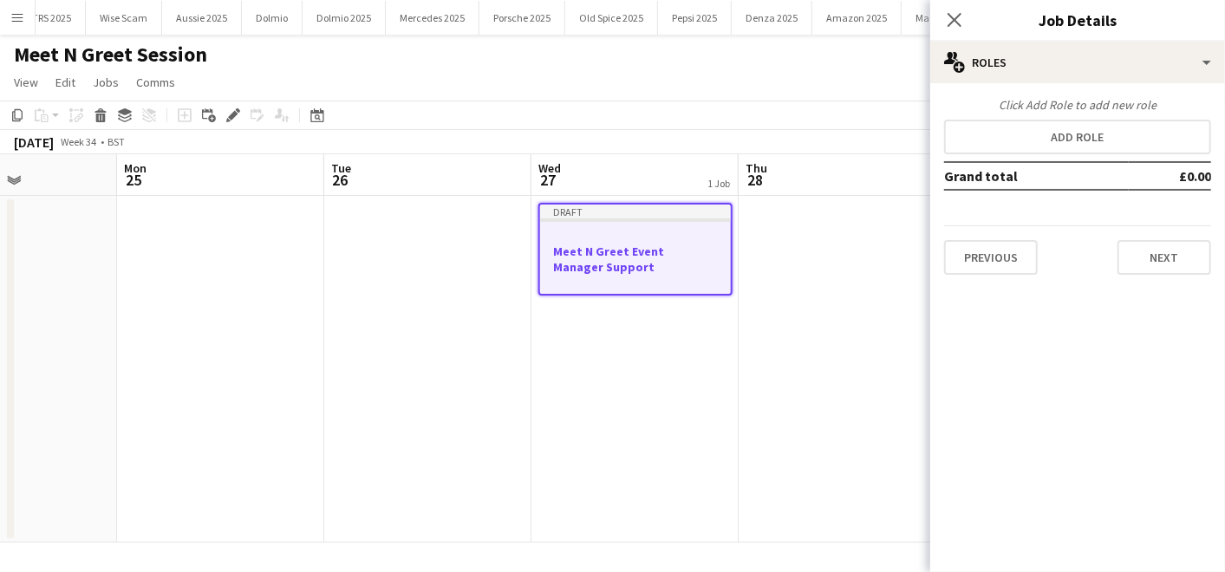
scroll to position [0, 0]
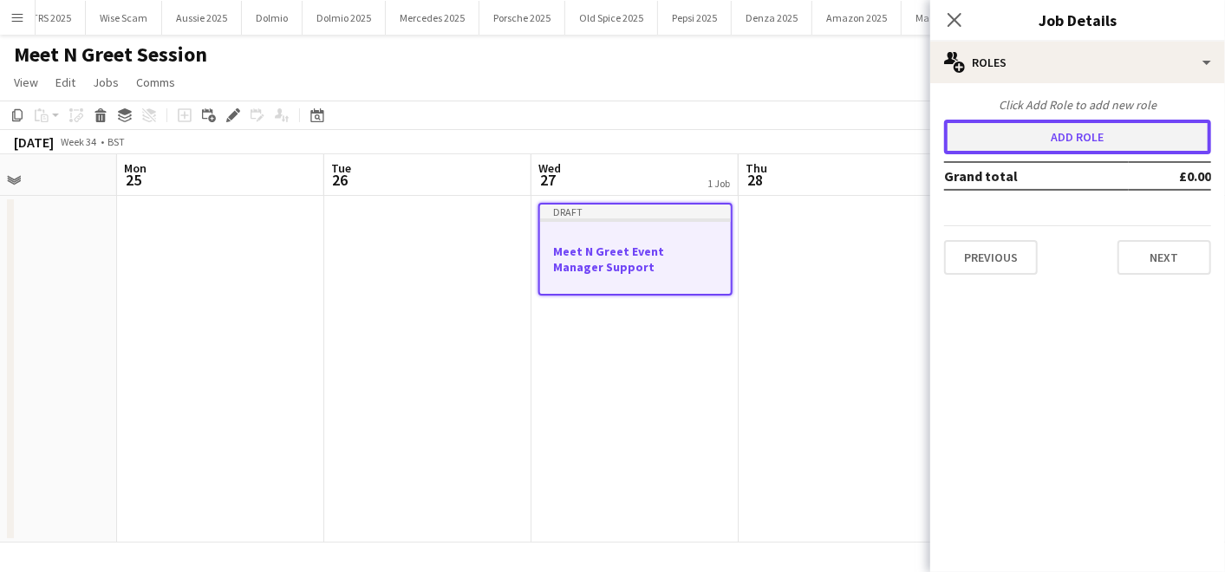
click at [1041, 133] on button "Add role" at bounding box center [1077, 137] width 267 height 35
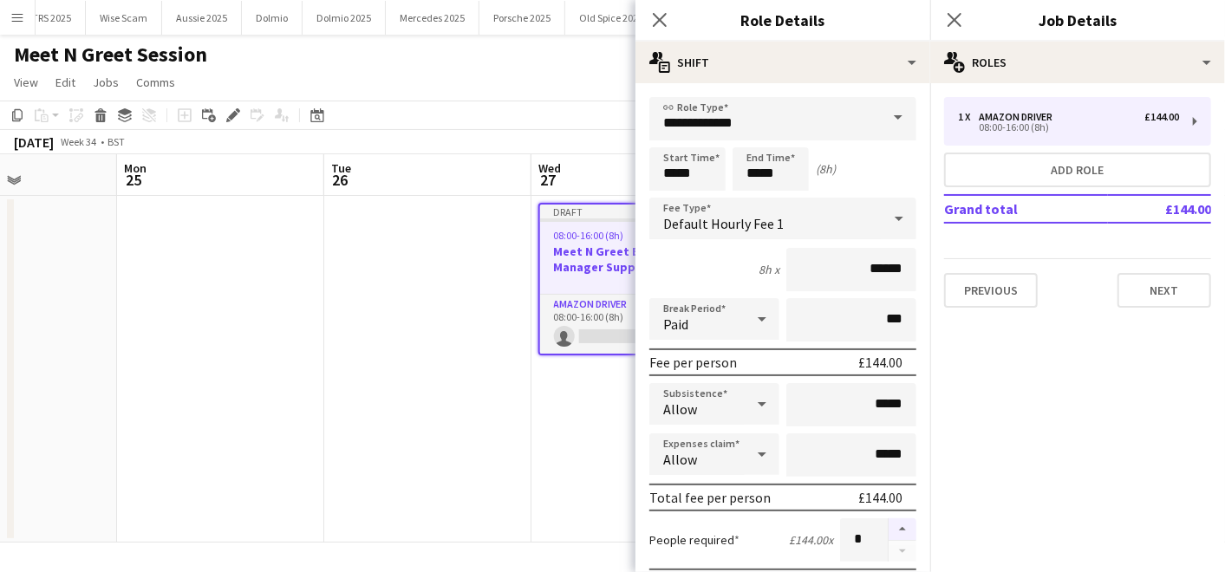
click at [888, 518] on button "button" at bounding box center [902, 529] width 28 height 23
type input "*"
click at [797, 119] on input "**********" at bounding box center [782, 118] width 267 height 43
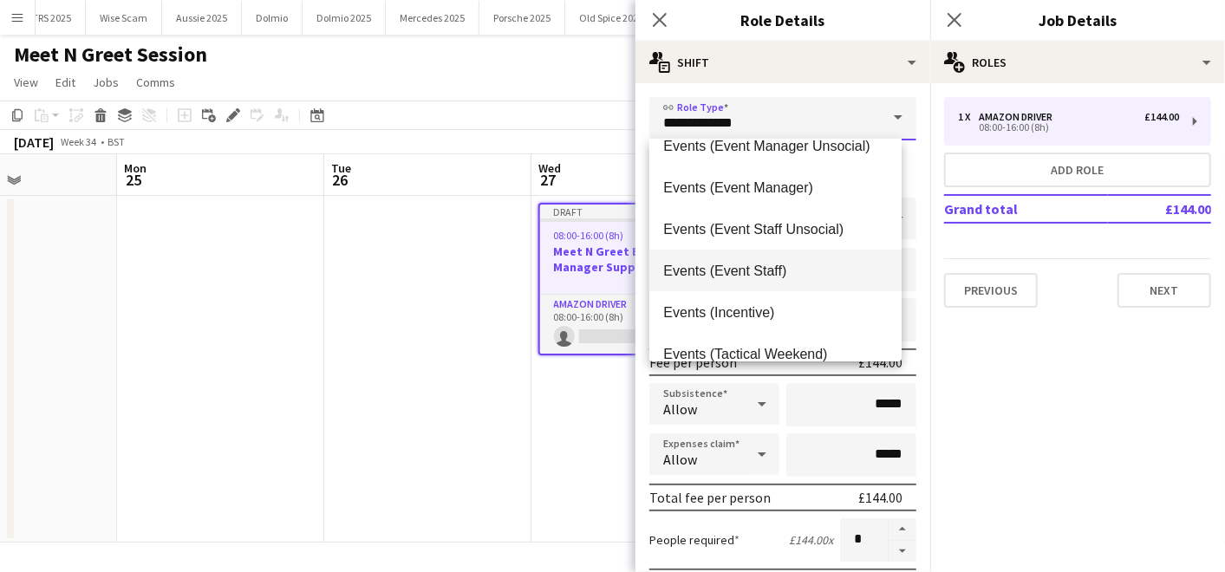
scroll to position [230, 0]
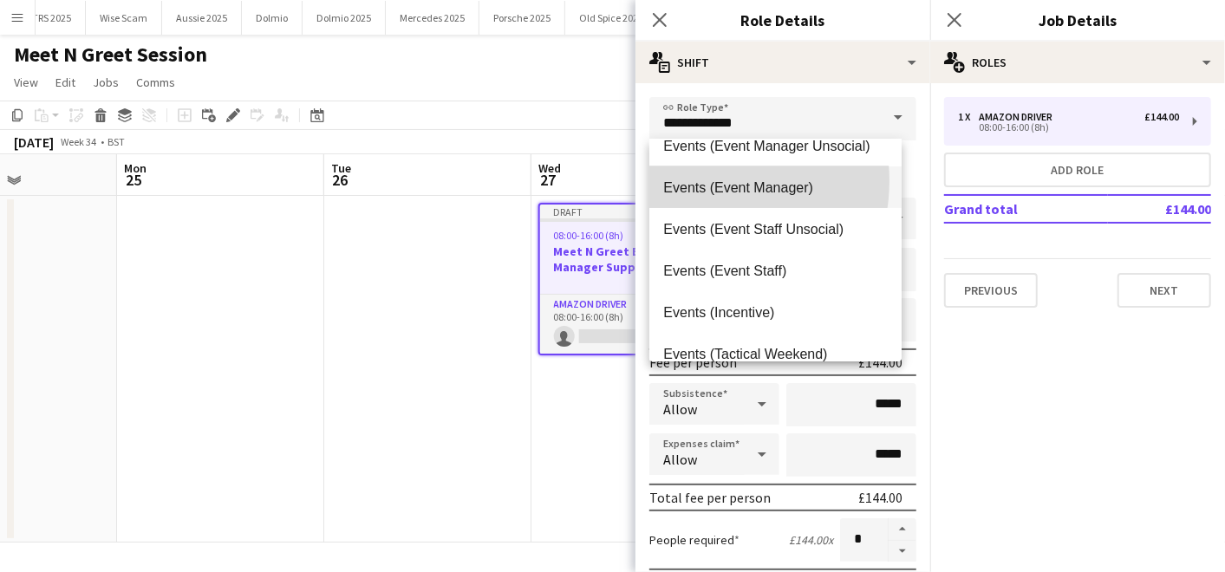
click at [698, 180] on span "Events (Event Manager)" at bounding box center [775, 187] width 224 height 16
type input "**********"
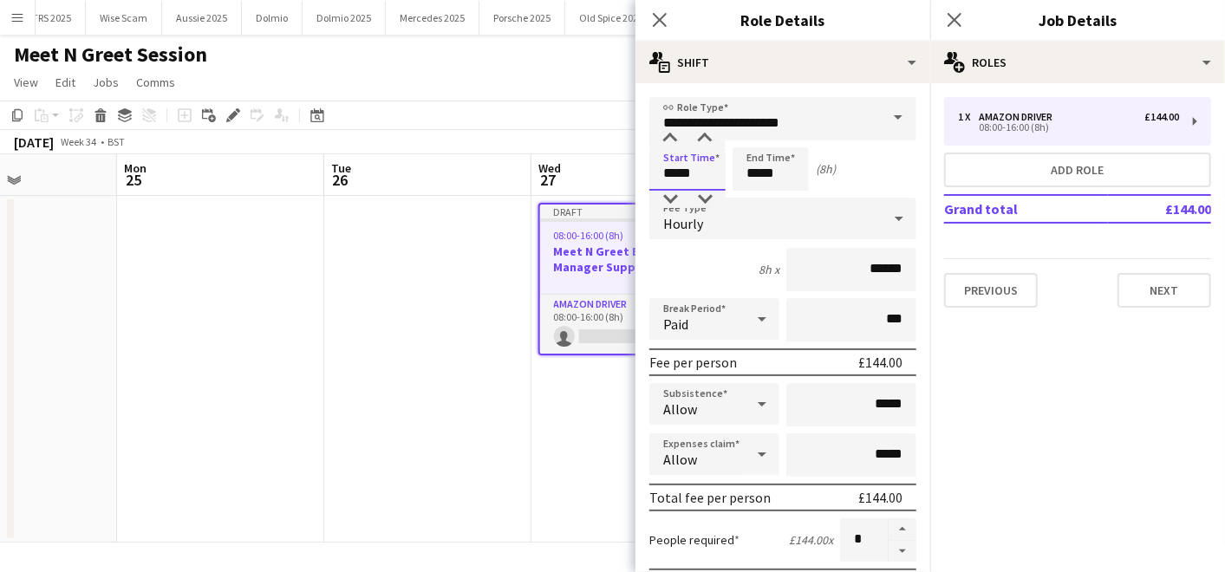
drag, startPoint x: 691, startPoint y: 173, endPoint x: 602, endPoint y: 168, distance: 88.6
click at [602, 168] on body "Menu Boards Boards Boards All jobs Status Workforce Workforce My Workforce Recr…" at bounding box center [612, 286] width 1225 height 572
type input "*****"
click at [801, 168] on input "*****" at bounding box center [770, 168] width 76 height 43
type input "*****"
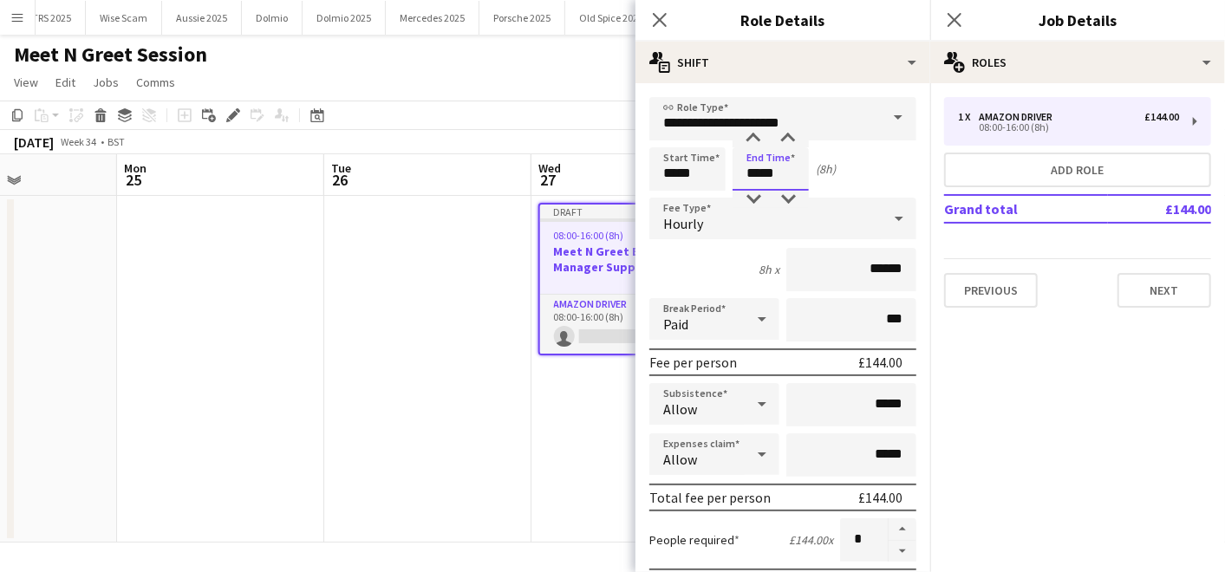
type input "*****"
click at [685, 262] on div "8h x ******" at bounding box center [782, 269] width 267 height 43
click at [868, 265] on input "******" at bounding box center [851, 269] width 130 height 43
type input "******"
click at [720, 268] on div "8h x ******" at bounding box center [782, 269] width 267 height 43
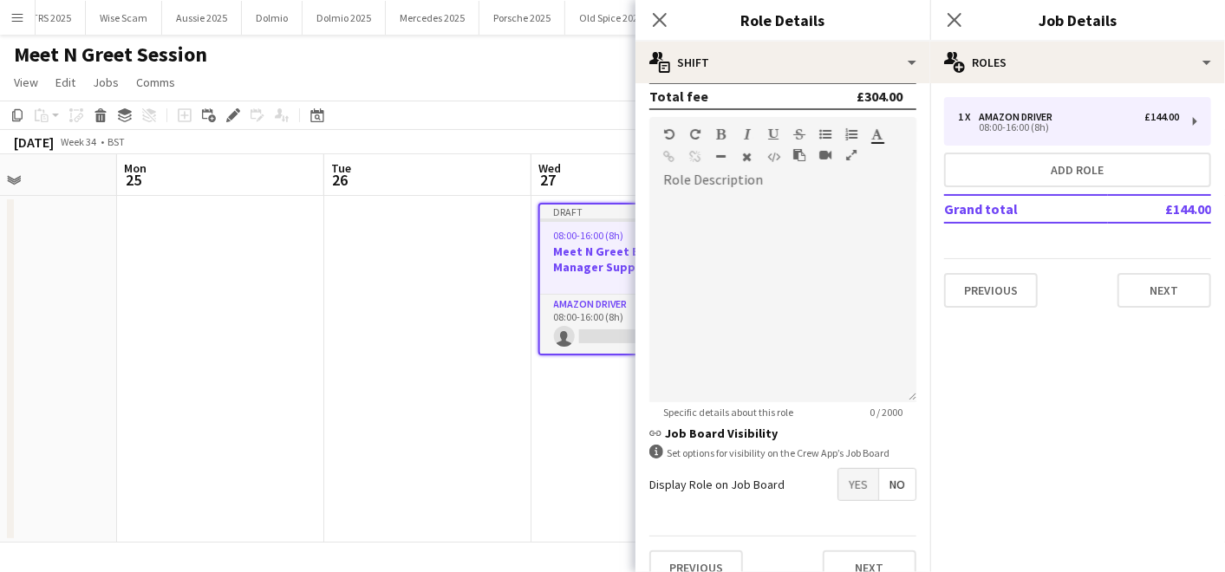
scroll to position [507, 0]
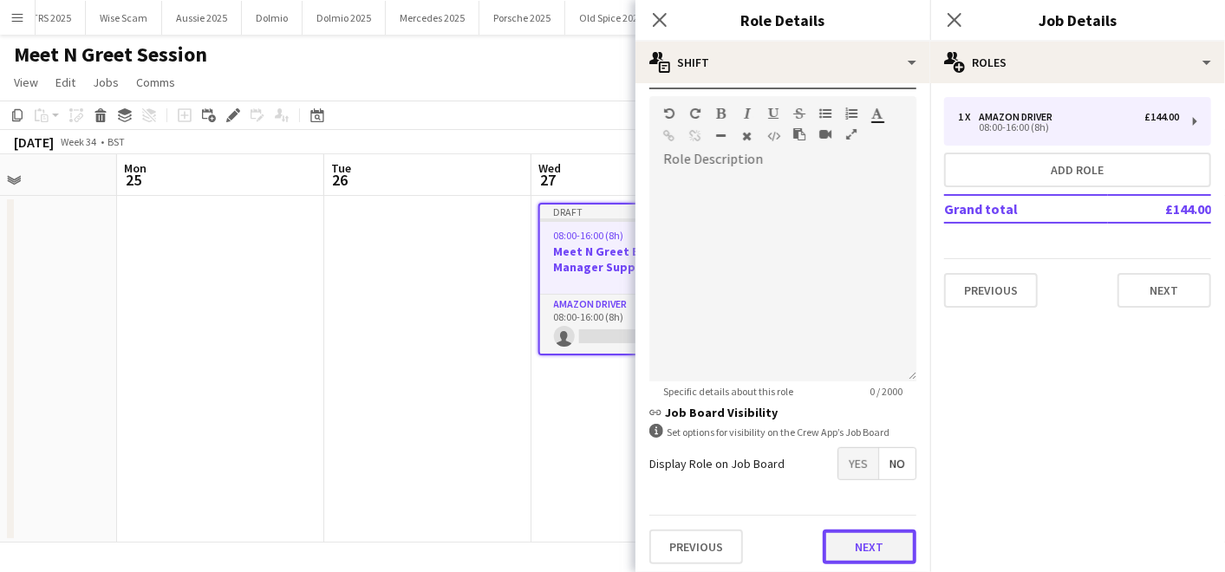
click at [844, 543] on button "Next" at bounding box center [870, 547] width 94 height 35
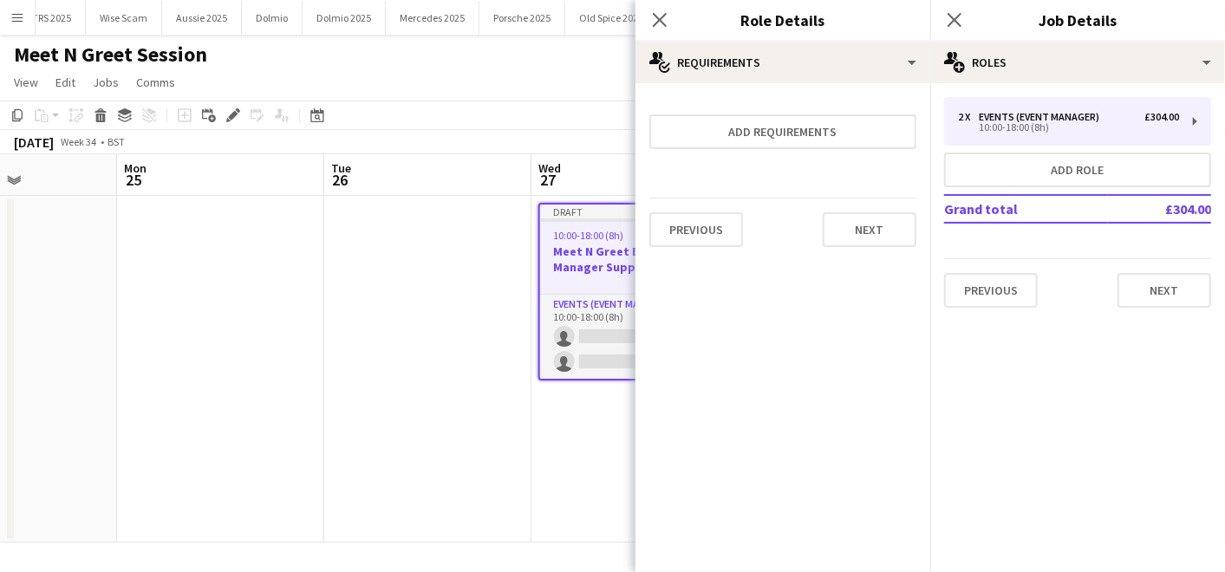
scroll to position [0, 0]
click at [853, 217] on button "Next" at bounding box center [870, 229] width 94 height 35
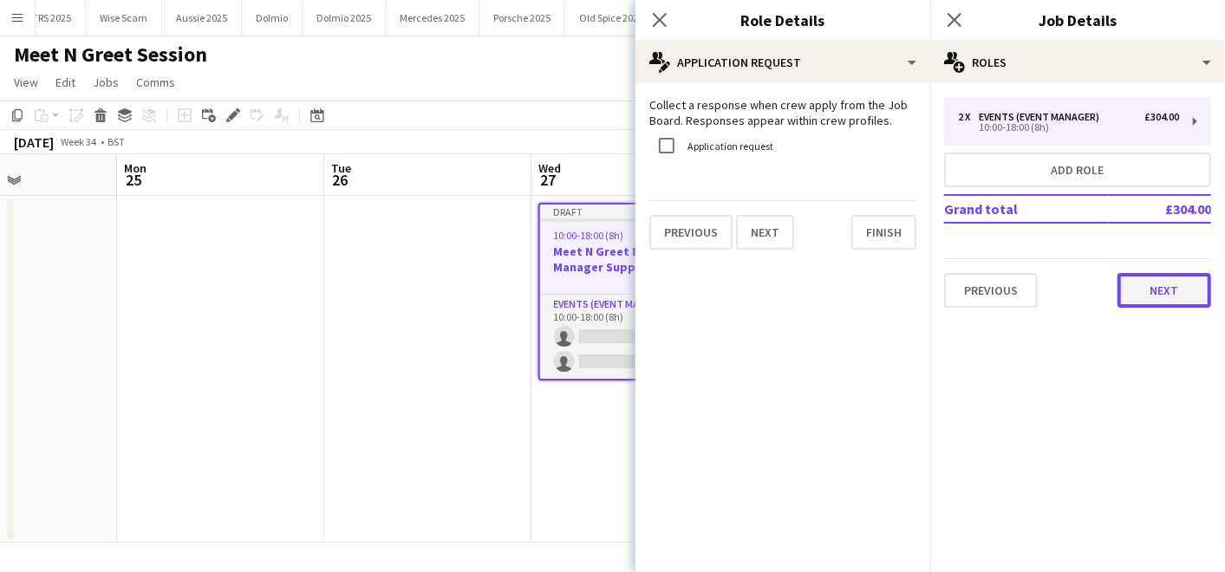
click at [1166, 287] on button "Next" at bounding box center [1164, 290] width 94 height 35
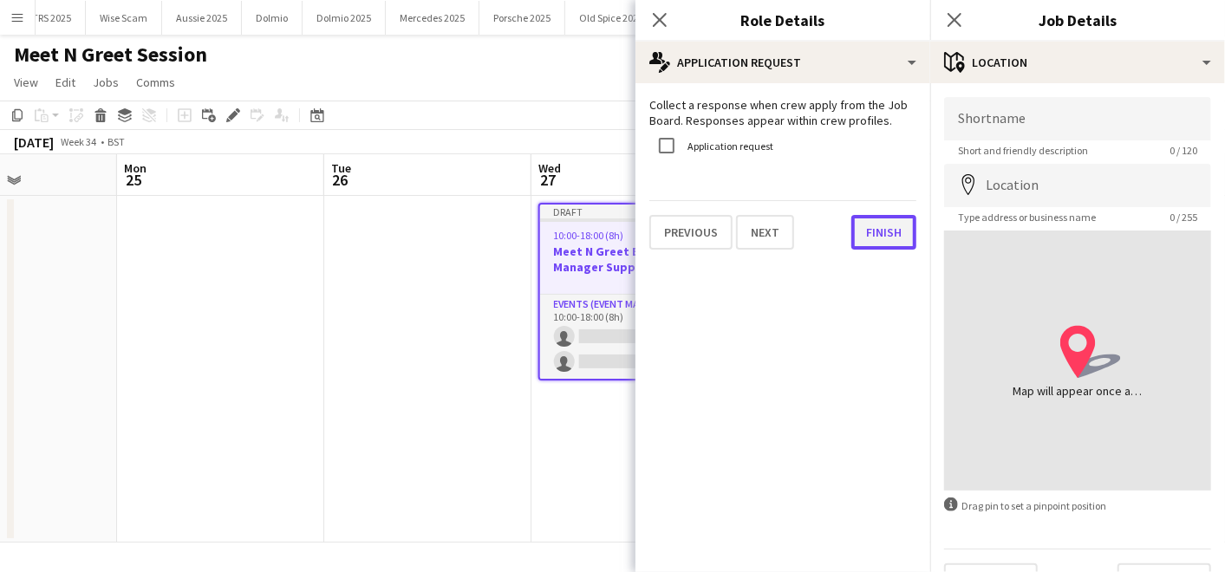
click at [887, 241] on button "Finish" at bounding box center [883, 232] width 65 height 35
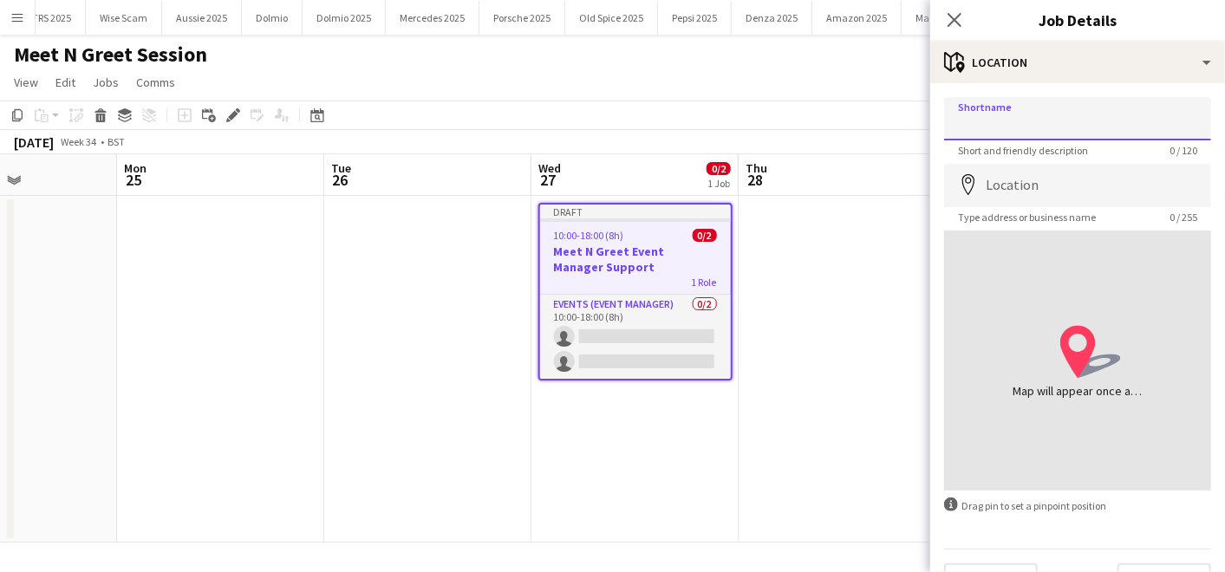
click at [1007, 132] on input "Shortname" at bounding box center [1077, 118] width 267 height 43
paste input "**********"
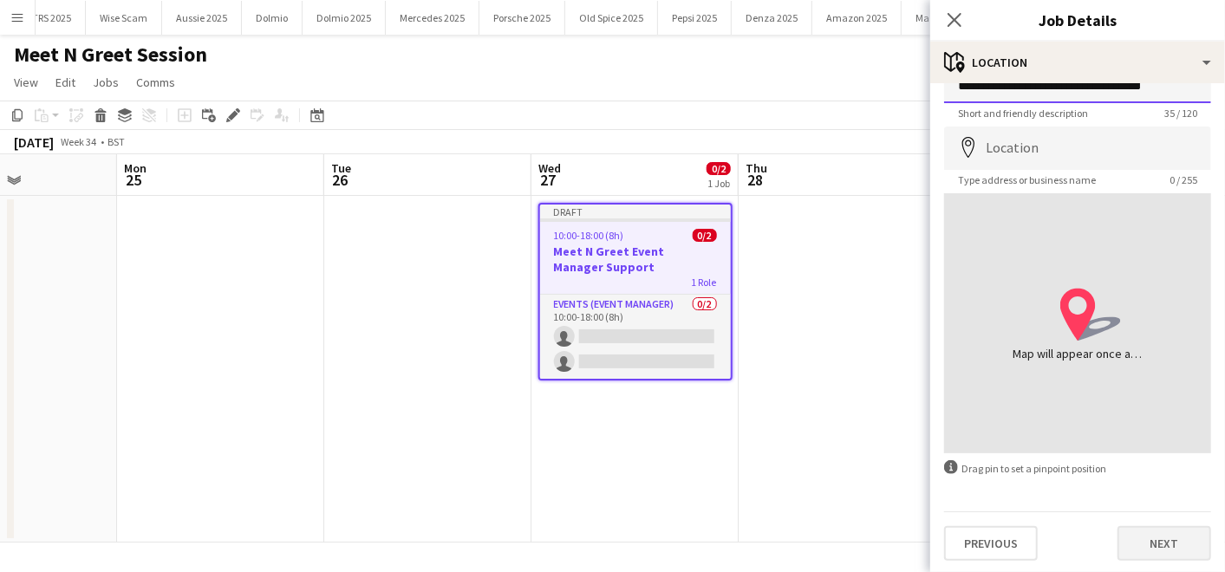
type input "**********"
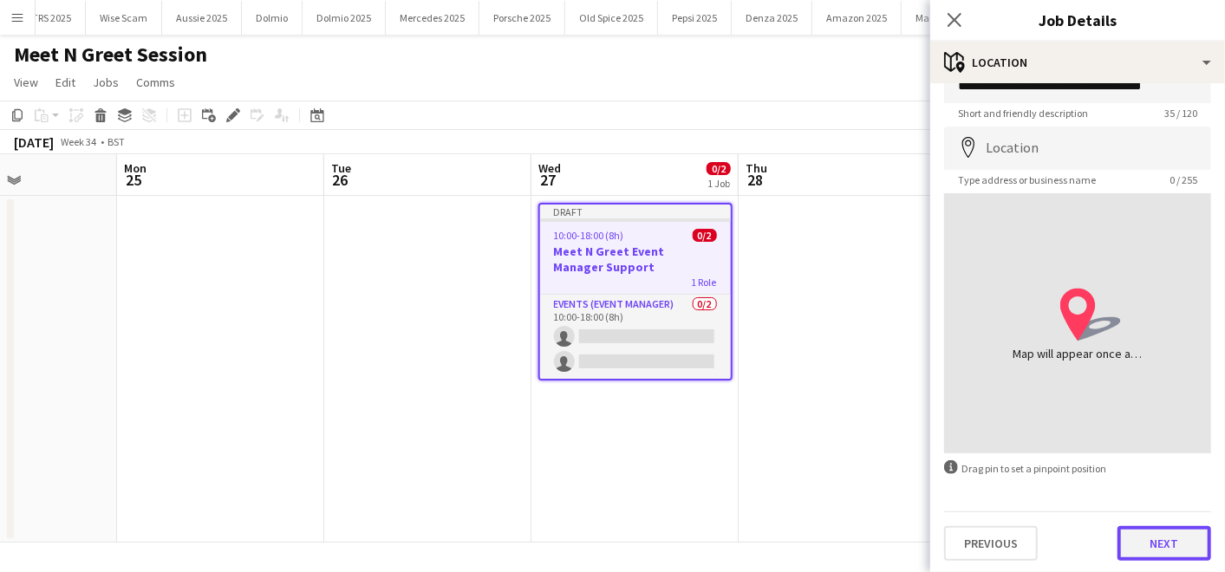
click at [1117, 531] on button "Next" at bounding box center [1164, 543] width 94 height 35
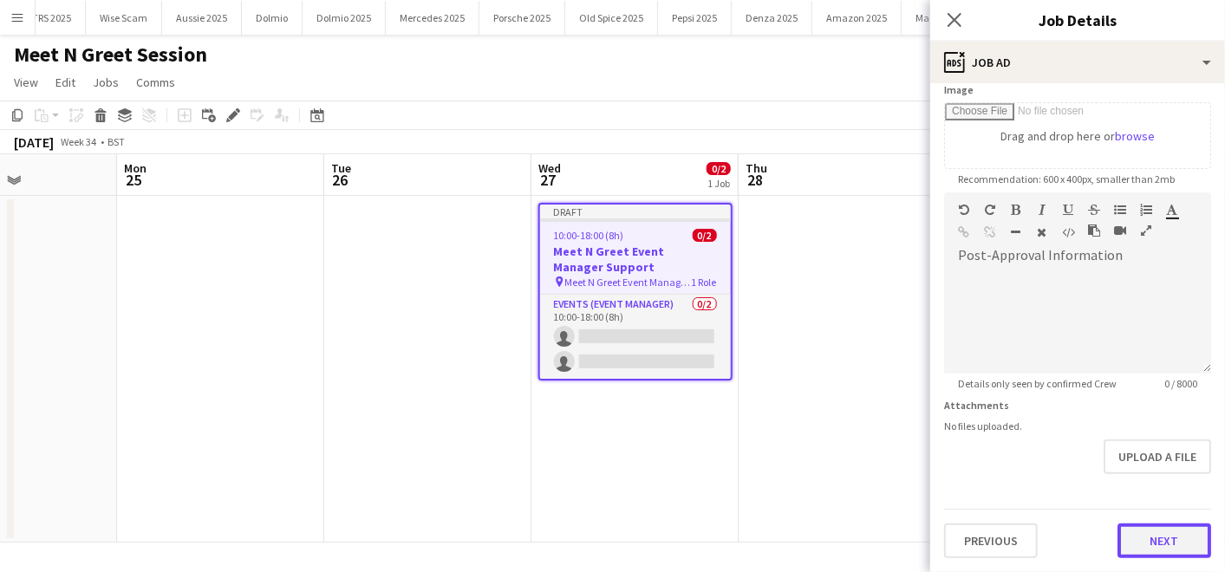
scroll to position [283, 0]
click at [1133, 472] on form "**********" at bounding box center [1077, 188] width 295 height 746
click at [1139, 544] on button "Next" at bounding box center [1164, 544] width 94 height 35
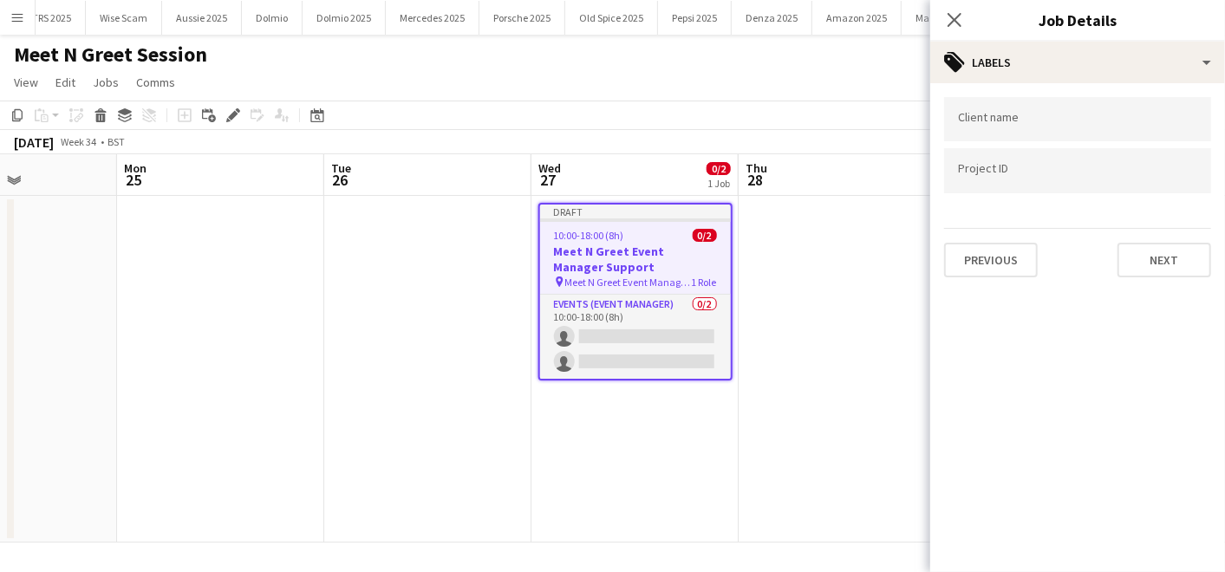
scroll to position [0, 0]
click at [995, 159] on div at bounding box center [1077, 170] width 267 height 44
type input "***"
click at [990, 126] on div at bounding box center [1077, 286] width 295 height 572
click at [985, 119] on input "Type to search client labels..." at bounding box center [1077, 125] width 239 height 16
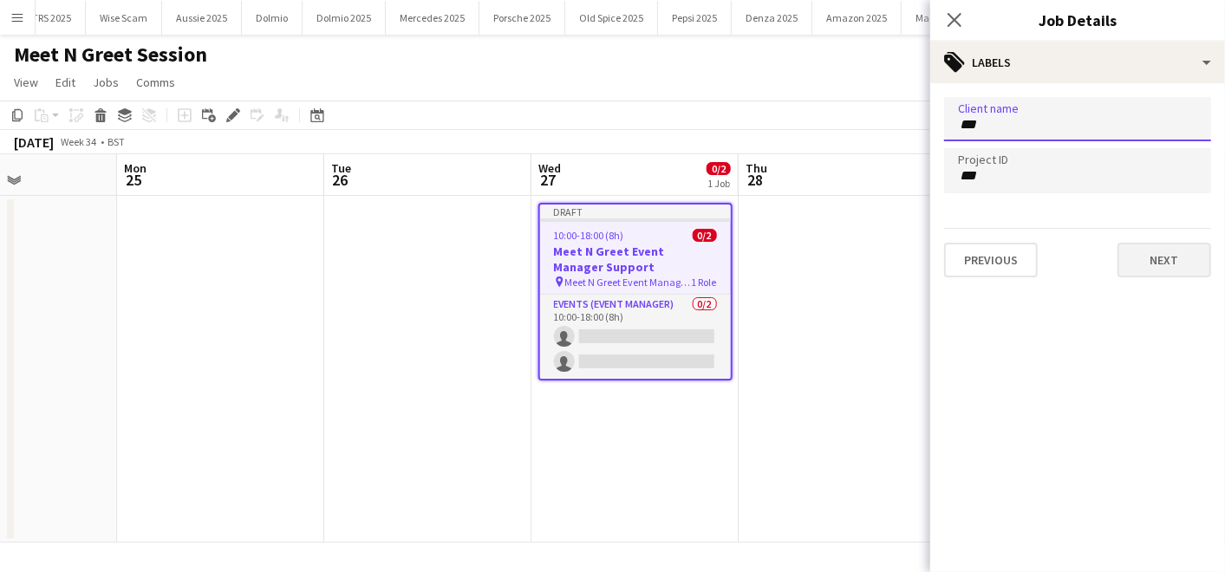
type input "***"
click at [1145, 252] on button "Next" at bounding box center [1164, 260] width 94 height 35
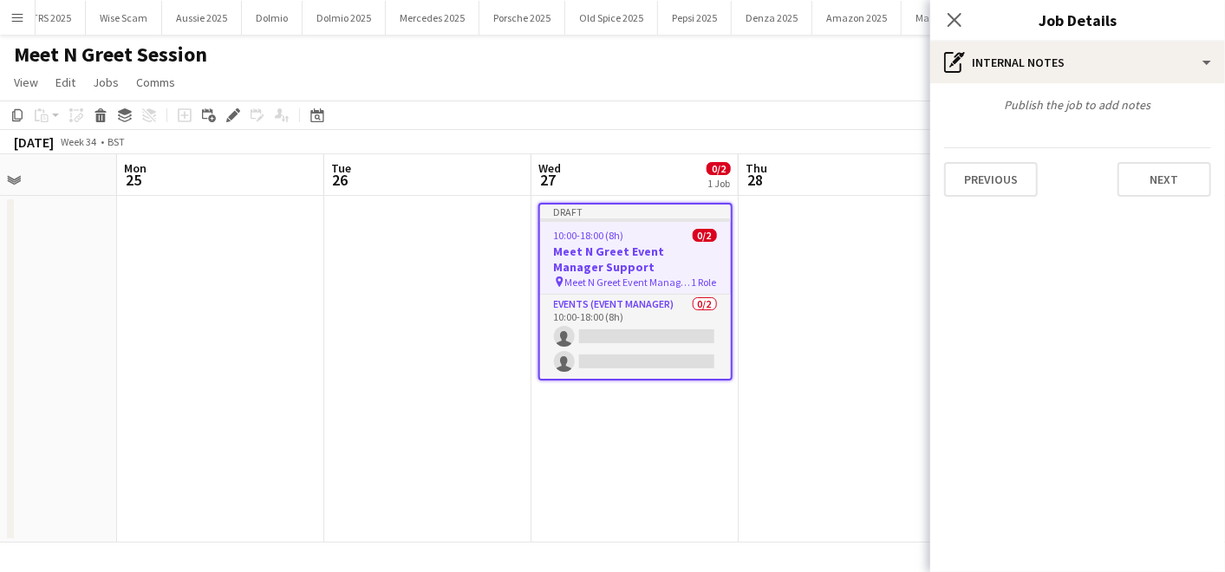
type input "*******"
click at [1148, 183] on button "Next" at bounding box center [1164, 179] width 94 height 35
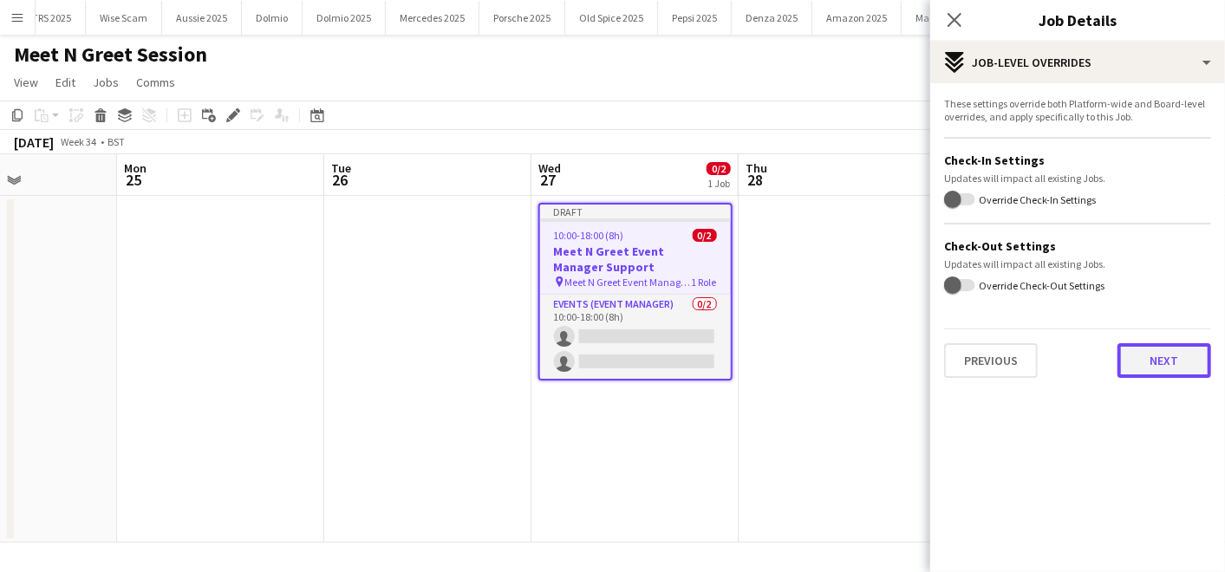
click at [1147, 349] on button "Next" at bounding box center [1164, 360] width 94 height 35
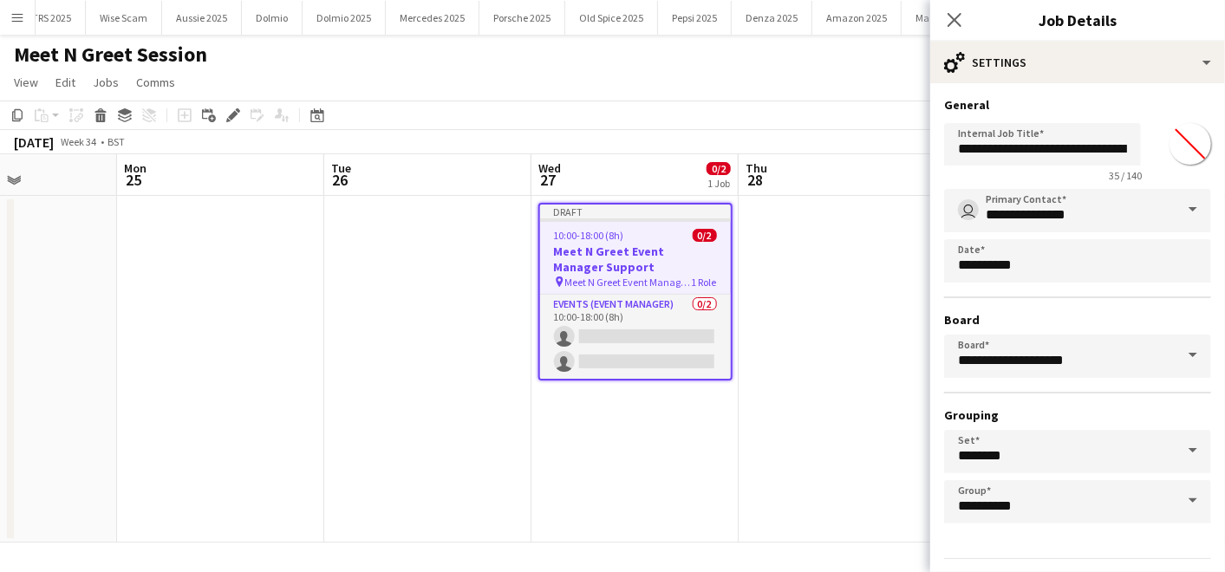
scroll to position [45, 0]
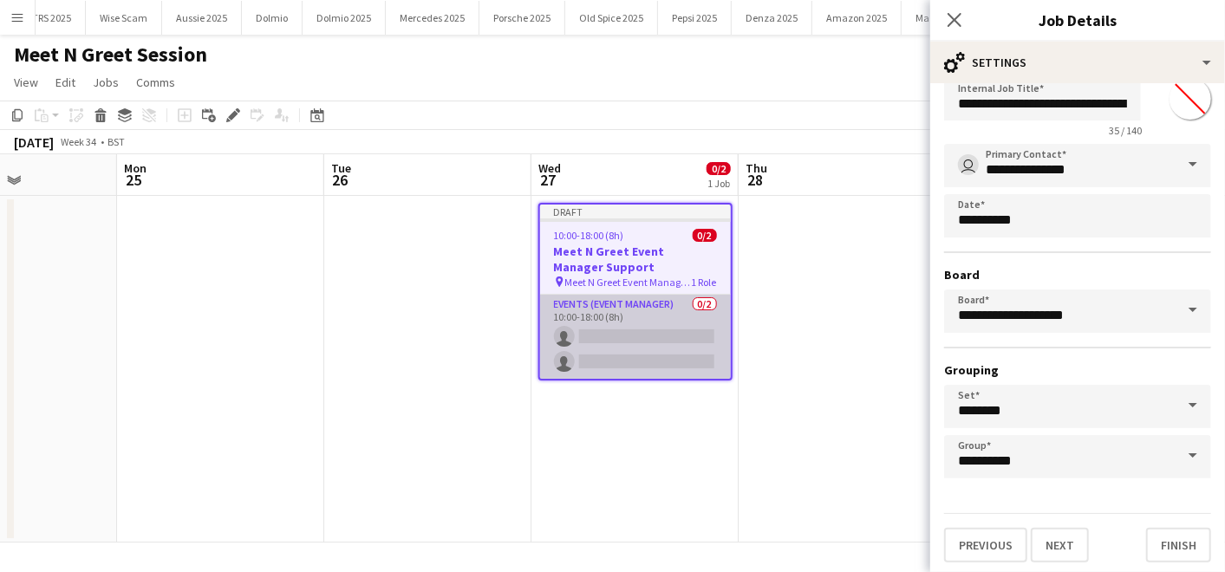
click at [679, 356] on app-card-role "Events (Event Manager) 0/2 10:00-18:00 (8h) single-neutral-actions single-neutr…" at bounding box center [635, 337] width 191 height 84
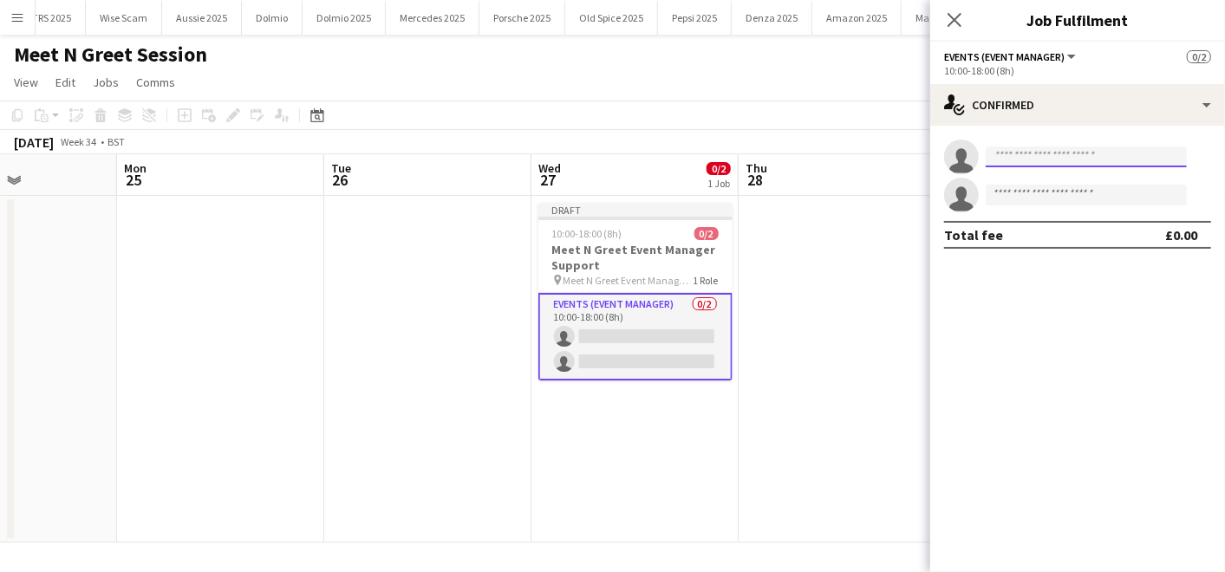
click at [1054, 147] on input at bounding box center [1085, 156] width 201 height 21
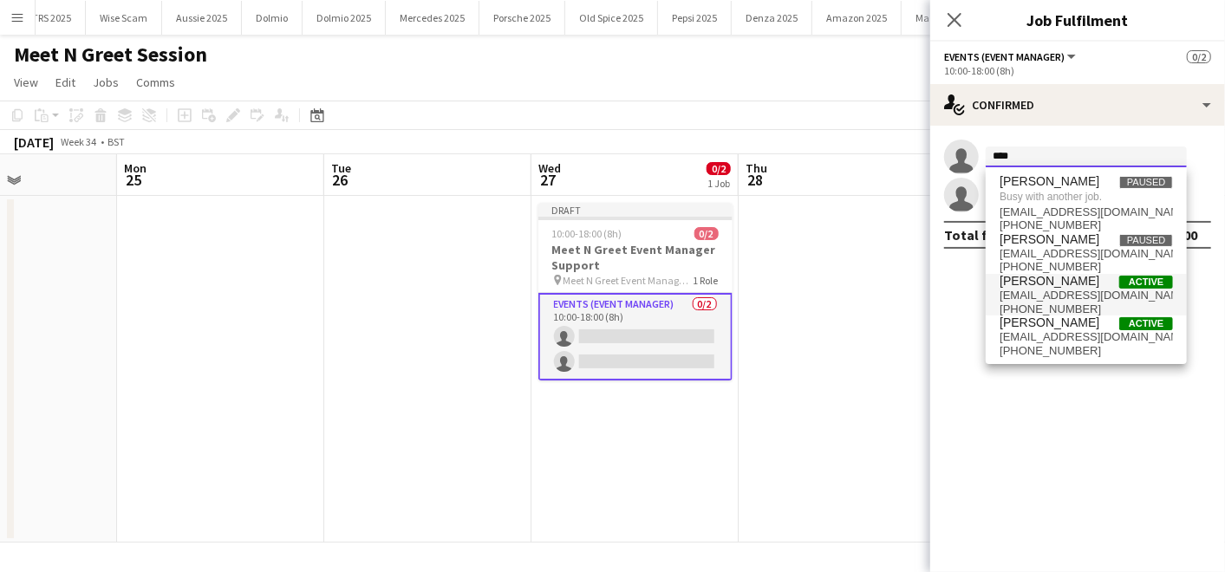
type input "****"
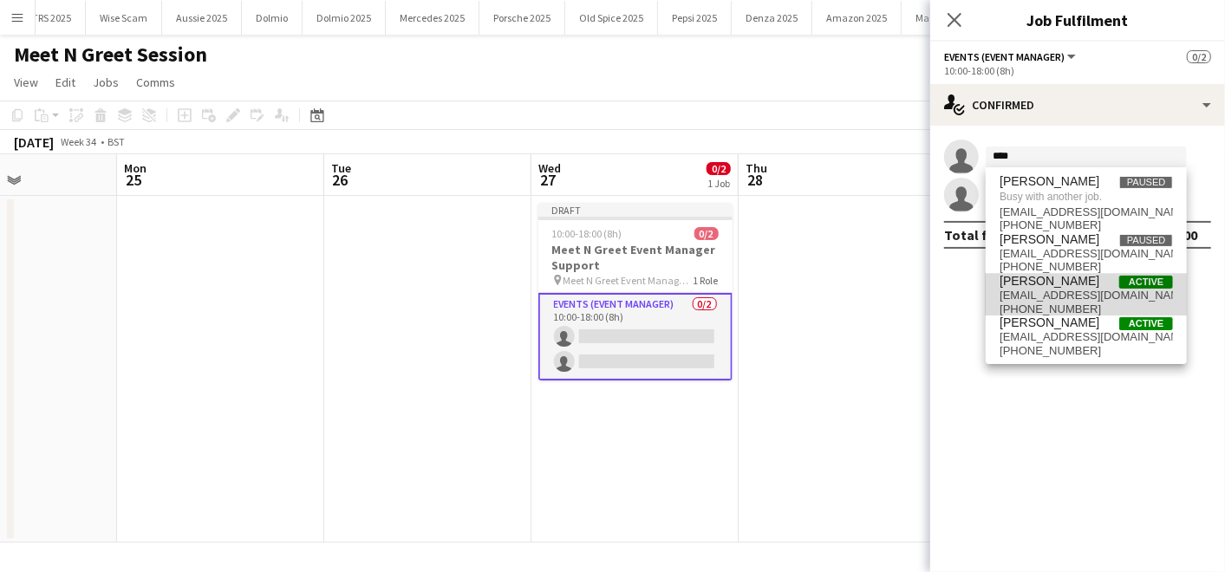
click at [1044, 279] on span "Callum Hartfield" at bounding box center [1049, 281] width 100 height 15
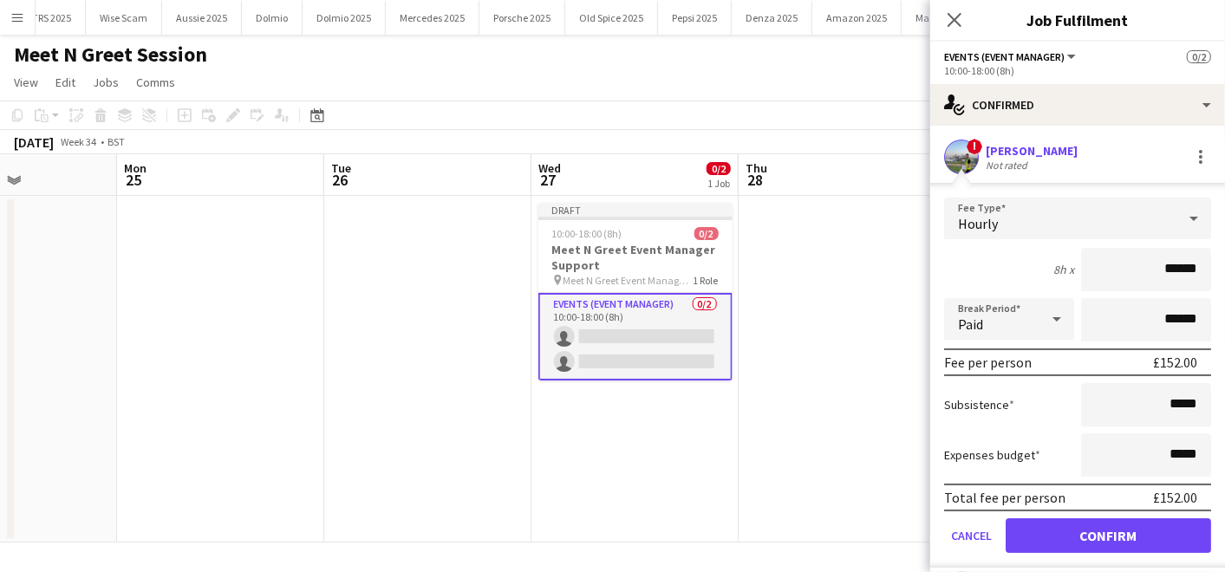
scroll to position [81, 0]
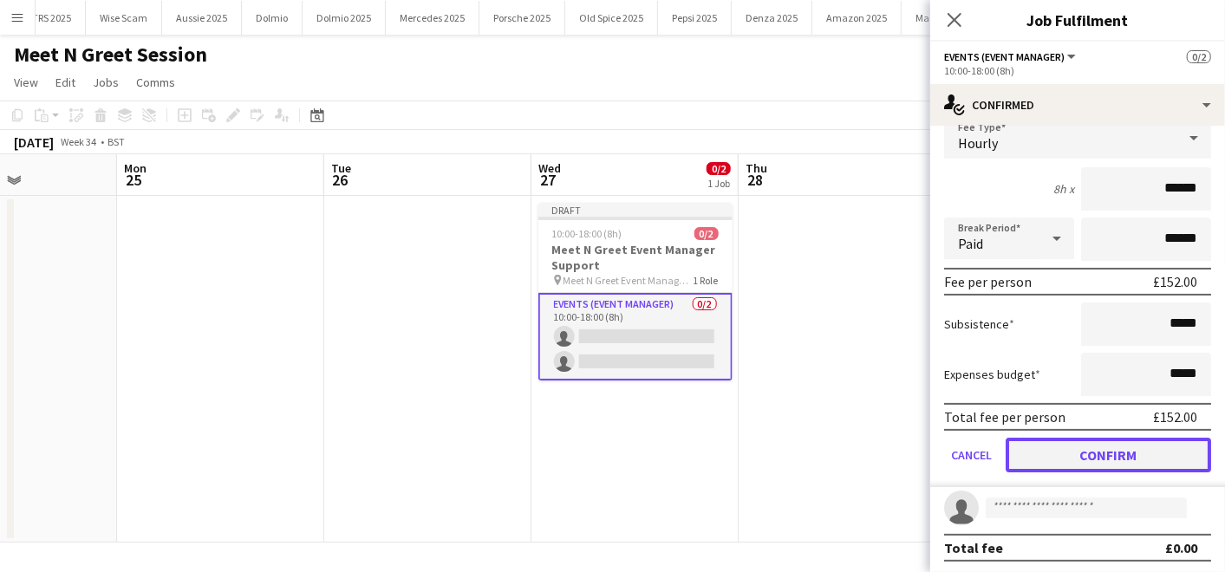
click at [1050, 460] on button "Confirm" at bounding box center [1107, 455] width 205 height 35
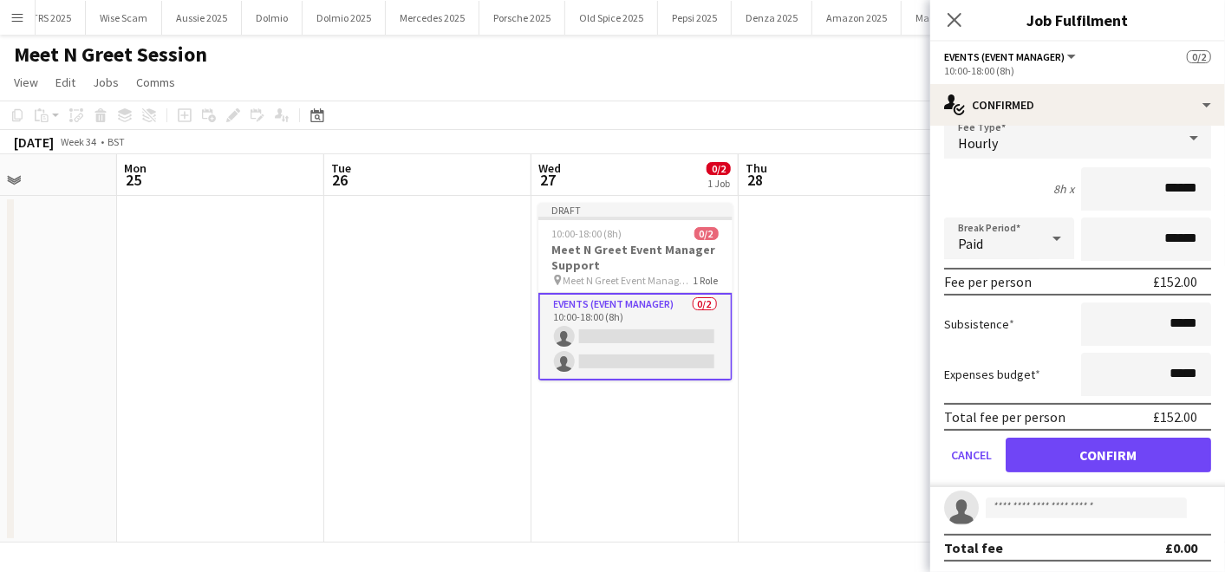
scroll to position [0, 0]
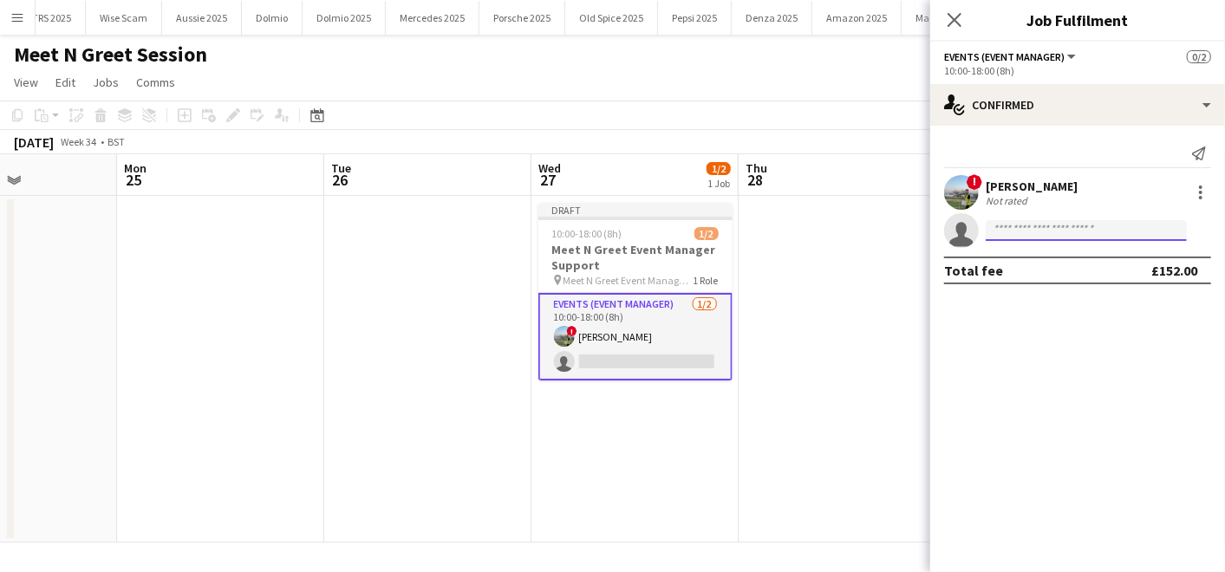
click at [1012, 231] on input at bounding box center [1085, 230] width 201 height 21
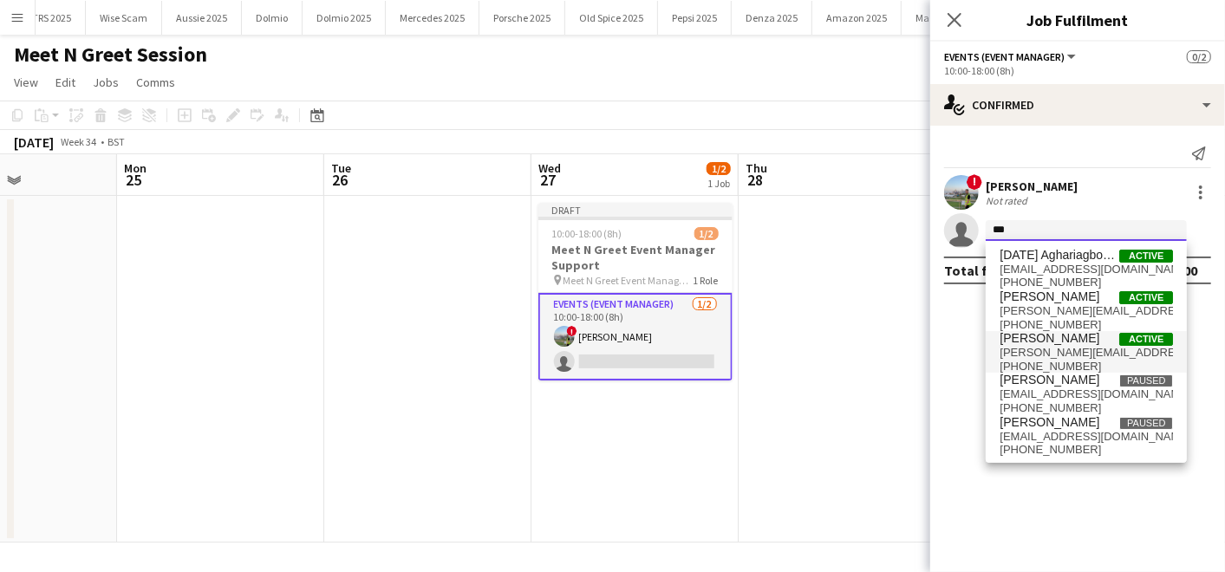
type input "***"
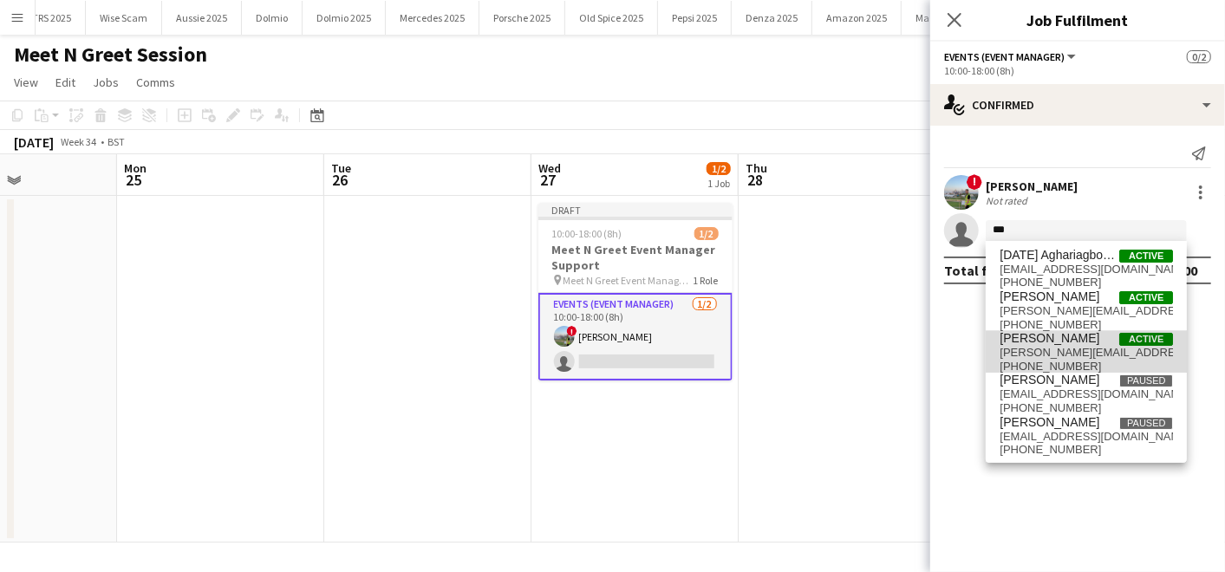
click at [1040, 334] on span "Elena Chabo" at bounding box center [1049, 338] width 100 height 15
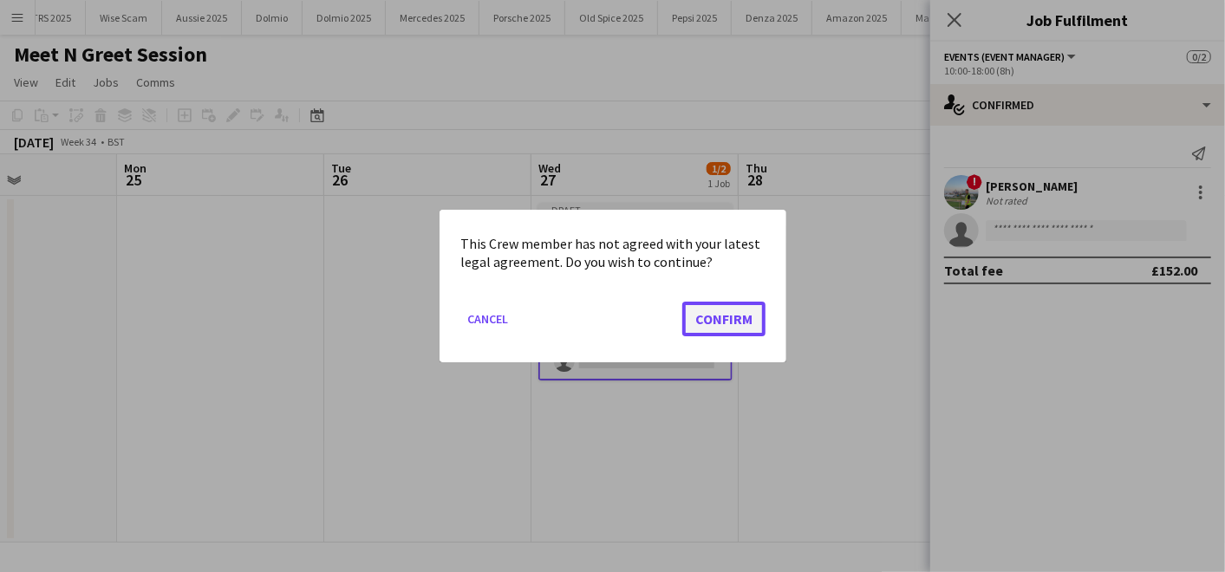
click at [731, 326] on button "Confirm" at bounding box center [723, 319] width 83 height 35
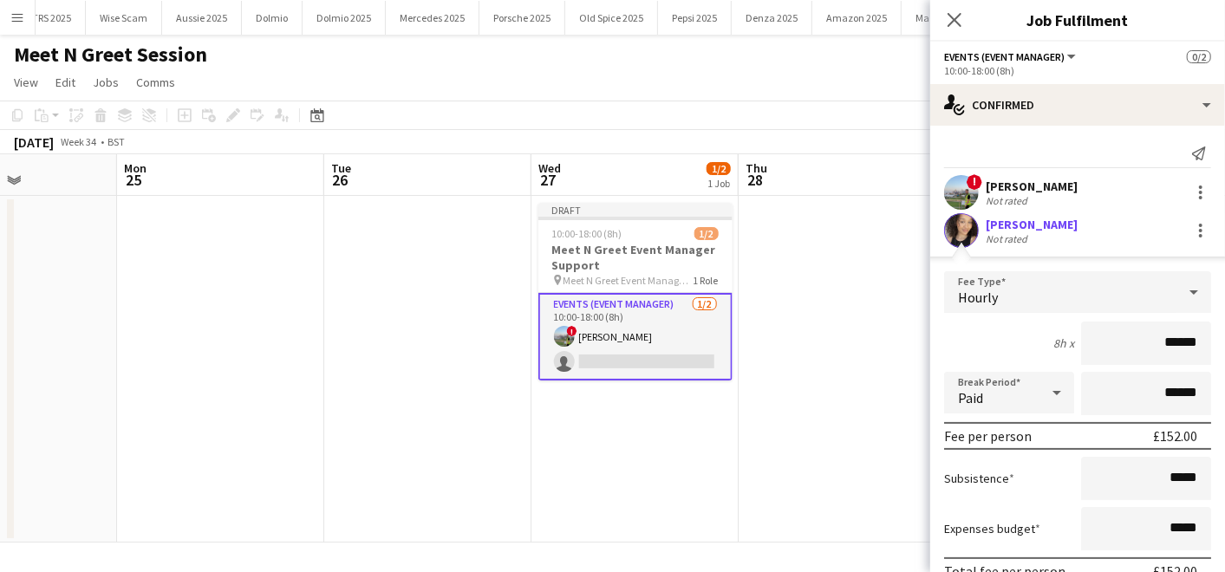
scroll to position [116, 0]
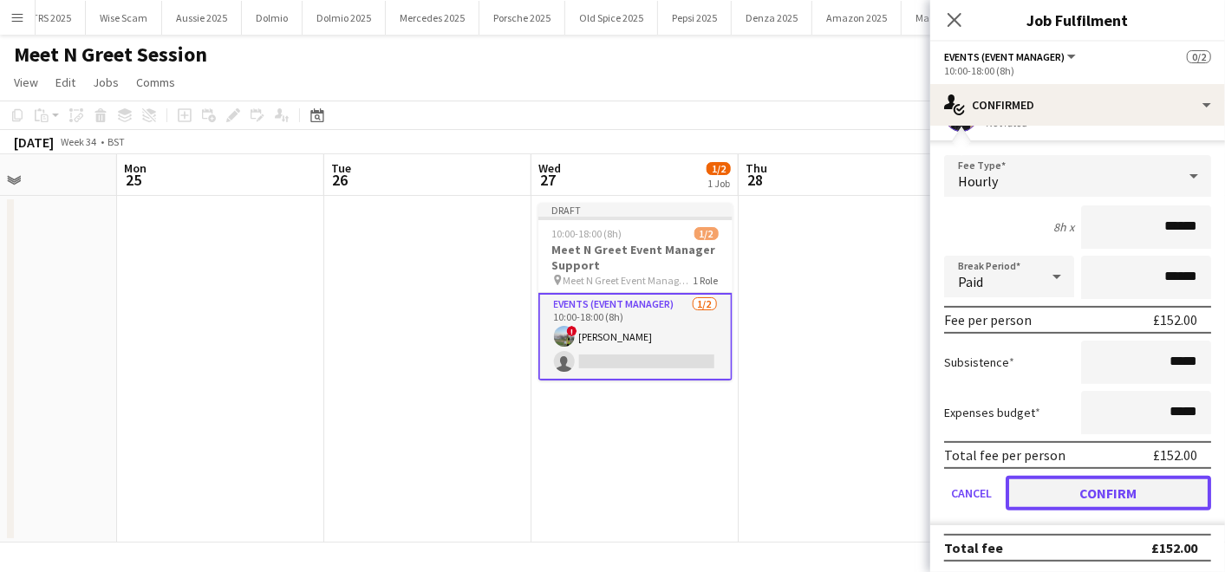
click at [1067, 490] on button "Confirm" at bounding box center [1107, 493] width 205 height 35
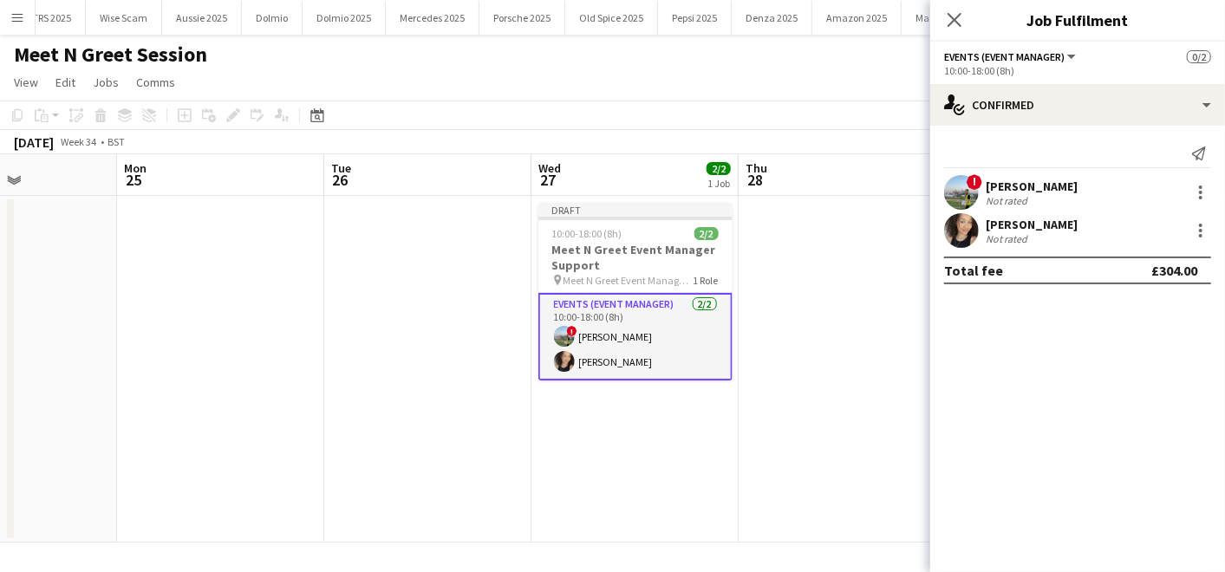
scroll to position [0, 0]
click at [820, 388] on app-date-cell at bounding box center [841, 369] width 207 height 347
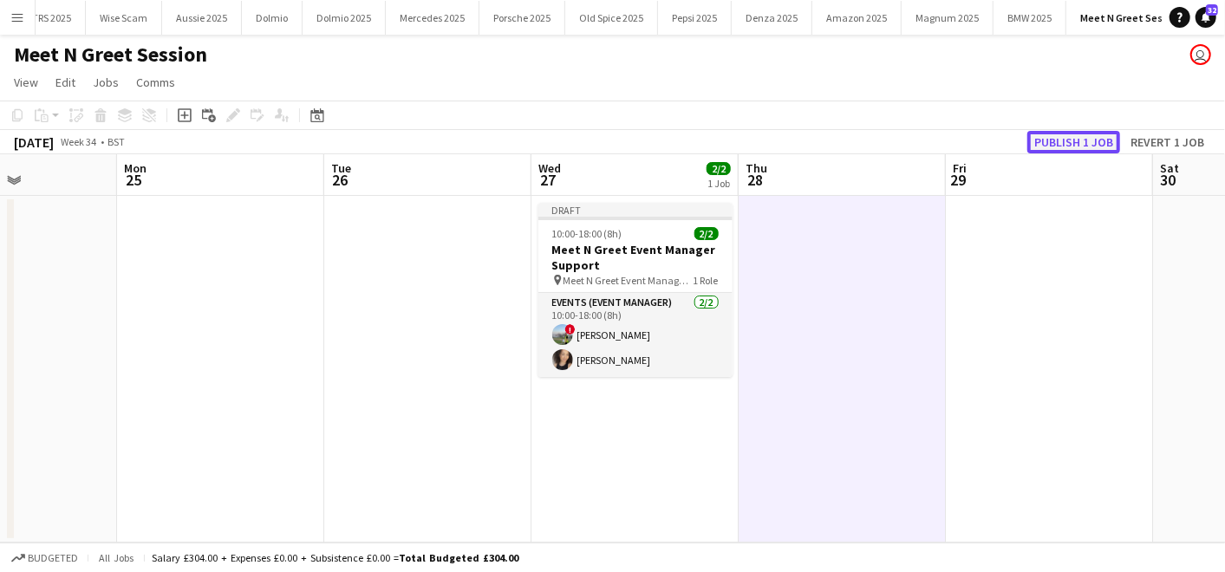
click at [1074, 137] on button "Publish 1 job" at bounding box center [1073, 142] width 93 height 23
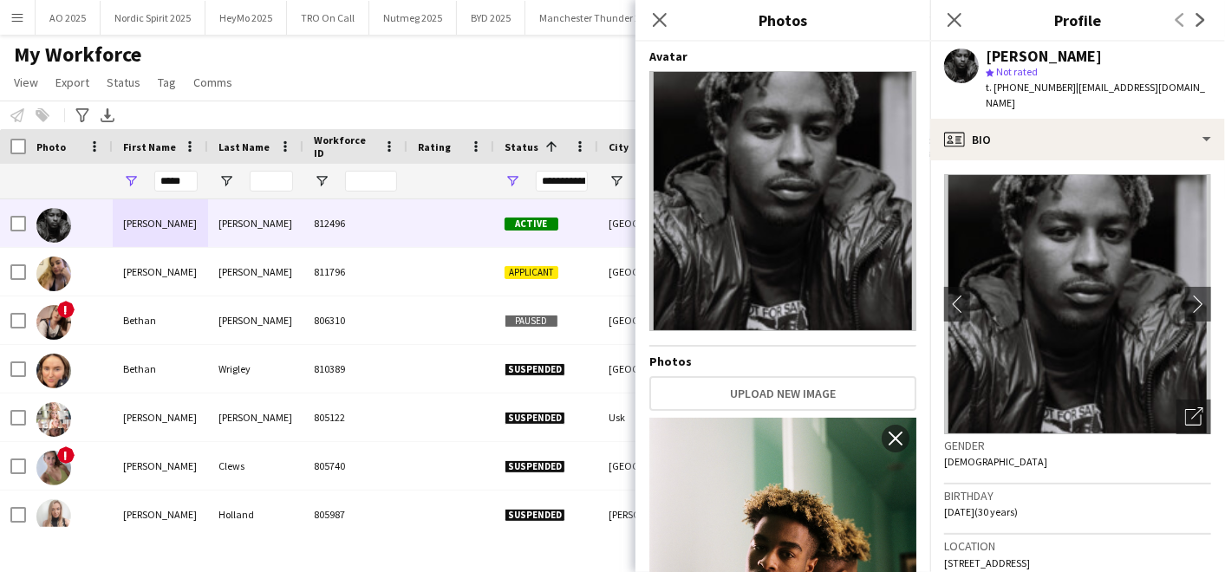
scroll to position [674, 0]
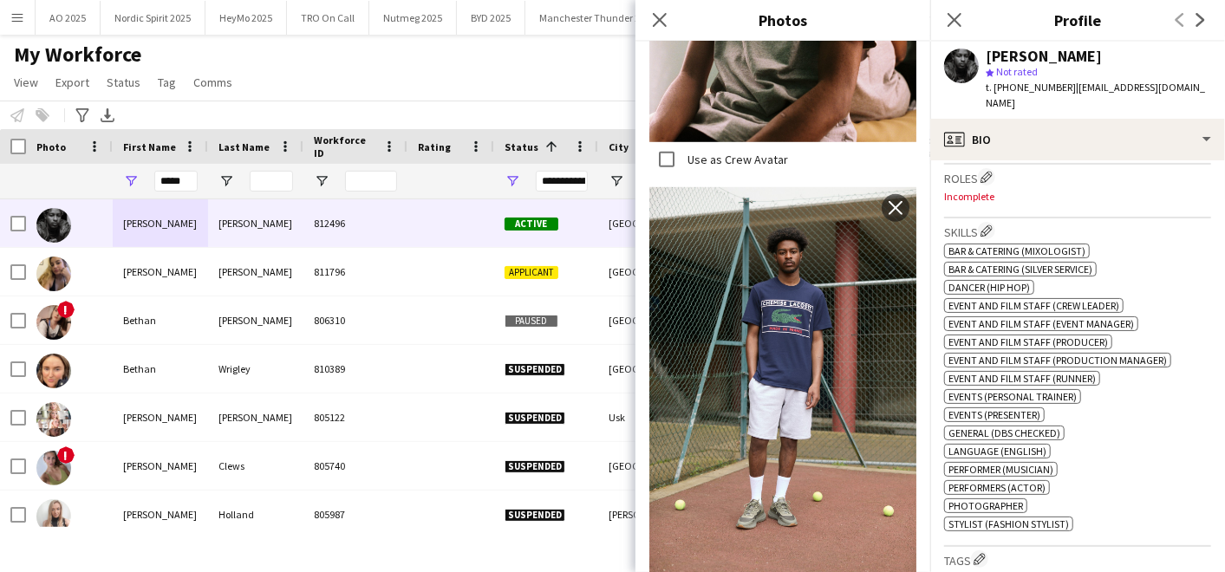
click at [413, 65] on div "My Workforce View Views Default view Compliance Log New view Update view Delete…" at bounding box center [612, 71] width 1225 height 59
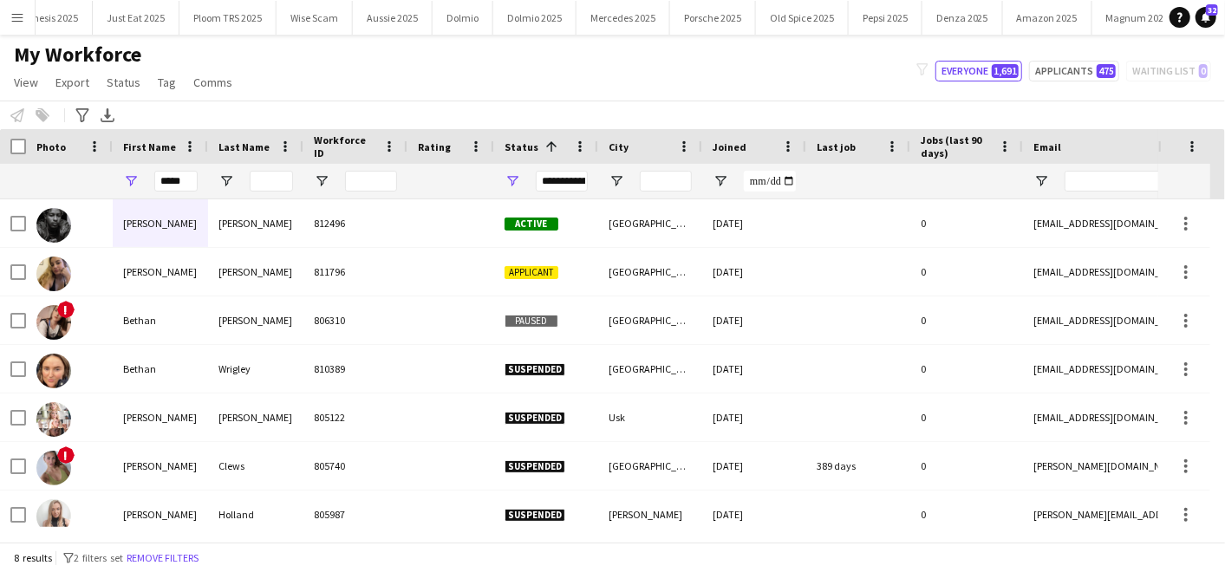
scroll to position [0, 985]
click at [503, 16] on button "Mercedes 2025 Close" at bounding box center [533, 18] width 94 height 34
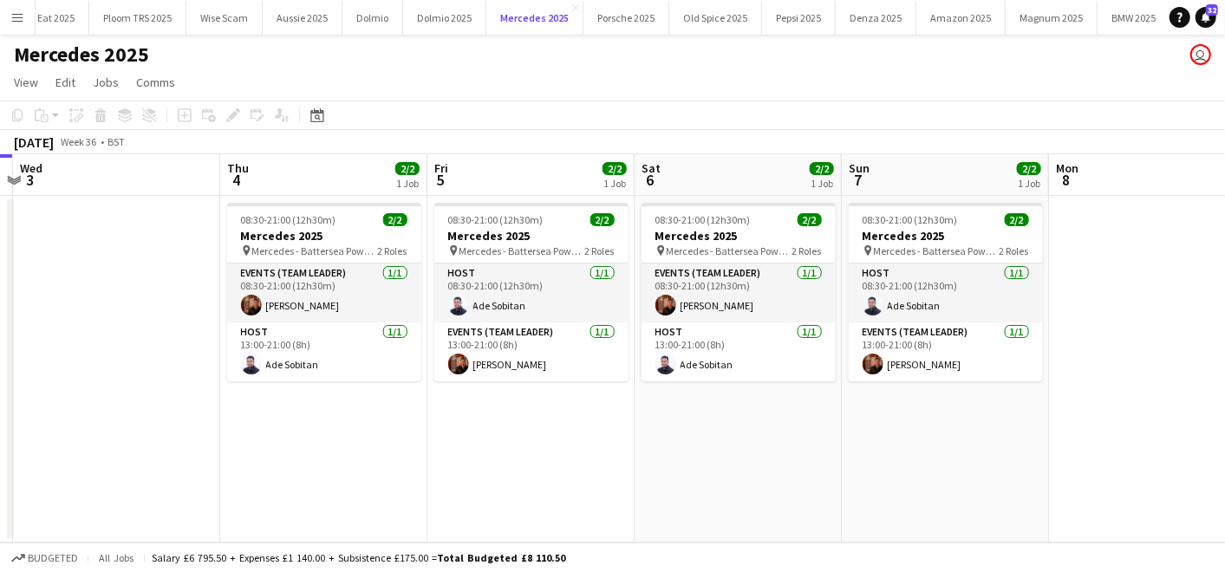
scroll to position [0, 608]
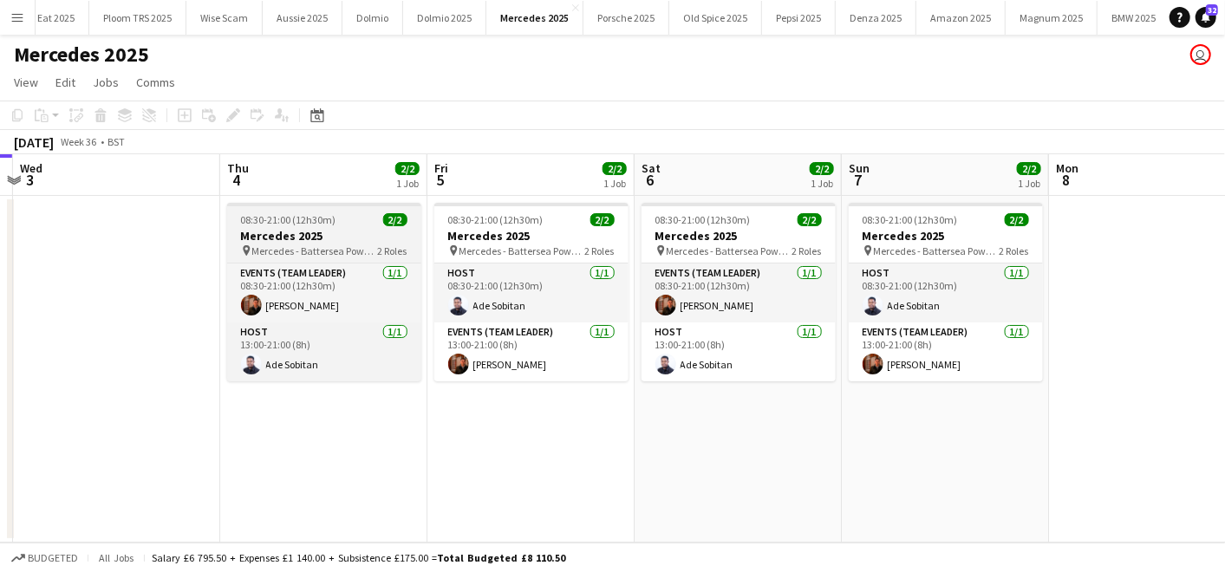
click at [299, 234] on h3 "Mercedes 2025" at bounding box center [324, 236] width 194 height 16
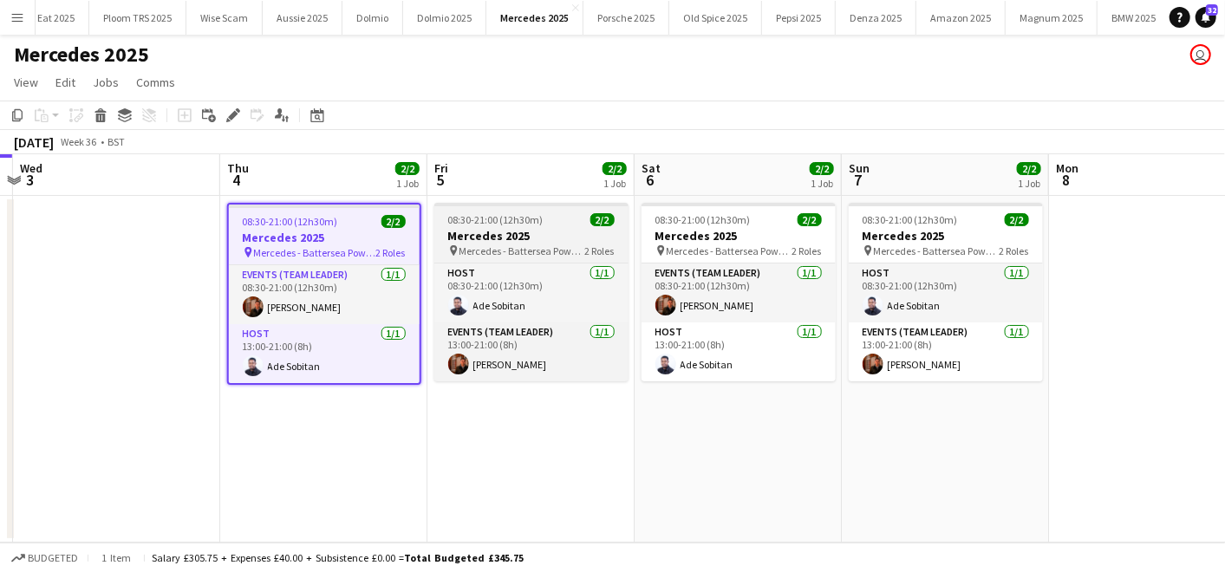
click at [475, 234] on h3 "Mercedes 2025" at bounding box center [531, 236] width 194 height 16
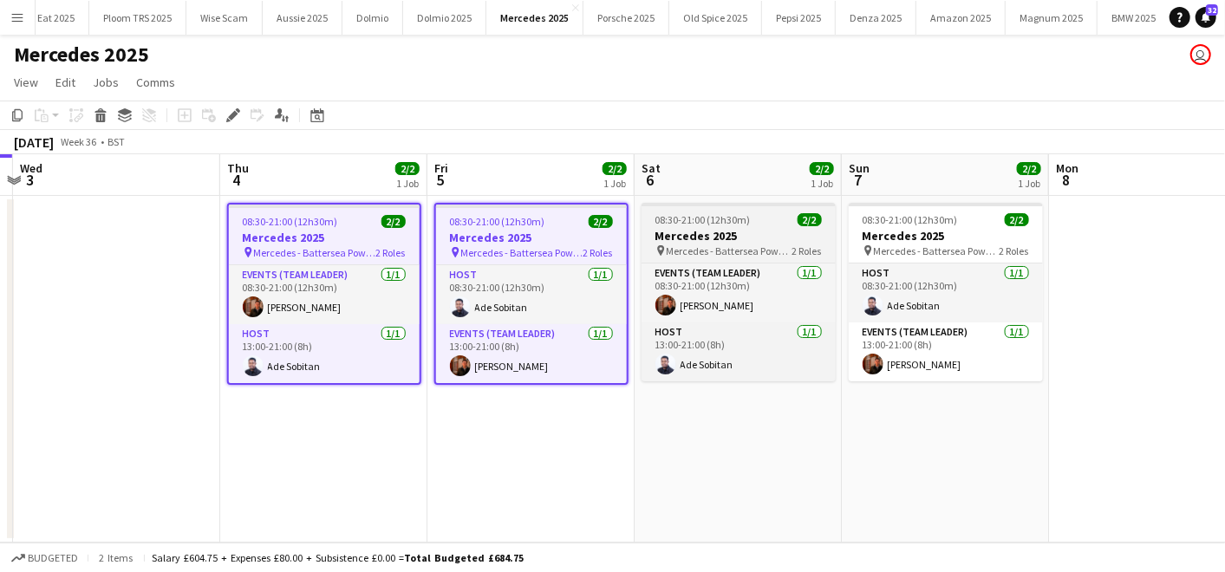
click at [705, 208] on app-job-card "08:30-21:00 (12h30m) 2/2 Mercedes 2025 pin Mercedes - Battersea Power Station 2…" at bounding box center [738, 292] width 194 height 179
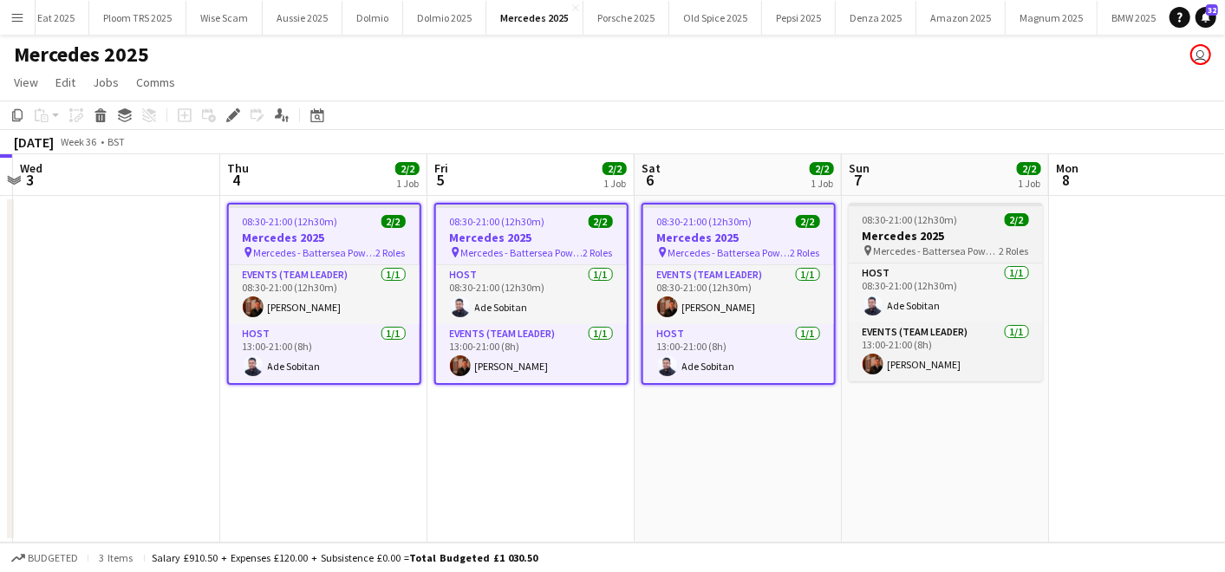
click at [894, 219] on span "08:30-21:00 (12h30m)" at bounding box center [909, 219] width 95 height 13
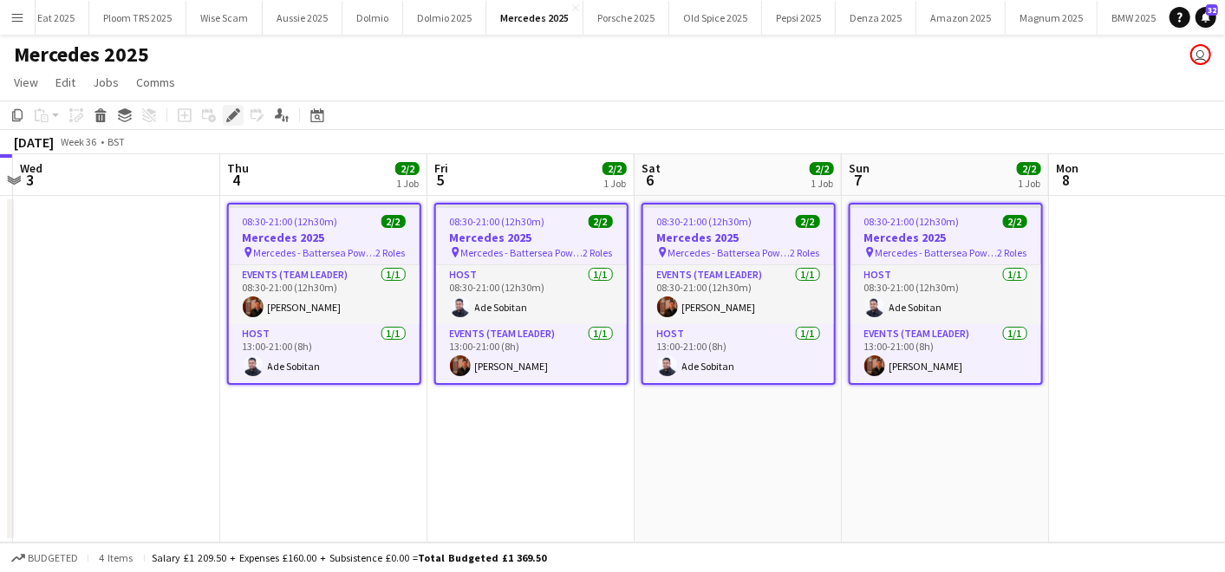
click at [237, 116] on icon "Edit" at bounding box center [233, 115] width 14 height 14
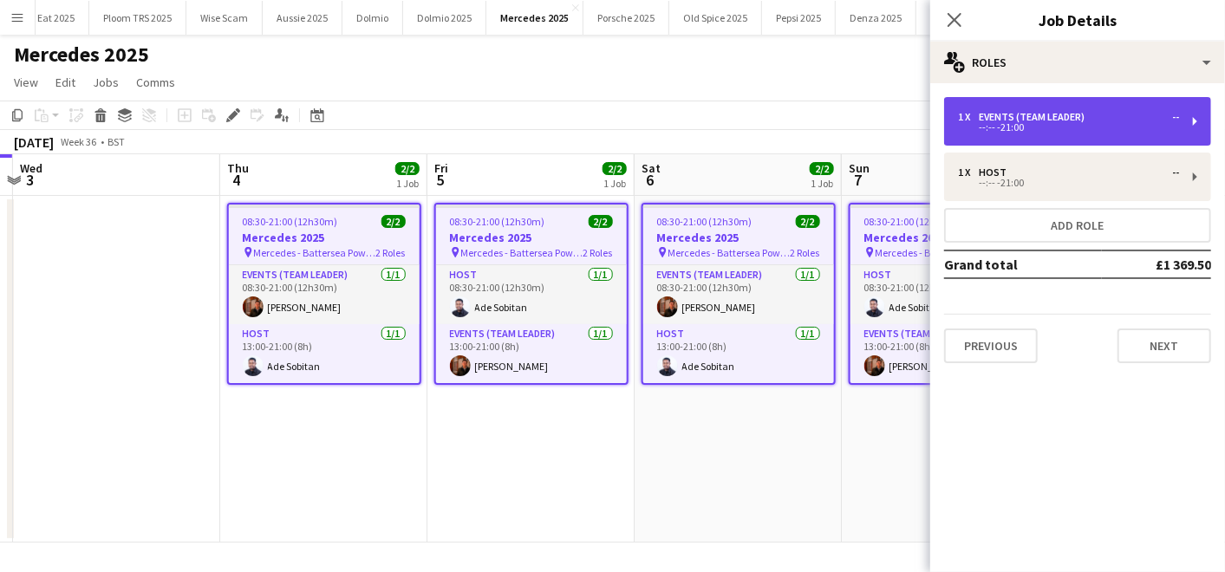
click at [998, 117] on div "Events (Team Leader)" at bounding box center [1035, 117] width 113 height 12
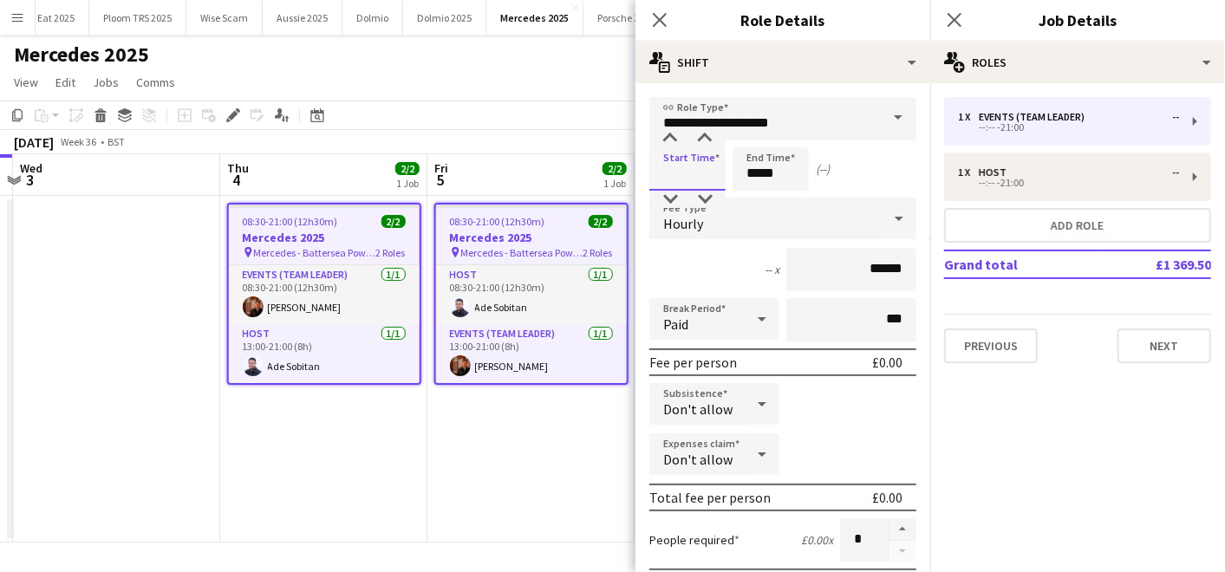
click at [712, 172] on input at bounding box center [687, 168] width 76 height 43
type input "*****"
click at [680, 265] on div "12h x ******" at bounding box center [782, 269] width 267 height 43
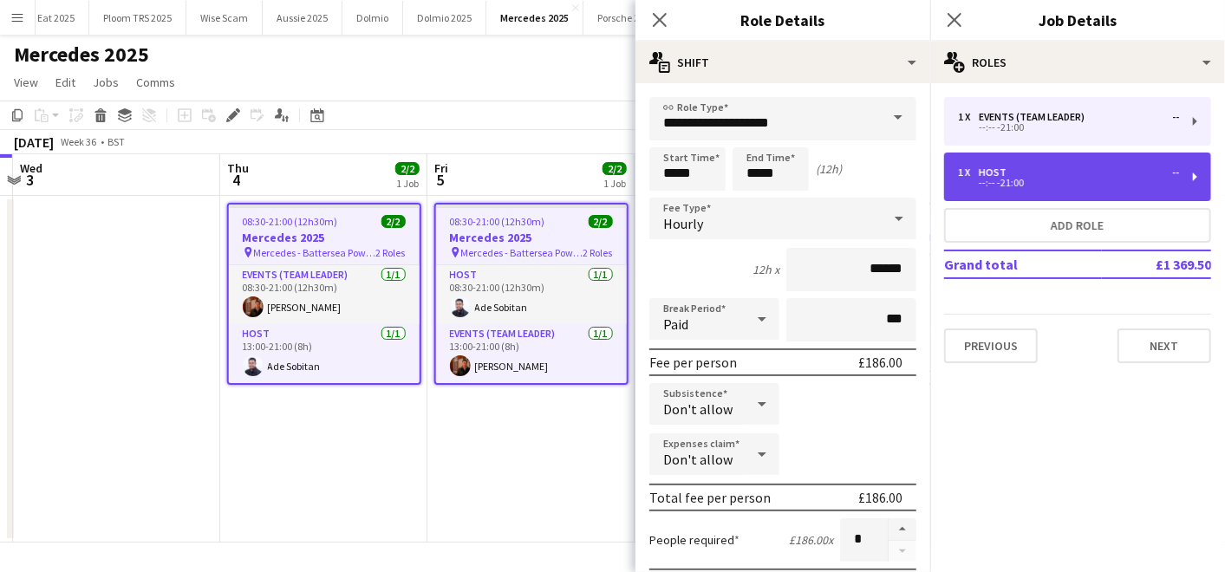
click at [977, 182] on div "--:-- -21:00" at bounding box center [1068, 183] width 221 height 9
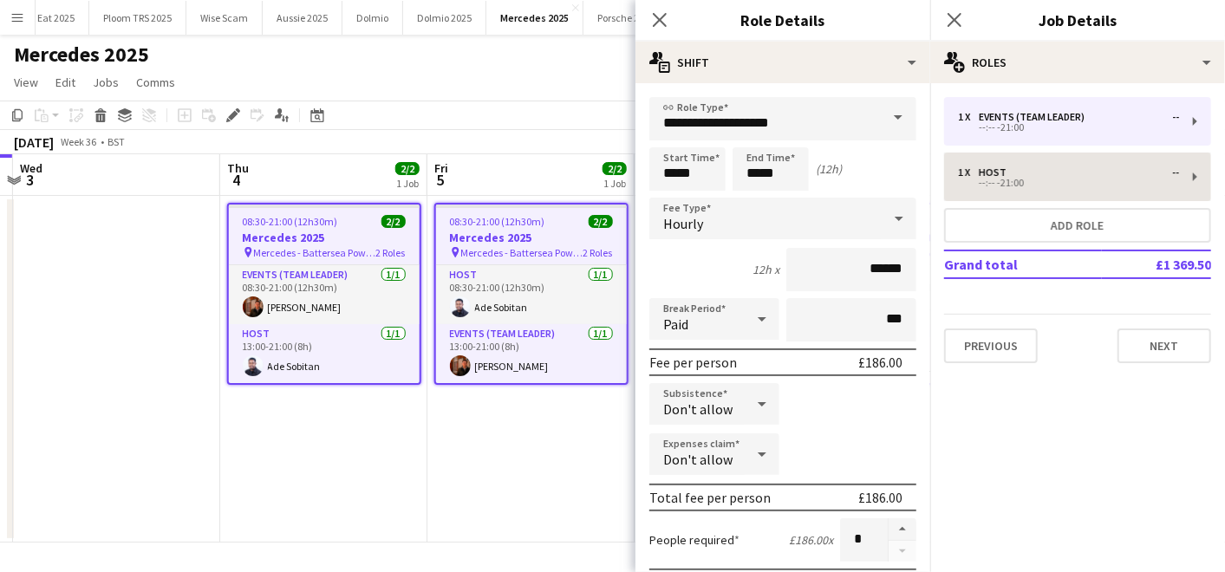
type input "****"
type input "******"
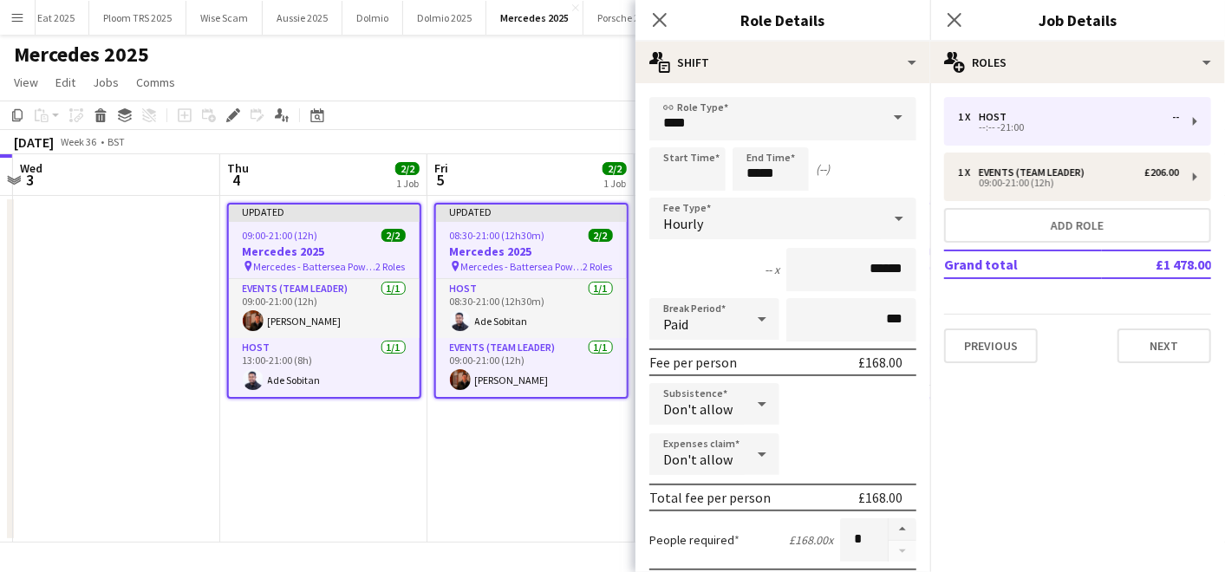
click at [452, 458] on app-date-cell "Updated 08:30-21:00 (12h30m) 2/2 Mercedes 2025 pin Mercedes - Battersea Power S…" at bounding box center [530, 369] width 207 height 347
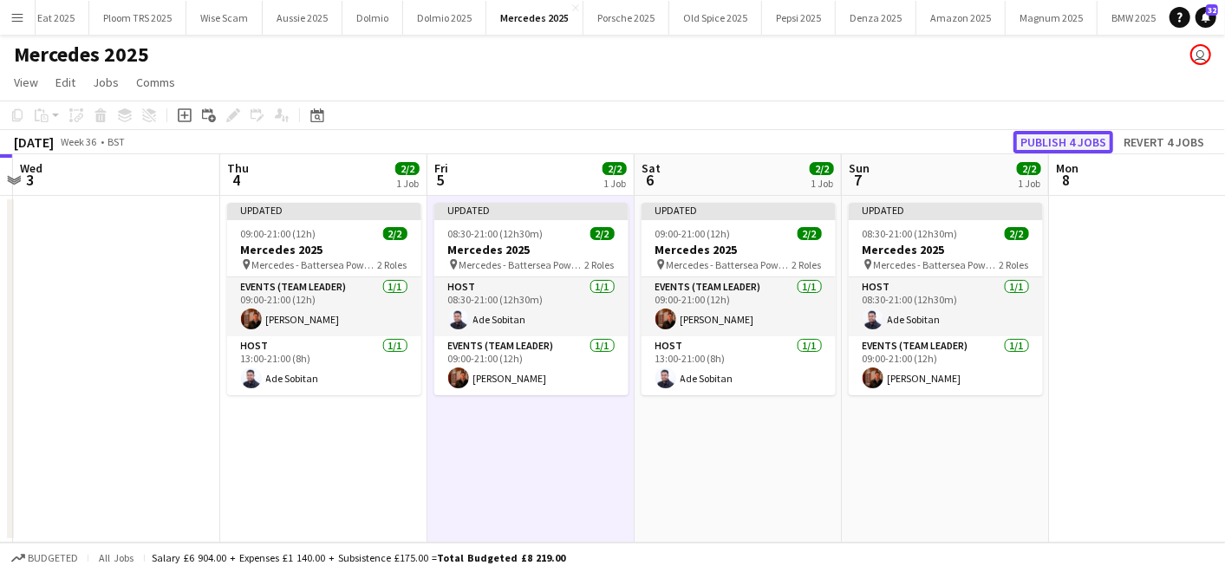
click at [1059, 140] on button "Publish 4 jobs" at bounding box center [1063, 142] width 100 height 23
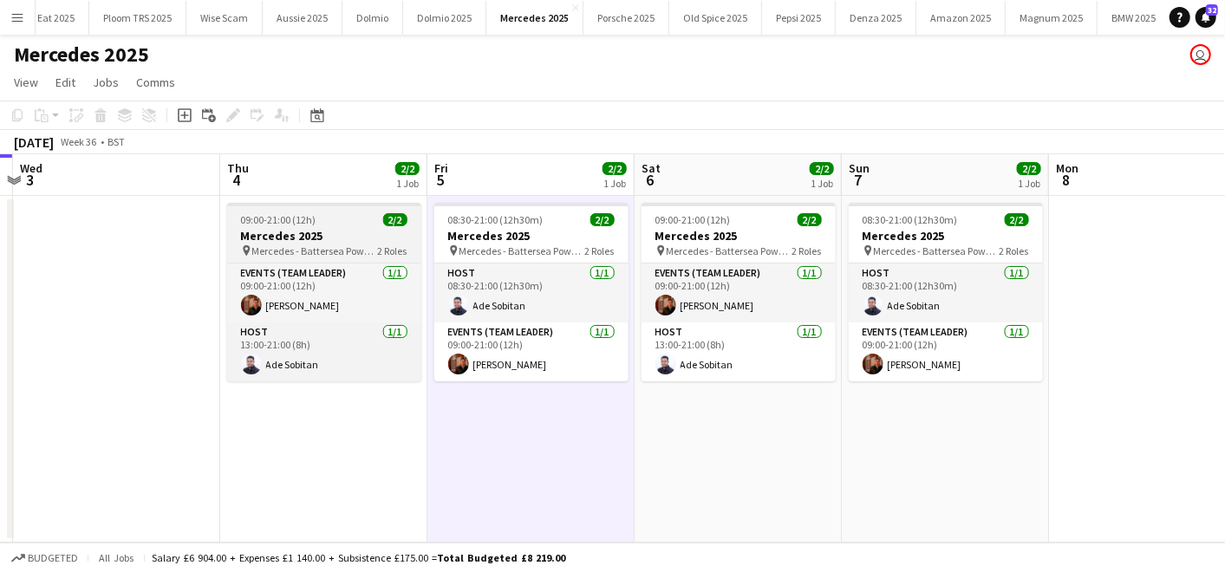
click at [279, 220] on span "09:00-21:00 (12h)" at bounding box center [278, 219] width 75 height 13
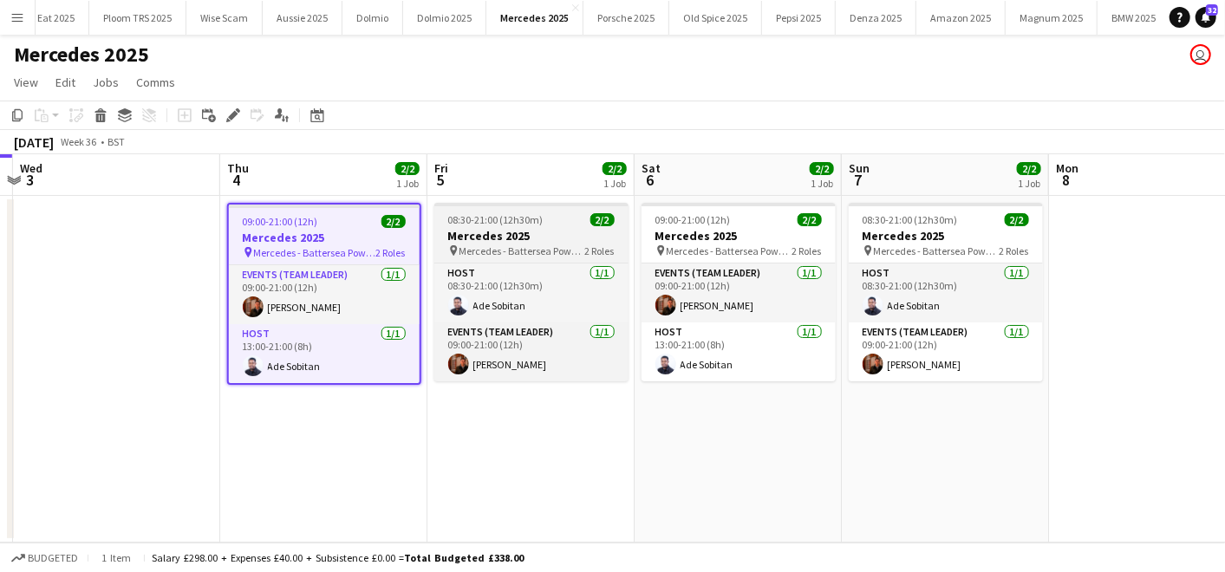
click at [521, 219] on span "08:30-21:00 (12h30m)" at bounding box center [495, 219] width 95 height 13
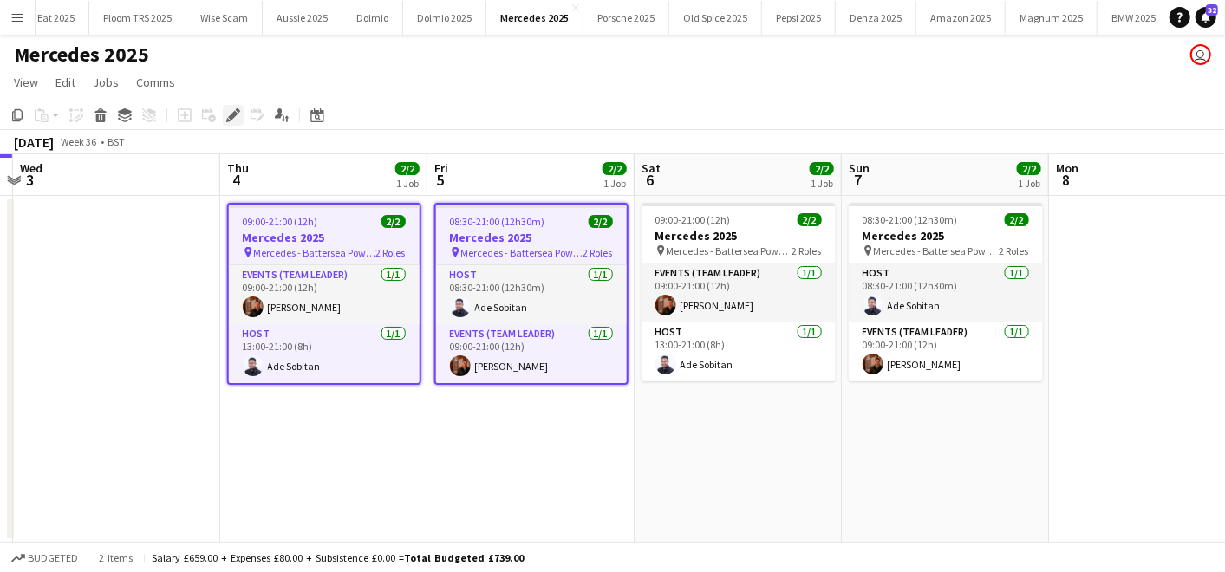
click at [234, 121] on icon "Edit" at bounding box center [233, 115] width 14 height 14
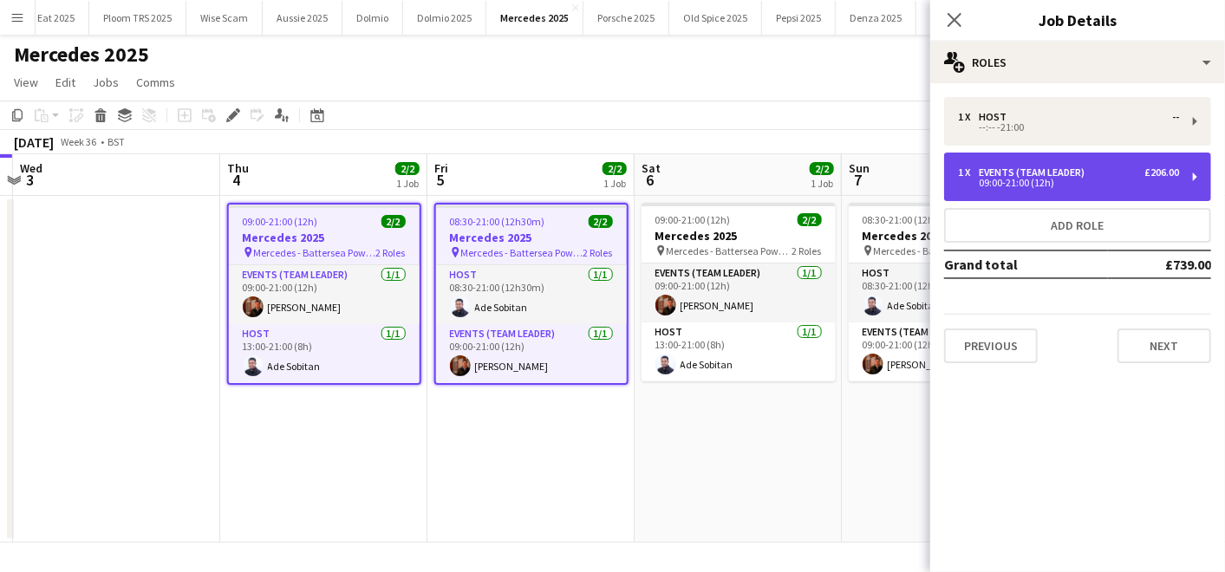
click at [980, 169] on div "Events (Team Leader)" at bounding box center [1035, 172] width 113 height 12
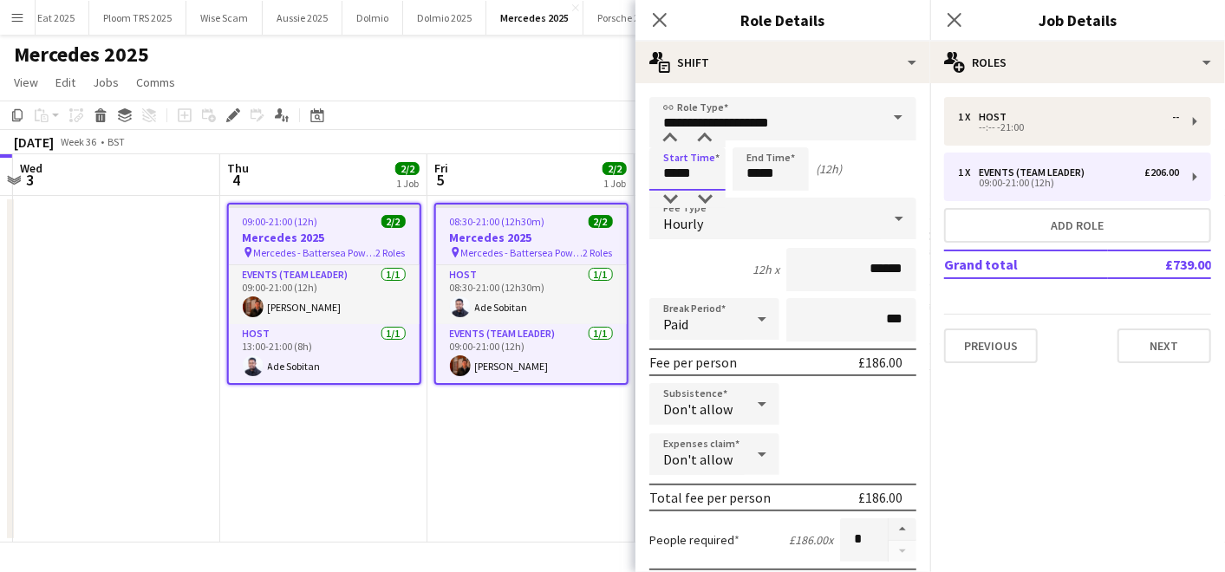
click at [710, 172] on input "*****" at bounding box center [687, 168] width 76 height 43
type input "*****"
click at [706, 260] on div "8h x ******" at bounding box center [782, 269] width 267 height 43
click at [518, 431] on app-date-cell "08:30-21:00 (12h30m) 2/2 Mercedes 2025 pin Mercedes - Battersea Power Station 2…" at bounding box center [530, 369] width 207 height 347
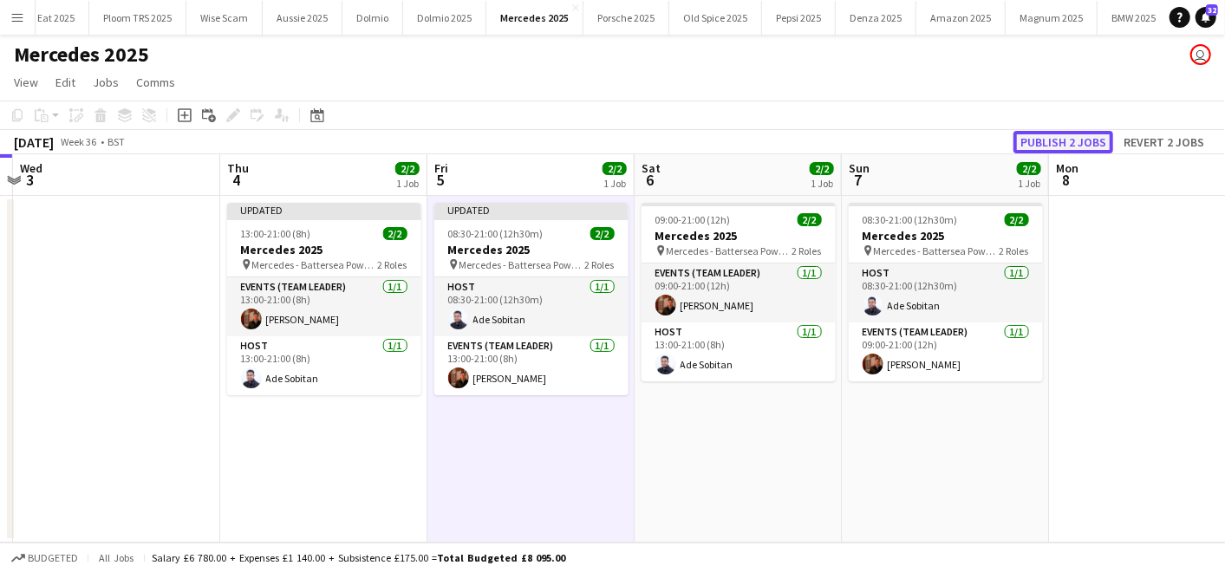
click at [1019, 140] on button "Publish 2 jobs" at bounding box center [1063, 142] width 100 height 23
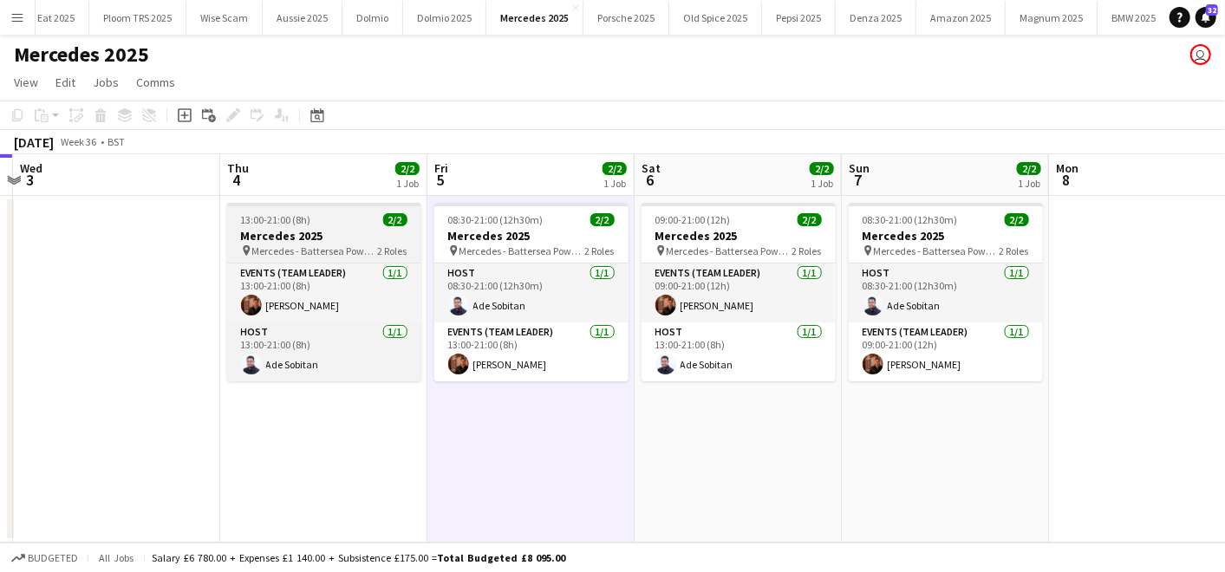
click at [302, 235] on h3 "Mercedes 2025" at bounding box center [324, 236] width 194 height 16
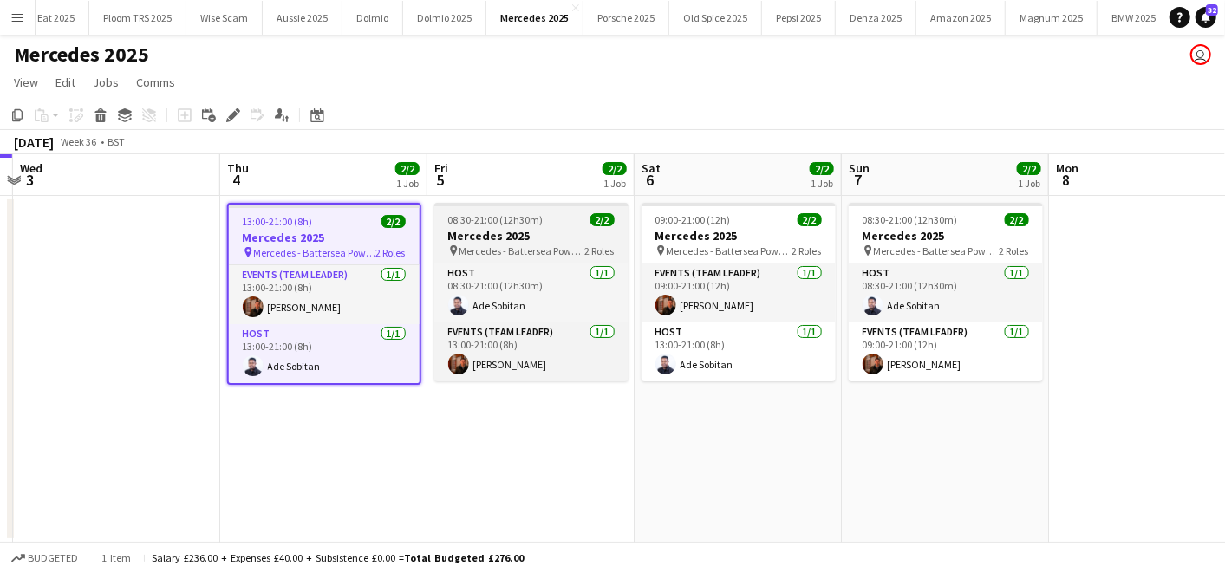
click at [490, 222] on span "08:30-21:00 (12h30m)" at bounding box center [495, 219] width 95 height 13
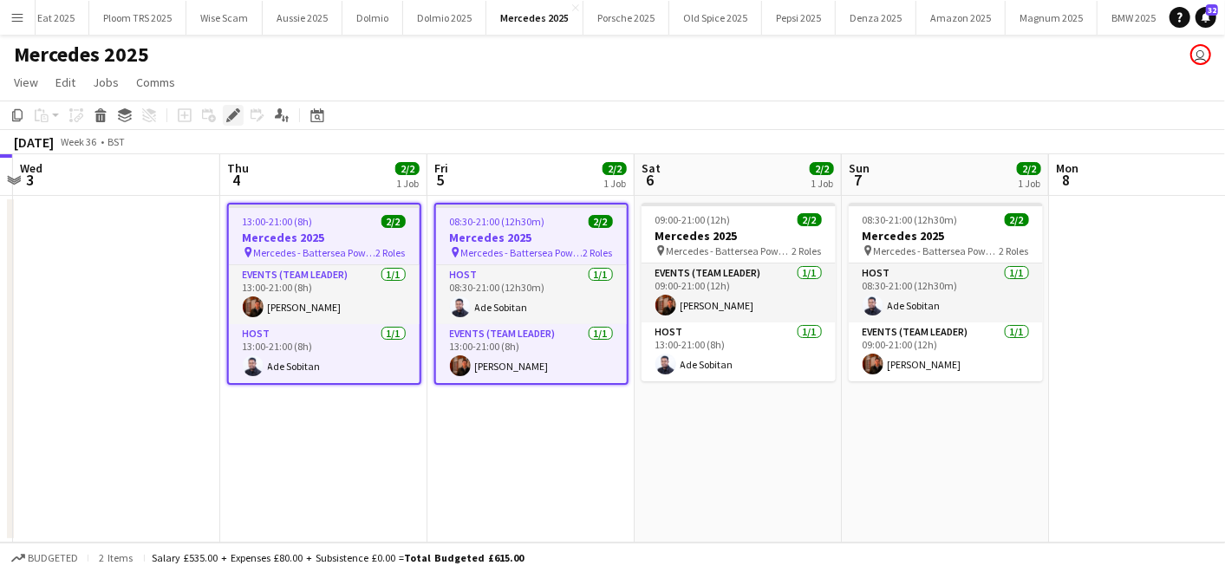
click at [237, 114] on icon "Edit" at bounding box center [233, 115] width 14 height 14
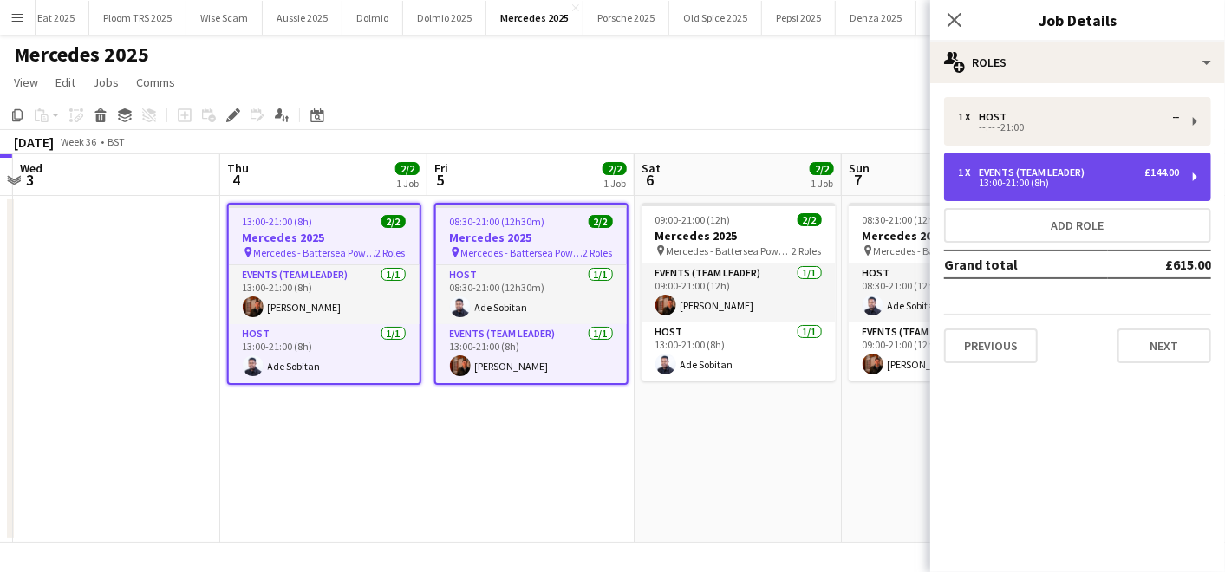
click at [1017, 175] on div "Events (Team Leader)" at bounding box center [1035, 172] width 113 height 12
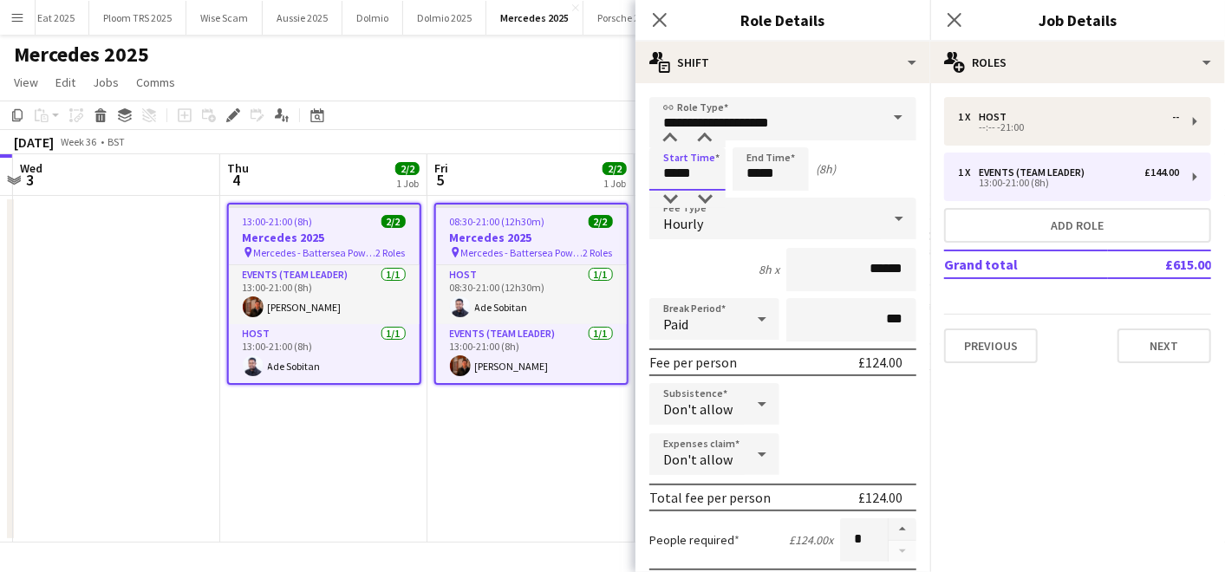
drag, startPoint x: 703, startPoint y: 179, endPoint x: 563, endPoint y: 171, distance: 139.8
click at [563, 171] on body "Menu Boards Boards Boards All jobs Status Workforce Workforce My Workforce Recr…" at bounding box center [612, 286] width 1225 height 572
type input "*****"
click at [715, 275] on div "12h x ******" at bounding box center [782, 269] width 267 height 43
click at [489, 435] on app-date-cell "08:30-21:00 (12h30m) 2/2 Mercedes 2025 pin Mercedes - Battersea Power Station 2…" at bounding box center [530, 369] width 207 height 347
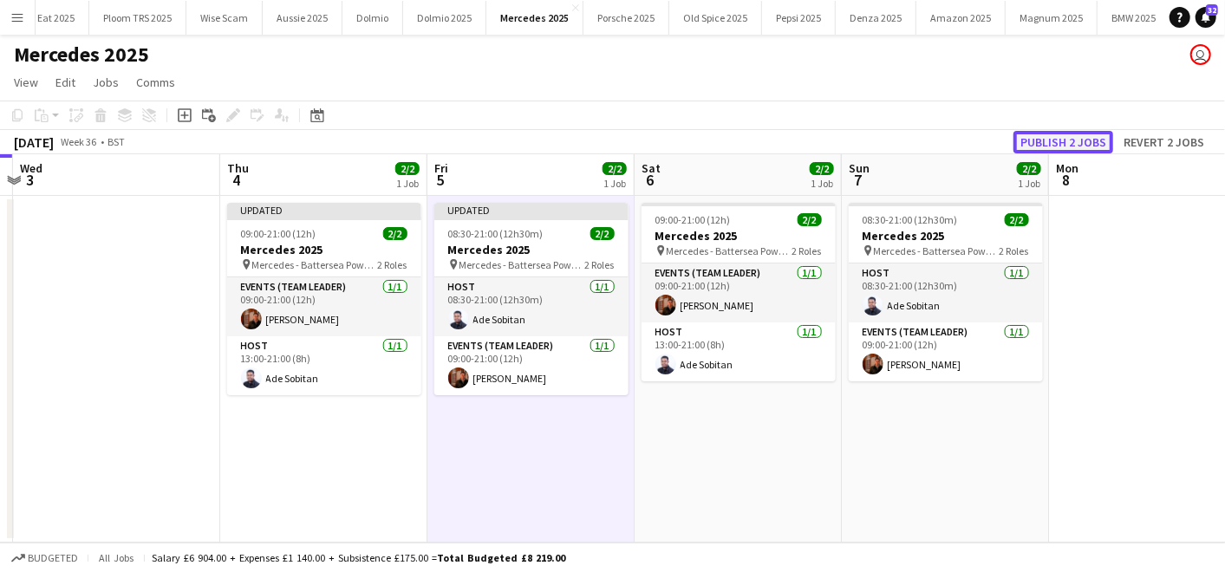
click at [1080, 136] on button "Publish 2 jobs" at bounding box center [1063, 142] width 100 height 23
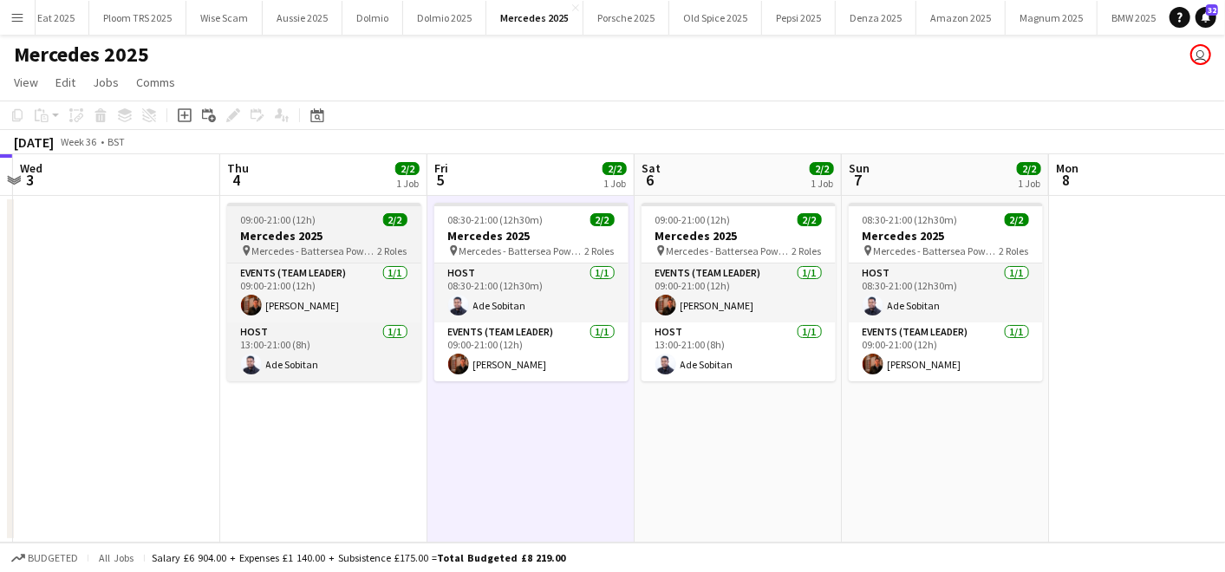
click at [322, 247] on span "Mercedes - Battersea Power Station" at bounding box center [315, 250] width 126 height 13
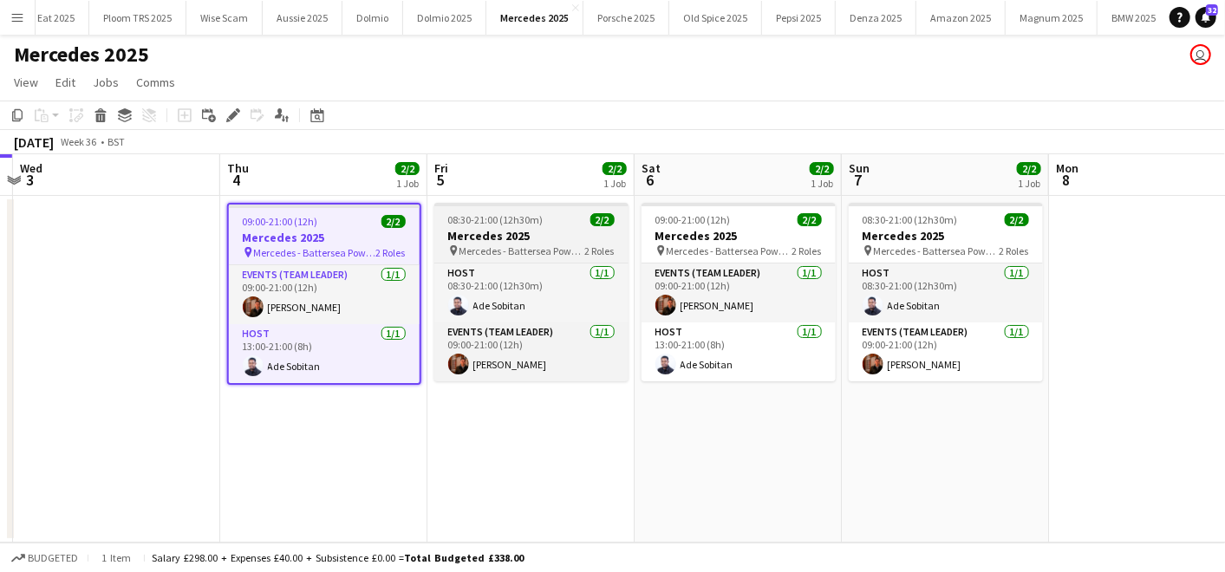
click at [510, 204] on div at bounding box center [531, 204] width 194 height 3
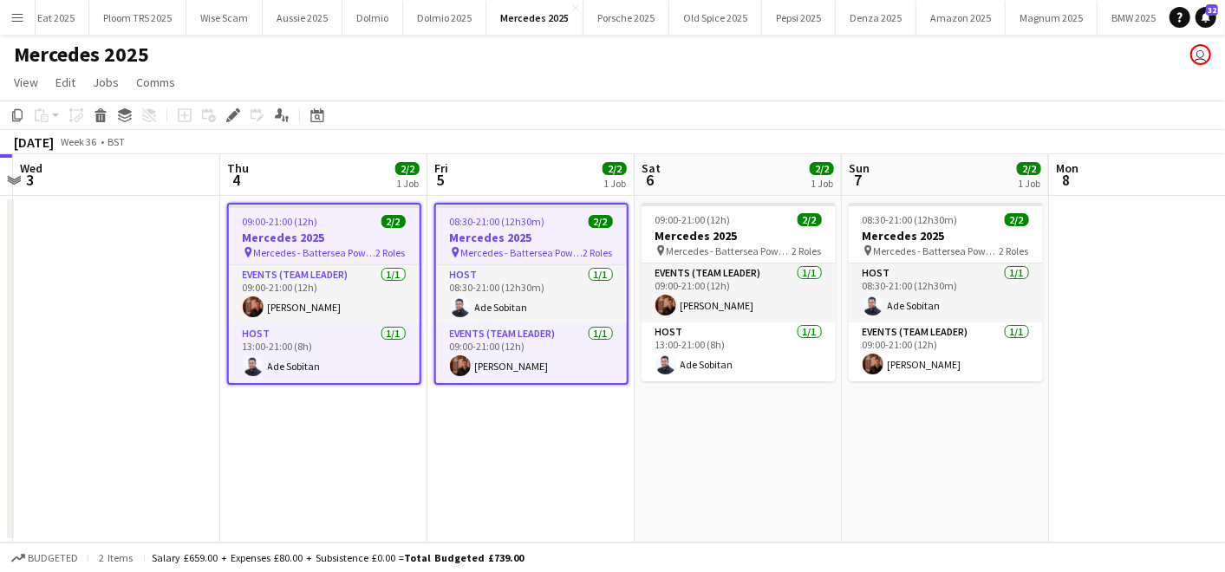
click at [214, 112] on div "Add job Add linked Job Edit Edit linked Job Applicants" at bounding box center [225, 115] width 133 height 21
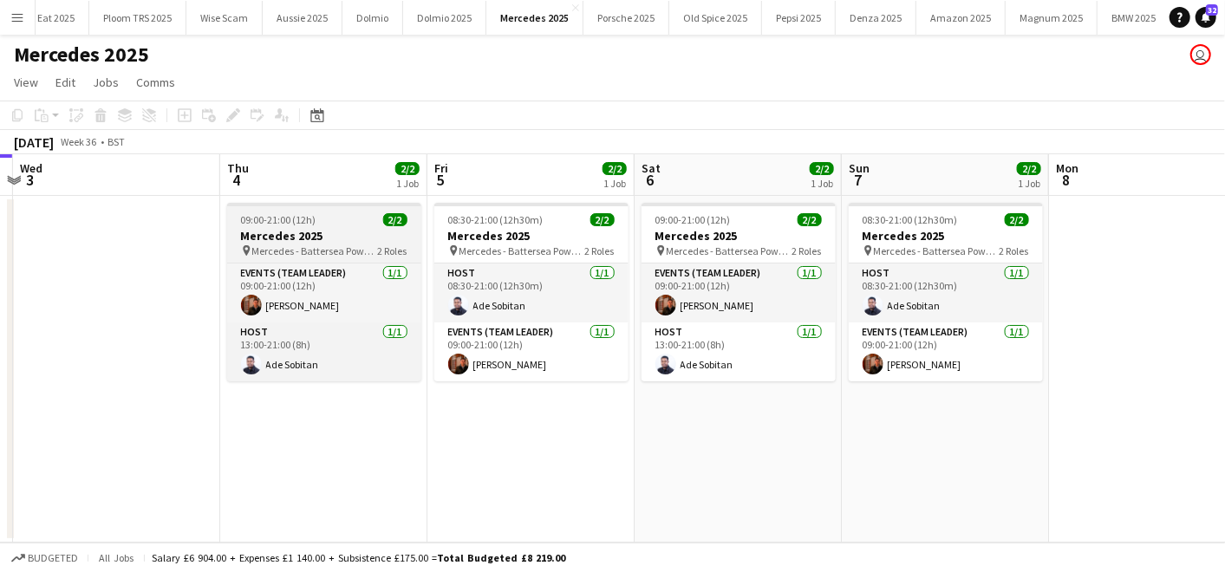
click at [243, 213] on span "09:00-21:00 (12h)" at bounding box center [278, 219] width 75 height 13
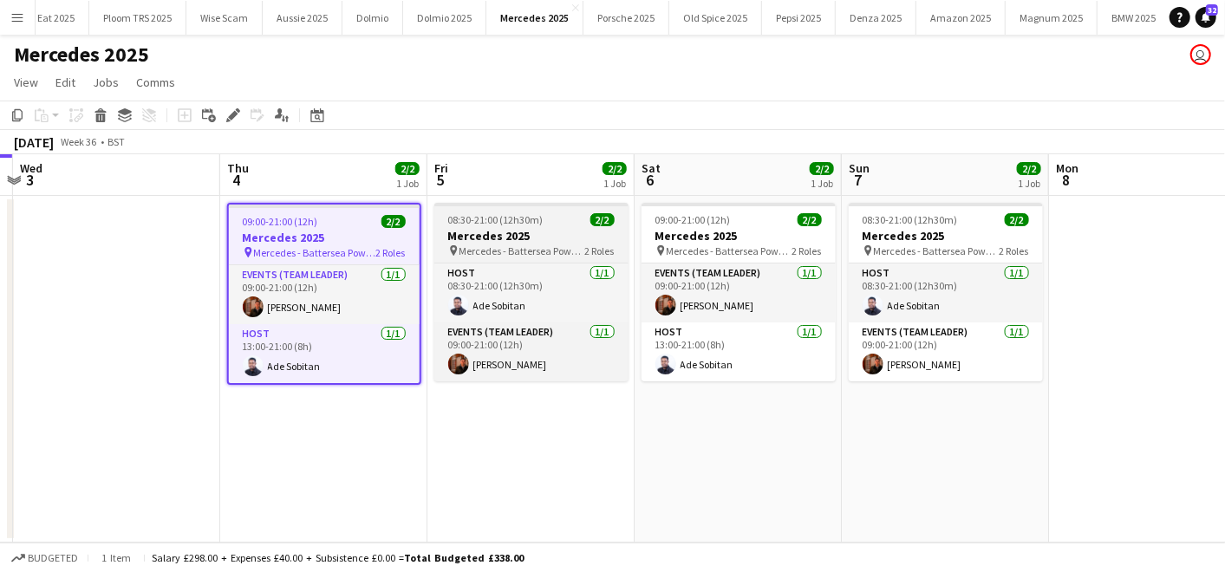
click at [497, 221] on span "08:30-21:00 (12h30m)" at bounding box center [495, 219] width 95 height 13
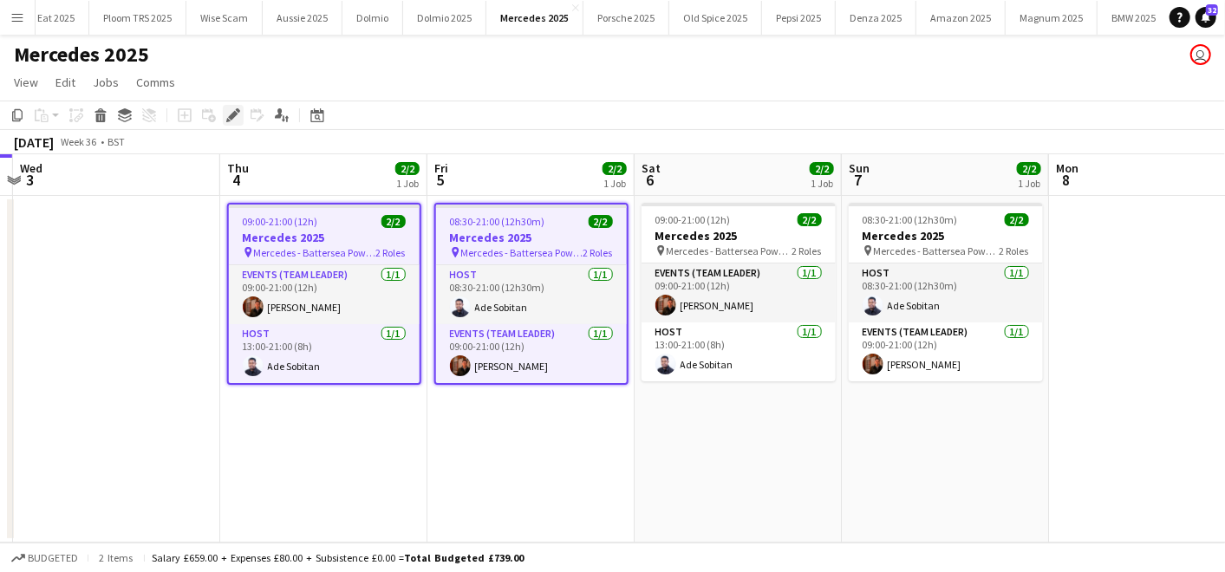
click at [235, 116] on icon "Edit" at bounding box center [233, 115] width 14 height 14
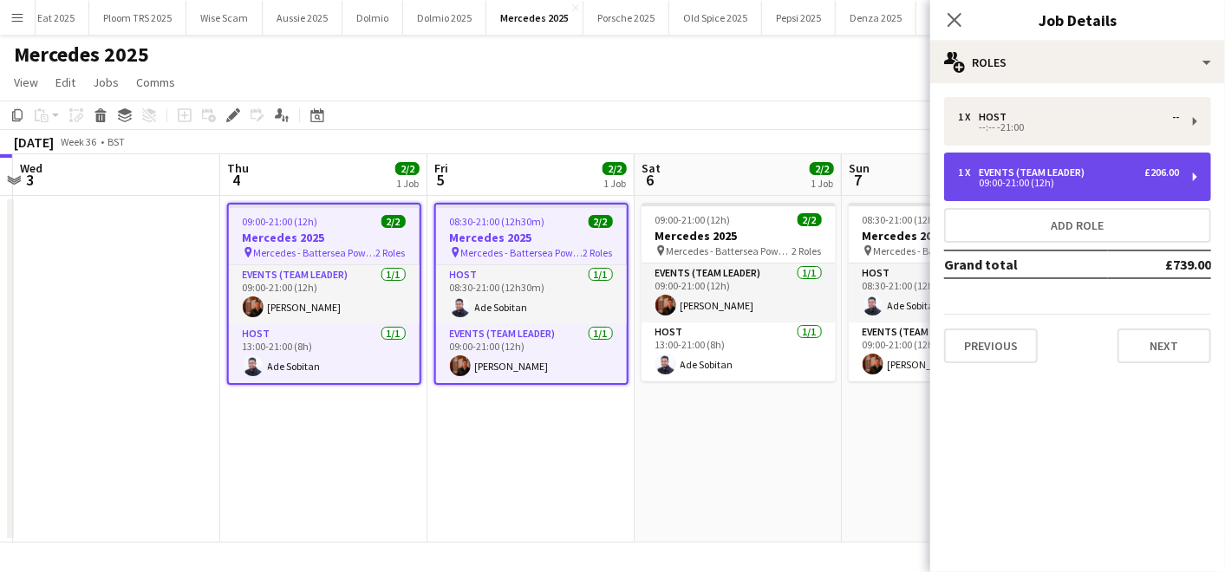
click at [1010, 160] on div "1 x Events (Team Leader) £206.00 09:00-21:00 (12h)" at bounding box center [1077, 177] width 267 height 49
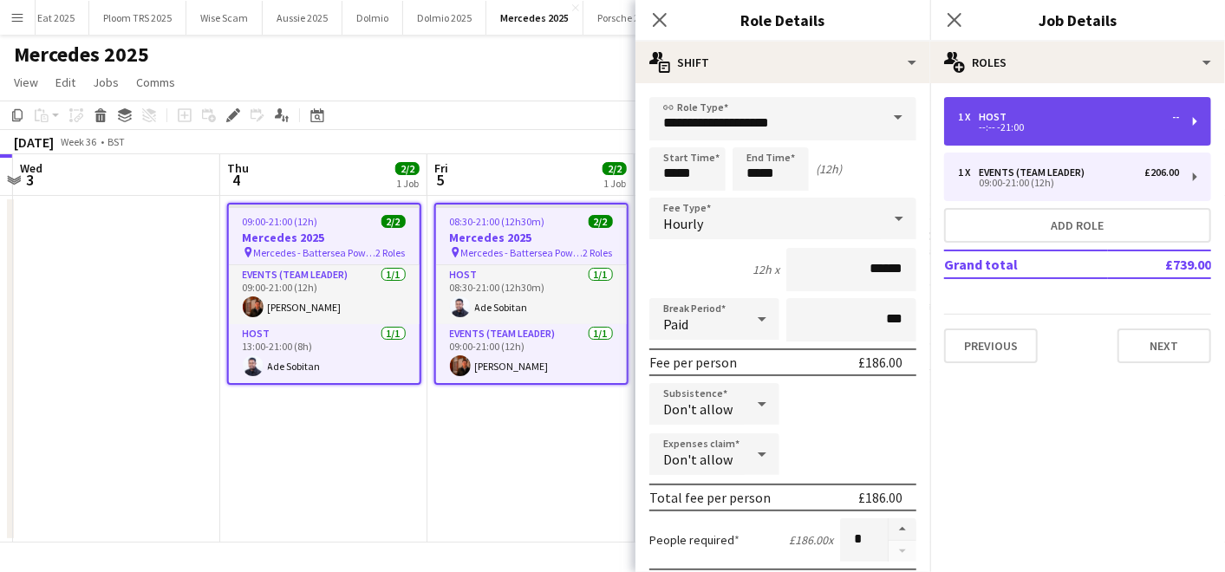
click at [992, 132] on div "--:-- -21:00" at bounding box center [1068, 127] width 221 height 9
type input "****"
type input "******"
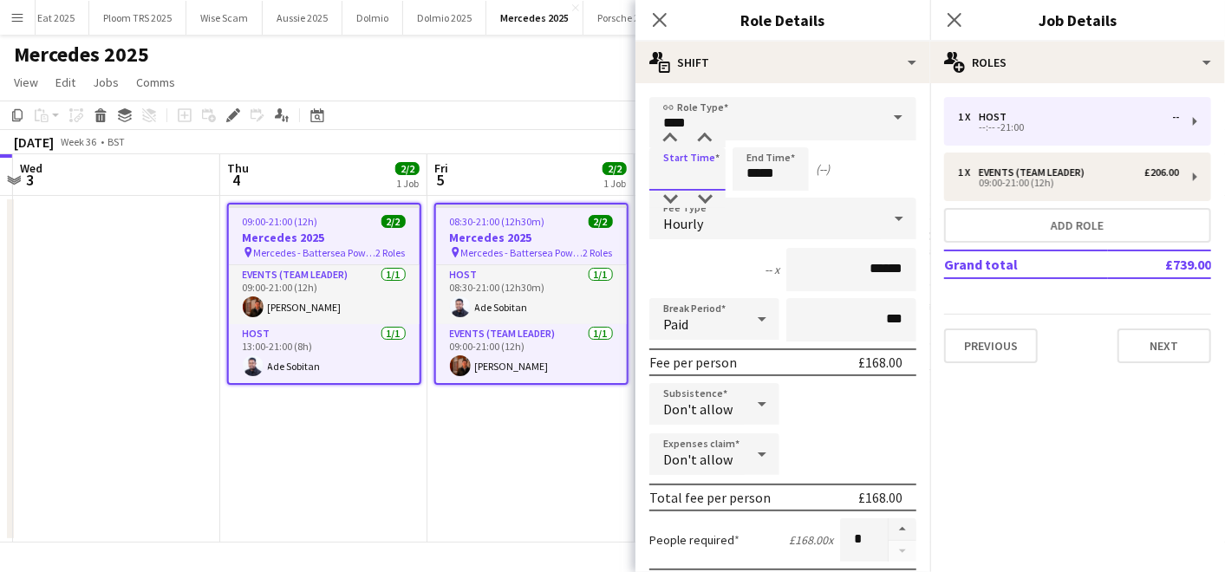
click at [701, 171] on input at bounding box center [687, 168] width 76 height 43
type input "*****"
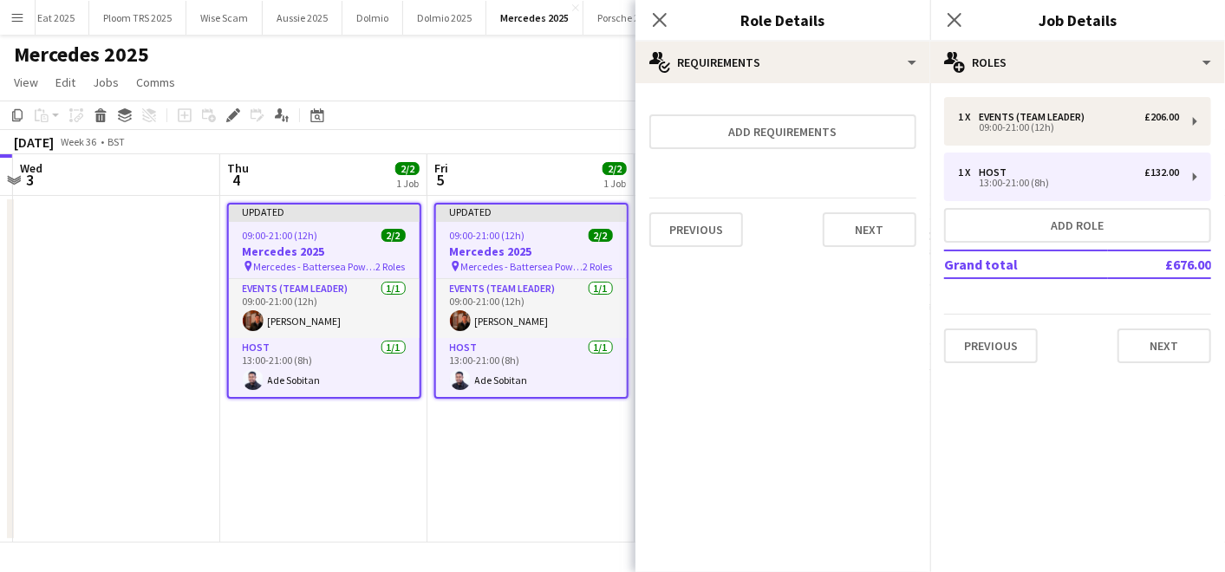
click at [517, 525] on app-date-cell "Updated 09:00-21:00 (12h) 2/2 Mercedes 2025 pin Mercedes - Battersea Power Stat…" at bounding box center [530, 369] width 207 height 347
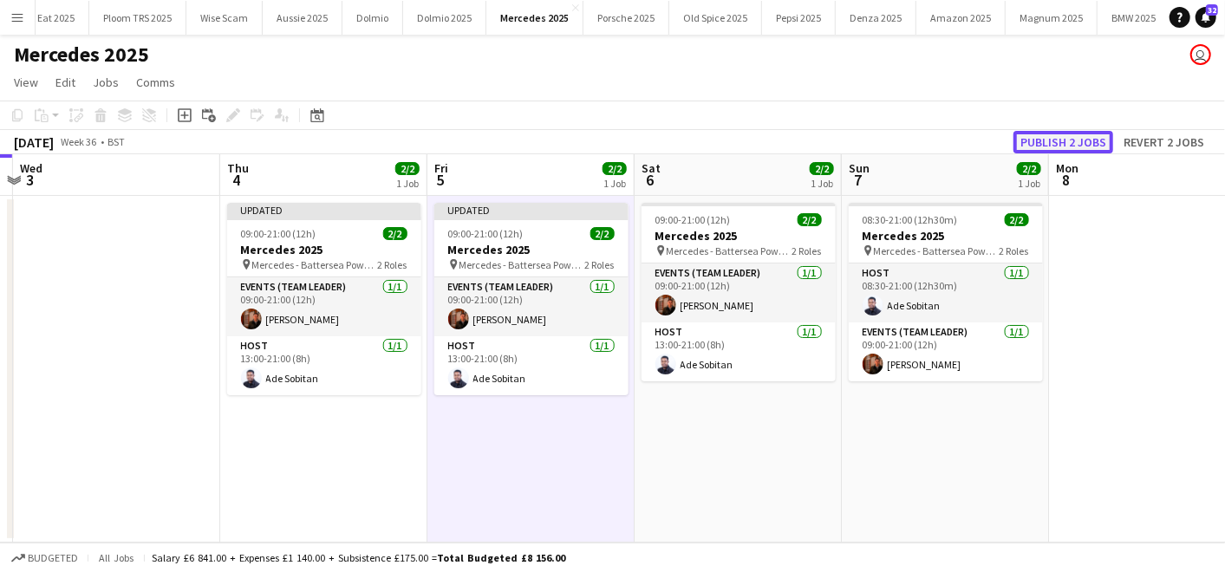
click at [1083, 150] on button "Publish 2 jobs" at bounding box center [1063, 142] width 100 height 23
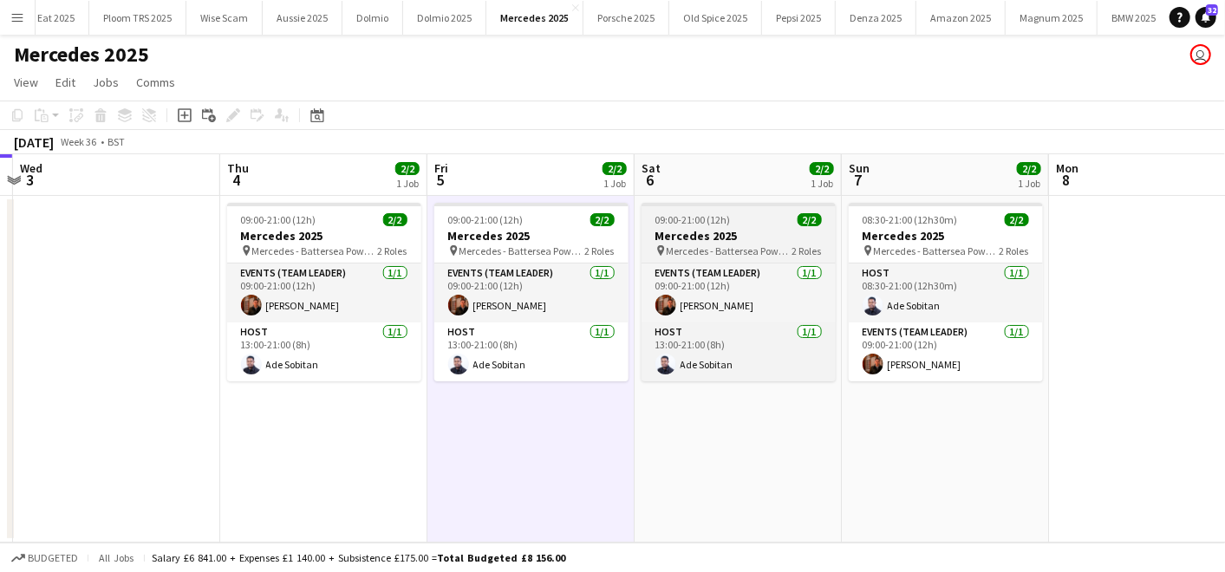
click at [699, 228] on h3 "Mercedes 2025" at bounding box center [738, 236] width 194 height 16
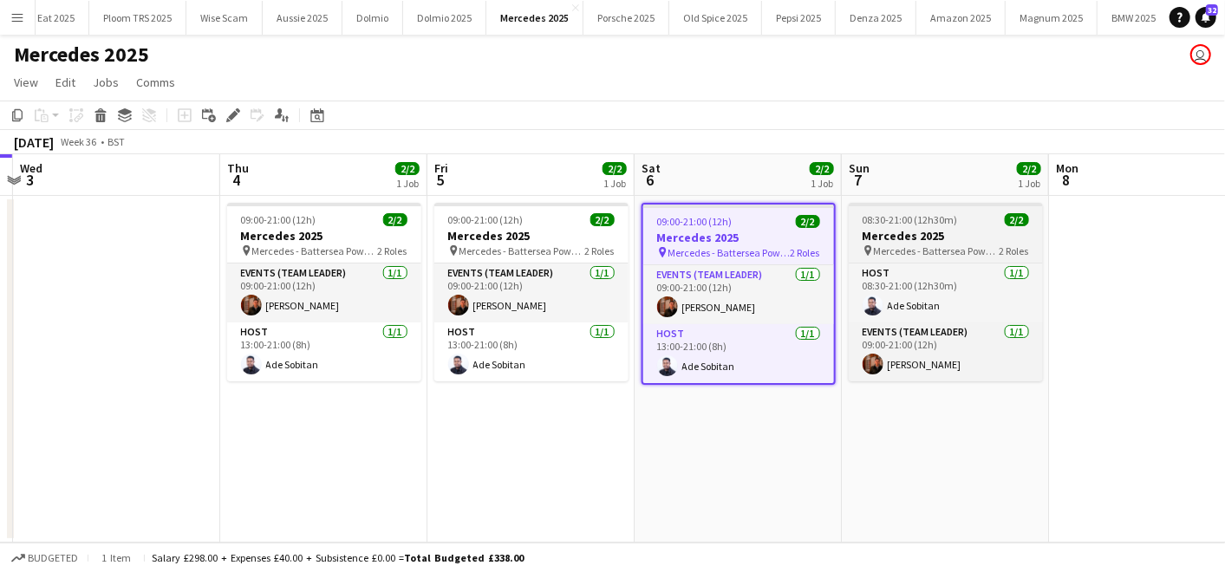
click at [910, 225] on span "08:30-21:00 (12h30m)" at bounding box center [909, 219] width 95 height 13
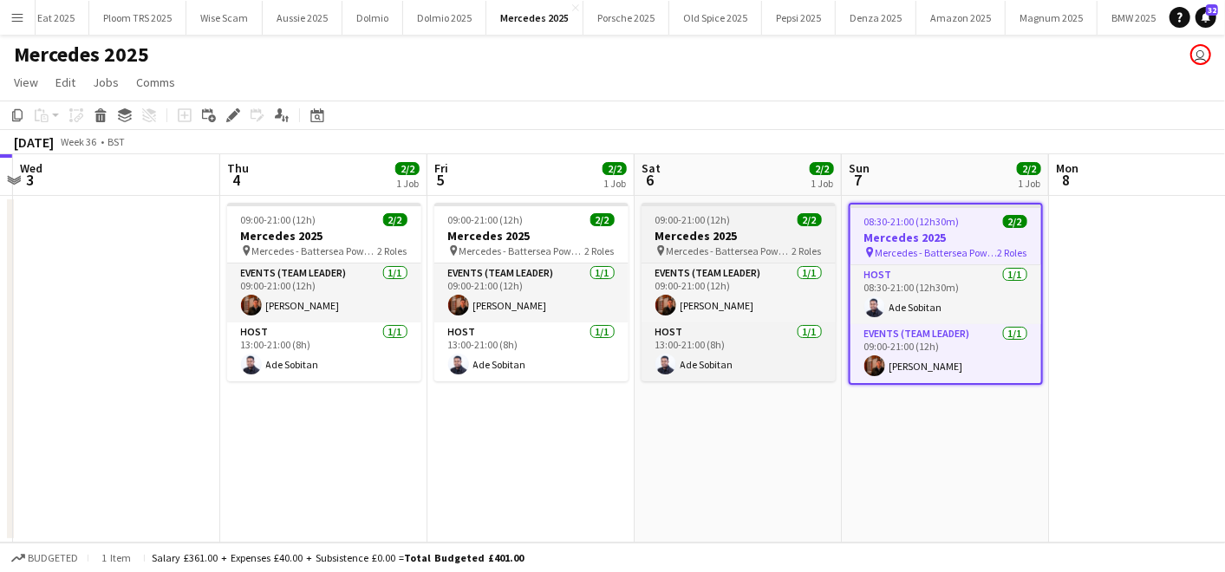
click at [695, 236] on h3 "Mercedes 2025" at bounding box center [738, 236] width 194 height 16
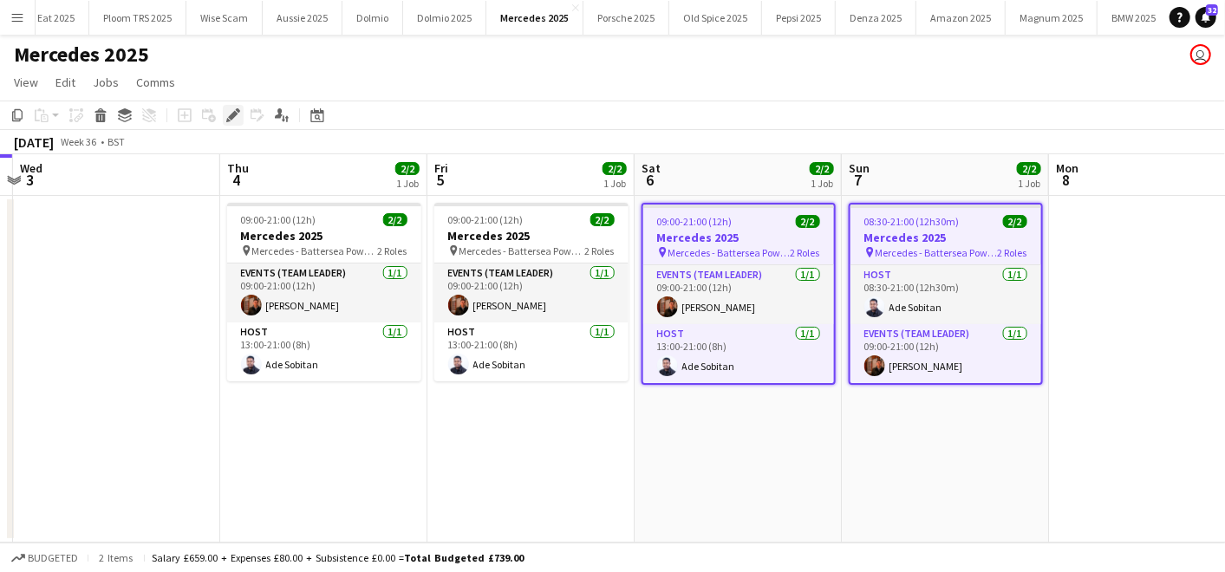
click at [227, 117] on icon "Edit" at bounding box center [233, 115] width 14 height 14
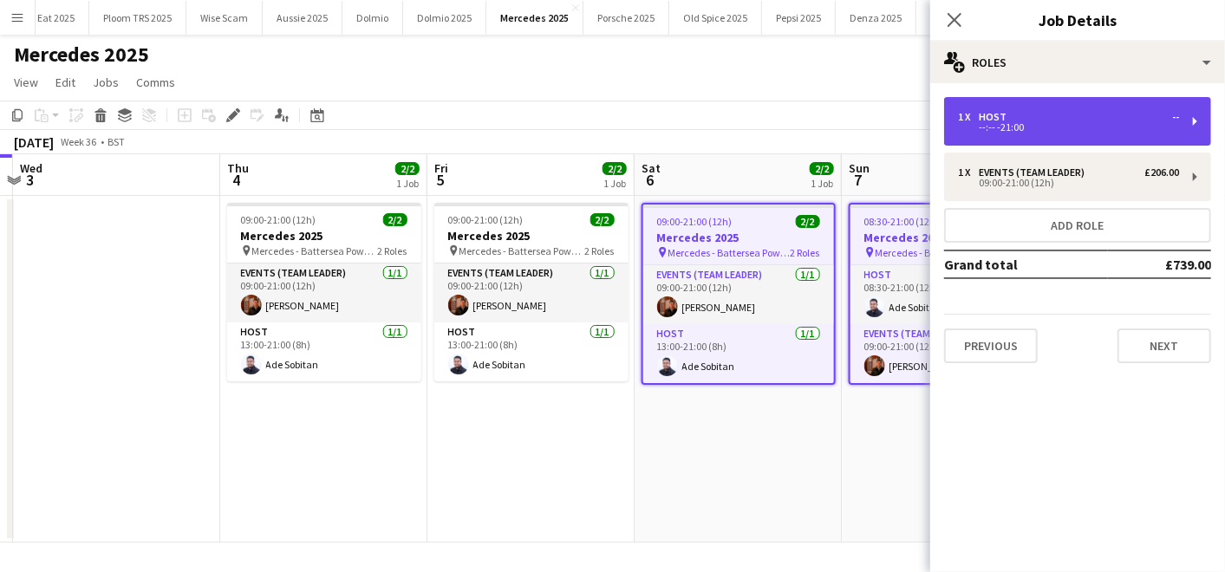
click at [1079, 127] on div "--:-- -21:00" at bounding box center [1068, 127] width 221 height 9
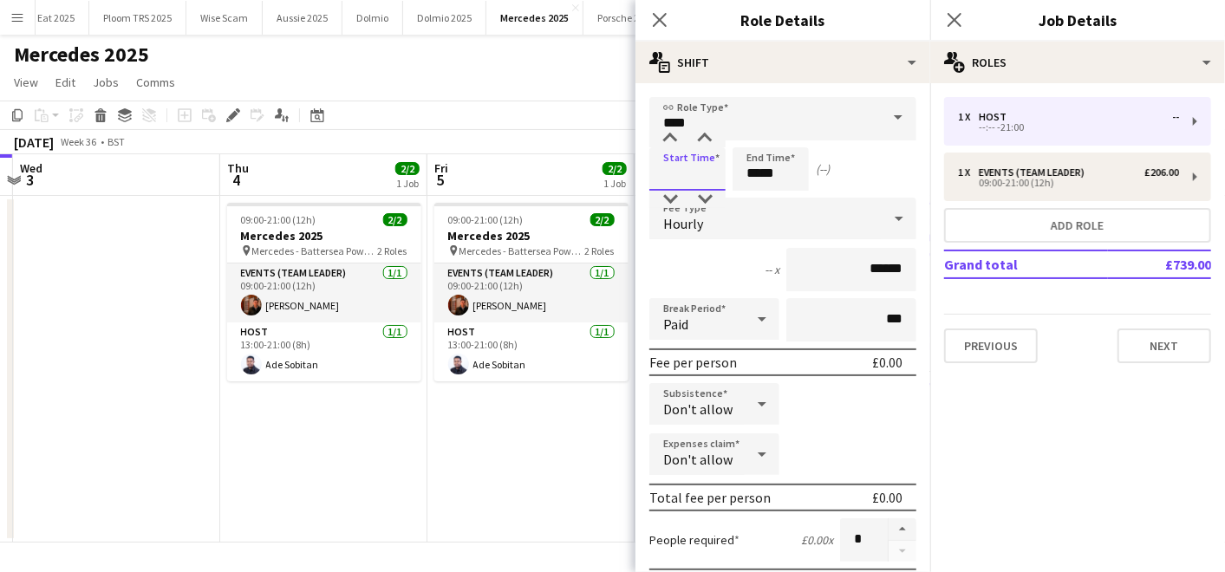
click at [693, 178] on input at bounding box center [687, 168] width 76 height 43
type input "*****"
click at [693, 255] on div "12h x ******" at bounding box center [782, 269] width 267 height 43
click at [589, 447] on app-date-cell "09:00-21:00 (12h) 2/2 Mercedes 2025 pin Mercedes - Battersea Power Station 2 Ro…" at bounding box center [530, 369] width 207 height 347
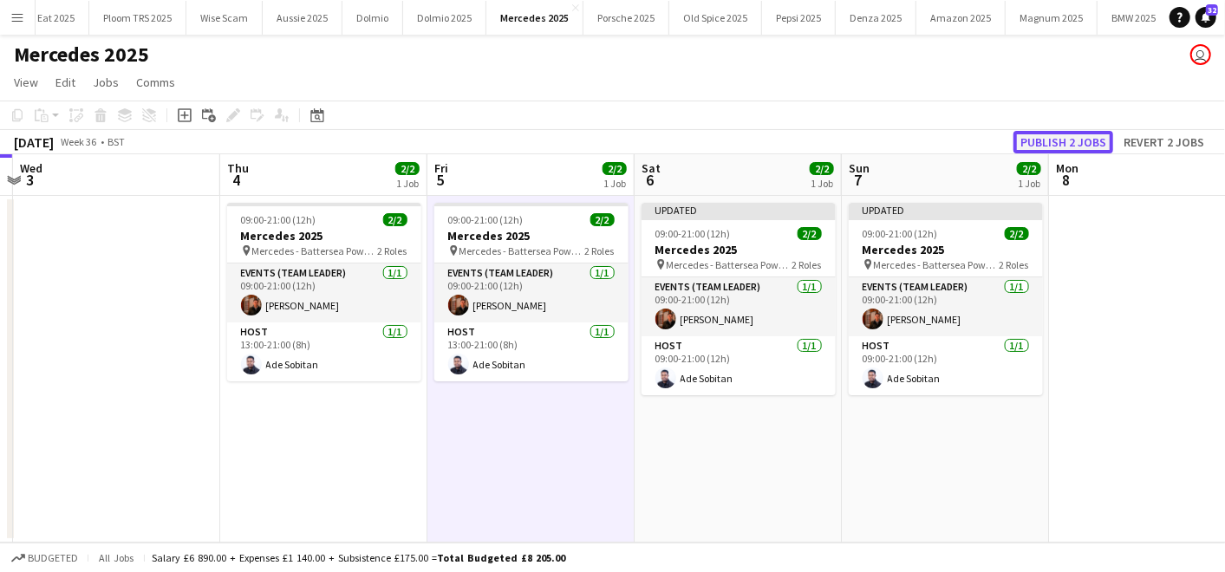
click at [1060, 140] on button "Publish 2 jobs" at bounding box center [1063, 142] width 100 height 23
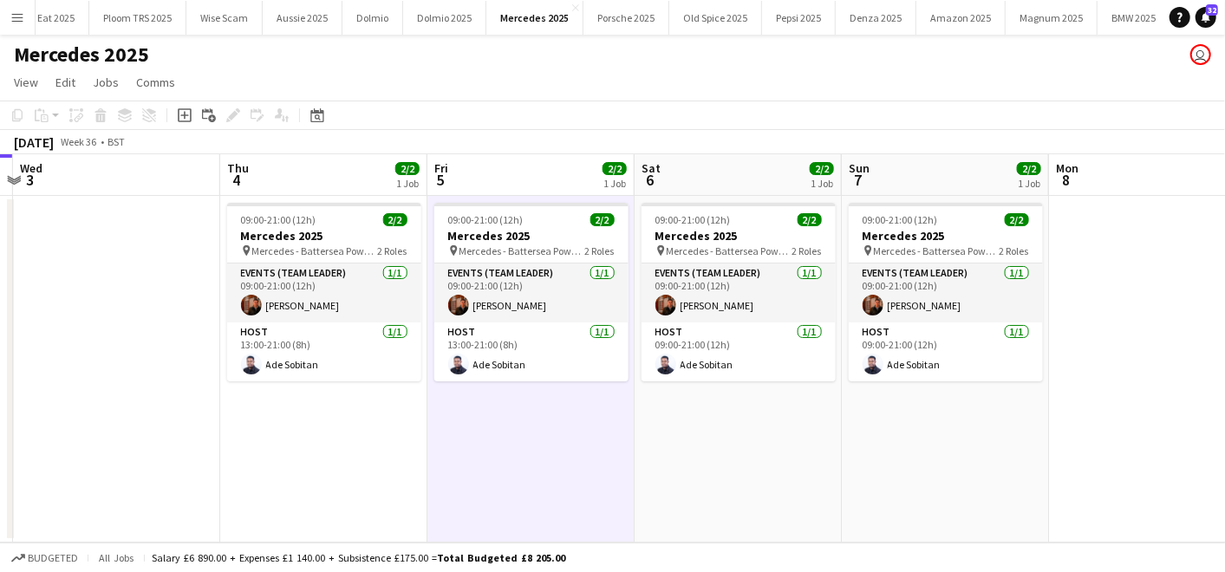
click at [17, 12] on app-icon "Menu" at bounding box center [17, 17] width 14 height 14
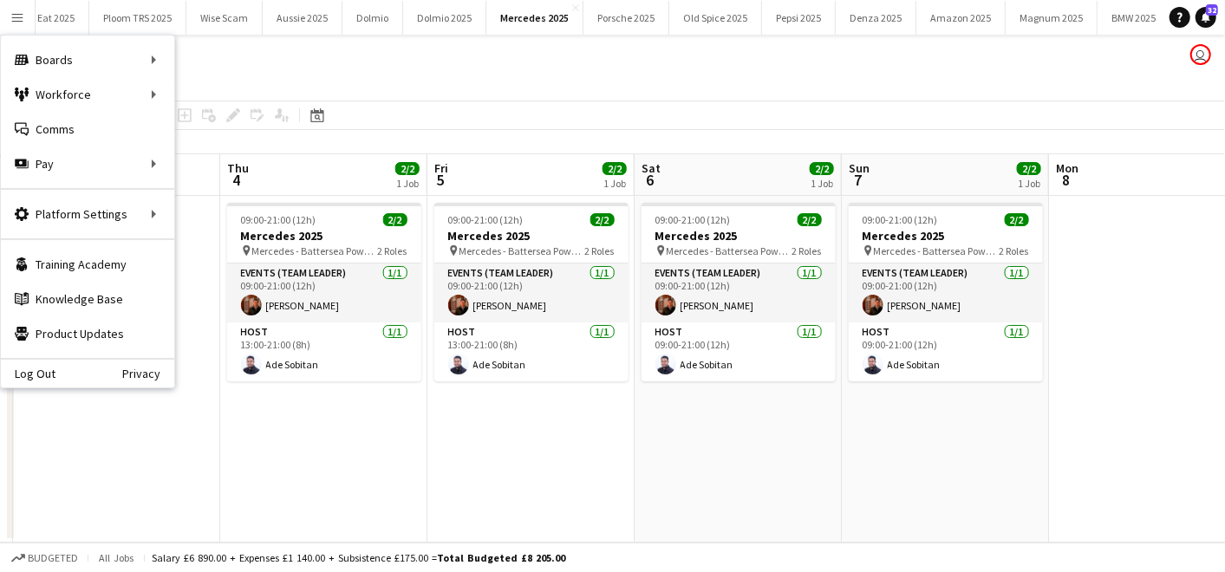
click at [397, 392] on app-date-cell "09:00-21:00 (12h) 2/2 Mercedes 2025 pin Mercedes - Battersea Power Station 2 Ro…" at bounding box center [323, 369] width 207 height 347
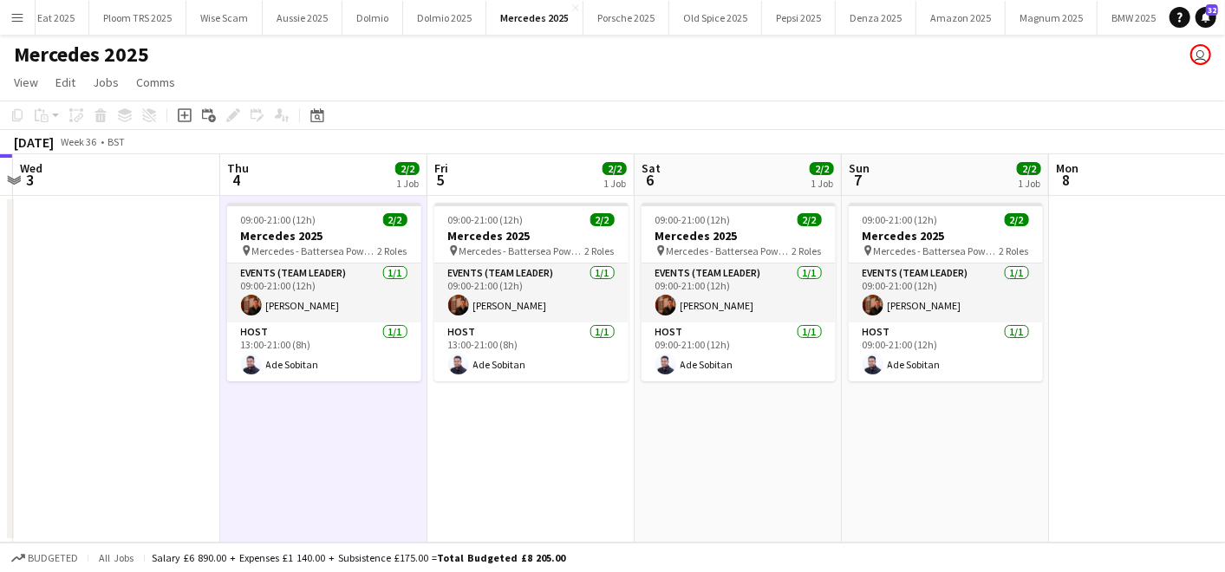
click at [10, 19] on app-icon "Menu" at bounding box center [17, 17] width 14 height 14
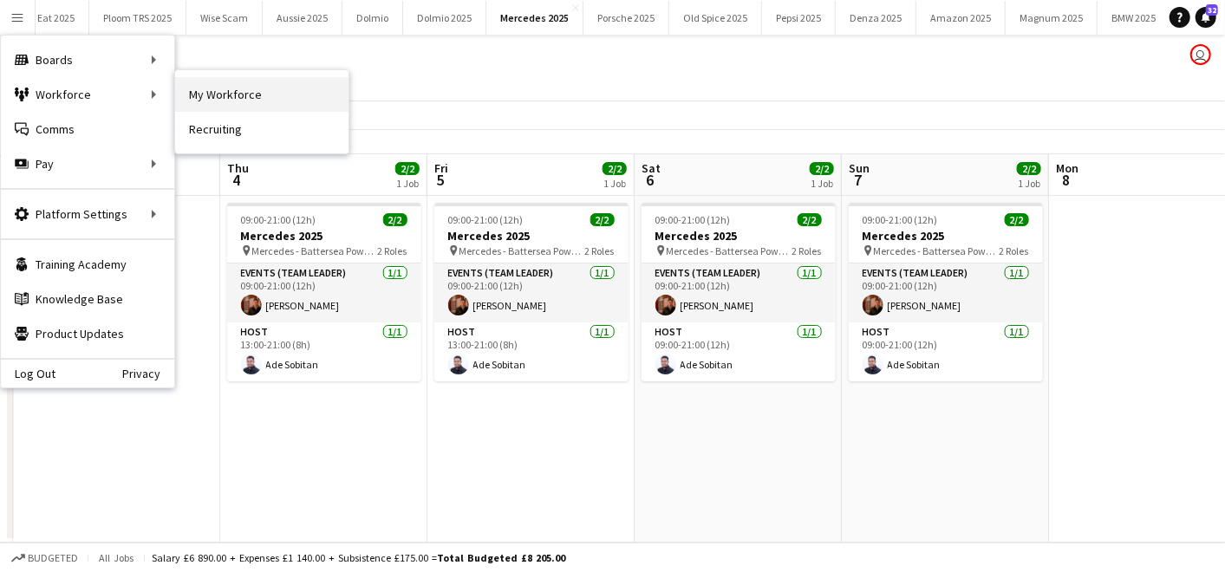
click at [222, 96] on link "My Workforce" at bounding box center [261, 94] width 173 height 35
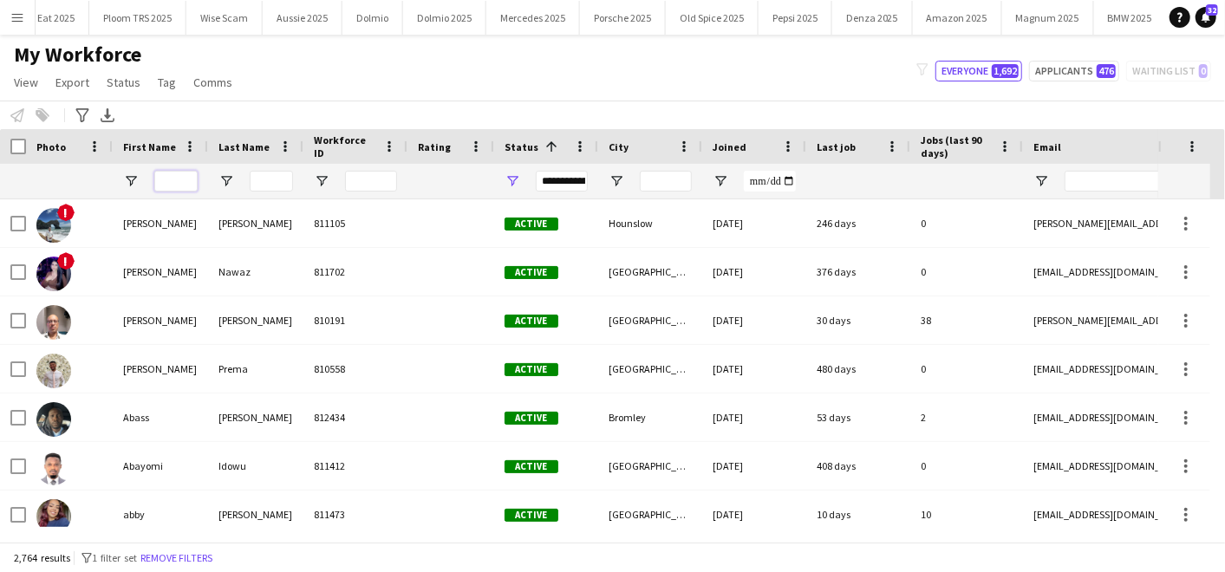
click at [180, 178] on input "First Name Filter Input" at bounding box center [175, 181] width 43 height 21
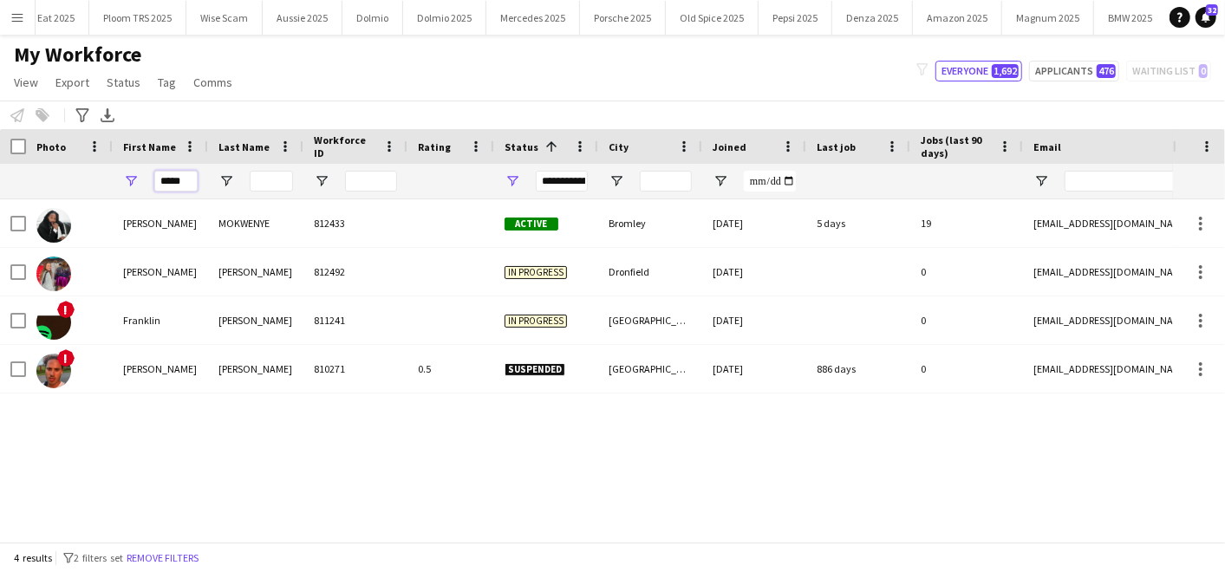
type input "*****"
click at [152, 413] on div "[PERSON_NAME] 812433 Active Bromley [DATE] 5 days 19 [EMAIL_ADDRESS][DOMAIN_NAM…" at bounding box center [586, 363] width 1173 height 328
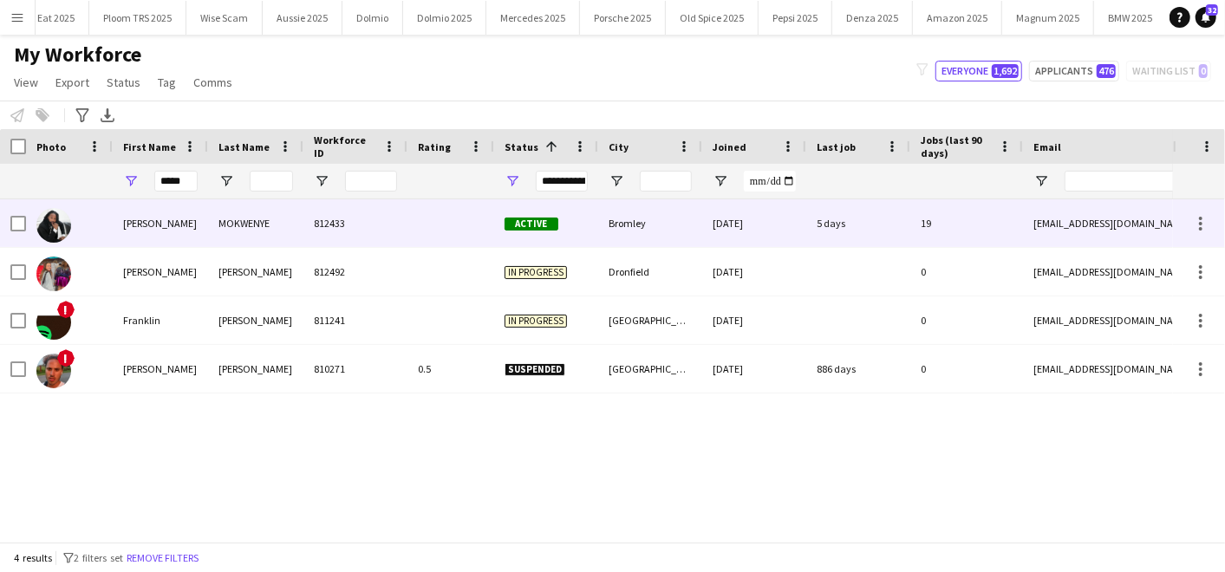
click at [133, 231] on div "[PERSON_NAME]" at bounding box center [160, 223] width 95 height 48
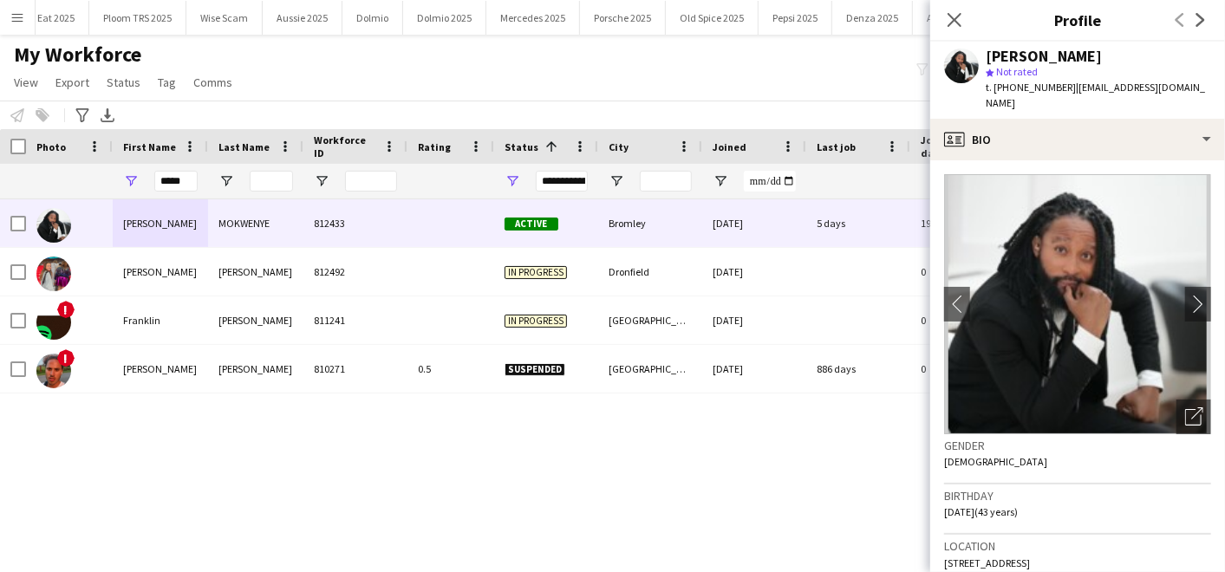
click at [983, 55] on div "ONOCHIE FRANKLYN MOKWENYE star Not rated t. +447576906780 | pagepagey@yahoo.com" at bounding box center [1077, 80] width 295 height 77
drag, startPoint x: 990, startPoint y: 51, endPoint x: 1206, endPoint y: 44, distance: 215.9
click at [1206, 44] on div "ONOCHIE FRANKLYN MOKWENYE star Not rated t. +447576906780 | pagepagey@yahoo.com" at bounding box center [1077, 80] width 295 height 77
copy div "[PERSON_NAME]"
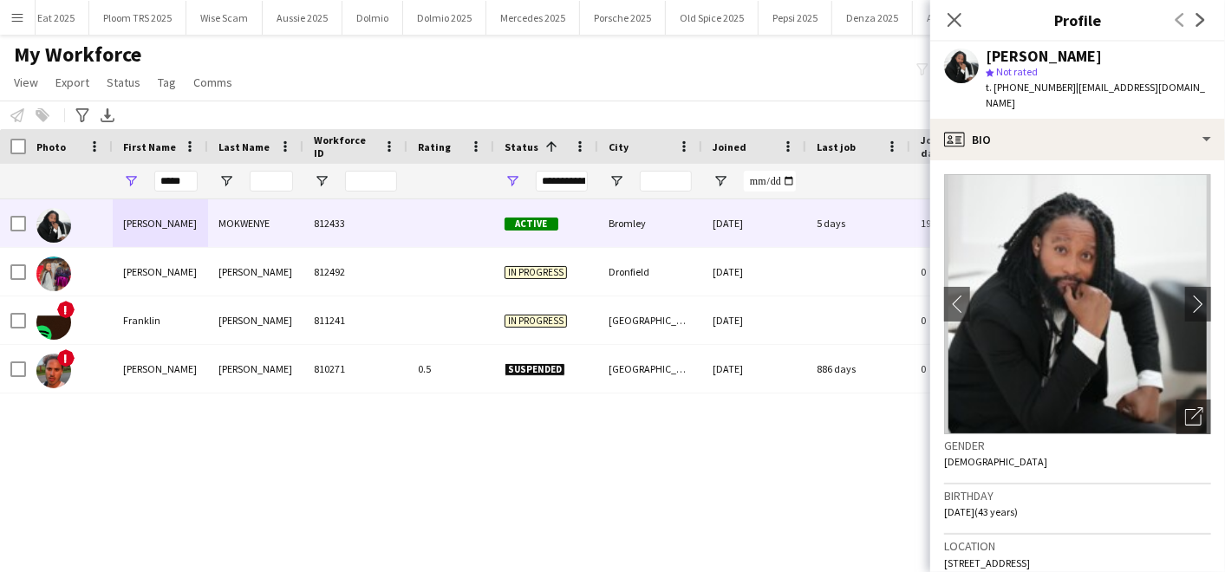
click at [272, 473] on div "[PERSON_NAME] 812433 Active Bromley [DATE] 5 days 19 [EMAIL_ADDRESS][DOMAIN_NAM…" at bounding box center [586, 363] width 1173 height 328
click at [955, 15] on icon "Close pop-in" at bounding box center [954, 19] width 16 height 16
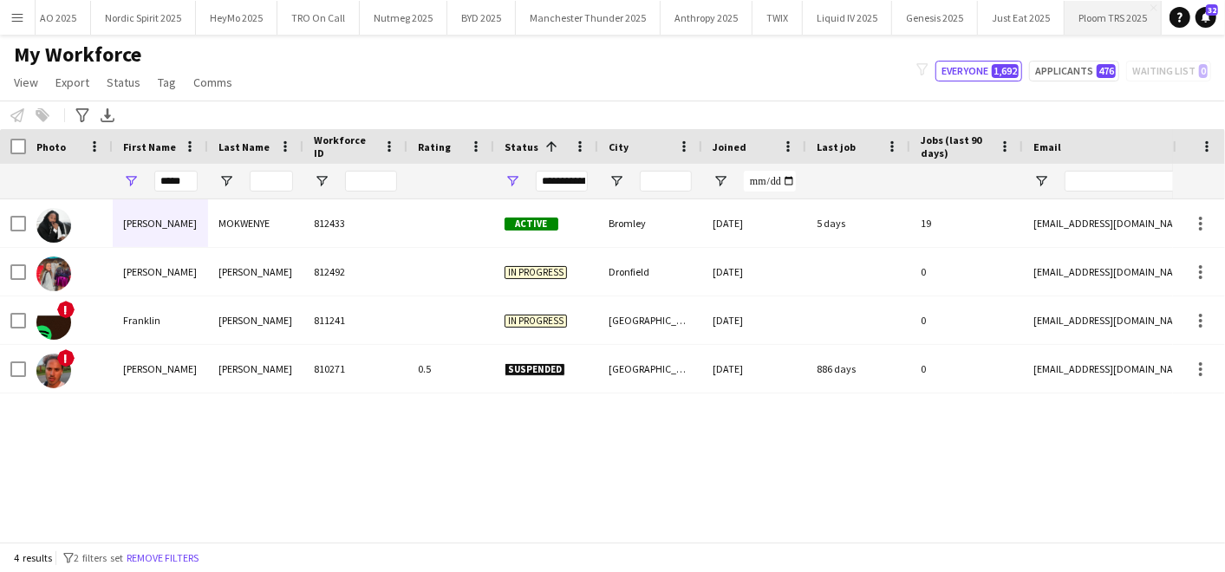
scroll to position [0, 0]
